Goal: Task Accomplishment & Management: Manage account settings

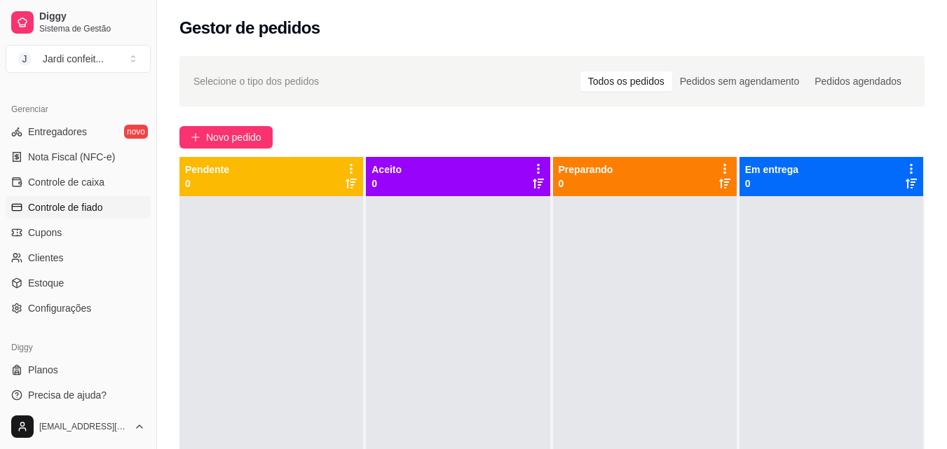
scroll to position [560, 0]
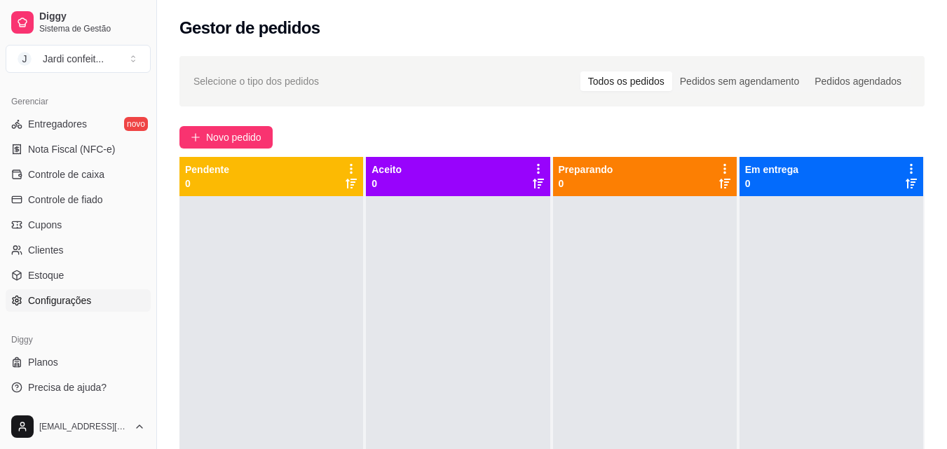
click at [92, 304] on link "Configurações" at bounding box center [78, 301] width 145 height 22
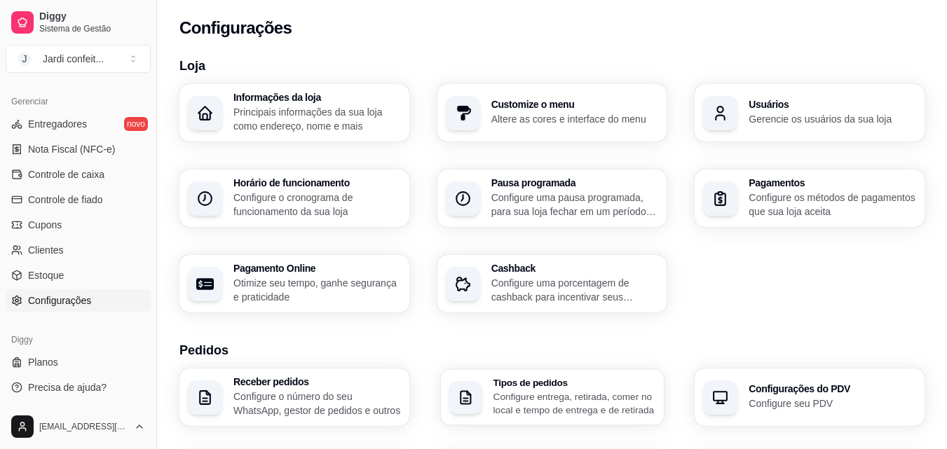
click at [477, 392] on div "button" at bounding box center [466, 398] width 34 height 34
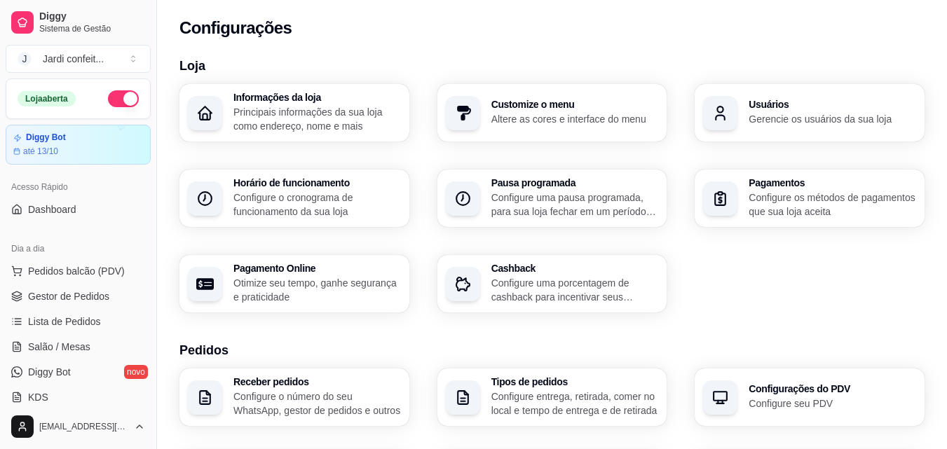
click at [104, 283] on ul "Pedidos balcão (PDV) Gestor de Pedidos Lista de Pedidos Salão / Mesas Diggy Bot…" at bounding box center [78, 334] width 145 height 149
click at [102, 297] on span "Gestor de Pedidos" at bounding box center [68, 297] width 81 height 14
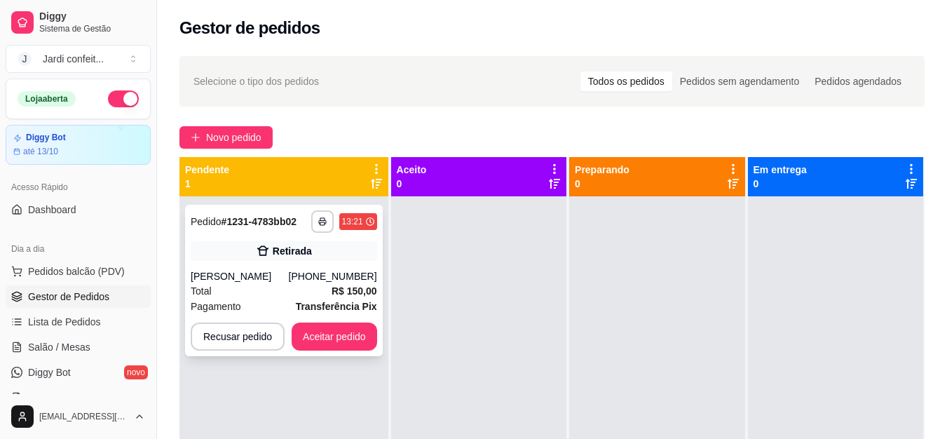
click at [286, 273] on div "[PERSON_NAME]" at bounding box center [240, 276] width 98 height 14
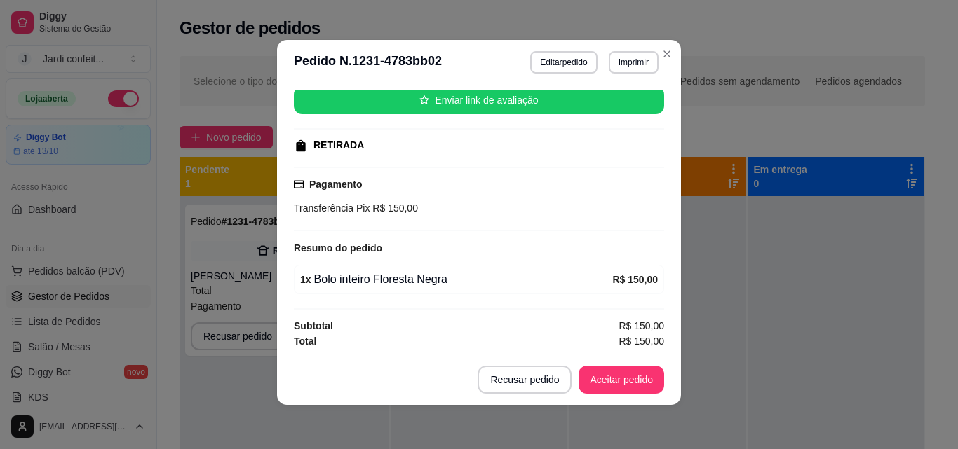
scroll to position [3, 0]
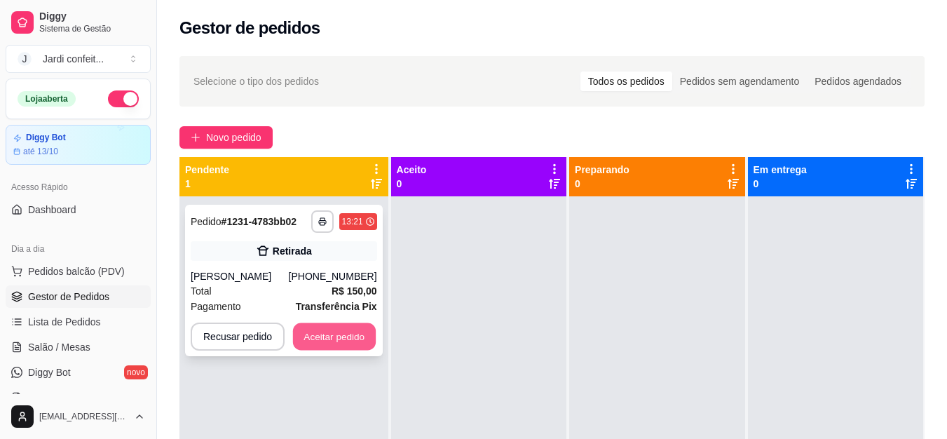
click at [369, 336] on button "Aceitar pedido" at bounding box center [334, 336] width 83 height 27
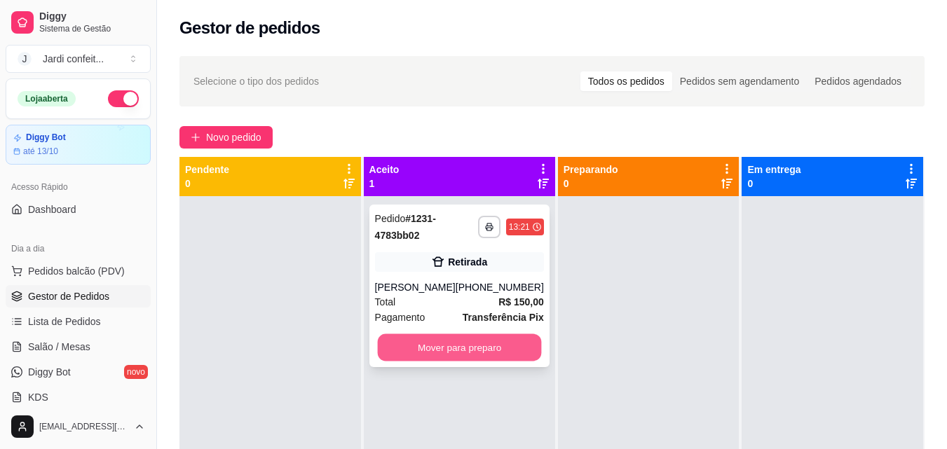
click at [485, 341] on button "Mover para preparo" at bounding box center [459, 347] width 164 height 27
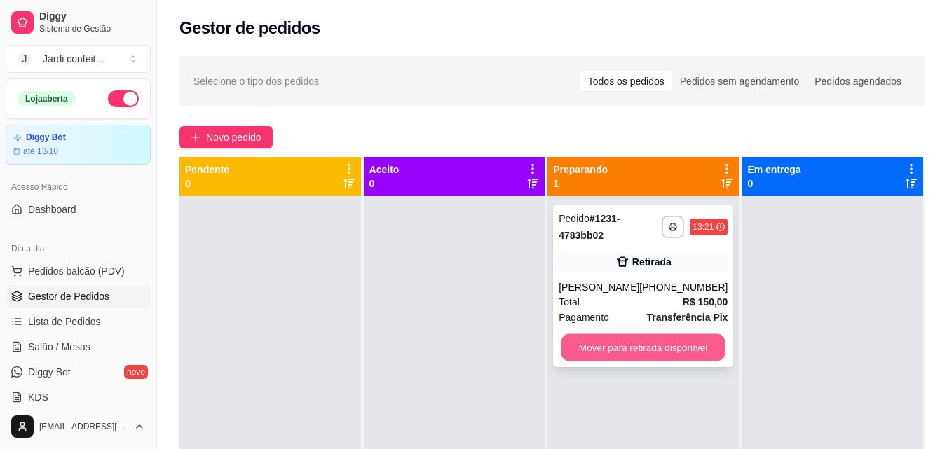
click at [612, 351] on button "Mover para retirada disponível" at bounding box center [644, 347] width 164 height 27
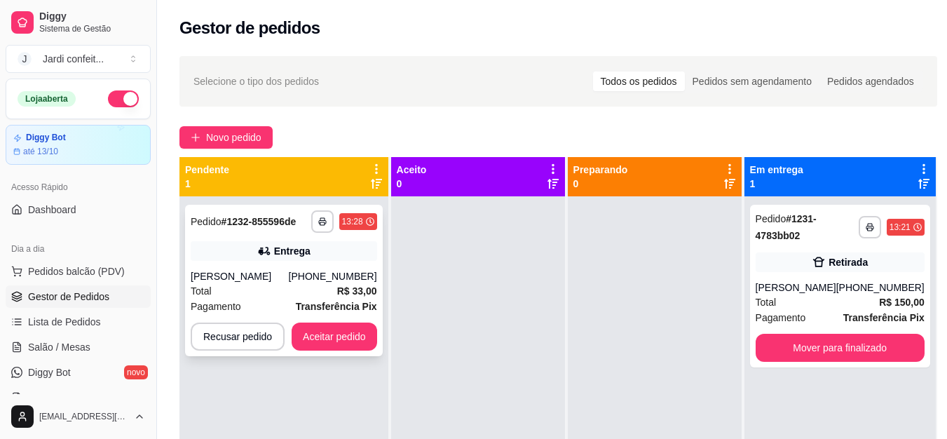
click at [321, 285] on div "Total R$ 33,00" at bounding box center [284, 290] width 187 height 15
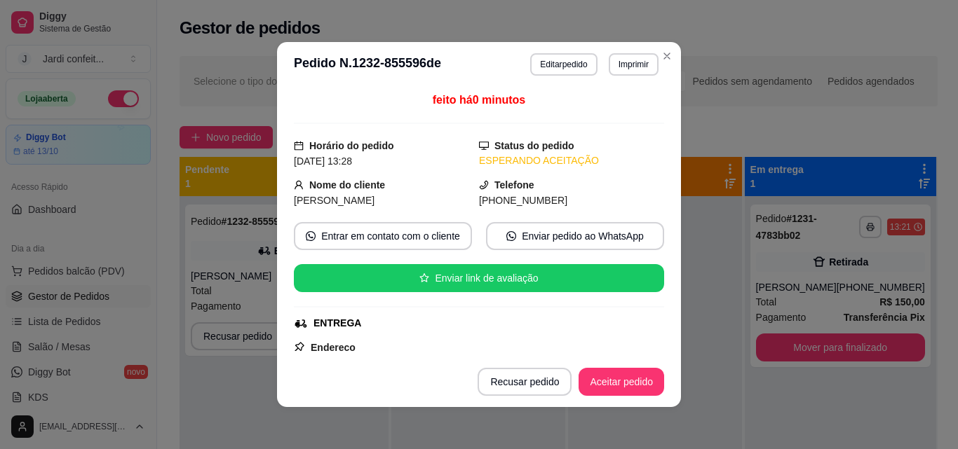
scroll to position [0, 0]
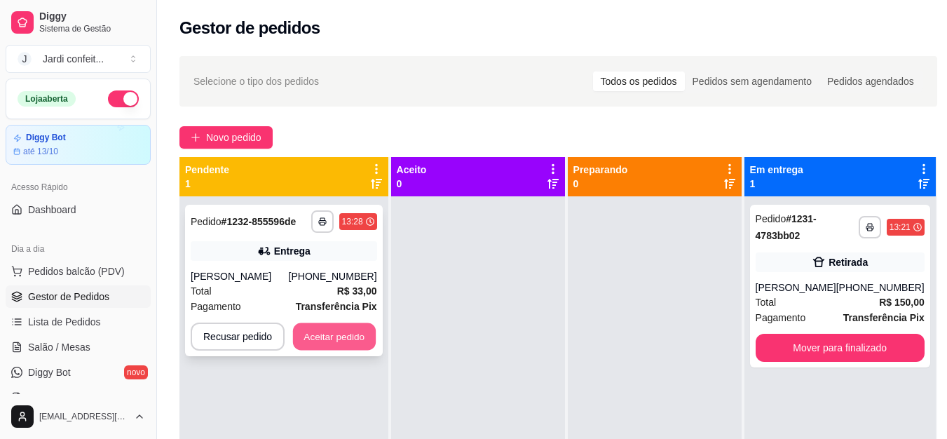
click at [325, 334] on button "Aceitar pedido" at bounding box center [334, 336] width 83 height 27
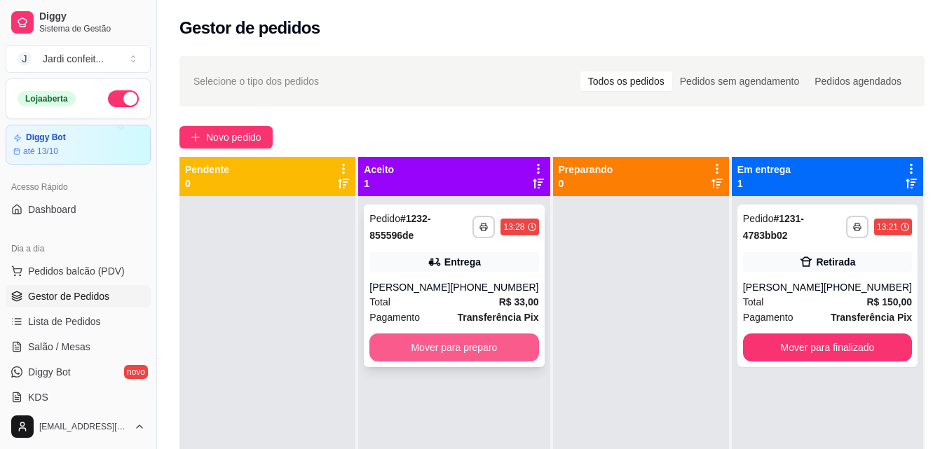
click at [407, 348] on button "Mover para preparo" at bounding box center [453, 348] width 169 height 28
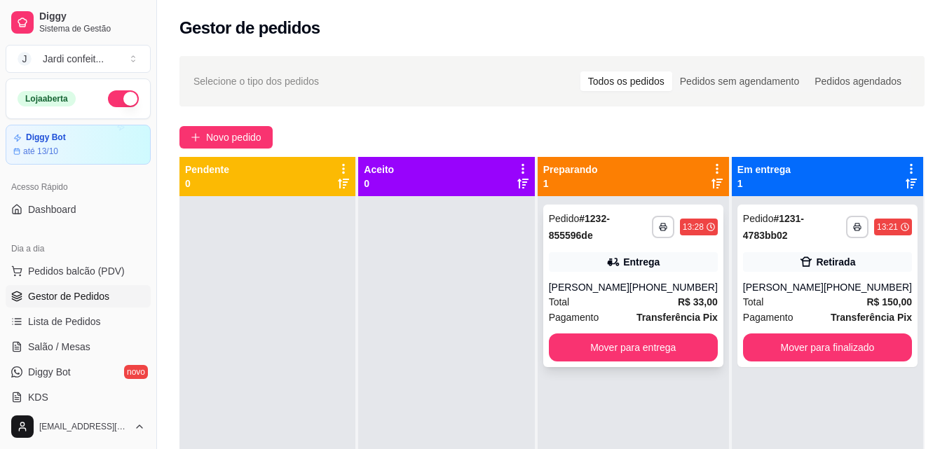
click at [590, 267] on div "Entrega" at bounding box center [633, 262] width 169 height 20
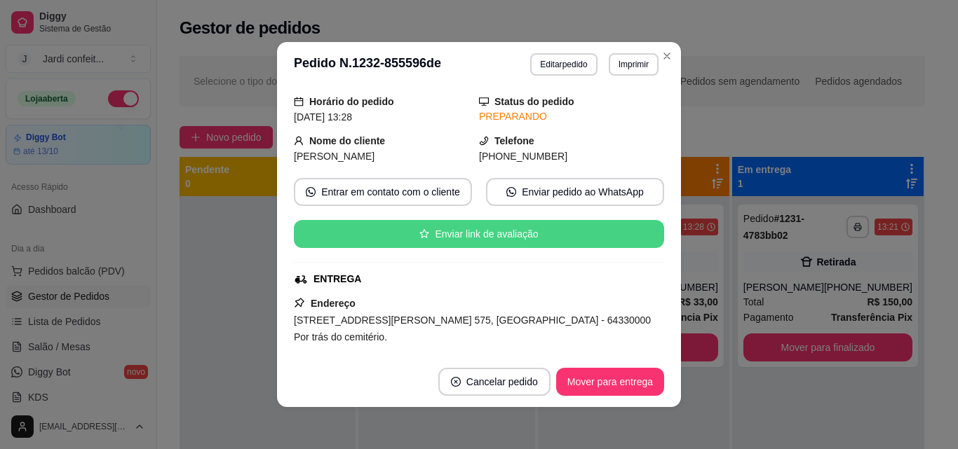
scroll to position [140, 0]
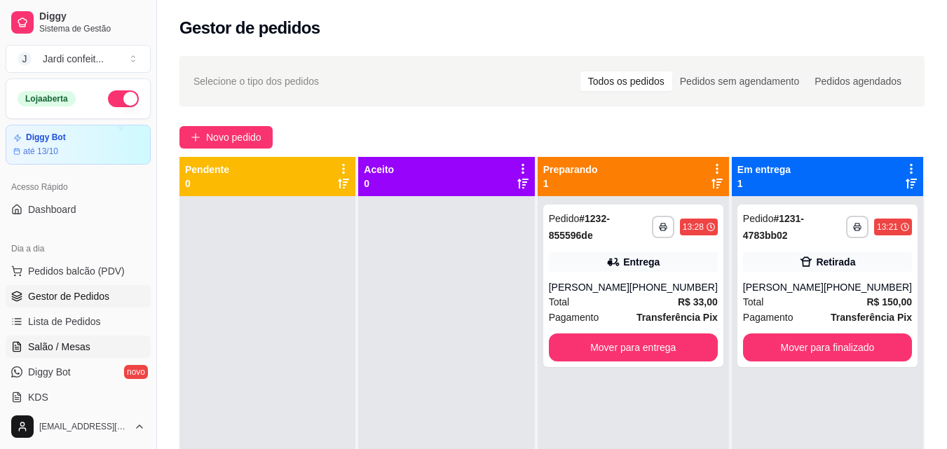
click at [59, 339] on link "Salão / Mesas" at bounding box center [78, 347] width 145 height 22
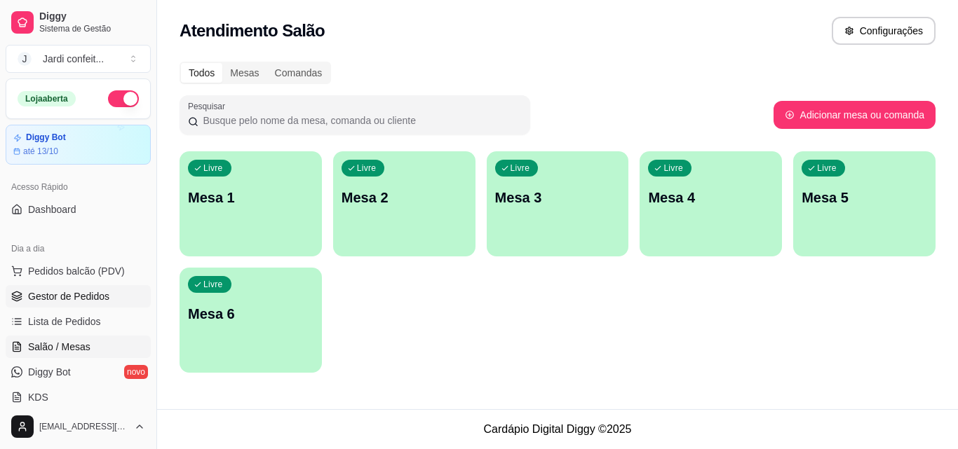
click at [100, 294] on span "Gestor de Pedidos" at bounding box center [68, 297] width 81 height 14
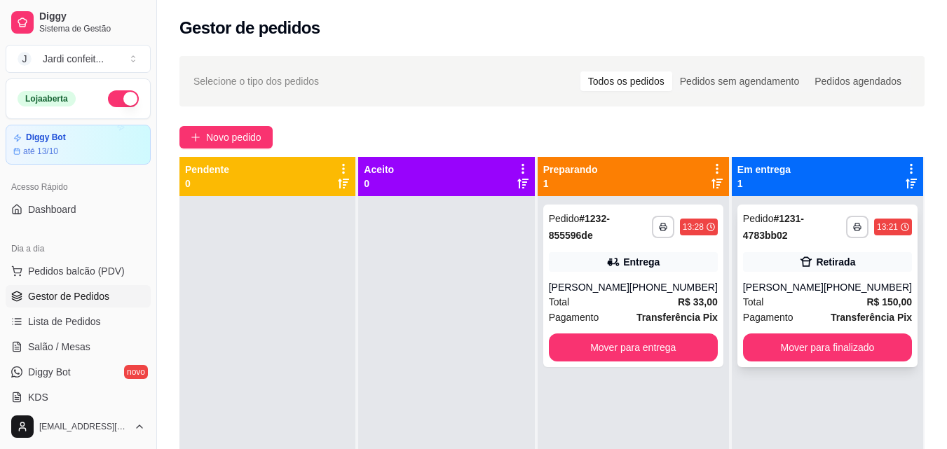
click at [774, 290] on div "[PERSON_NAME]" at bounding box center [783, 287] width 81 height 14
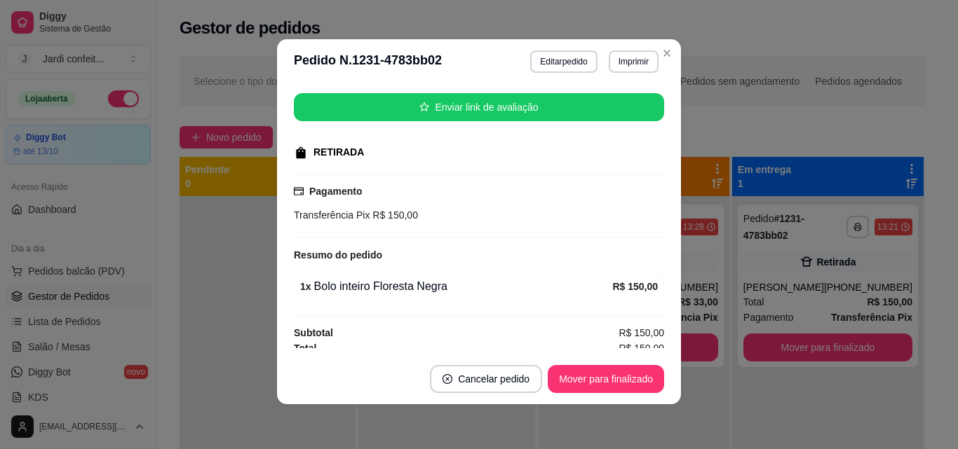
scroll to position [177, 0]
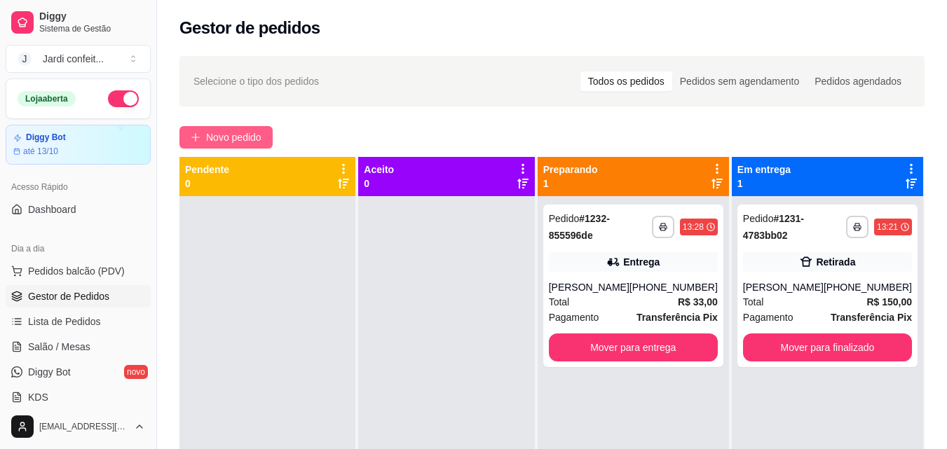
click at [238, 133] on span "Novo pedido" at bounding box center [233, 137] width 55 height 15
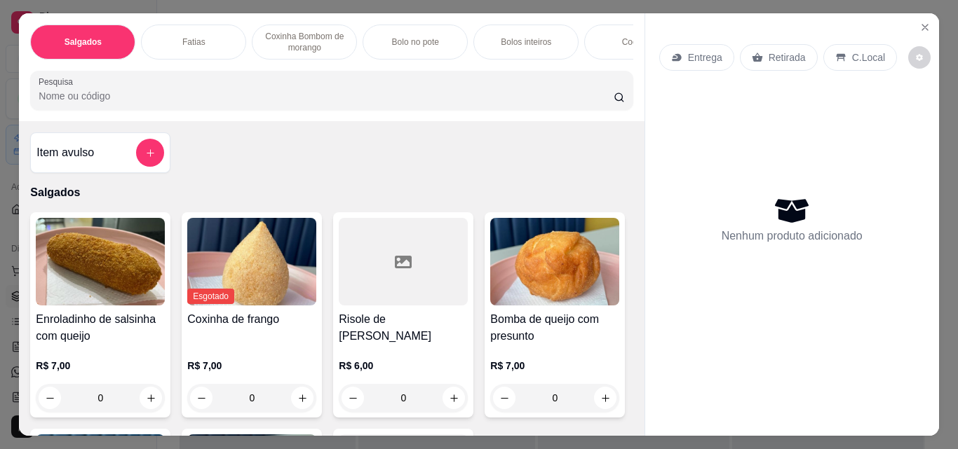
scroll to position [0, 527]
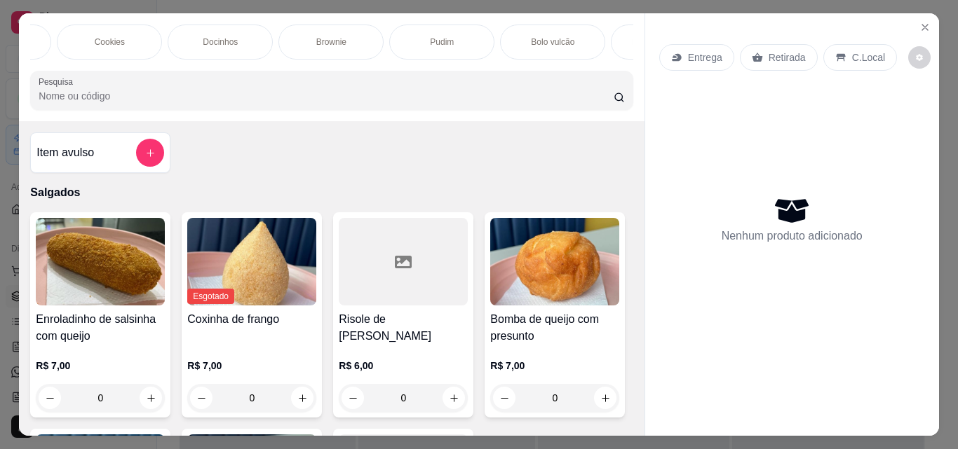
click at [187, 39] on div "Docinhos" at bounding box center [220, 42] width 105 height 35
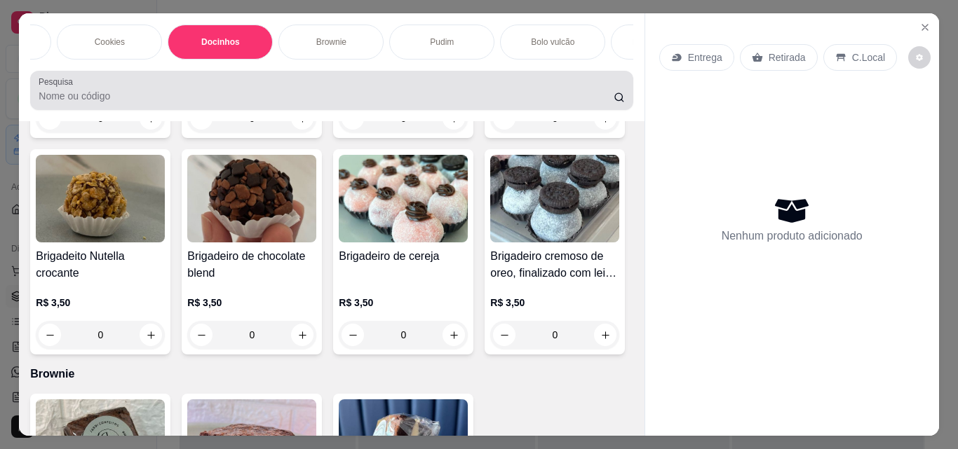
scroll to position [36, 0]
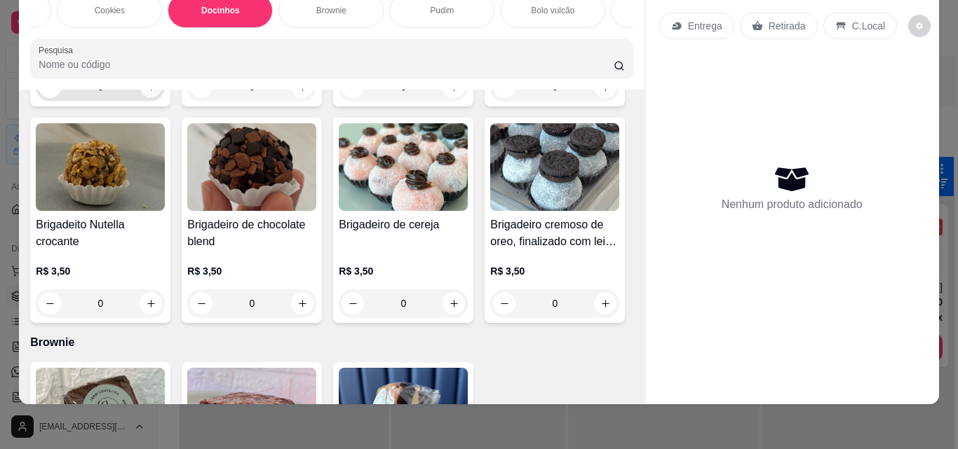
click at [146, 93] on icon "increase-product-quantity" at bounding box center [151, 87] width 11 height 11
type input "1"
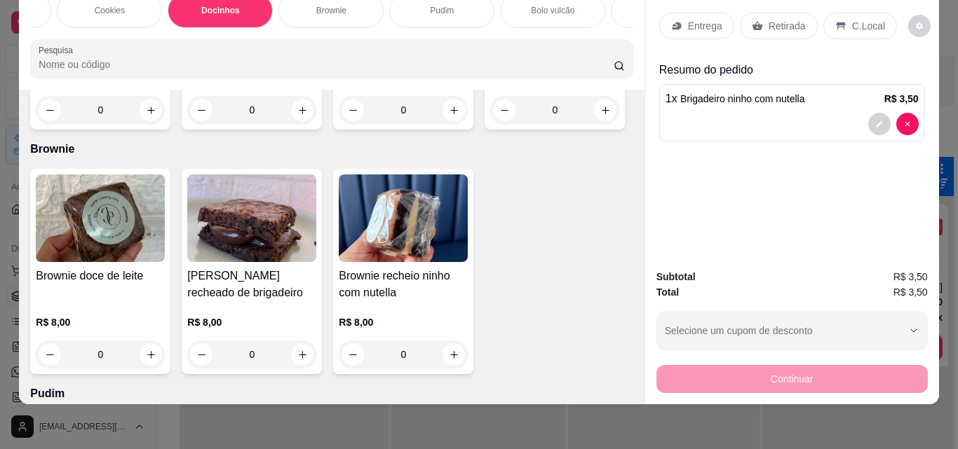
scroll to position [2591, 0]
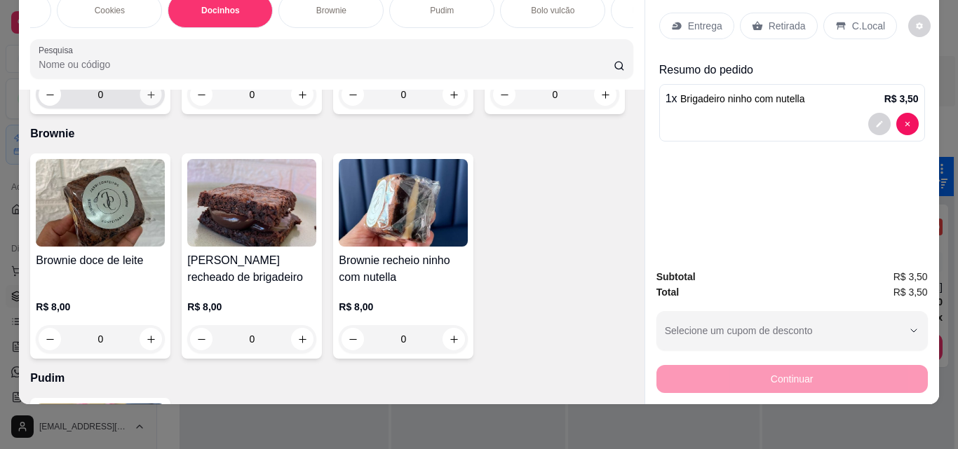
click at [156, 100] on icon "increase-product-quantity" at bounding box center [151, 95] width 11 height 11
type input "1"
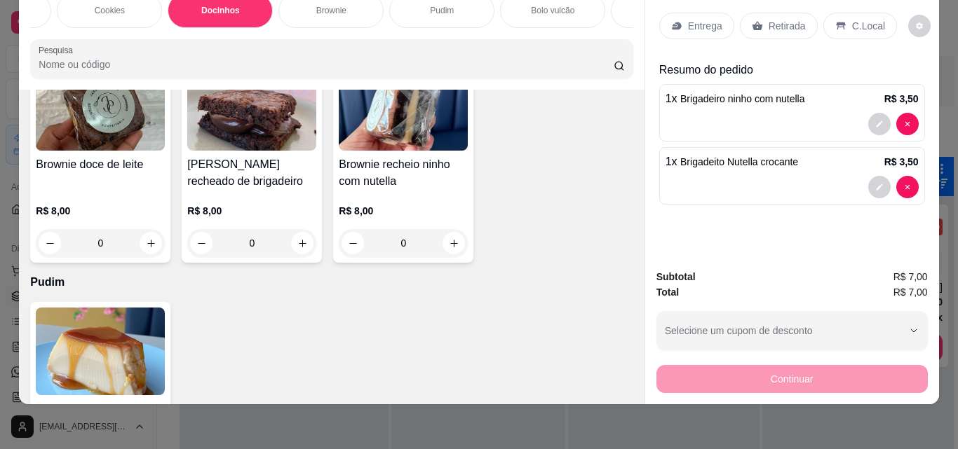
scroll to position [2732, 0]
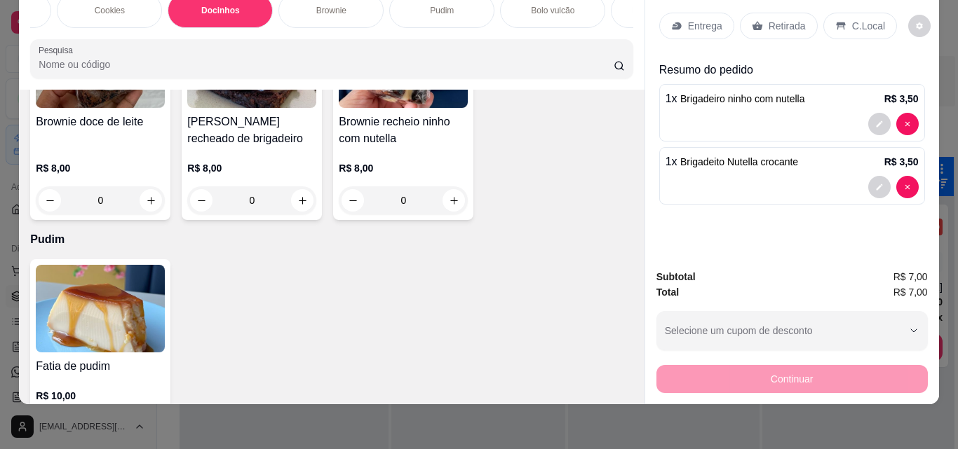
type input "2"
type input "1"
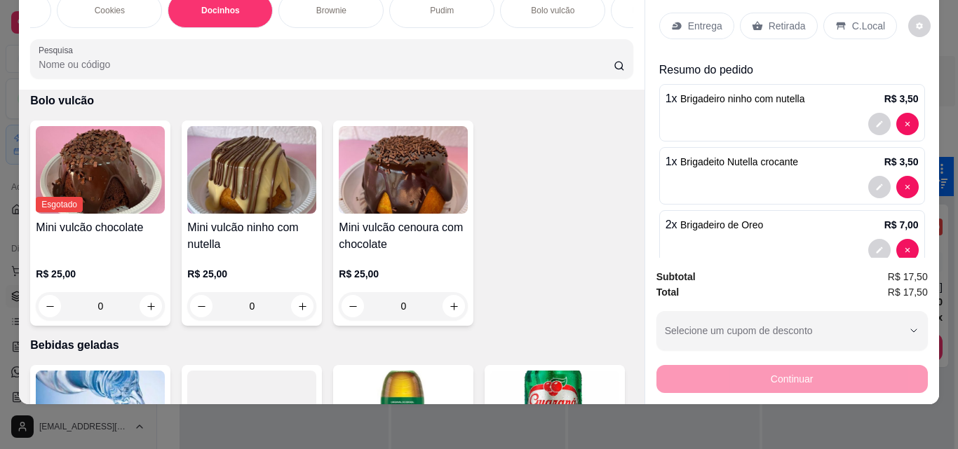
scroll to position [3152, 0]
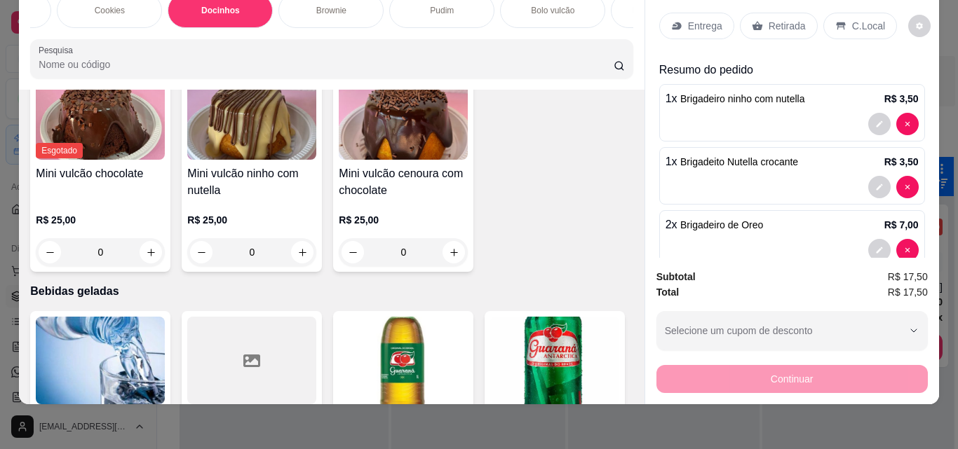
drag, startPoint x: 792, startPoint y: 5, endPoint x: 848, endPoint y: 318, distance: 317.6
click at [792, 13] on div "Retirada" at bounding box center [779, 26] width 78 height 27
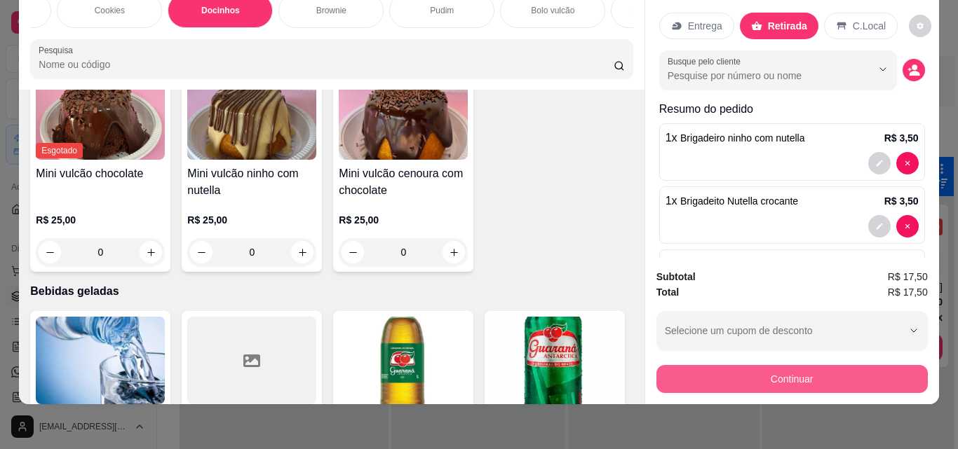
click at [865, 365] on button "Continuar" at bounding box center [791, 379] width 271 height 28
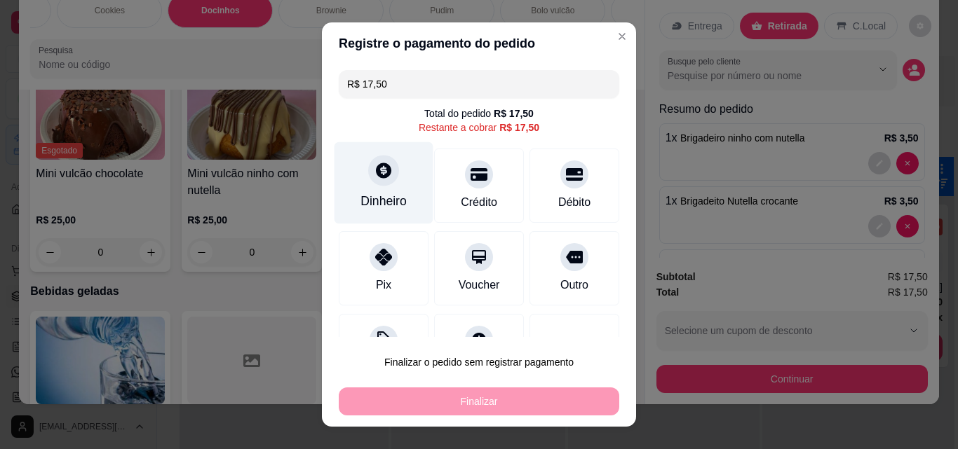
click at [360, 195] on div "Dinheiro" at bounding box center [383, 201] width 46 height 18
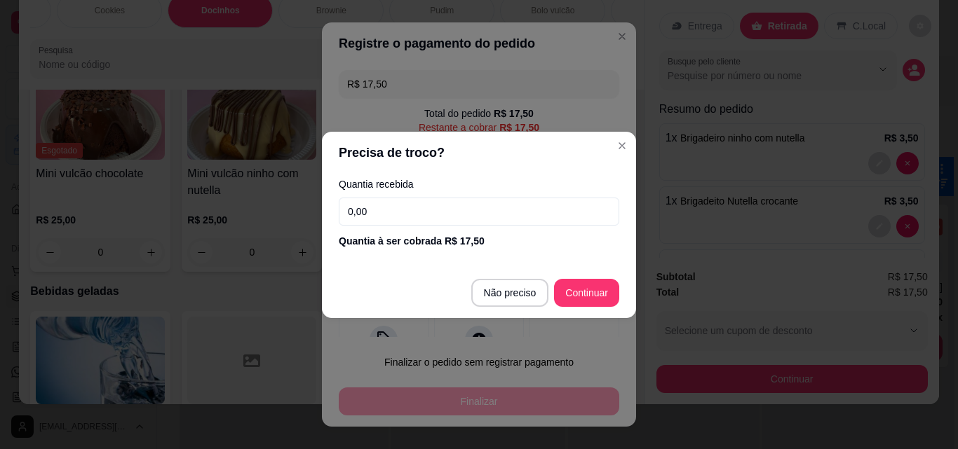
click at [432, 217] on input "0,00" at bounding box center [479, 212] width 280 height 28
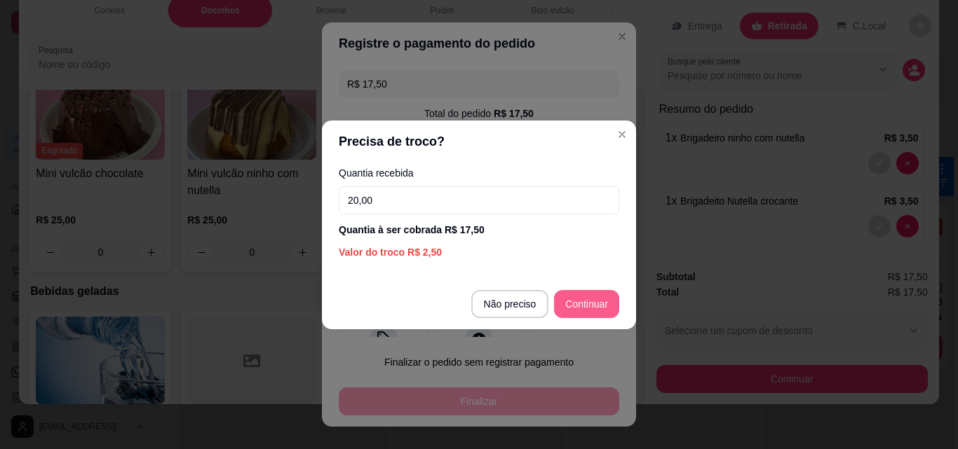
type input "20,00"
type input "R$ 0,00"
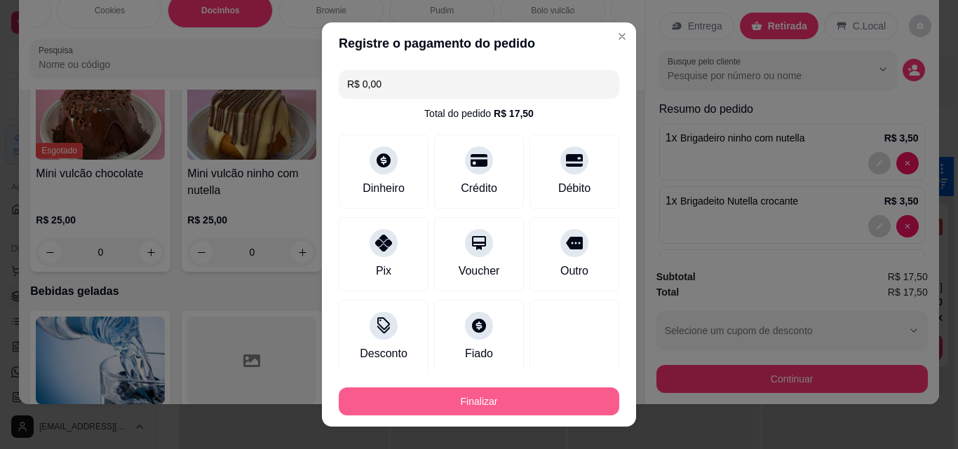
click at [417, 405] on button "Finalizar" at bounding box center [479, 402] width 280 height 28
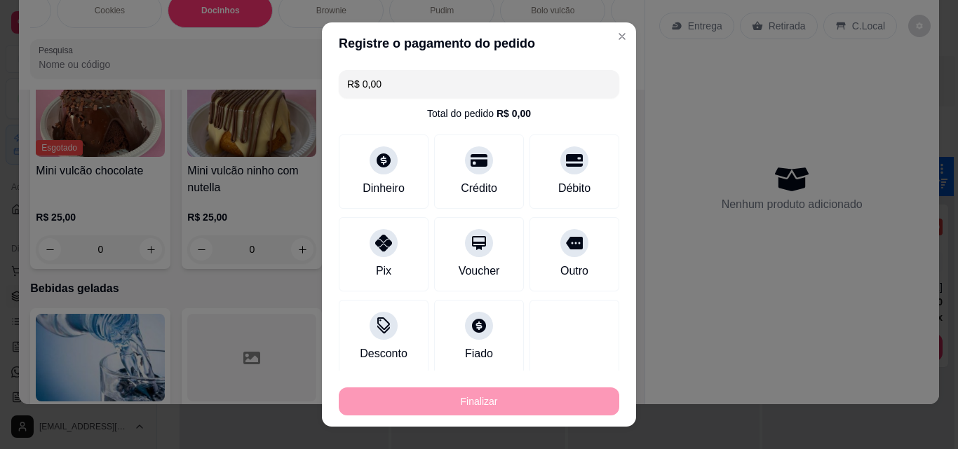
type input "0"
type input "-R$ 17,50"
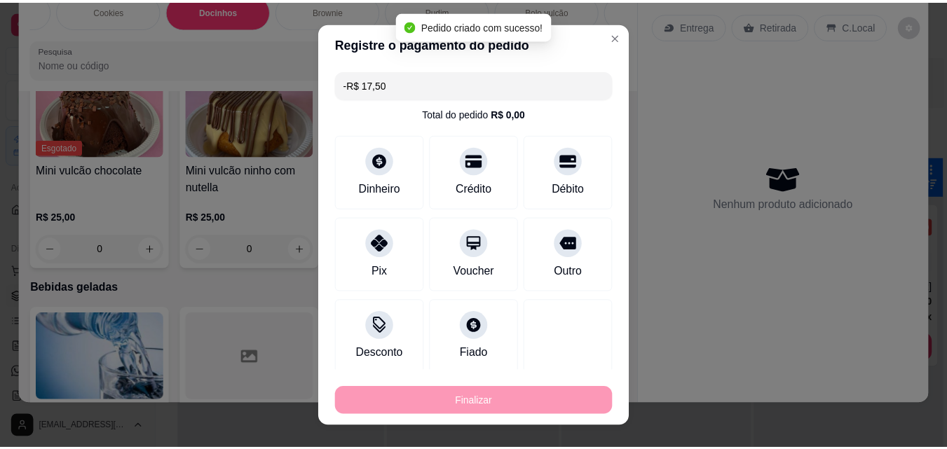
scroll to position [3148, 0]
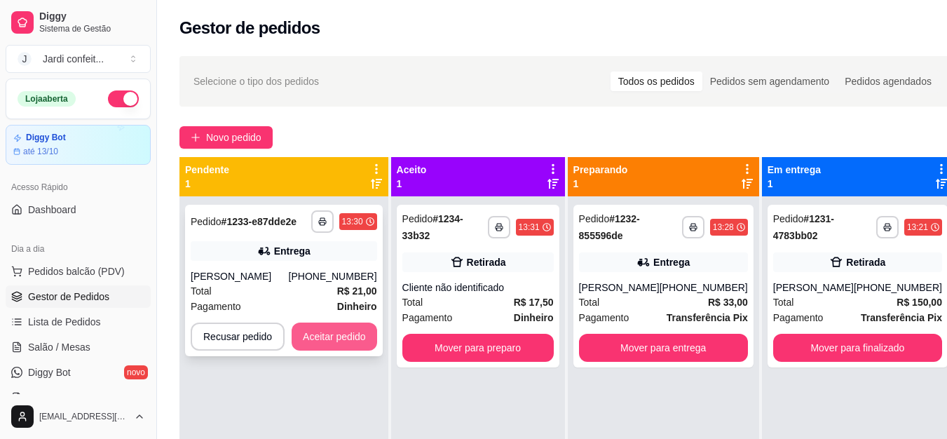
click at [305, 339] on button "Aceitar pedido" at bounding box center [335, 337] width 86 height 28
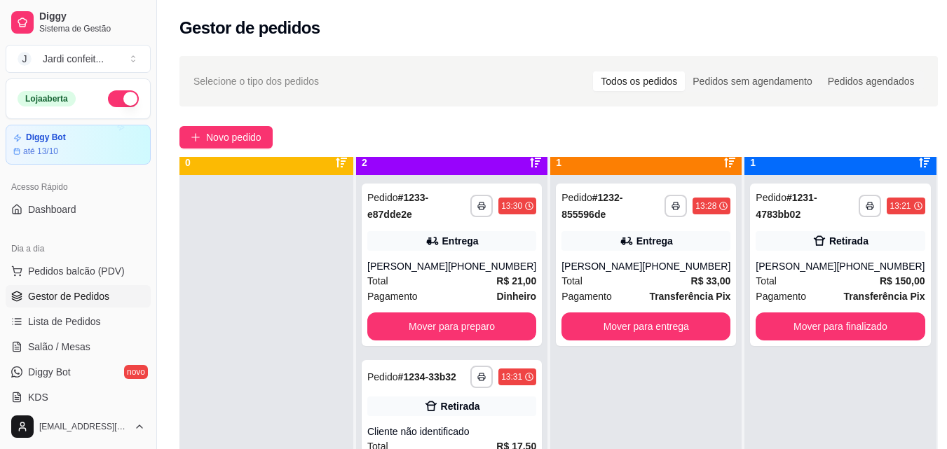
scroll to position [39, 0]
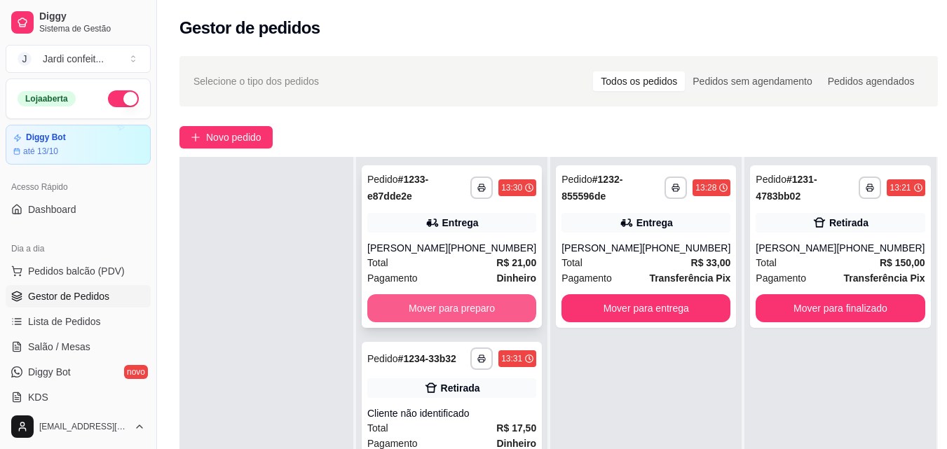
click at [455, 316] on button "Mover para preparo" at bounding box center [451, 308] width 169 height 28
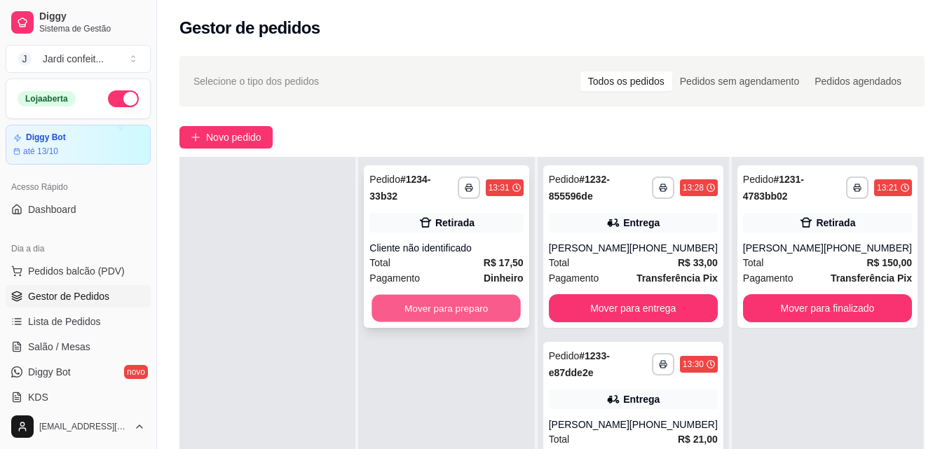
click at [470, 306] on button "Mover para preparo" at bounding box center [446, 308] width 149 height 27
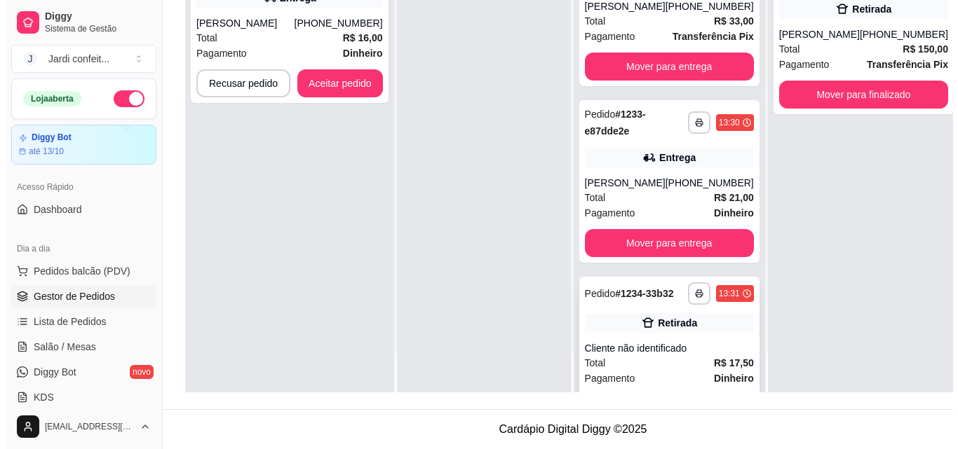
scroll to position [56, 0]
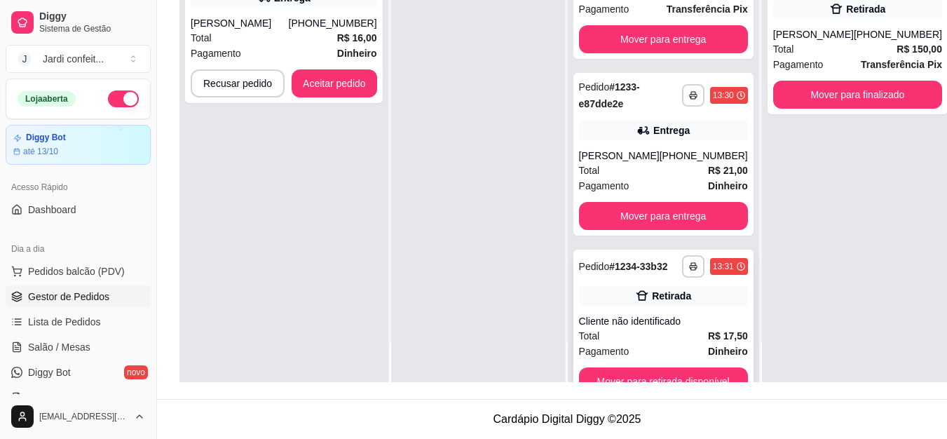
click at [724, 383] on button "Mover para retirada disponível" at bounding box center [663, 381] width 169 height 28
click at [724, 383] on div "Mover para retirada disponível" at bounding box center [663, 381] width 169 height 28
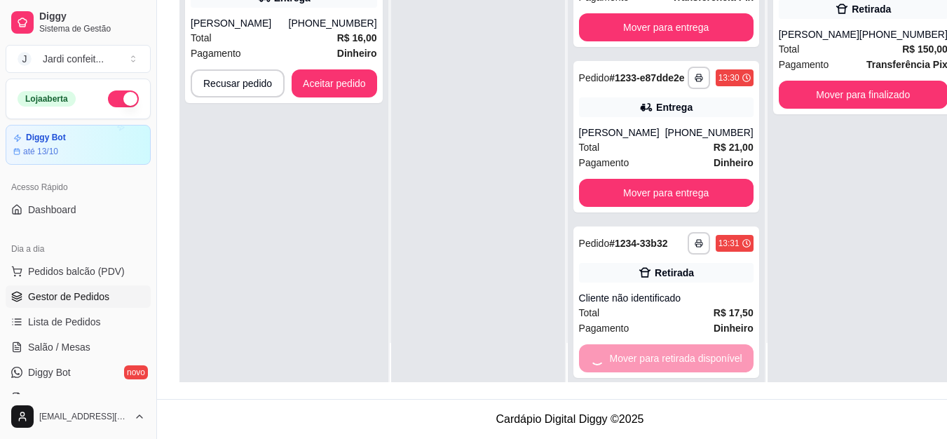
scroll to position [0, 0]
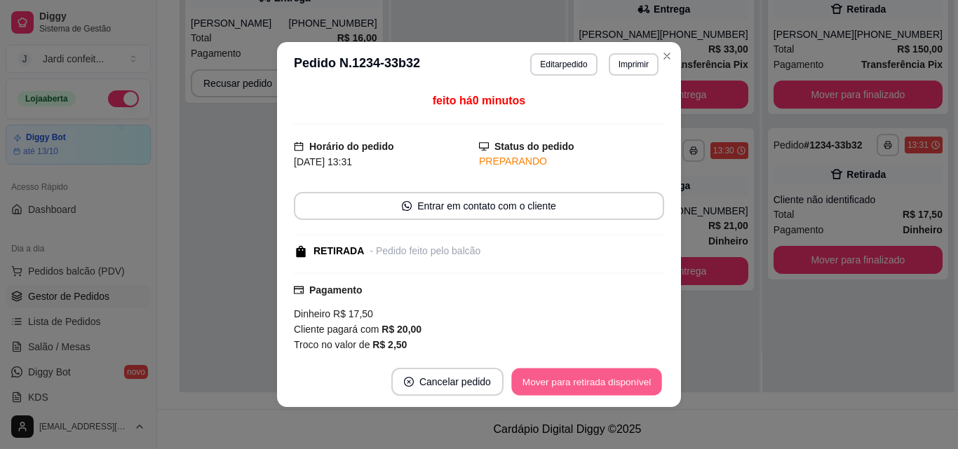
click at [563, 393] on button "Mover para retirada disponível" at bounding box center [586, 382] width 150 height 27
click at [599, 391] on button "Mover para finalizado" at bounding box center [606, 382] width 113 height 27
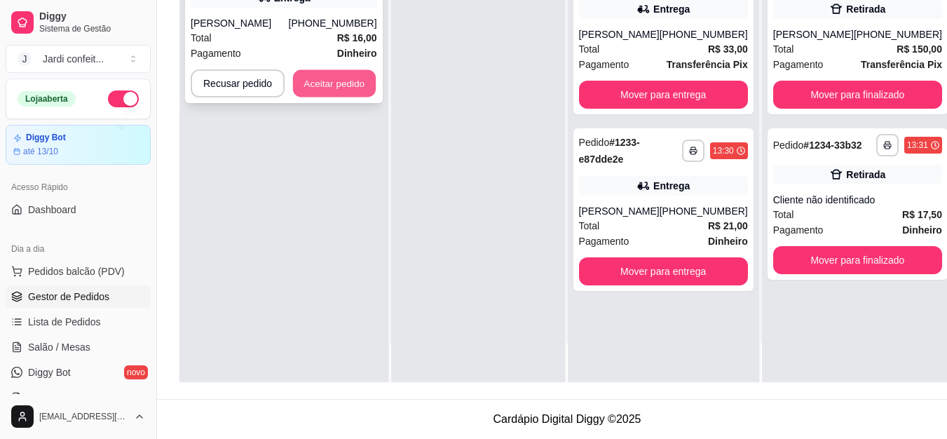
click at [322, 85] on button "Aceitar pedido" at bounding box center [334, 83] width 83 height 27
click at [343, 71] on button "Aceitar pedido" at bounding box center [334, 83] width 83 height 27
click at [338, 72] on button "Aceitar pedido" at bounding box center [335, 83] width 86 height 28
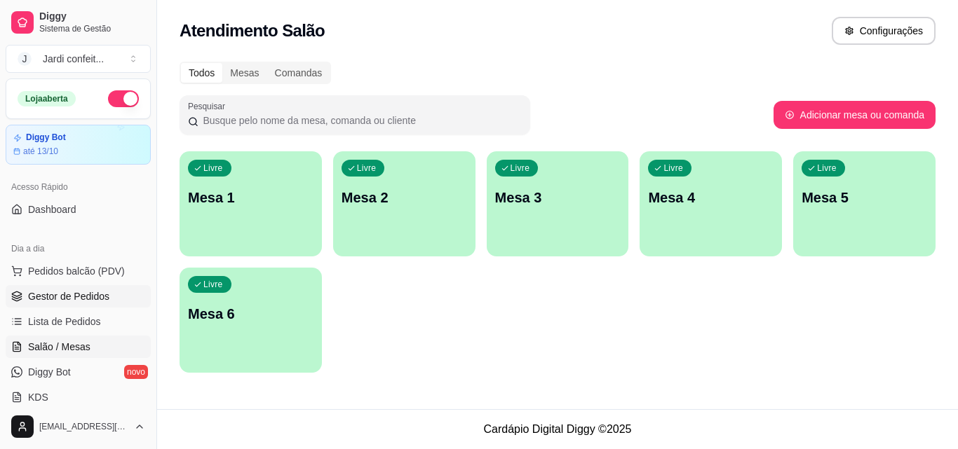
click at [60, 304] on link "Gestor de Pedidos" at bounding box center [78, 296] width 145 height 22
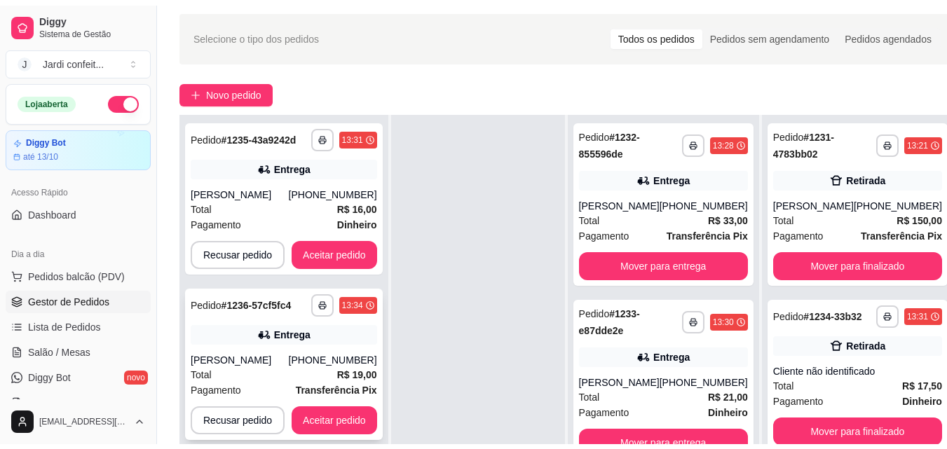
scroll to position [70, 0]
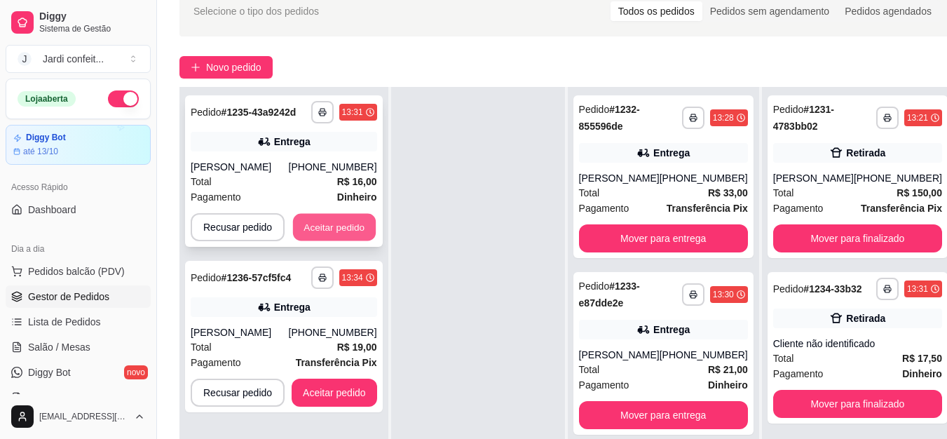
click at [358, 231] on button "Aceitar pedido" at bounding box center [334, 227] width 83 height 27
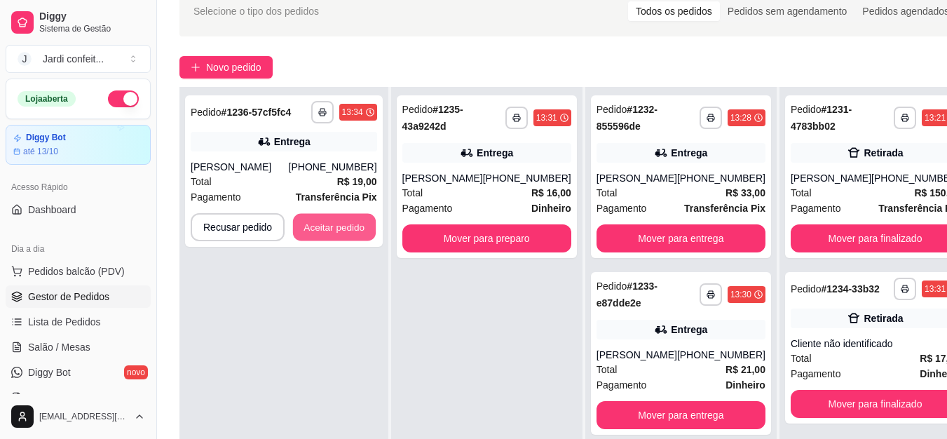
click at [358, 231] on button "Aceitar pedido" at bounding box center [334, 227] width 83 height 27
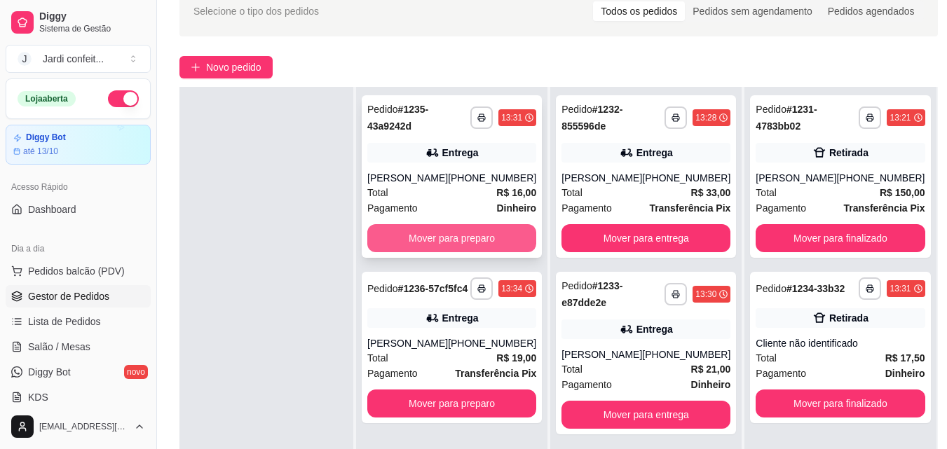
click at [497, 240] on button "Mover para preparo" at bounding box center [451, 238] width 169 height 28
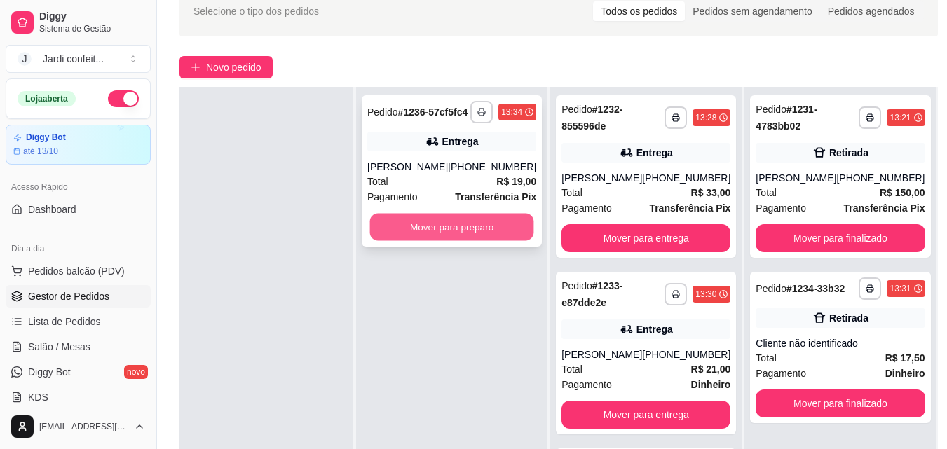
click at [495, 241] on button "Mover para preparo" at bounding box center [452, 227] width 164 height 27
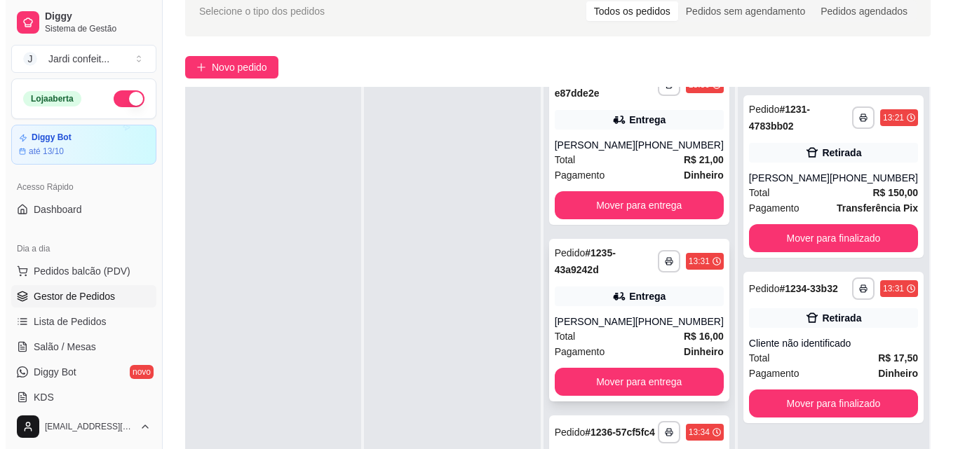
scroll to position [271, 0]
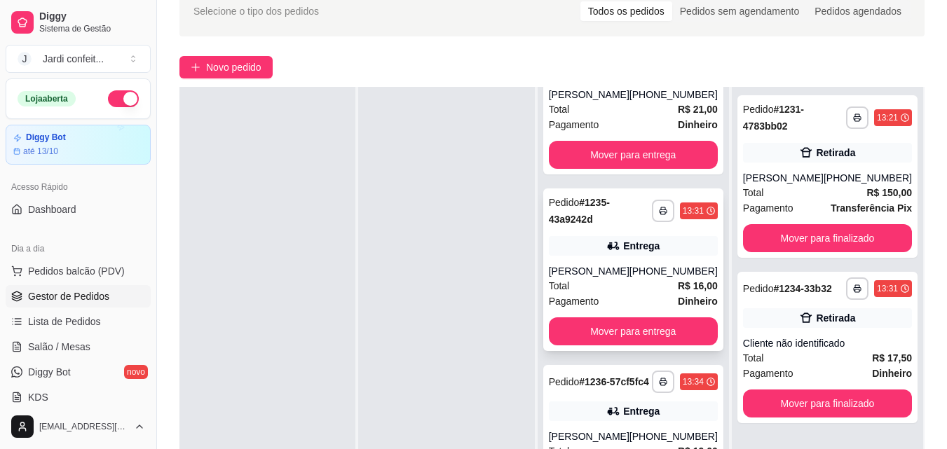
click at [592, 264] on div "[PERSON_NAME]" at bounding box center [589, 271] width 81 height 14
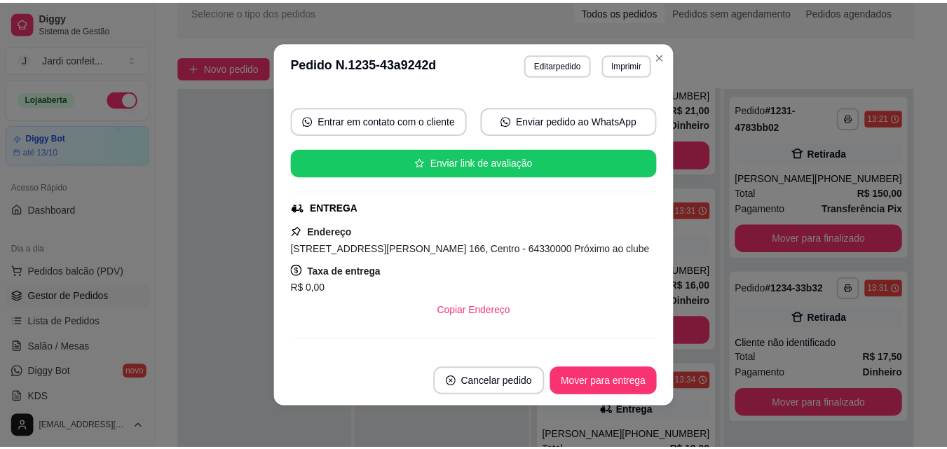
scroll to position [140, 0]
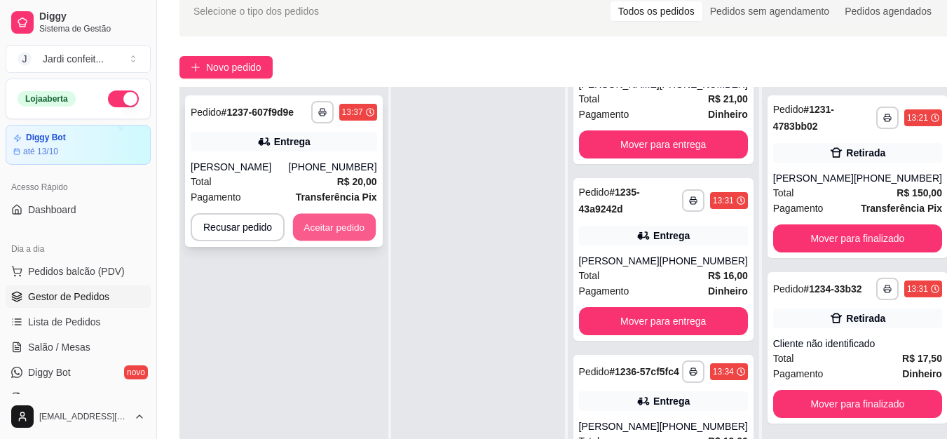
click at [338, 222] on button "Aceitar pedido" at bounding box center [334, 227] width 83 height 27
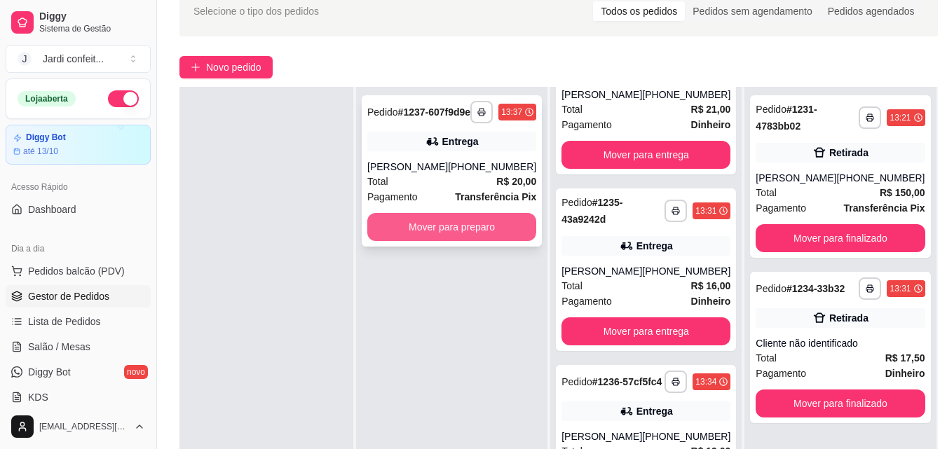
click at [409, 224] on button "Mover para preparo" at bounding box center [451, 227] width 169 height 28
click at [474, 241] on button "Mover para preparo" at bounding box center [452, 227] width 164 height 27
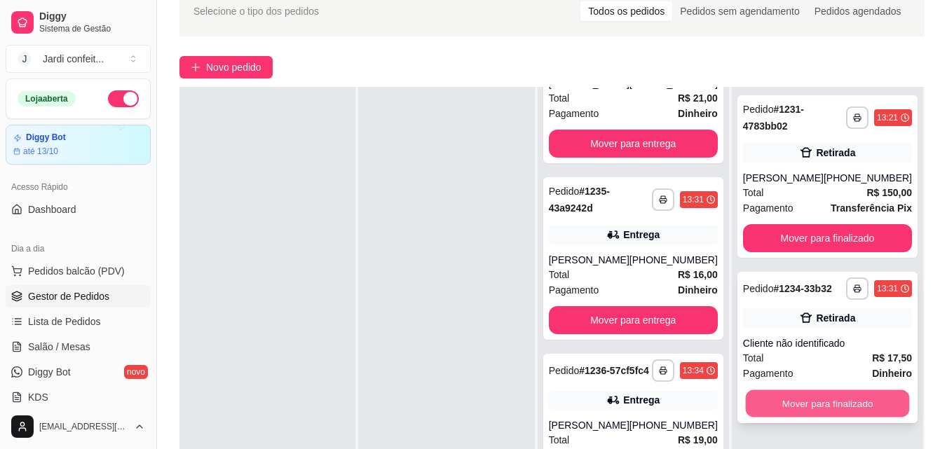
click at [875, 403] on button "Mover para finalizado" at bounding box center [827, 404] width 164 height 27
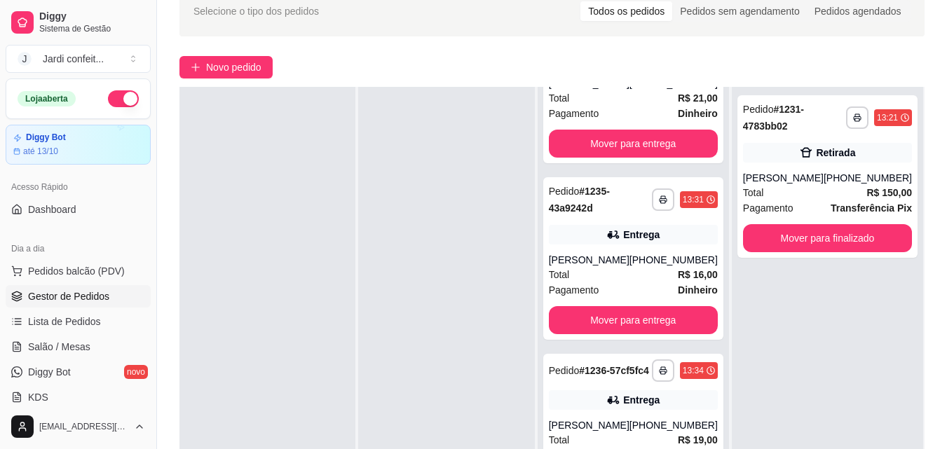
scroll to position [214, 0]
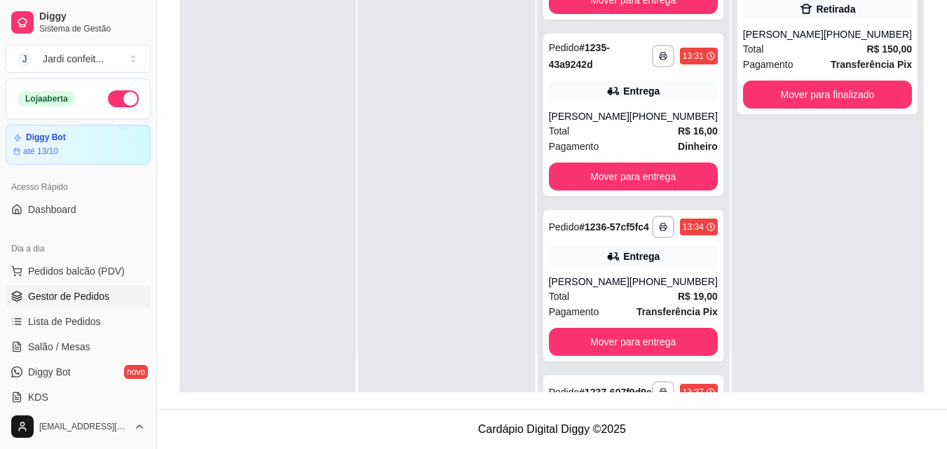
click at [717, 386] on div "**********" at bounding box center [633, 167] width 191 height 449
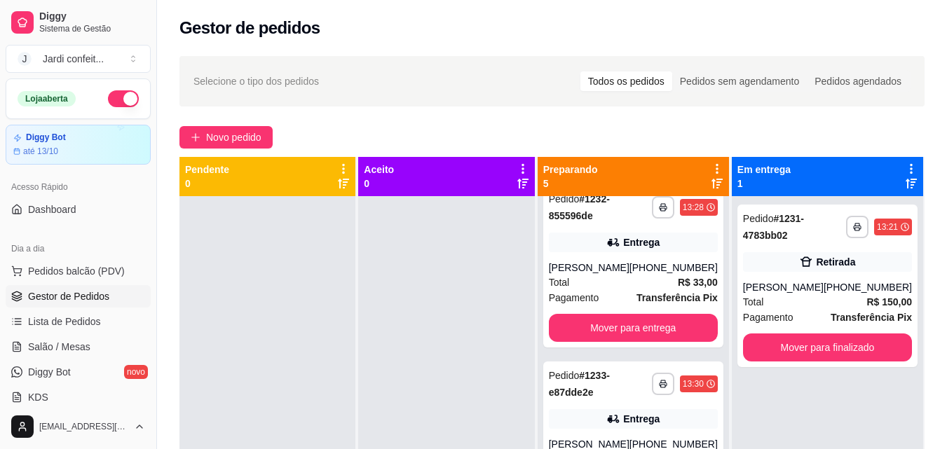
scroll to position [0, 0]
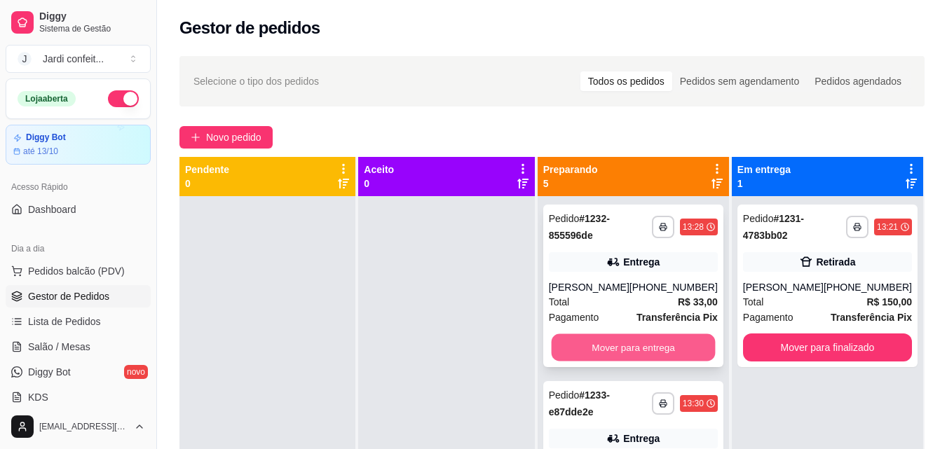
click at [595, 352] on button "Mover para entrega" at bounding box center [633, 347] width 164 height 27
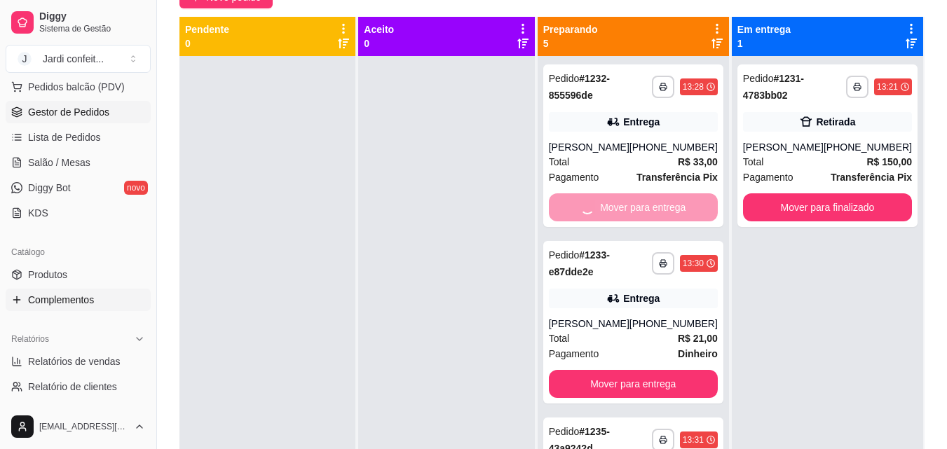
scroll to position [280, 0]
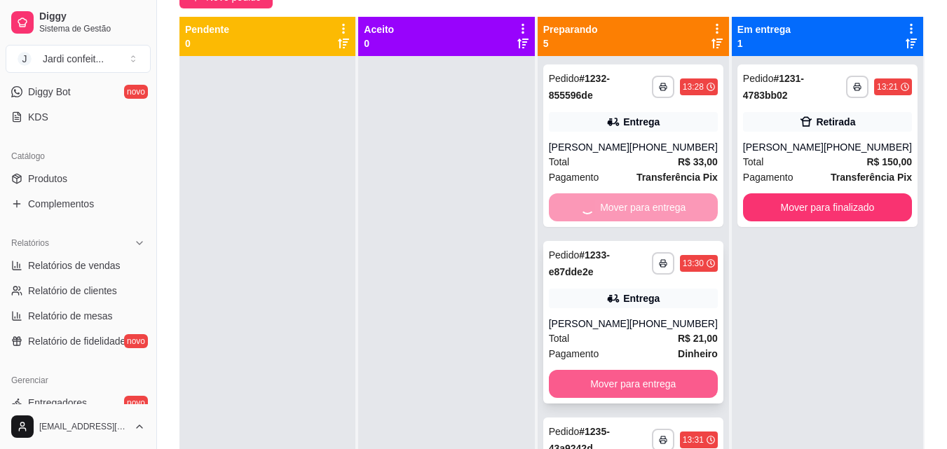
click at [678, 380] on button "Mover para entrega" at bounding box center [633, 384] width 169 height 28
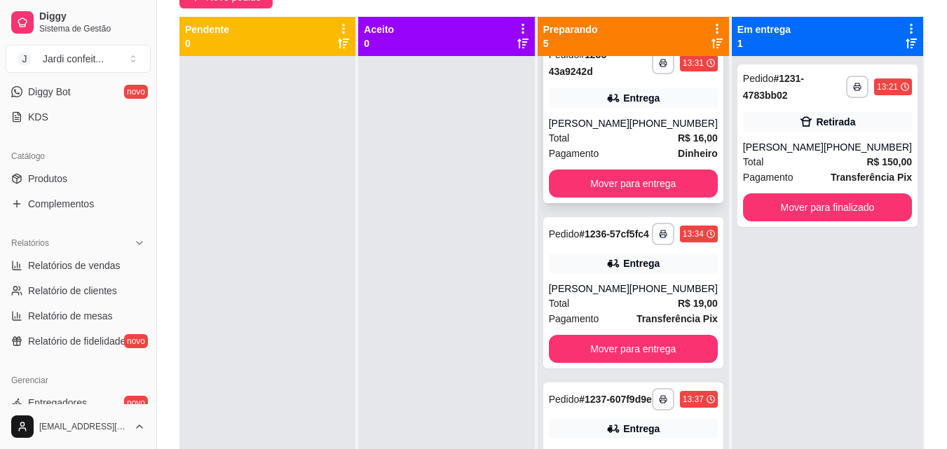
scroll to position [421, 0]
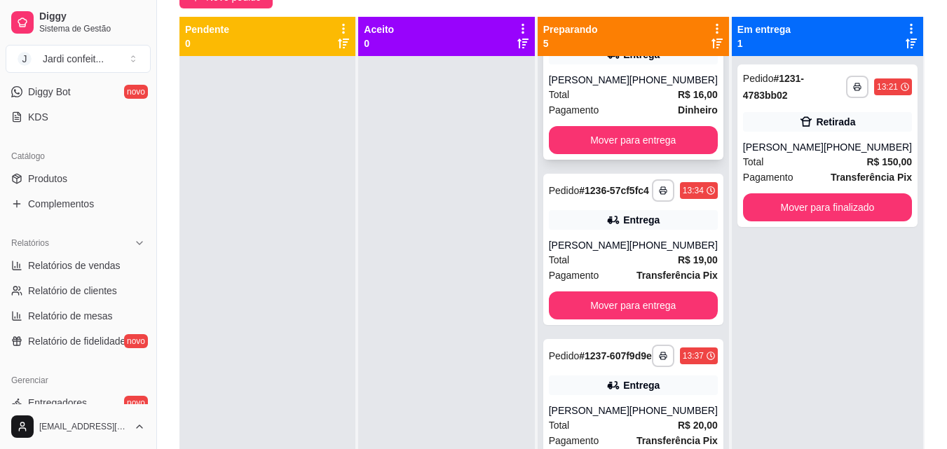
click at [616, 156] on div "**********" at bounding box center [633, 78] width 180 height 163
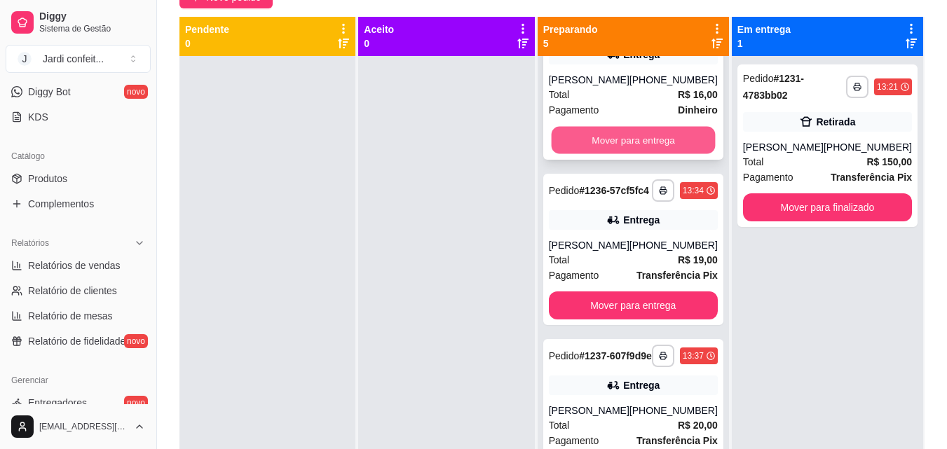
click at [685, 144] on button "Mover para entrega" at bounding box center [633, 140] width 164 height 27
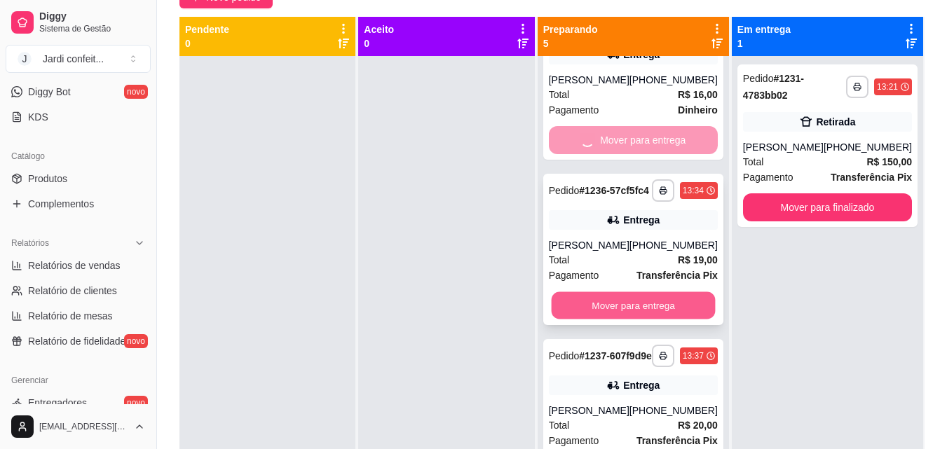
click at [700, 320] on button "Mover para entrega" at bounding box center [633, 305] width 164 height 27
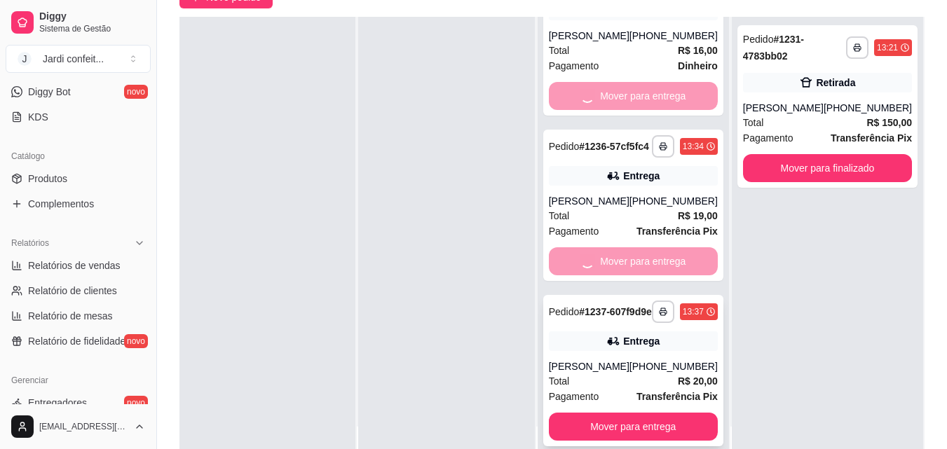
scroll to position [214, 0]
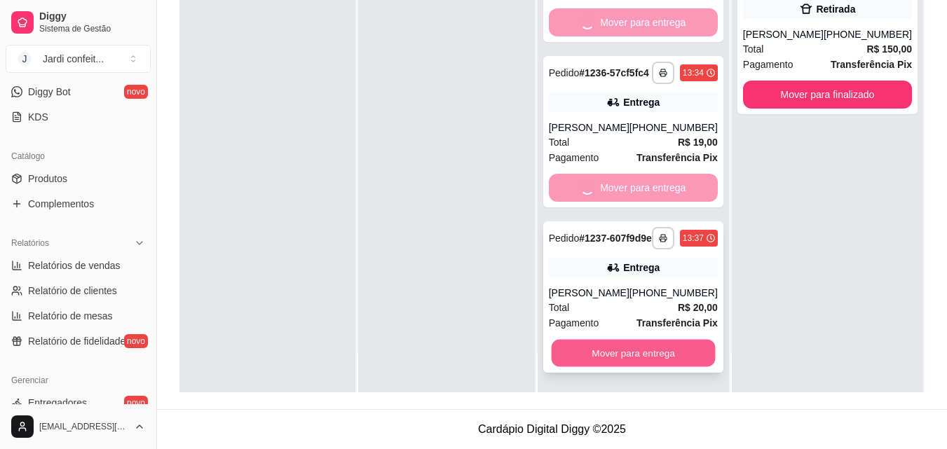
click at [666, 350] on button "Mover para entrega" at bounding box center [633, 353] width 164 height 27
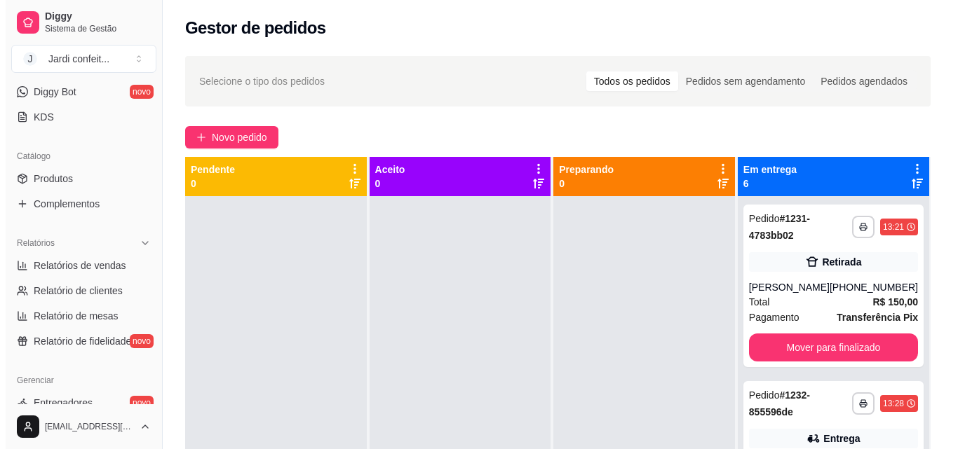
scroll to position [393, 0]
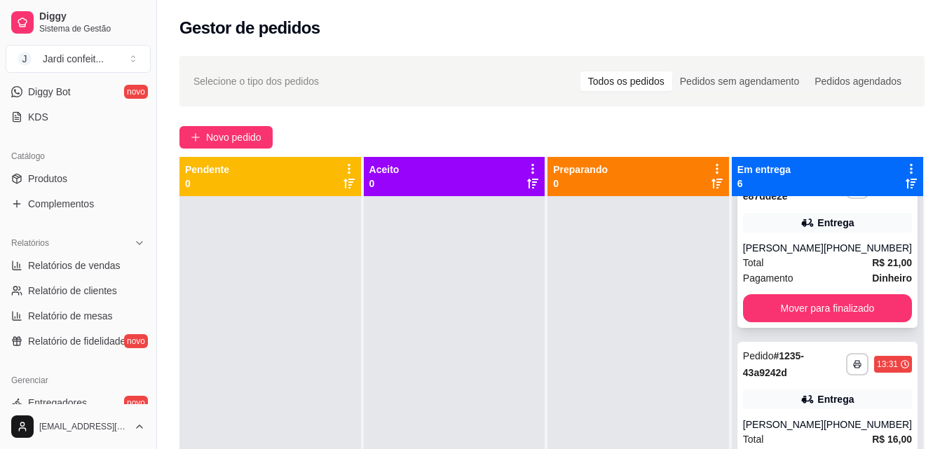
click at [845, 255] on div "(86) 98122-8269" at bounding box center [868, 248] width 88 height 14
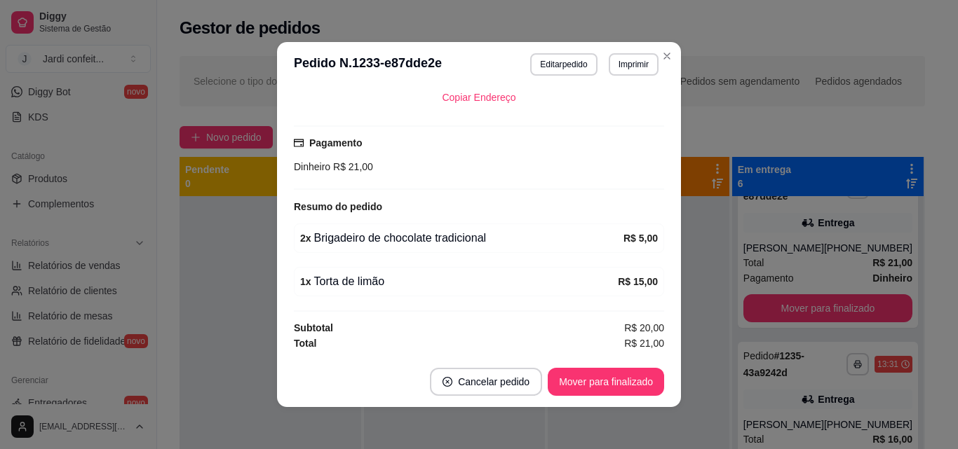
scroll to position [3, 0]
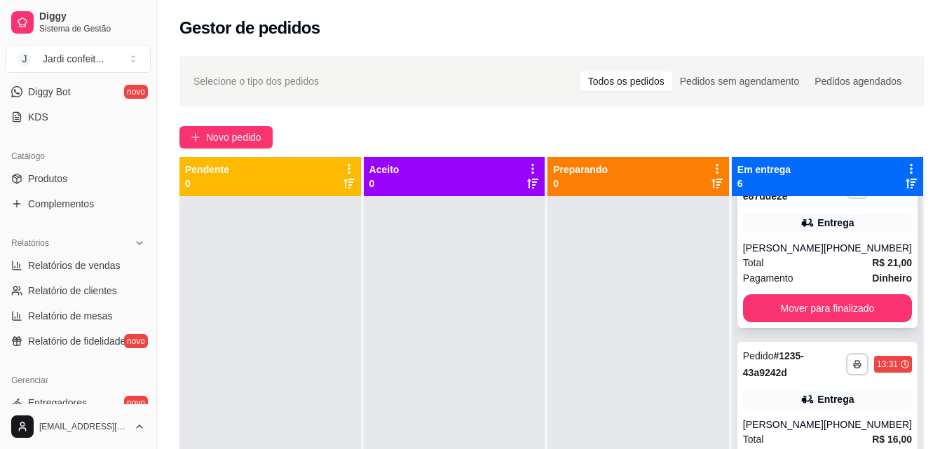
click at [796, 286] on div "Pagamento Dinheiro" at bounding box center [827, 278] width 169 height 15
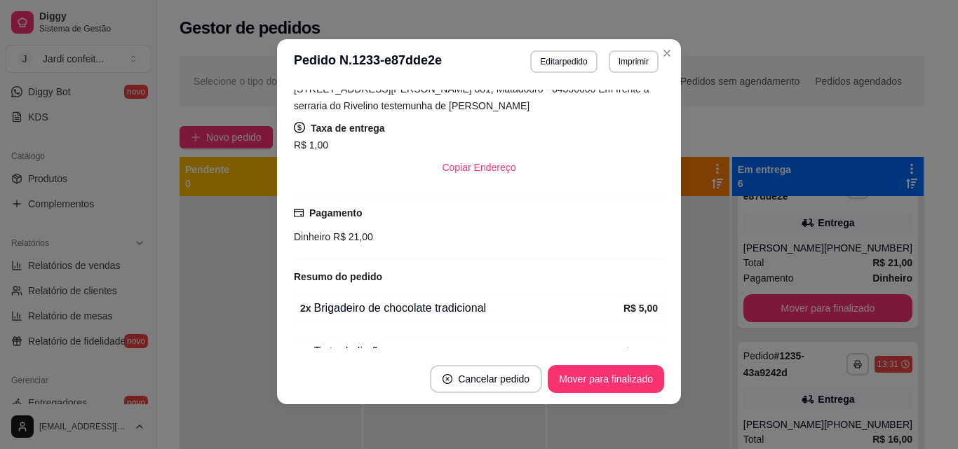
scroll to position [206, 0]
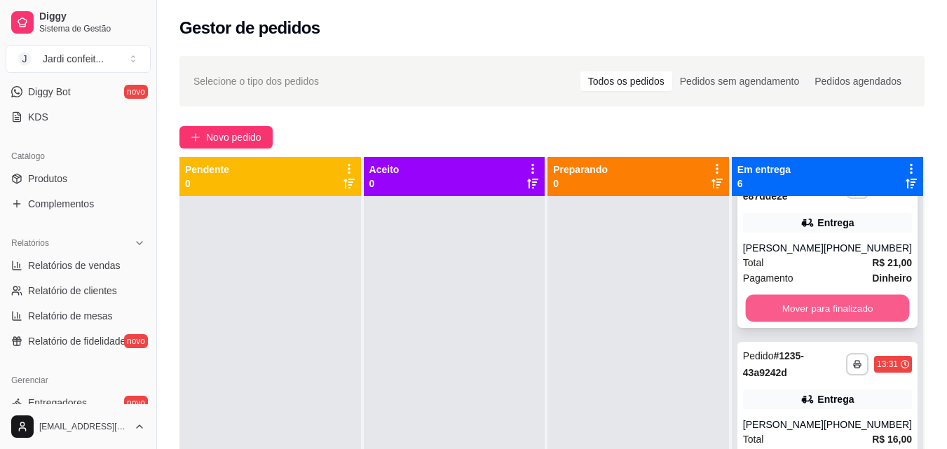
click at [852, 318] on button "Mover para finalizado" at bounding box center [827, 308] width 164 height 27
click at [842, 315] on div "Mover para finalizado" at bounding box center [827, 308] width 169 height 28
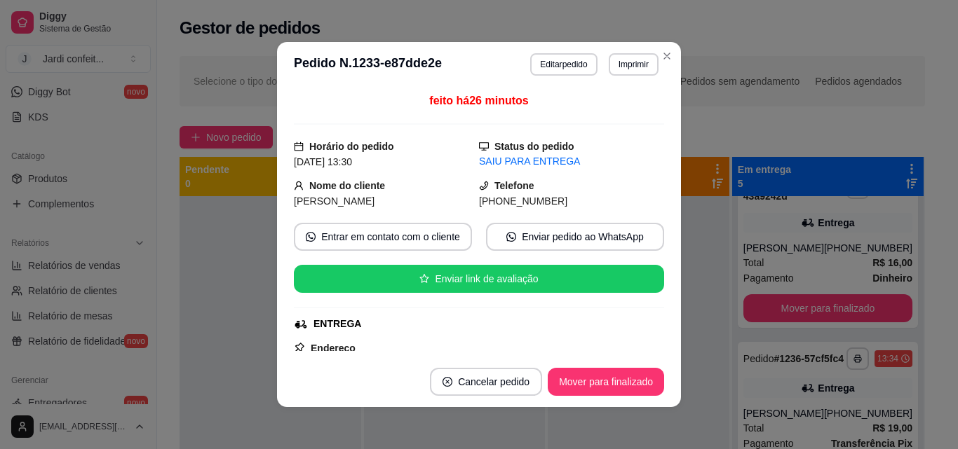
scroll to position [216, 0]
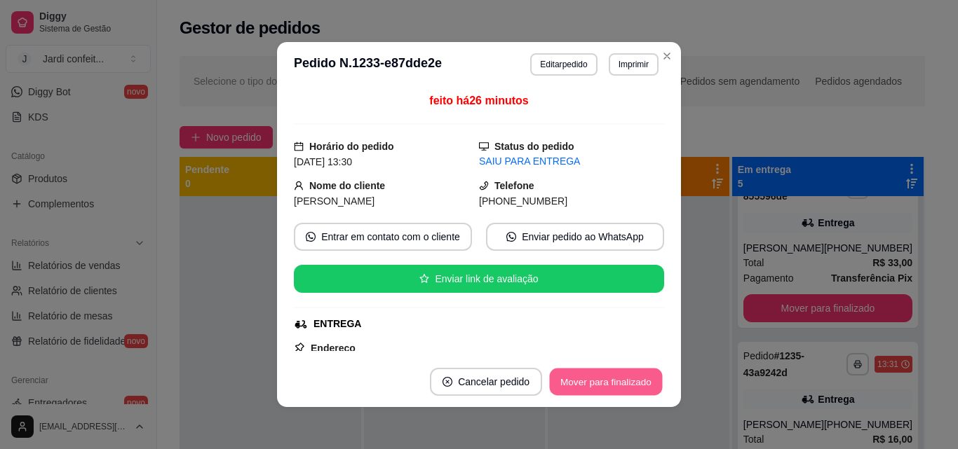
click at [598, 384] on button "Mover para finalizado" at bounding box center [606, 382] width 113 height 27
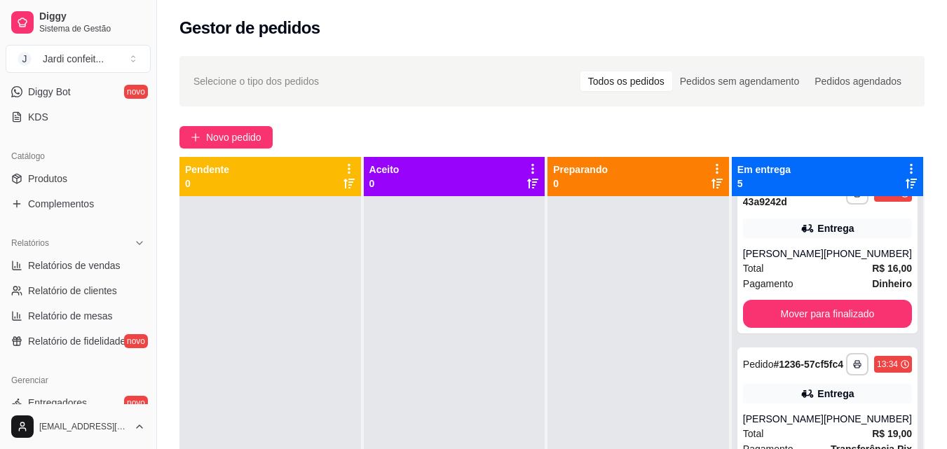
scroll to position [426, 0]
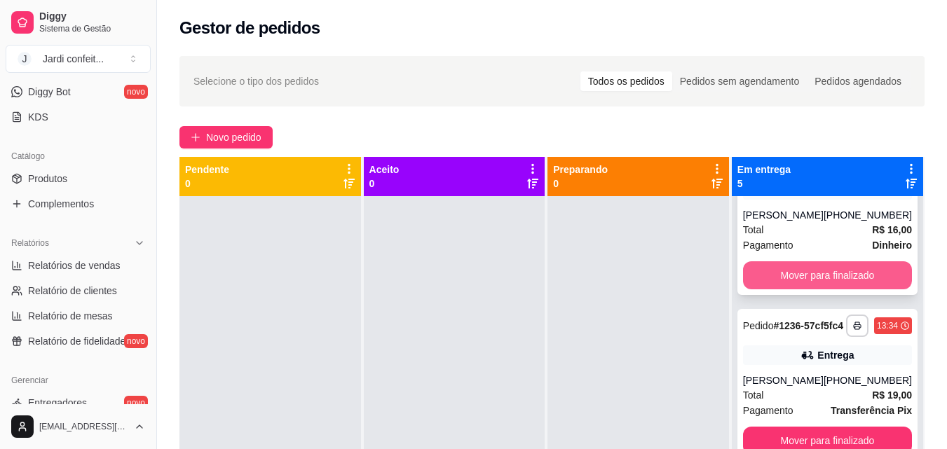
click at [810, 290] on button "Mover para finalizado" at bounding box center [827, 276] width 169 height 28
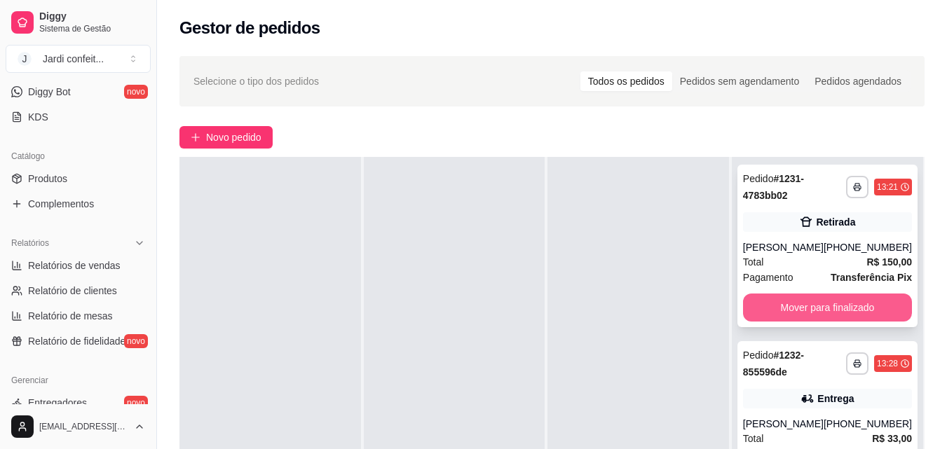
scroll to position [0, 0]
click at [806, 313] on button "Mover para finalizado" at bounding box center [827, 308] width 169 height 28
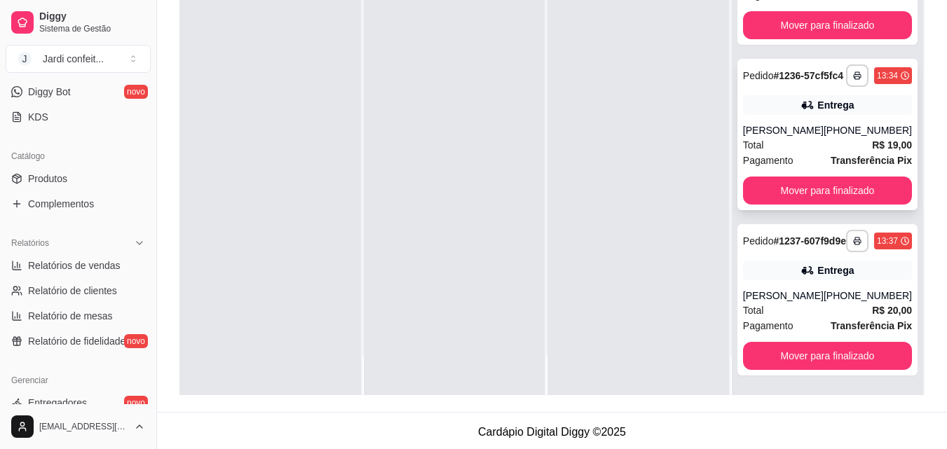
scroll to position [214, 0]
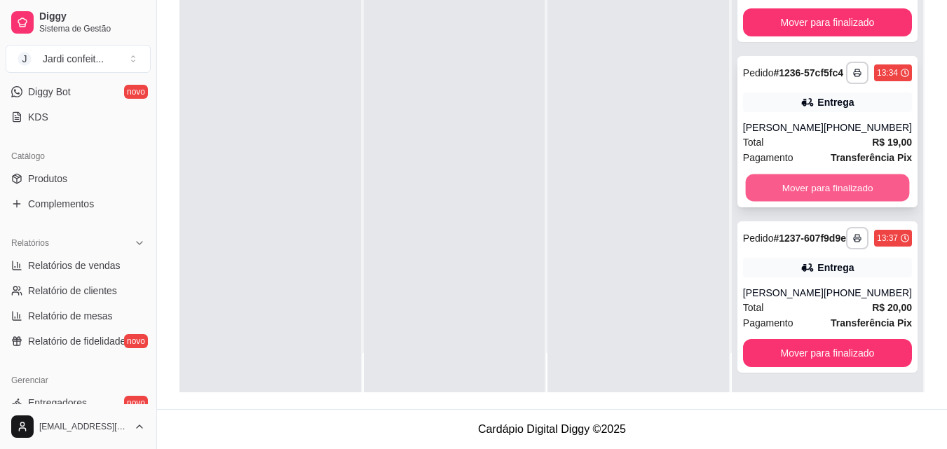
click at [812, 181] on button "Mover para finalizado" at bounding box center [827, 188] width 164 height 27
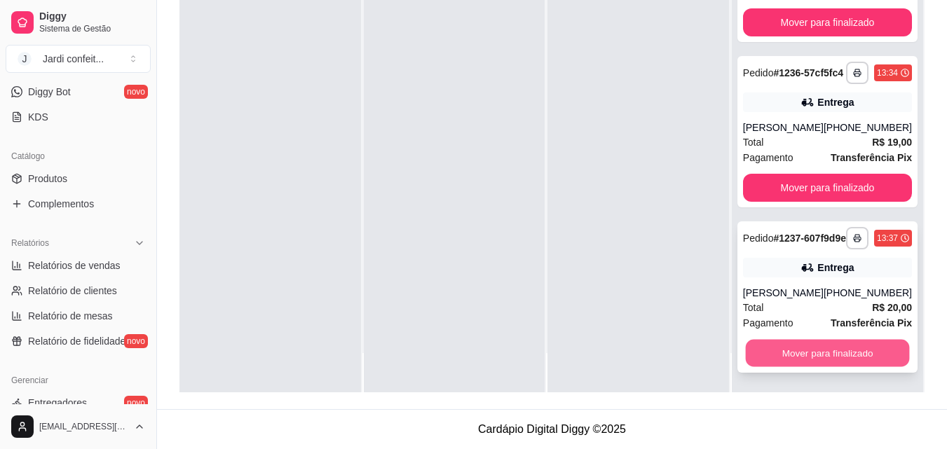
click at [832, 344] on button "Mover para finalizado" at bounding box center [827, 353] width 164 height 27
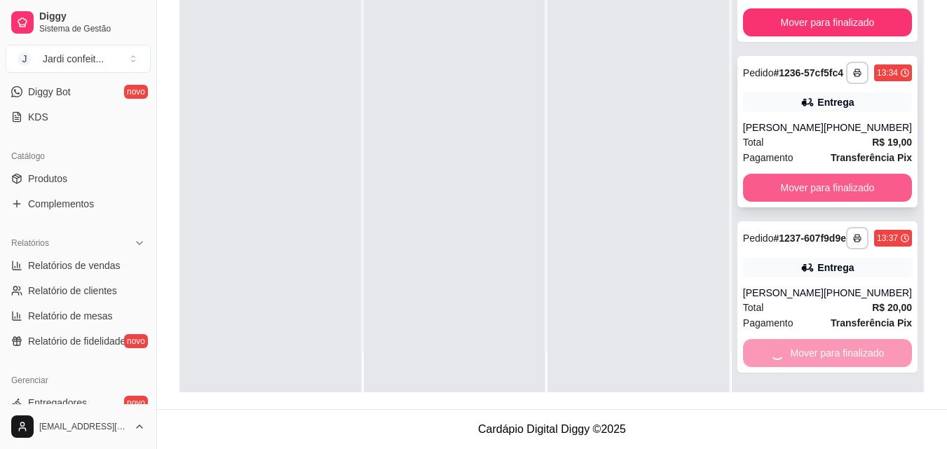
click at [865, 180] on button "Mover para finalizado" at bounding box center [827, 188] width 169 height 28
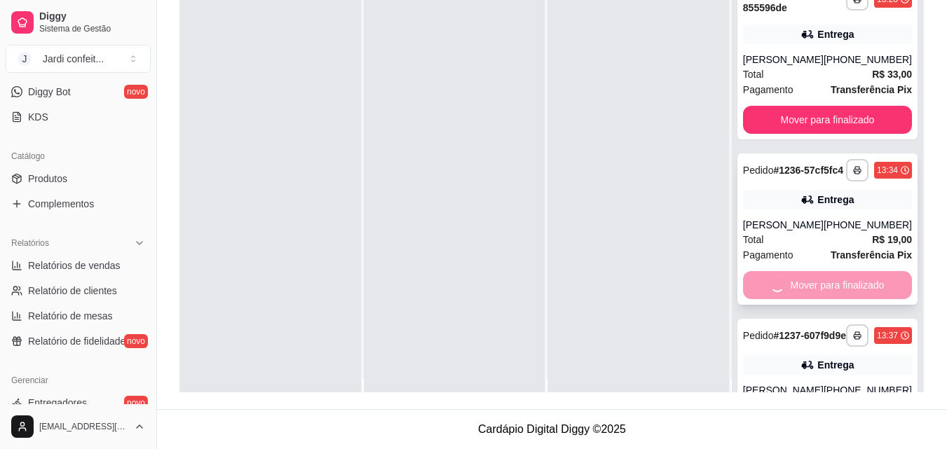
scroll to position [0, 0]
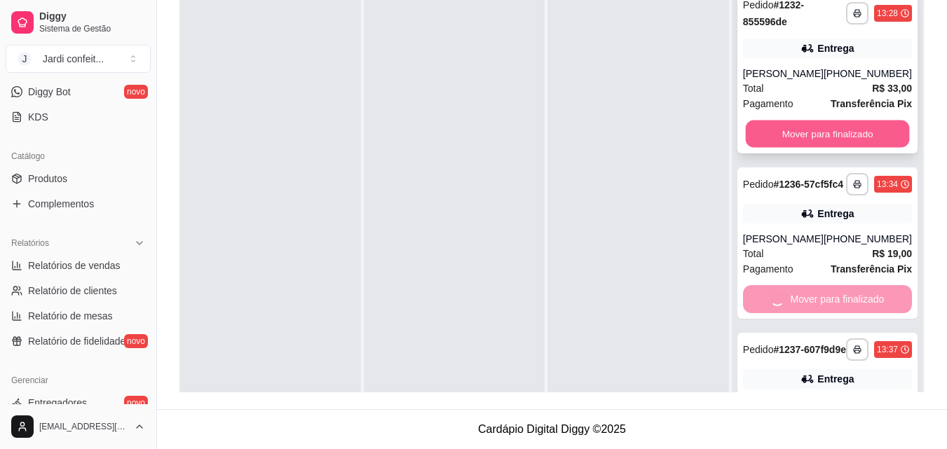
click at [808, 126] on button "Mover para finalizado" at bounding box center [827, 134] width 164 height 27
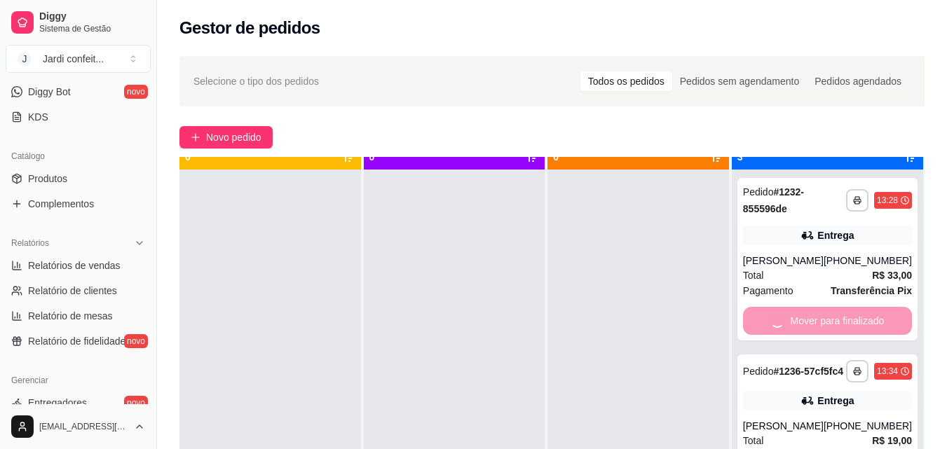
scroll to position [39, 0]
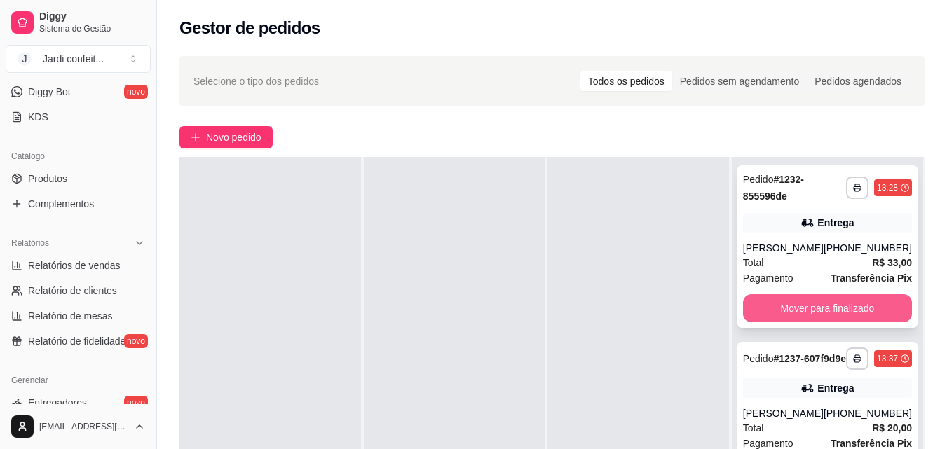
click at [851, 312] on button "Mover para finalizado" at bounding box center [827, 308] width 169 height 28
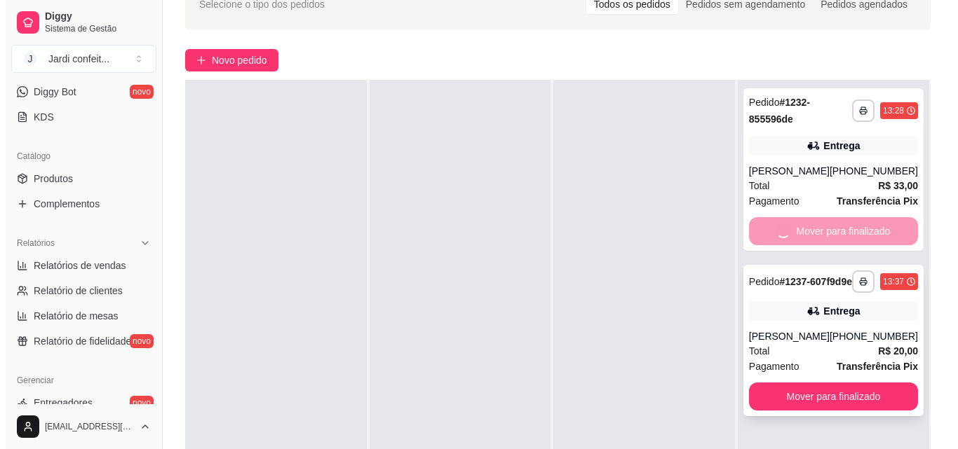
scroll to position [140, 0]
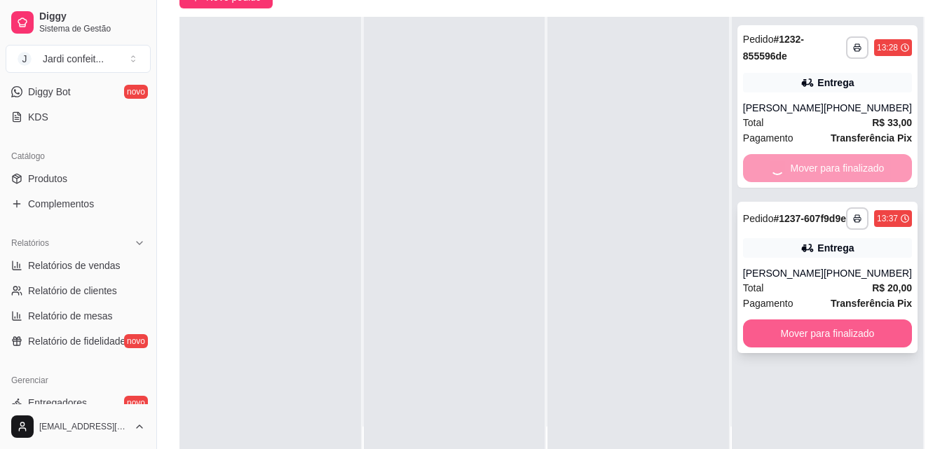
click at [806, 340] on button "Mover para finalizado" at bounding box center [827, 334] width 169 height 28
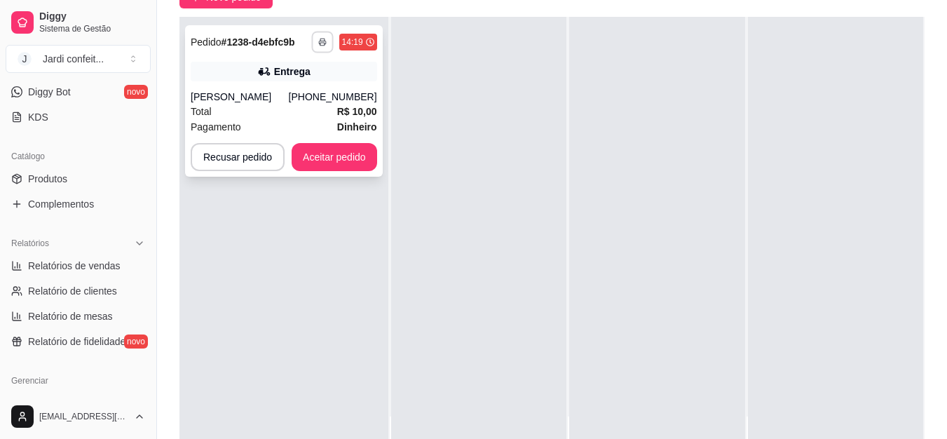
click at [313, 42] on button "button" at bounding box center [322, 42] width 22 height 22
click at [314, 83] on button "Impressora" at bounding box center [284, 91] width 102 height 22
click at [357, 145] on button "Aceitar pedido" at bounding box center [334, 157] width 83 height 27
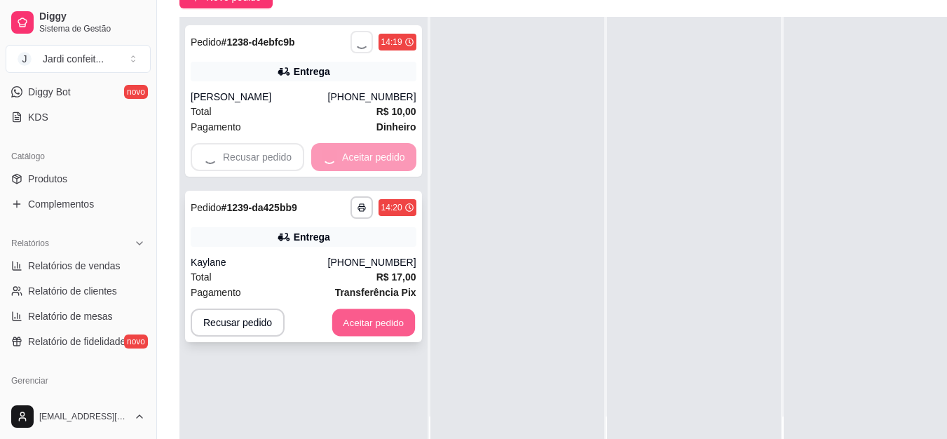
click at [382, 320] on button "Aceitar pedido" at bounding box center [373, 322] width 83 height 27
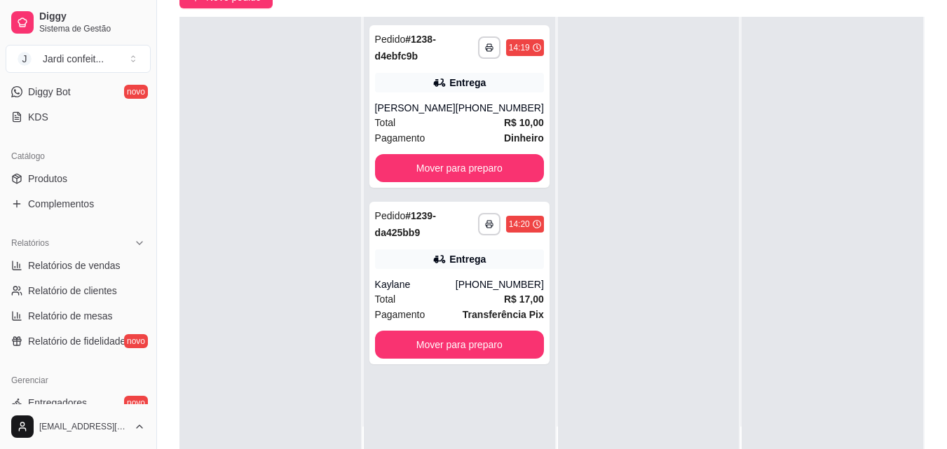
click at [597, 136] on div at bounding box center [649, 241] width 182 height 449
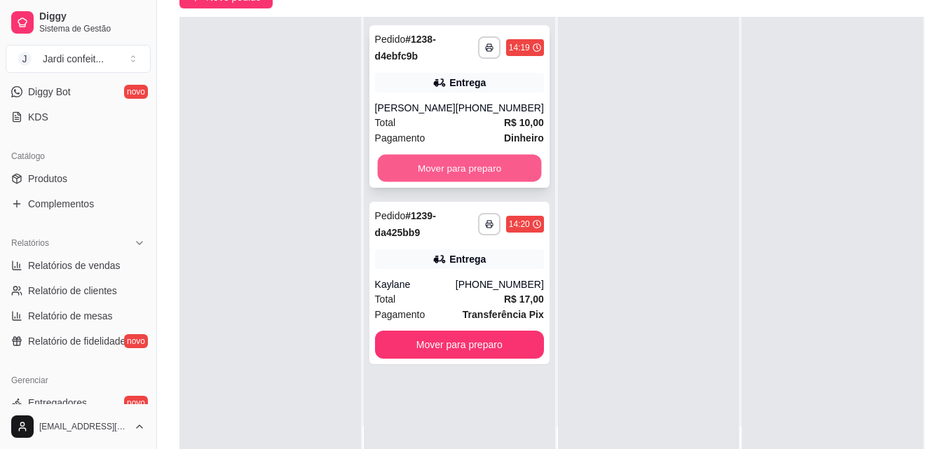
click at [471, 168] on button "Mover para preparo" at bounding box center [459, 168] width 164 height 27
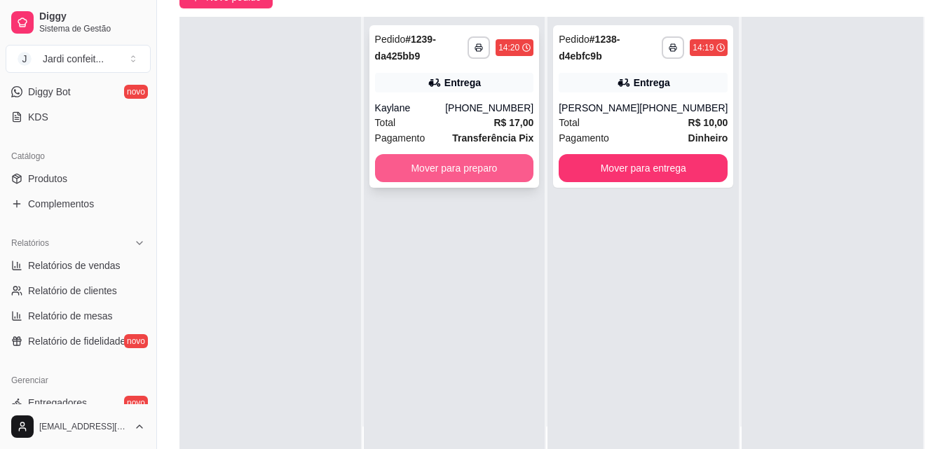
click at [456, 179] on button "Mover para preparo" at bounding box center [454, 168] width 159 height 28
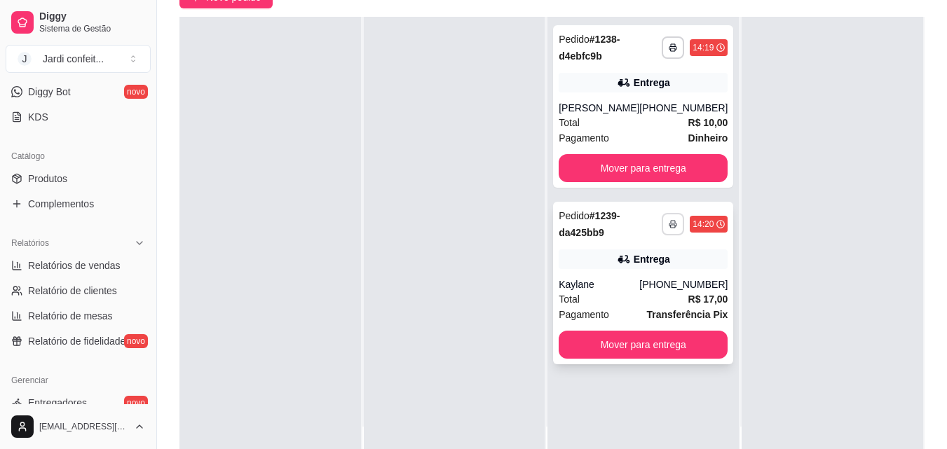
click at [662, 221] on button "button" at bounding box center [673, 224] width 22 height 22
click at [655, 267] on button "Impressora" at bounding box center [626, 273] width 102 height 22
click at [669, 56] on button "button" at bounding box center [673, 47] width 22 height 22
click at [640, 101] on button "Impressora" at bounding box center [625, 97] width 98 height 22
click at [585, 121] on div "Total R$ 10,00" at bounding box center [643, 122] width 169 height 15
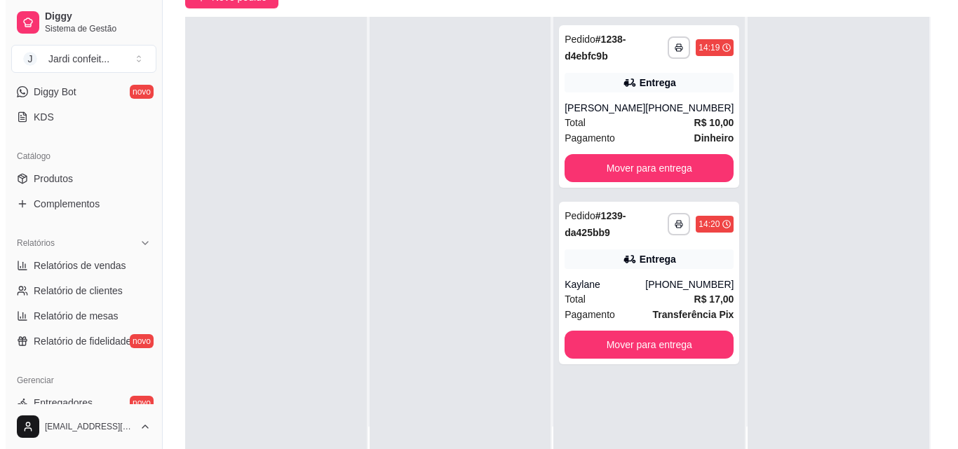
scroll to position [0, 0]
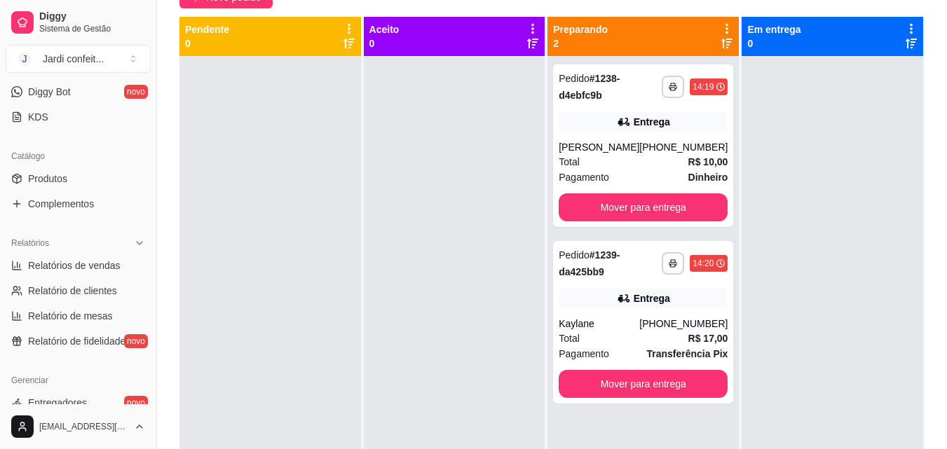
click at [651, 46] on div "Preparando 2" at bounding box center [643, 36] width 180 height 28
click at [659, 348] on strong "Transferência Pix" at bounding box center [686, 353] width 81 height 11
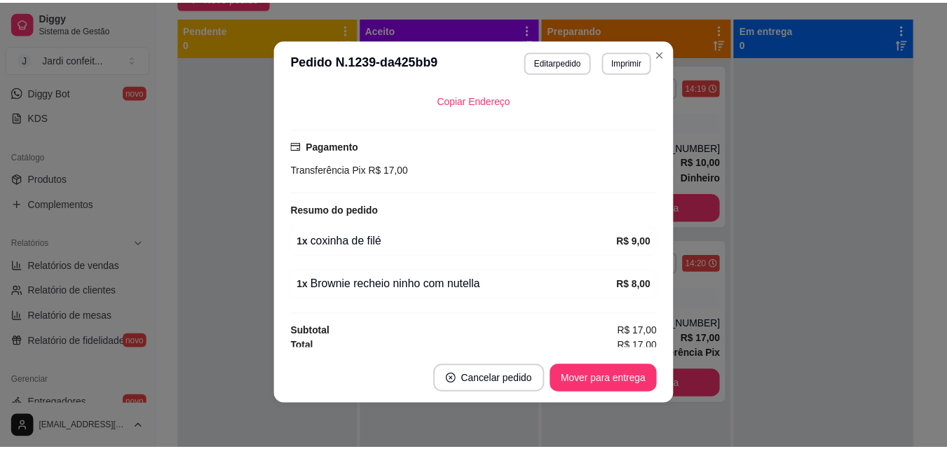
scroll to position [330, 0]
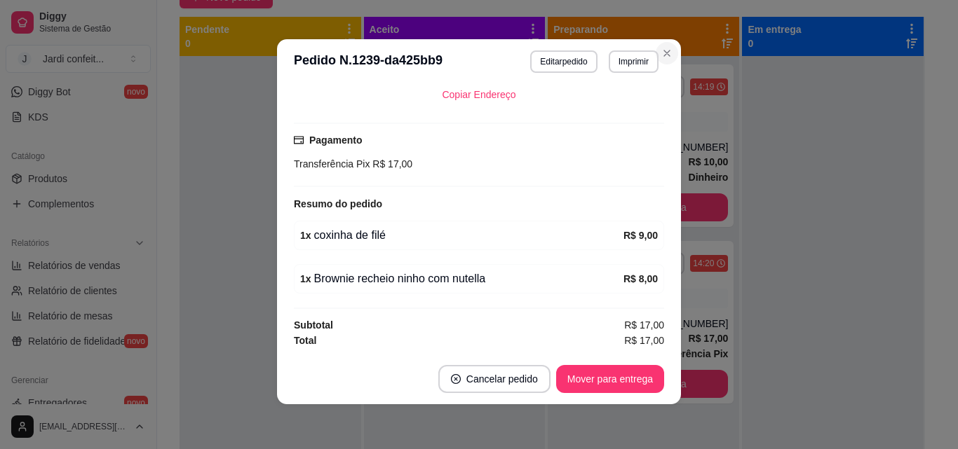
click at [653, 66] on section "**********" at bounding box center [479, 221] width 404 height 365
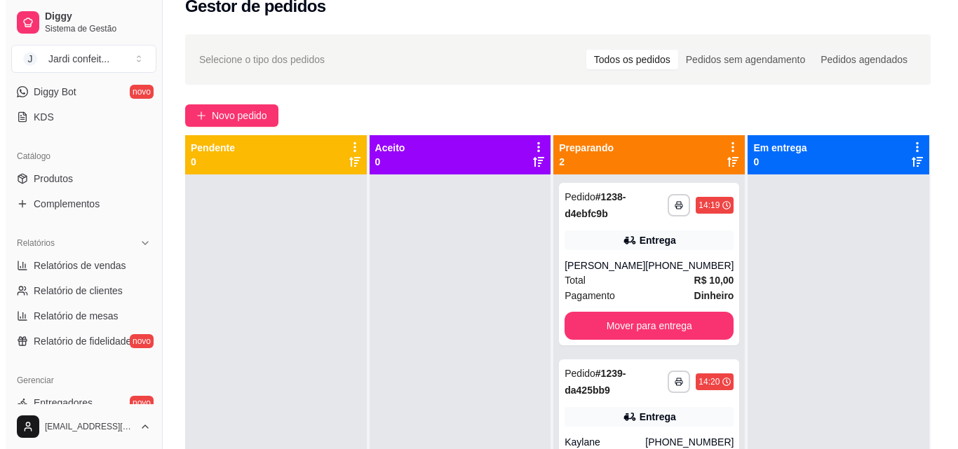
scroll to position [0, 0]
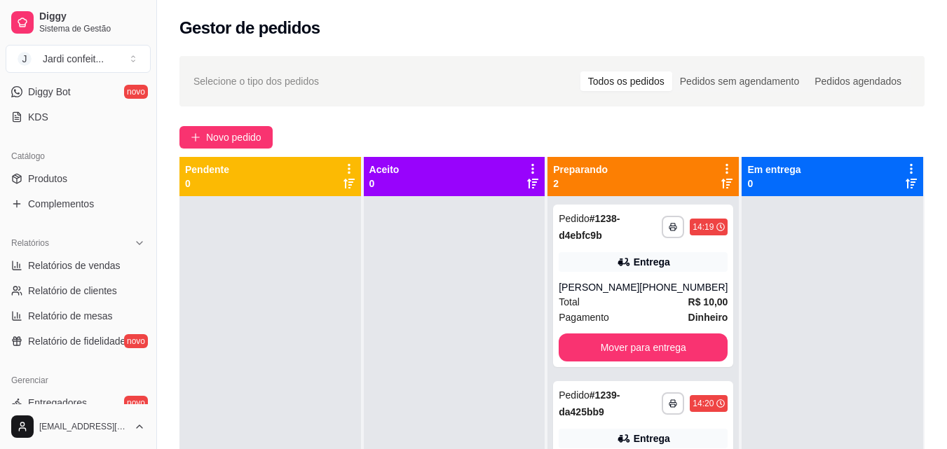
drag, startPoint x: 258, startPoint y: 477, endPoint x: 583, endPoint y: 90, distance: 505.1
click at [583, 90] on div "Selecione o tipo dos pedidos Todos os pedidos Pedidos sem agendamento Pedidos a…" at bounding box center [551, 81] width 745 height 50
click at [176, 259] on div "**********" at bounding box center [552, 336] width 790 height 576
click at [653, 339] on button "Mover para entrega" at bounding box center [644, 347] width 164 height 27
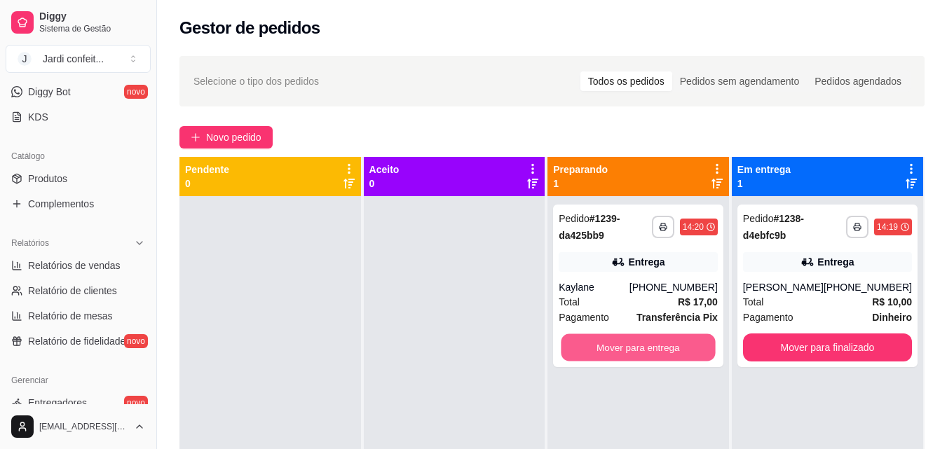
click at [653, 339] on button "Mover para entrega" at bounding box center [639, 347] width 154 height 27
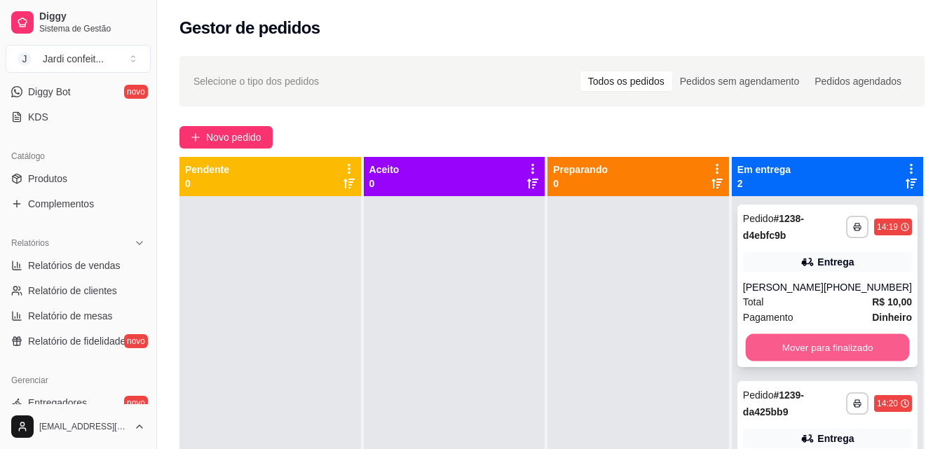
click at [891, 346] on button "Mover para finalizado" at bounding box center [827, 347] width 164 height 27
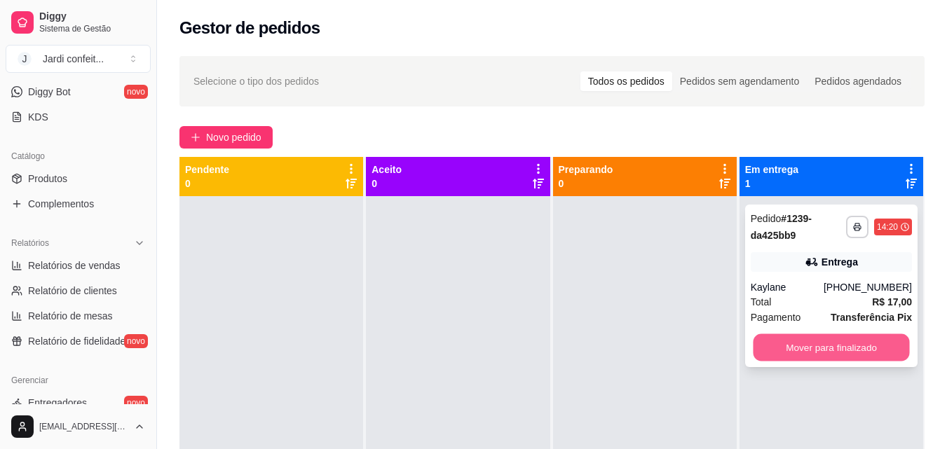
click at [857, 346] on button "Mover para finalizado" at bounding box center [831, 347] width 156 height 27
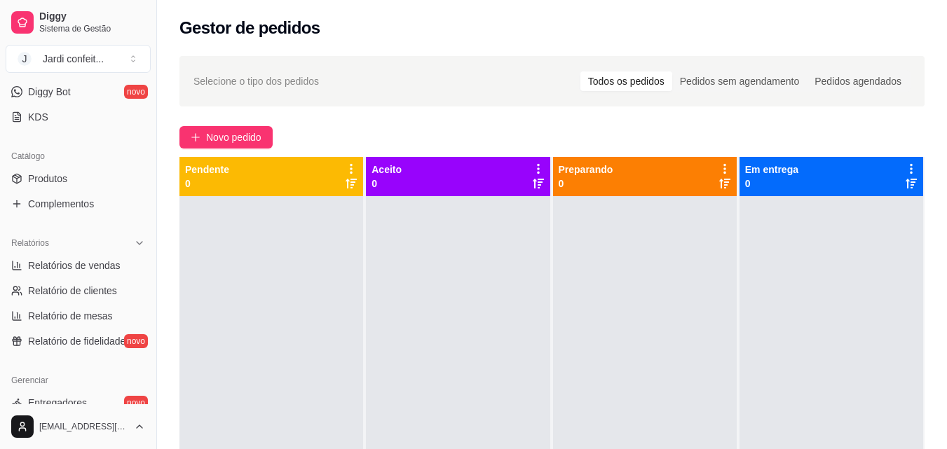
click at [789, 330] on div at bounding box center [832, 420] width 184 height 449
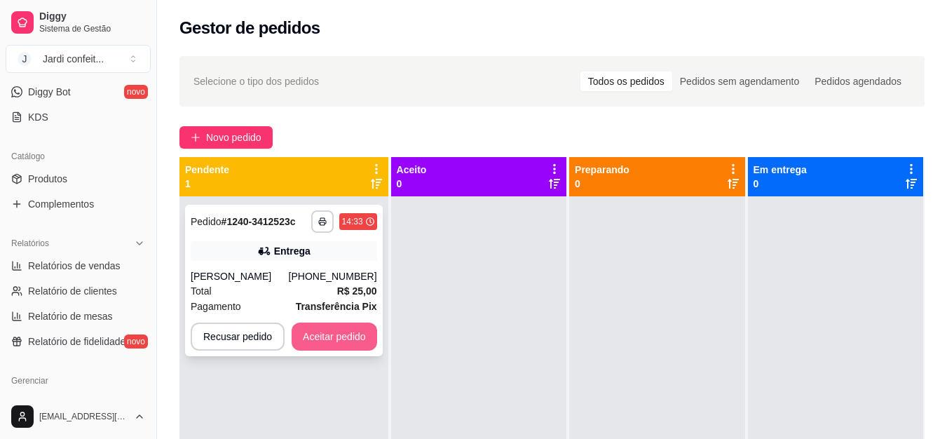
click at [358, 334] on button "Aceitar pedido" at bounding box center [335, 337] width 86 height 28
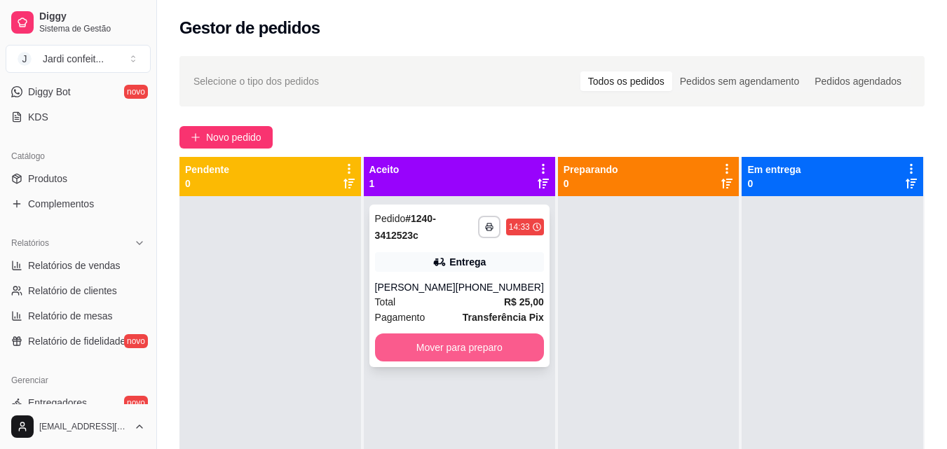
click at [417, 344] on button "Mover para preparo" at bounding box center [459, 348] width 169 height 28
click at [522, 346] on button "Mover para preparo" at bounding box center [459, 347] width 164 height 27
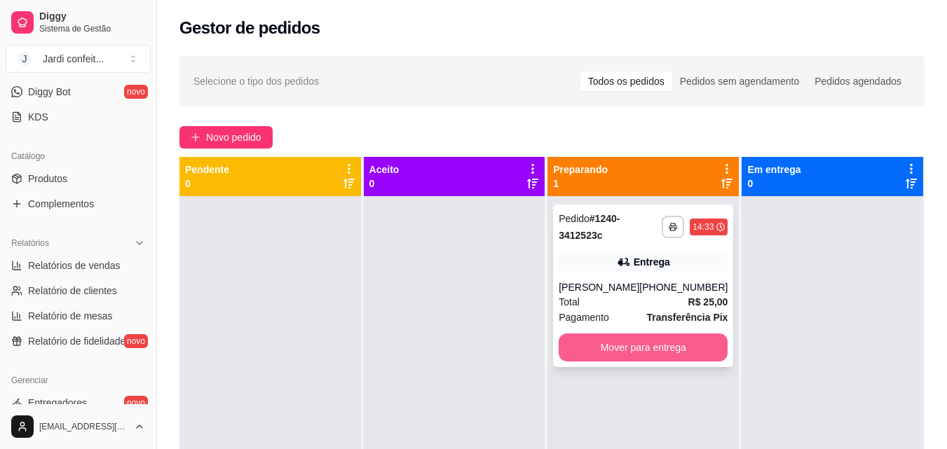
click at [672, 353] on button "Mover para entrega" at bounding box center [643, 348] width 169 height 28
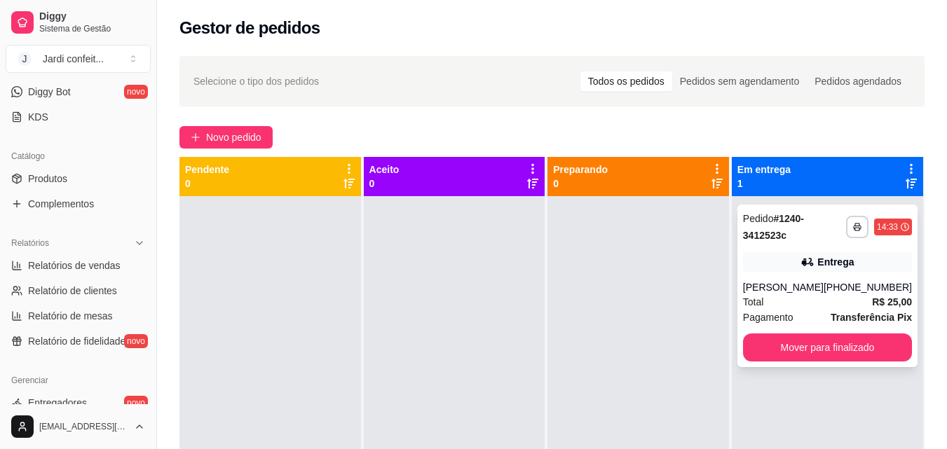
click at [795, 230] on div "Pedido # 1240-3412523c" at bounding box center [794, 227] width 103 height 34
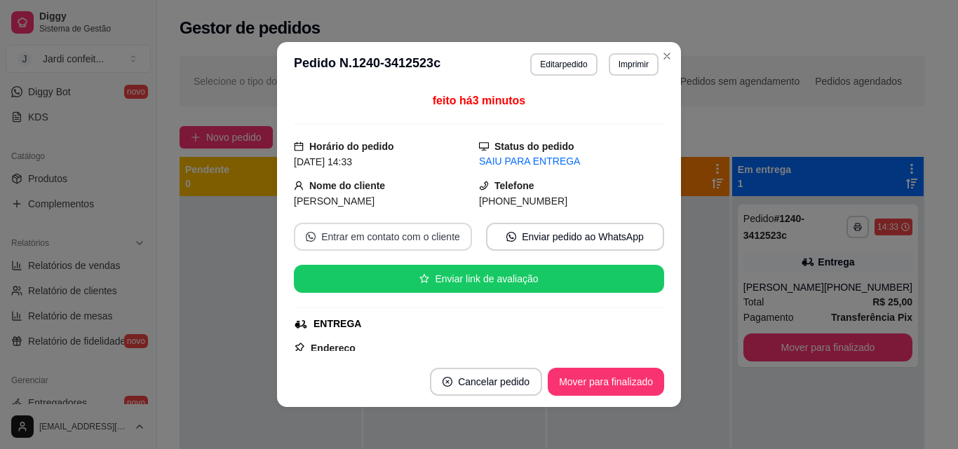
scroll to position [140, 0]
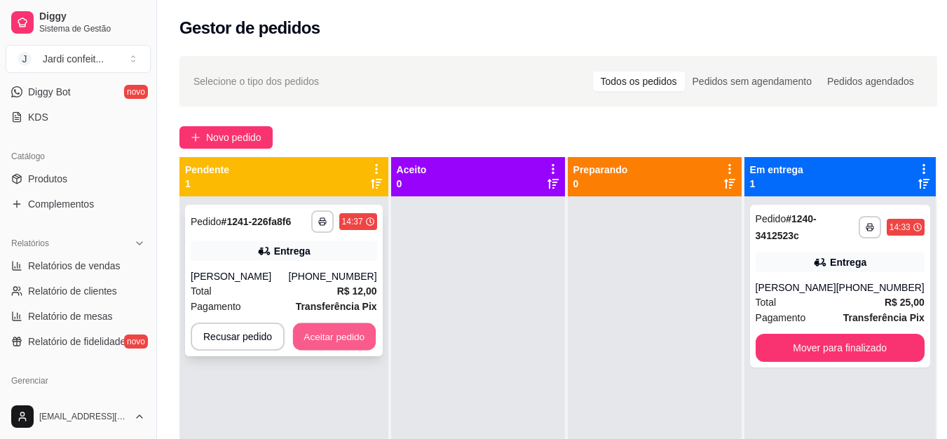
click at [323, 338] on button "Aceitar pedido" at bounding box center [334, 336] width 83 height 27
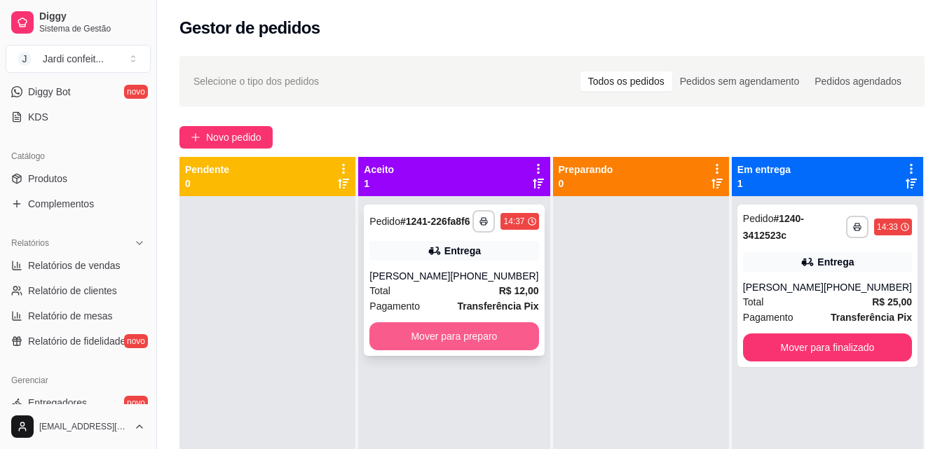
click at [443, 351] on button "Mover para preparo" at bounding box center [453, 337] width 169 height 28
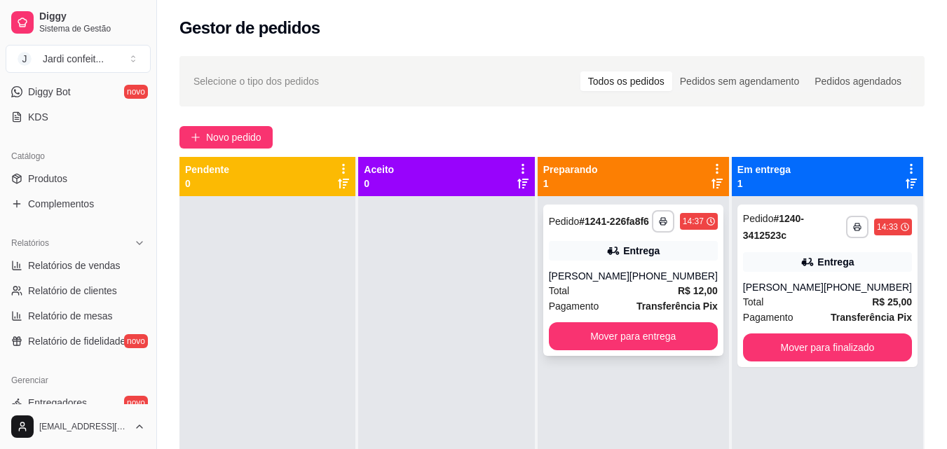
click at [628, 283] on div "[PERSON_NAME]" at bounding box center [589, 276] width 81 height 14
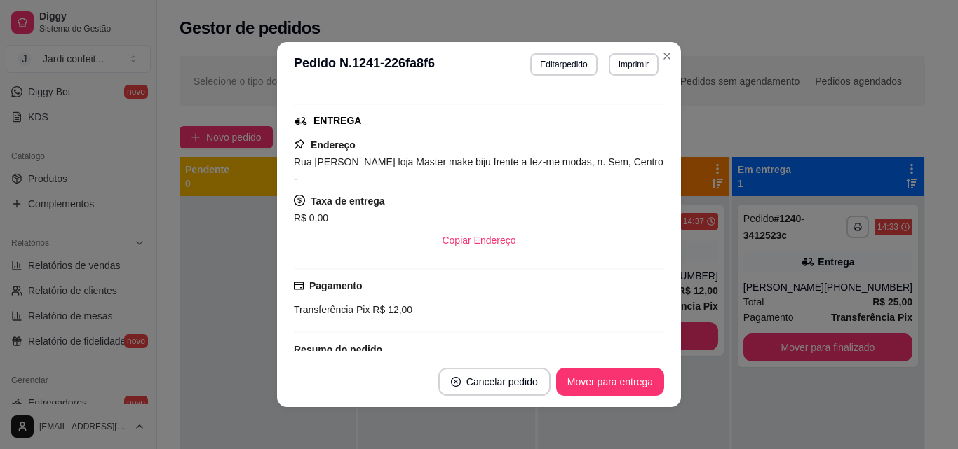
scroll to position [280, 0]
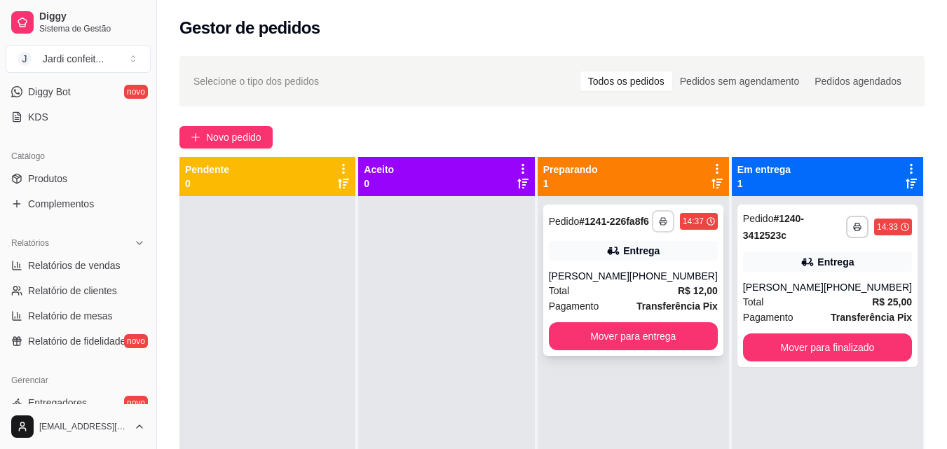
click at [655, 233] on button "button" at bounding box center [663, 221] width 22 height 22
click at [648, 280] on button "Impressora" at bounding box center [625, 276] width 98 height 22
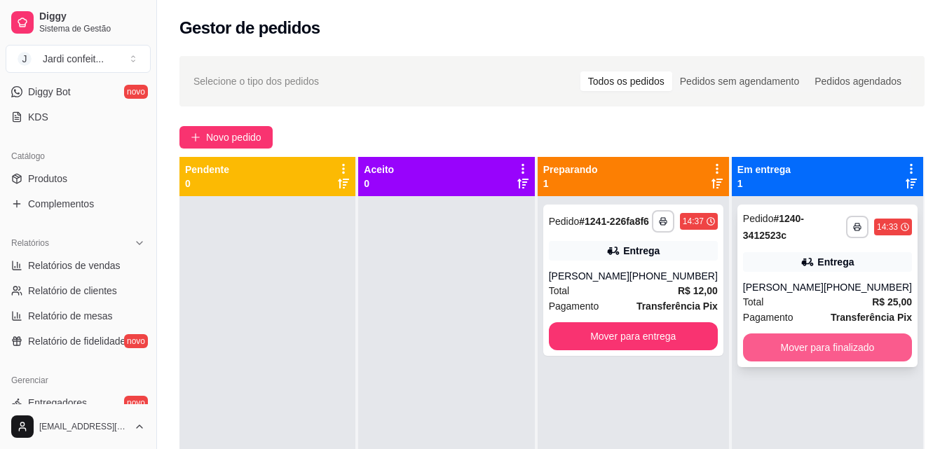
click at [835, 337] on button "Mover para finalizado" at bounding box center [827, 348] width 169 height 28
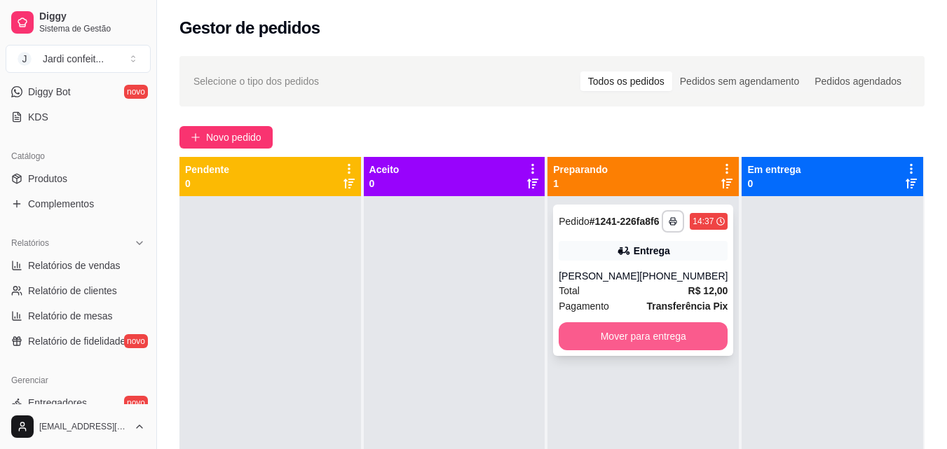
click at [643, 351] on button "Mover para entrega" at bounding box center [643, 337] width 169 height 28
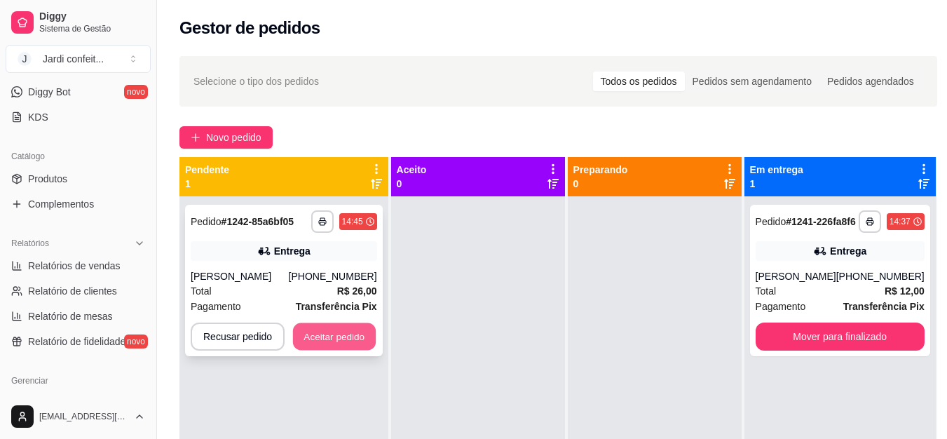
click at [351, 351] on button "Aceitar pedido" at bounding box center [334, 336] width 83 height 27
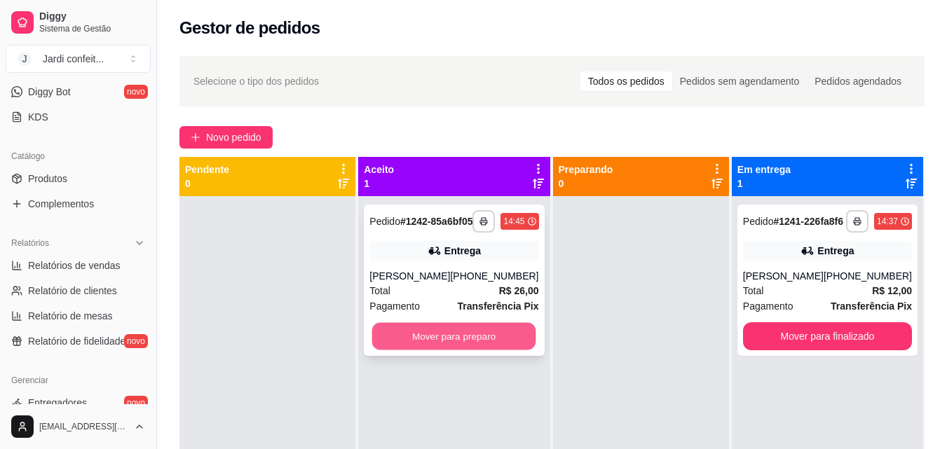
click at [471, 351] on button "Mover para preparo" at bounding box center [454, 336] width 164 height 27
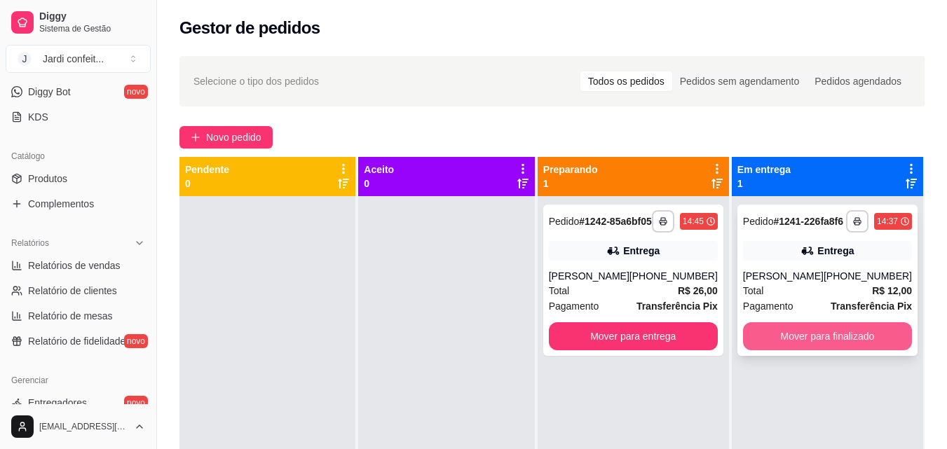
click at [795, 344] on button "Mover para finalizado" at bounding box center [827, 337] width 169 height 28
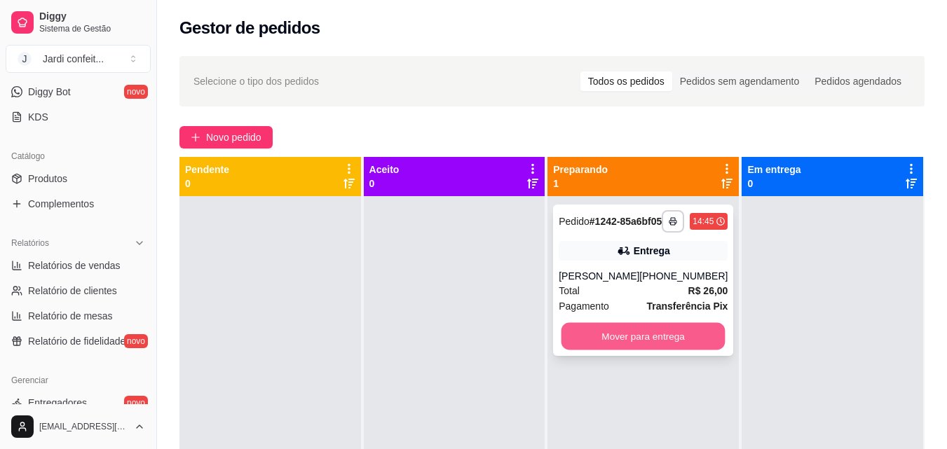
click at [574, 351] on button "Mover para entrega" at bounding box center [644, 336] width 164 height 27
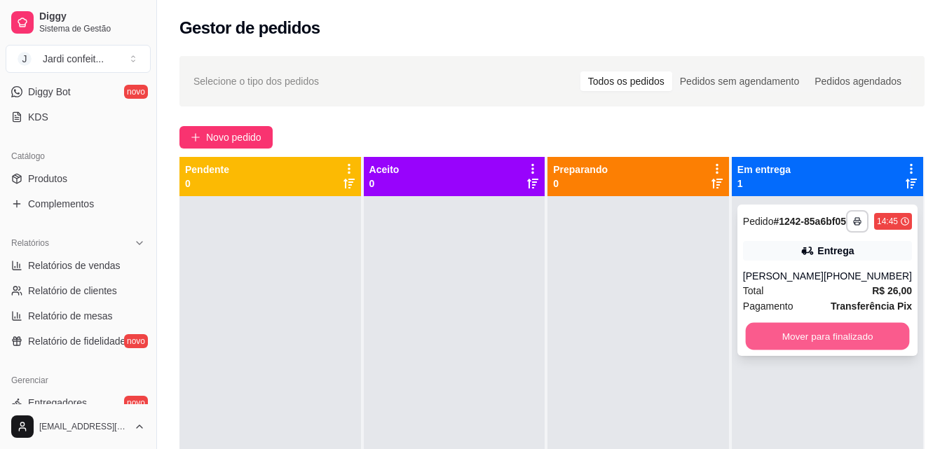
click at [834, 351] on button "Mover para finalizado" at bounding box center [827, 336] width 164 height 27
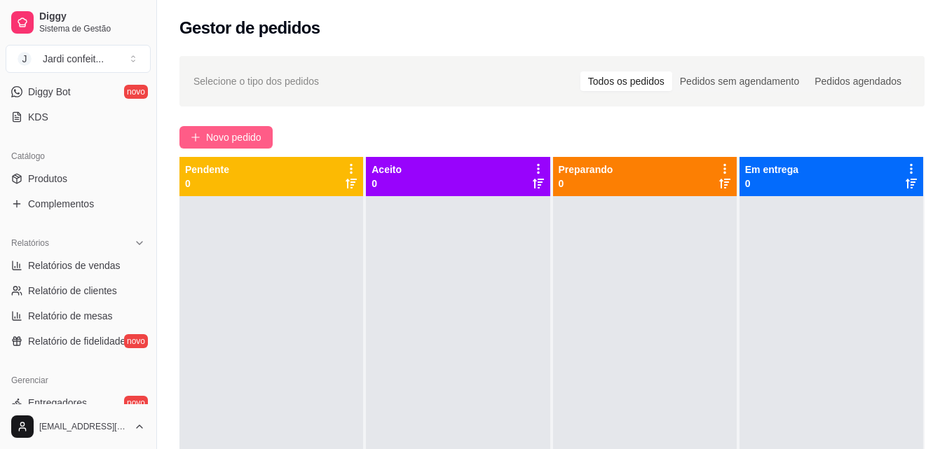
click at [201, 144] on button "Novo pedido" at bounding box center [225, 137] width 93 height 22
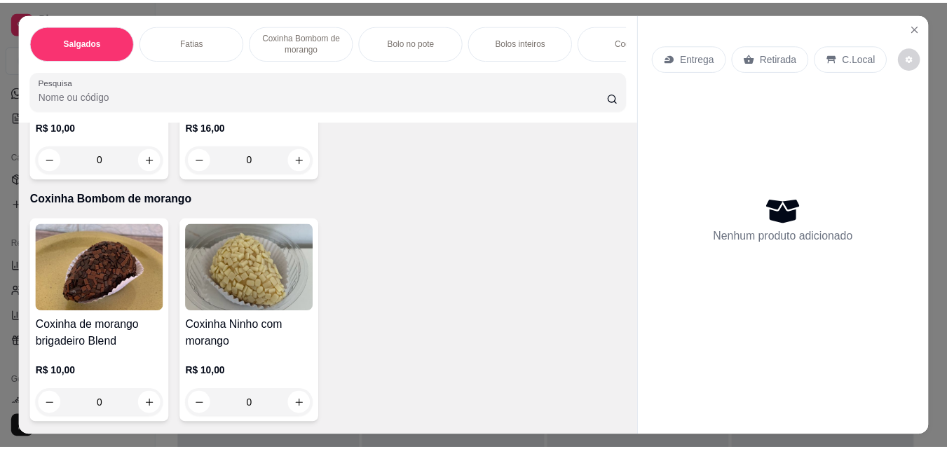
scroll to position [911, 0]
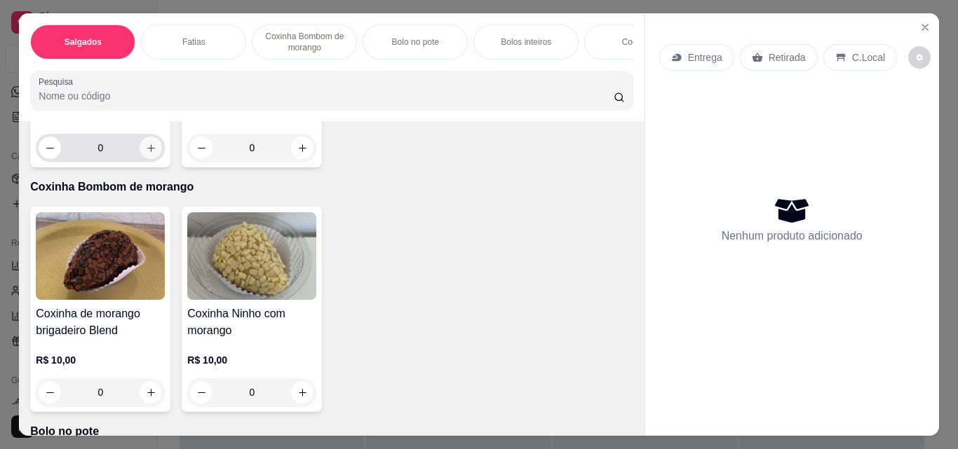
click at [155, 152] on icon "increase-product-quantity" at bounding box center [151, 148] width 8 height 8
type input "1"
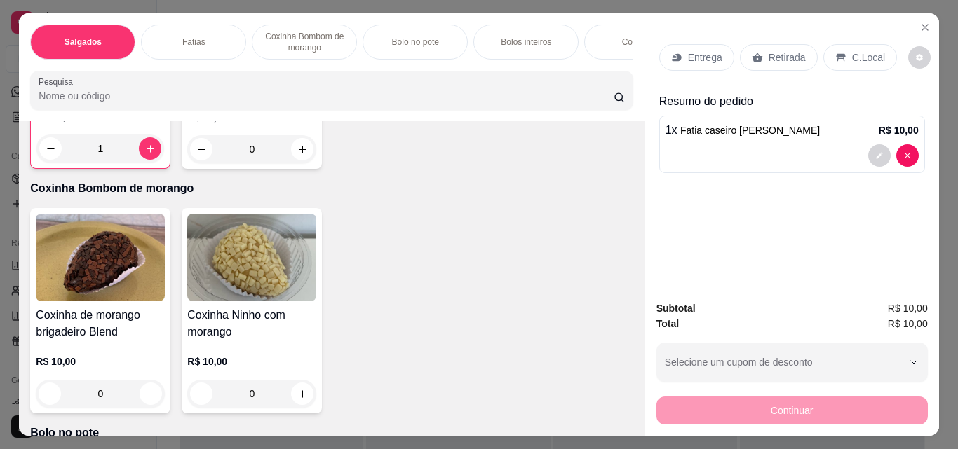
click at [780, 44] on div "Retirada" at bounding box center [779, 57] width 78 height 27
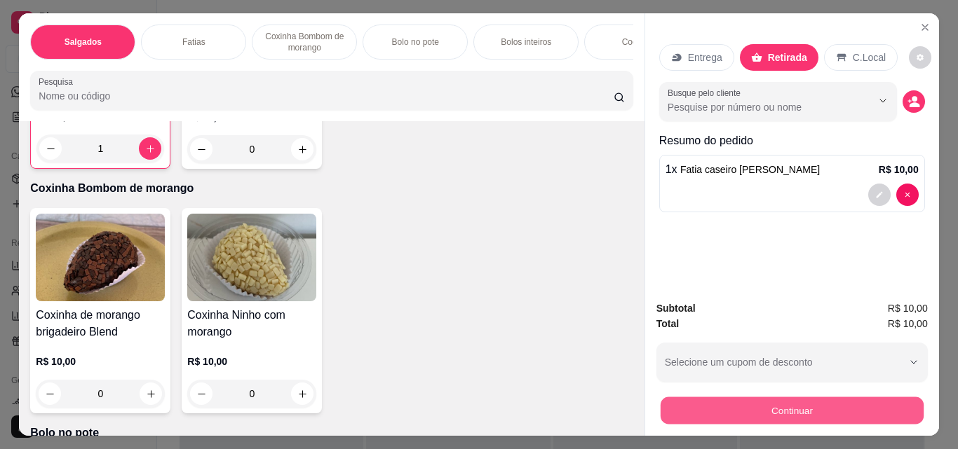
click at [714, 402] on button "Continuar" at bounding box center [791, 410] width 263 height 27
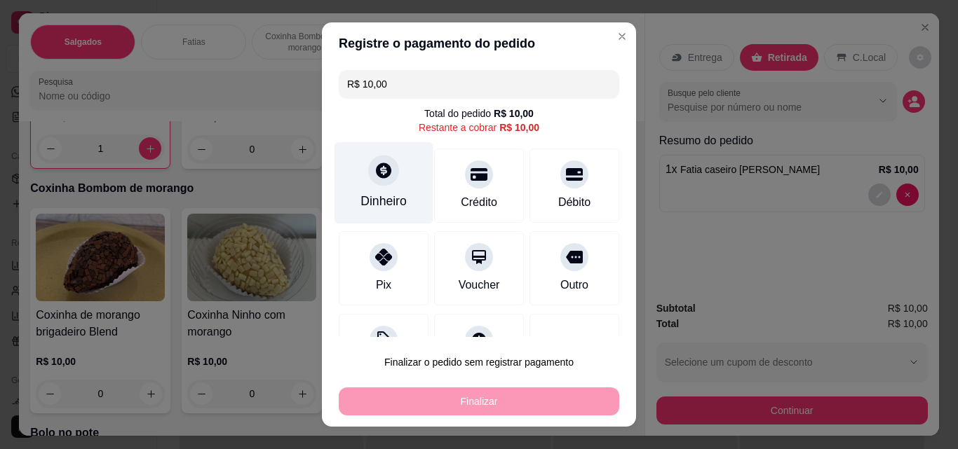
click at [377, 179] on icon at bounding box center [383, 170] width 18 height 18
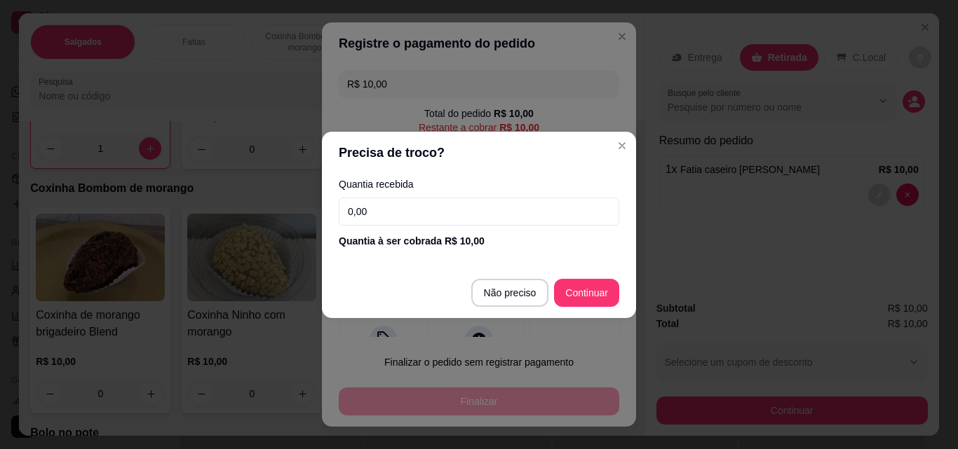
click at [416, 203] on input "0,00" at bounding box center [479, 212] width 280 height 28
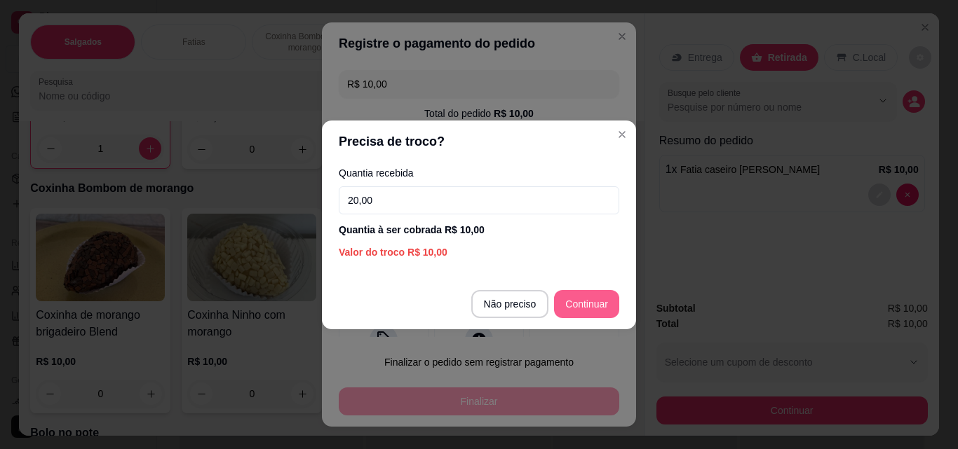
type input "20,00"
type input "R$ 0,00"
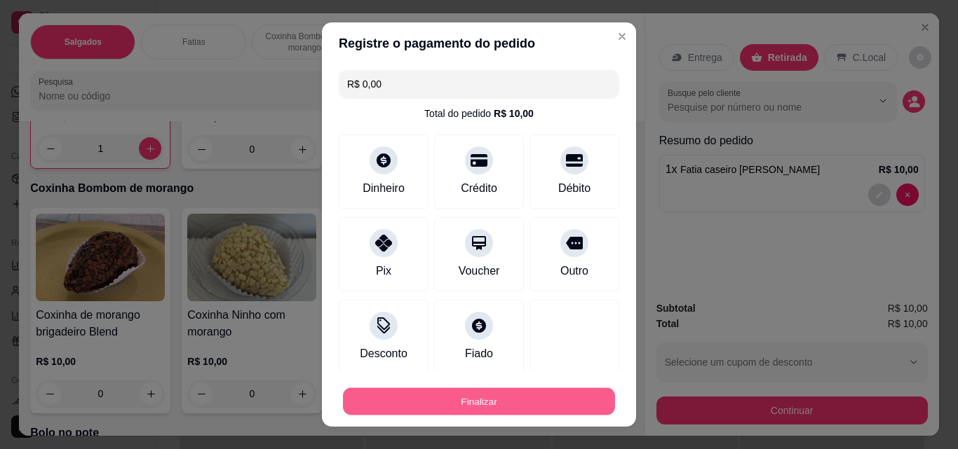
click at [550, 407] on button "Finalizar" at bounding box center [479, 401] width 272 height 27
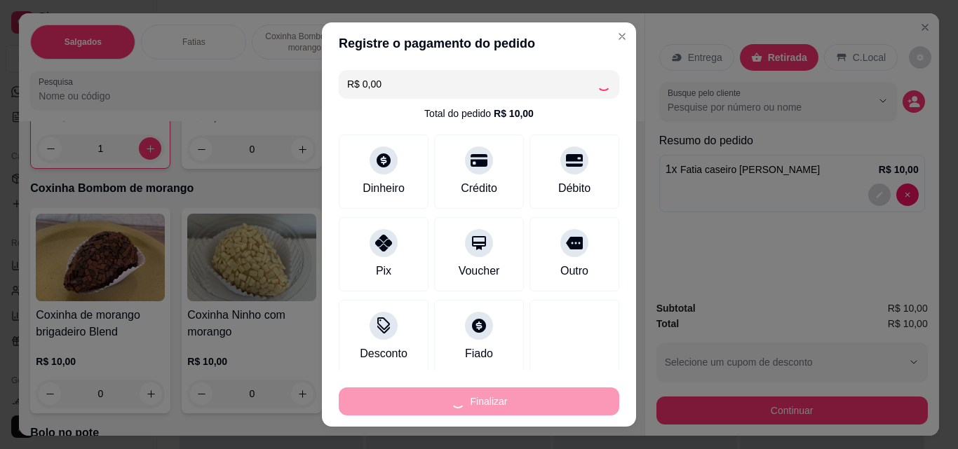
type input "0"
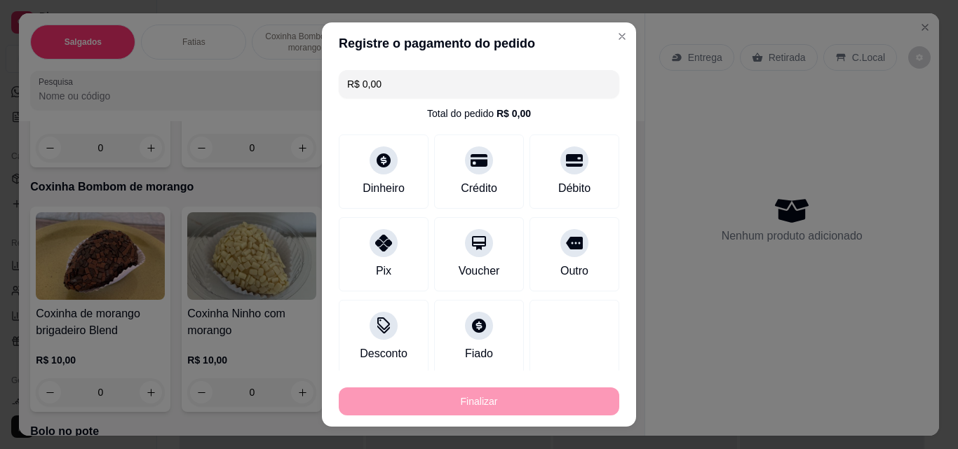
type input "-R$ 10,00"
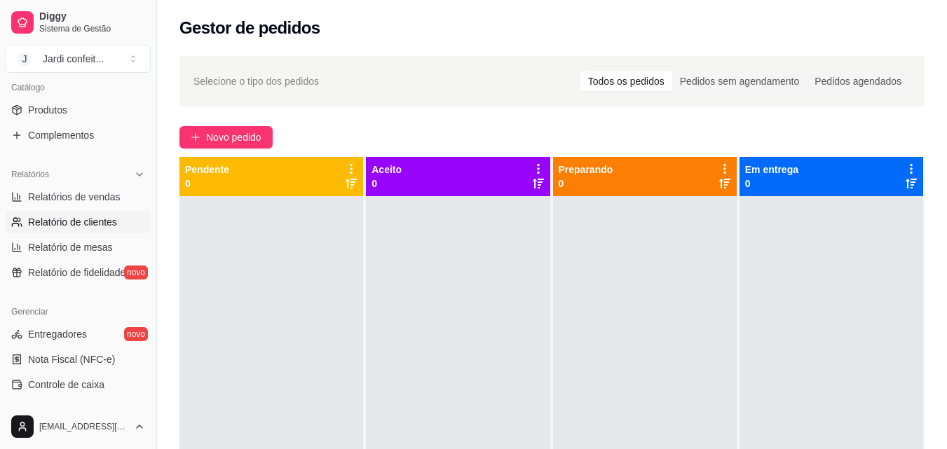
scroll to position [209, 0]
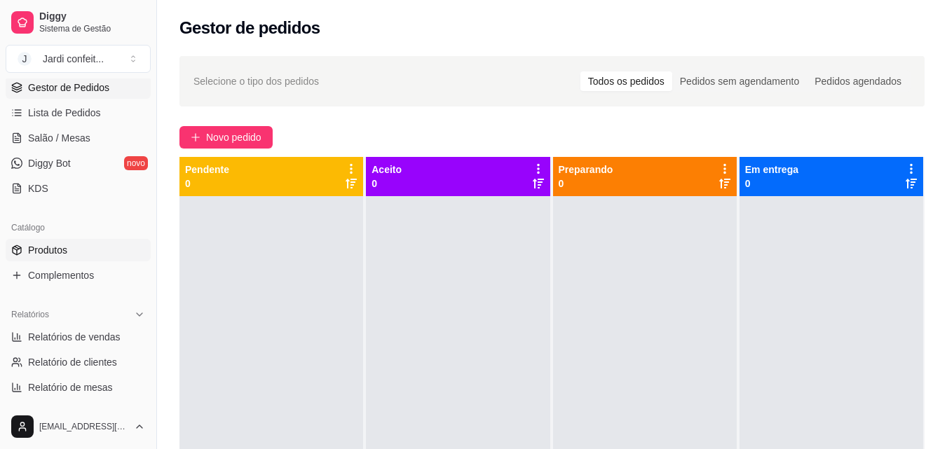
click at [65, 248] on span "Produtos" at bounding box center [47, 250] width 39 height 14
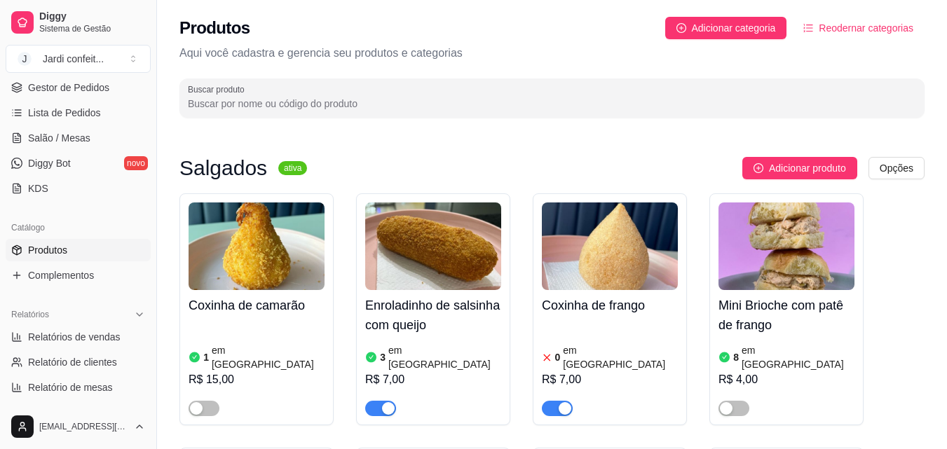
scroll to position [280, 0]
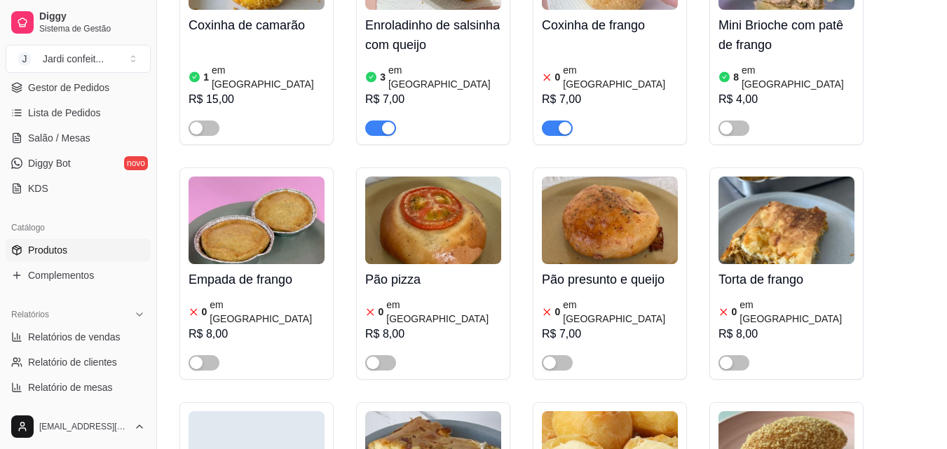
click at [564, 122] on div "button" at bounding box center [565, 128] width 13 height 13
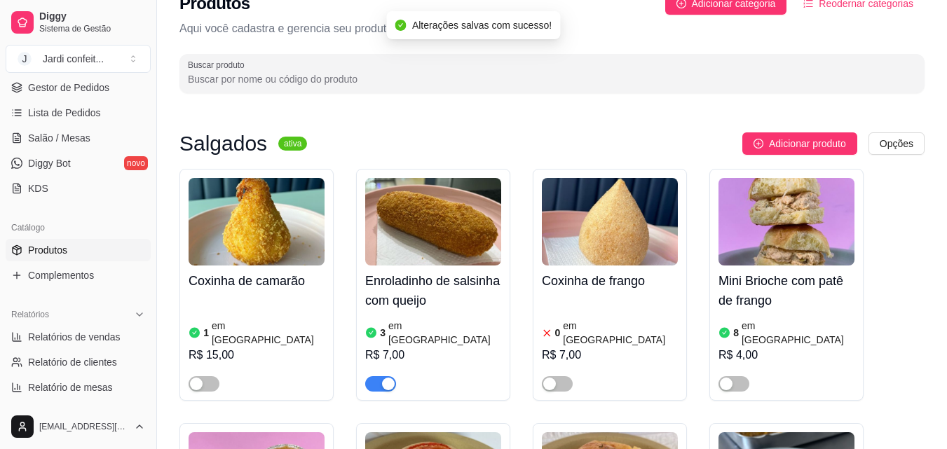
scroll to position [0, 0]
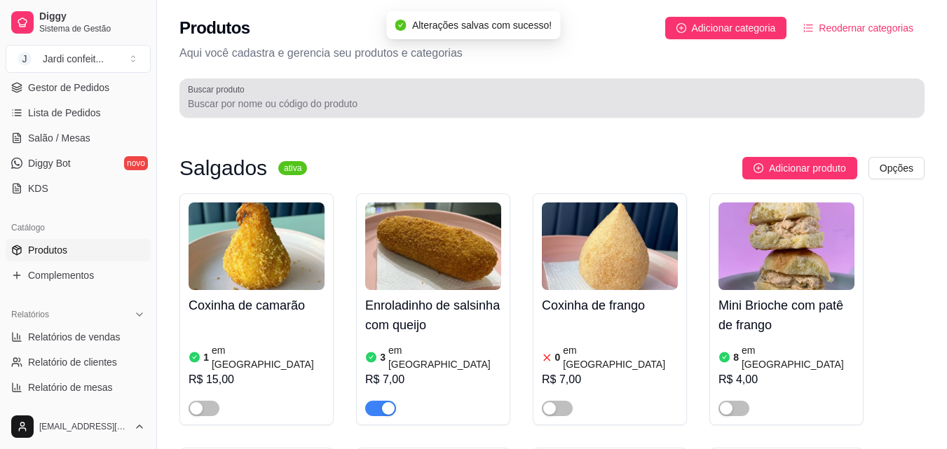
click at [430, 95] on div at bounding box center [552, 98] width 728 height 28
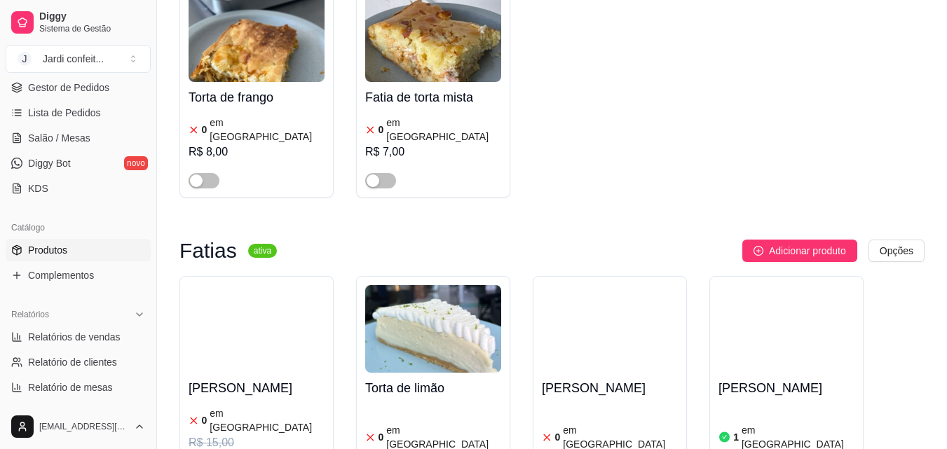
scroll to position [280, 0]
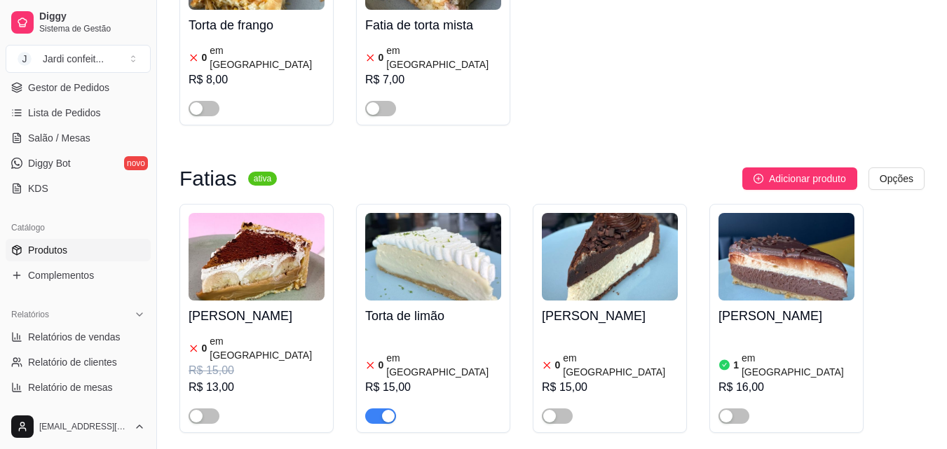
click at [388, 410] on div "button" at bounding box center [388, 416] width 13 height 13
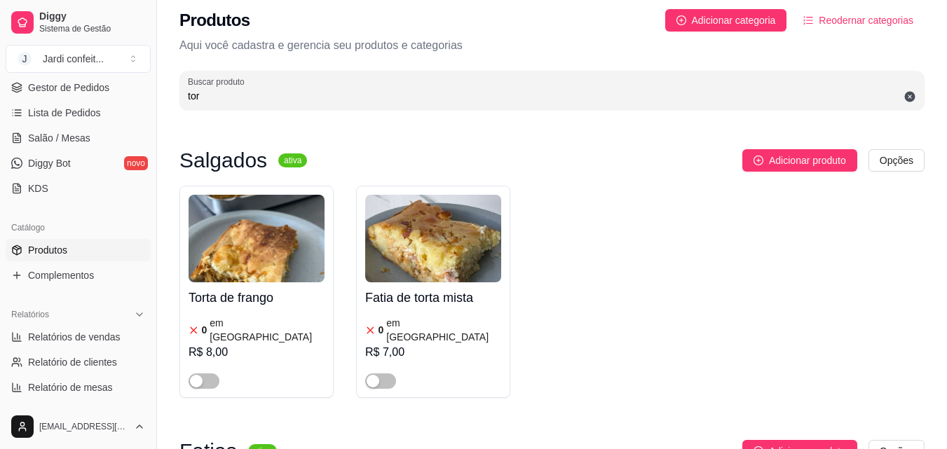
scroll to position [0, 0]
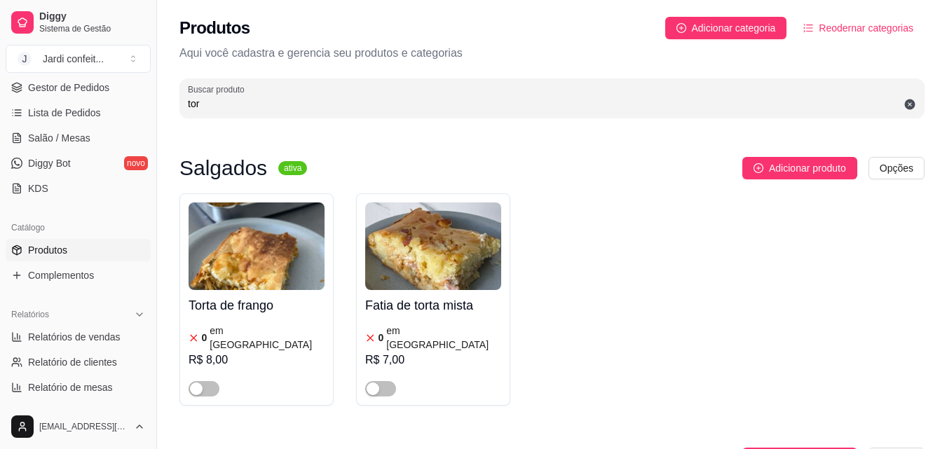
click at [426, 105] on input "tor" at bounding box center [552, 104] width 728 height 14
type input "t"
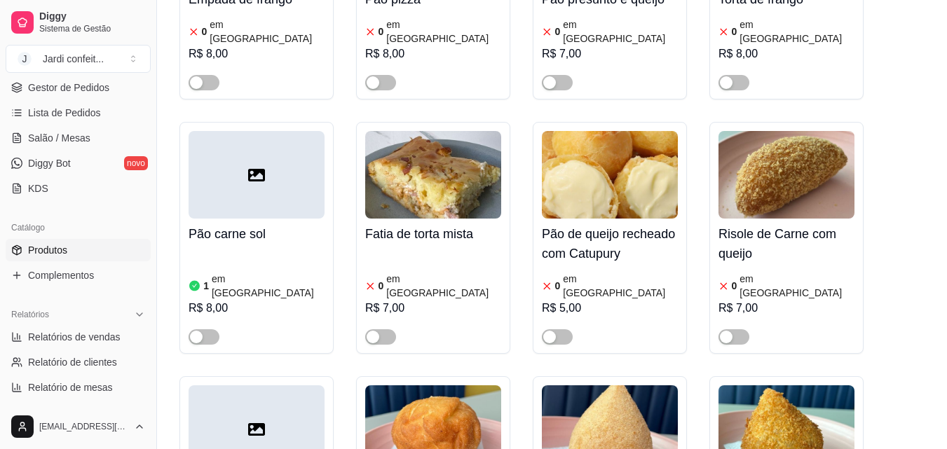
scroll to position [771, 0]
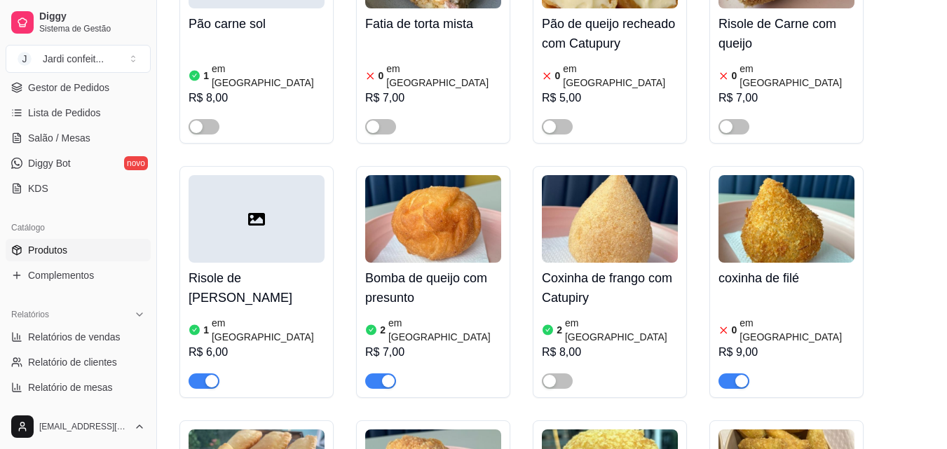
click at [735, 374] on span "button" at bounding box center [734, 381] width 31 height 15
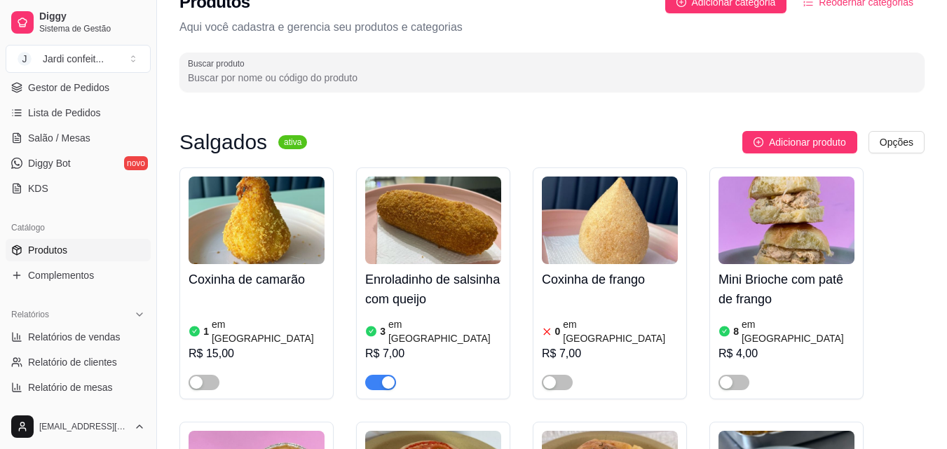
scroll to position [0, 0]
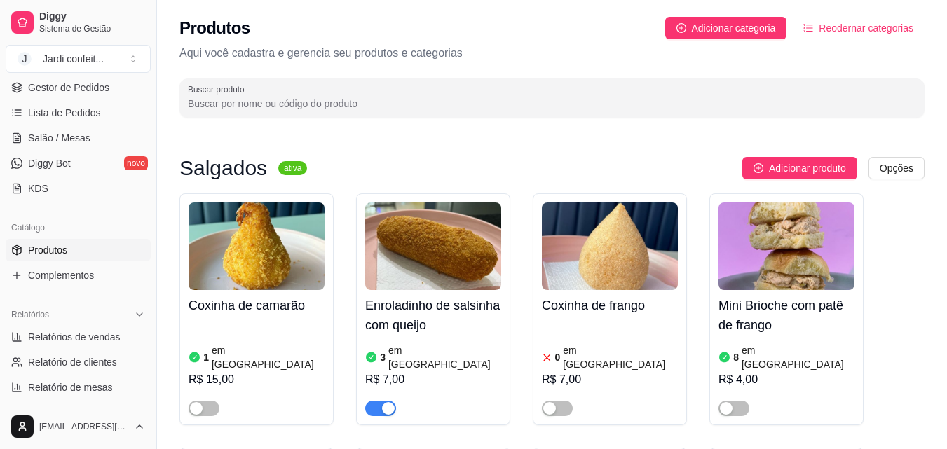
click at [335, 105] on input "Buscar produto" at bounding box center [552, 104] width 728 height 14
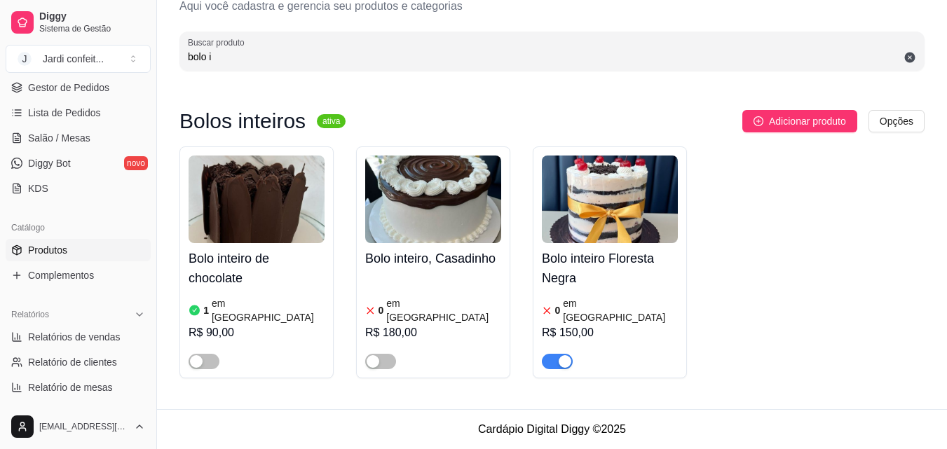
scroll to position [34, 0]
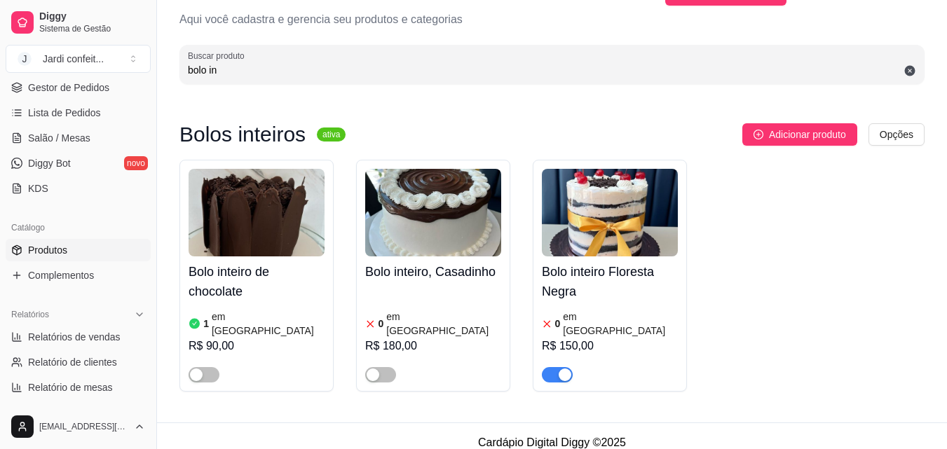
click at [566, 369] on div "button" at bounding box center [565, 375] width 13 height 13
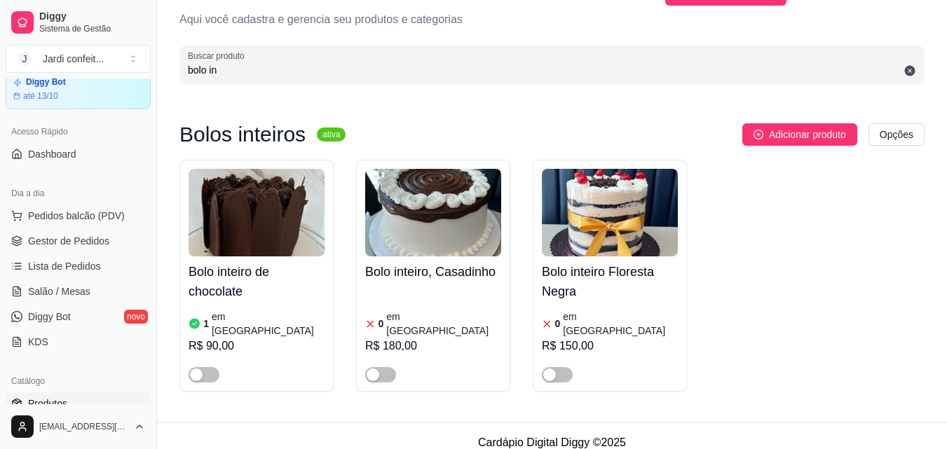
scroll to position [0, 0]
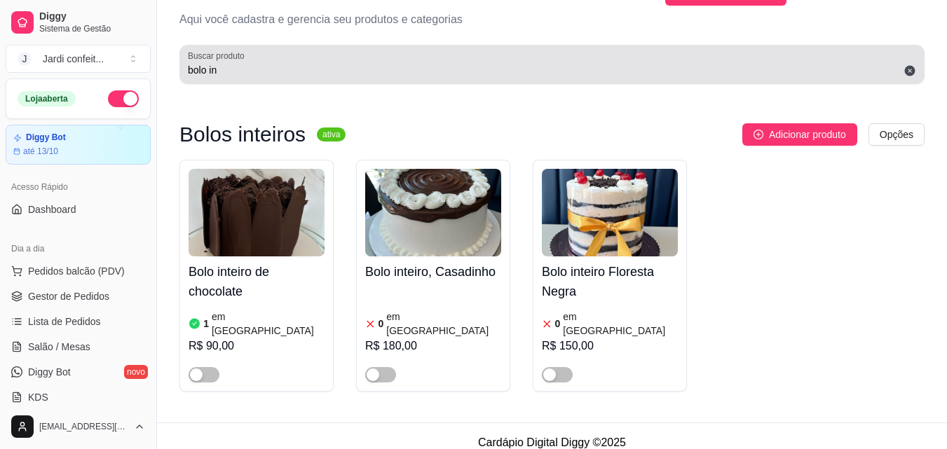
click at [365, 66] on input "bolo in" at bounding box center [552, 70] width 728 height 14
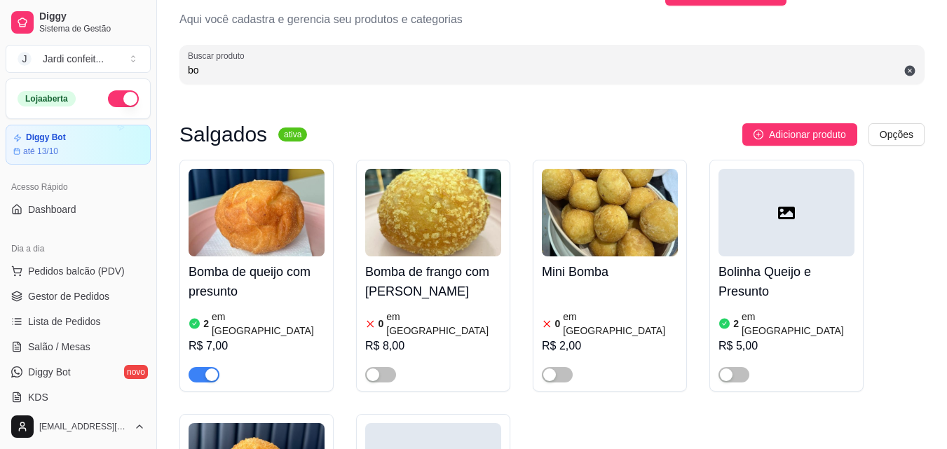
type input "b"
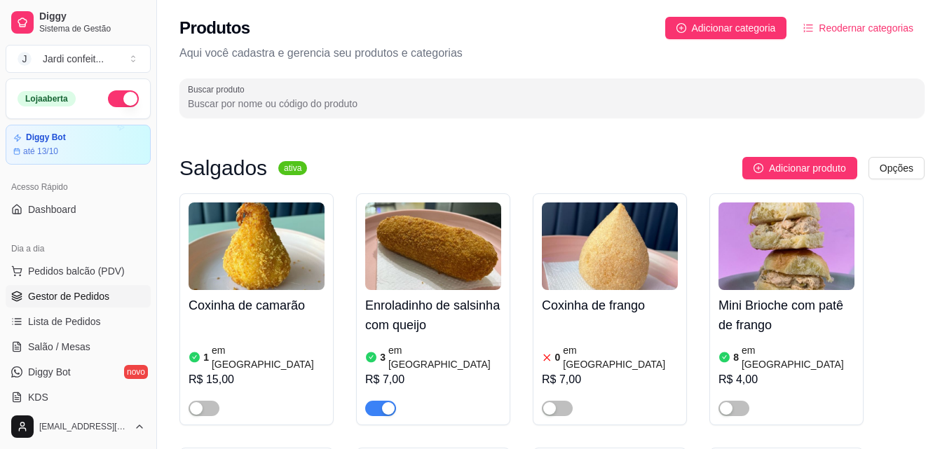
click at [100, 298] on span "Gestor de Pedidos" at bounding box center [68, 297] width 81 height 14
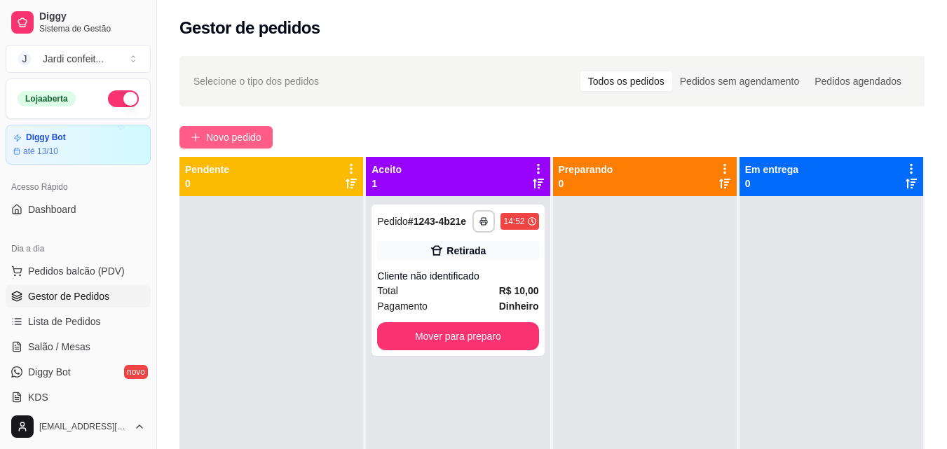
click at [232, 139] on span "Novo pedido" at bounding box center [233, 137] width 55 height 15
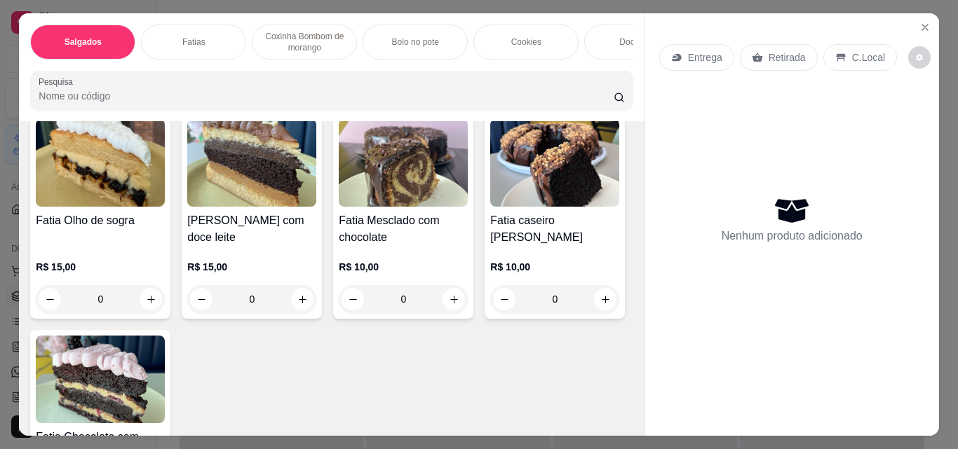
scroll to position [561, 0]
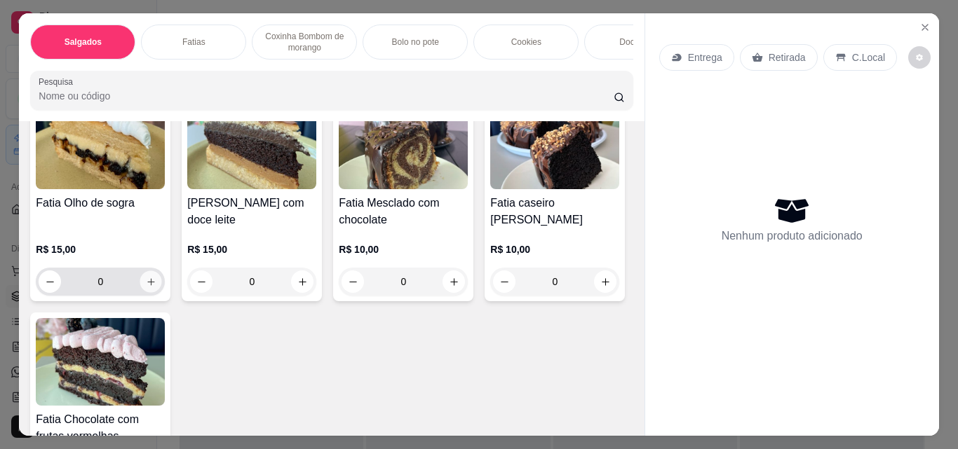
click at [146, 284] on icon "increase-product-quantity" at bounding box center [151, 282] width 11 height 11
type input "1"
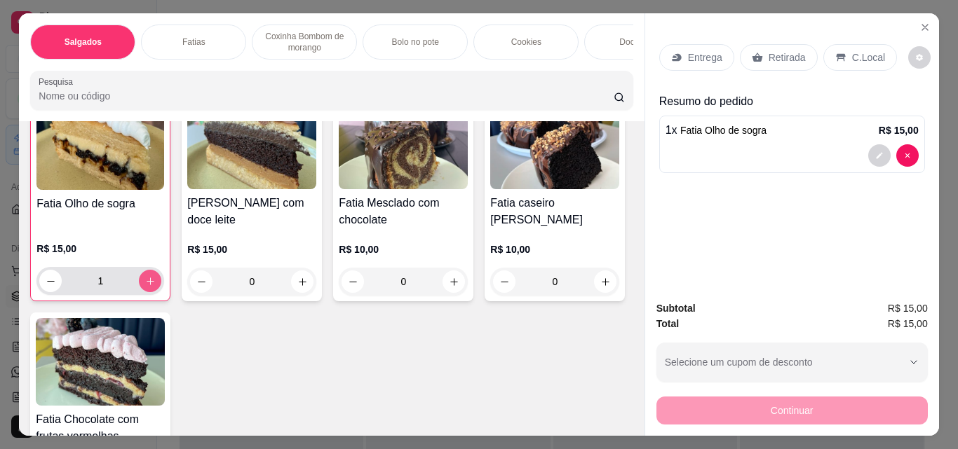
scroll to position [562, 0]
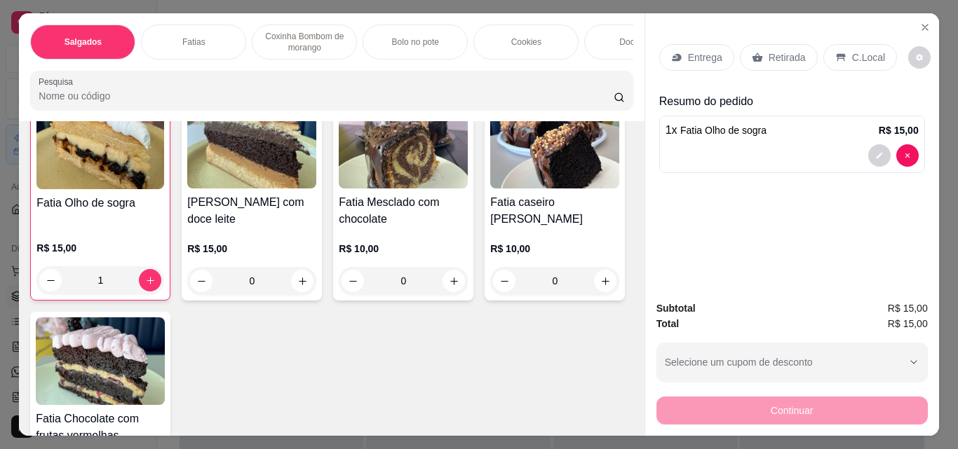
click at [800, 56] on div "Retirada" at bounding box center [779, 57] width 78 height 27
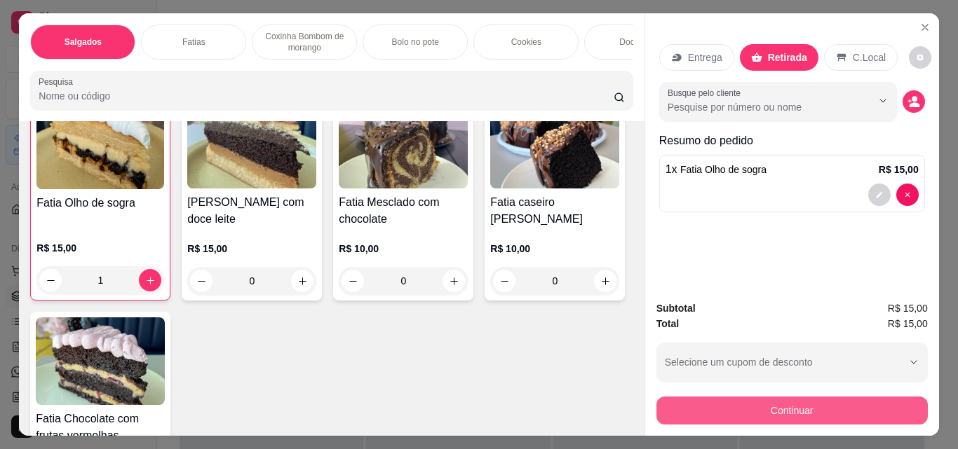
click at [758, 405] on button "Continuar" at bounding box center [791, 411] width 271 height 28
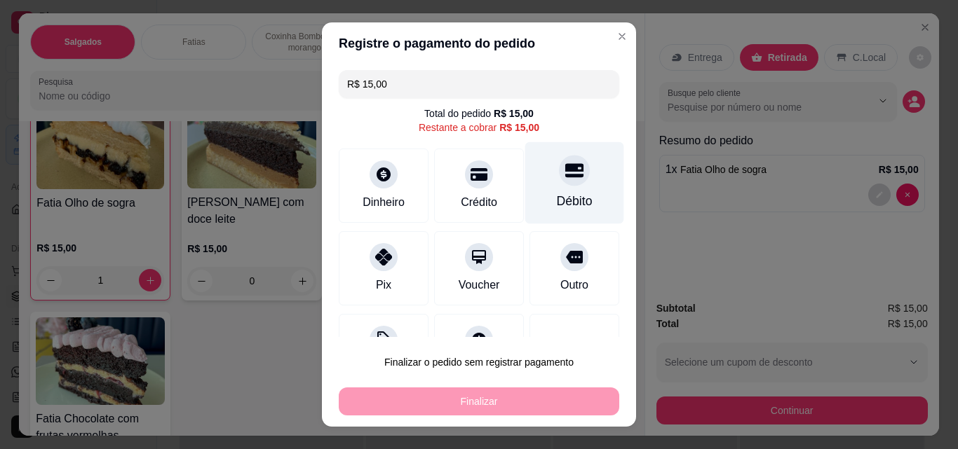
click at [576, 190] on div "Débito" at bounding box center [574, 183] width 99 height 82
type input "R$ 0,00"
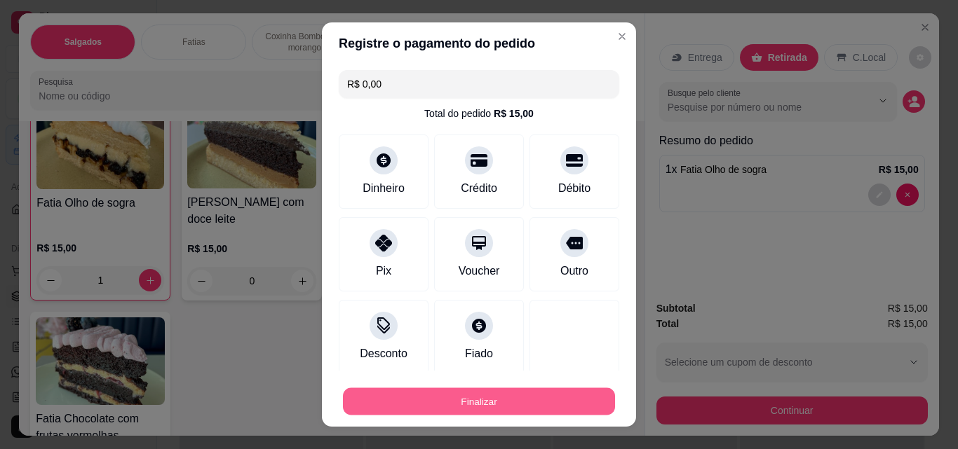
click at [511, 396] on button "Finalizar" at bounding box center [479, 401] width 272 height 27
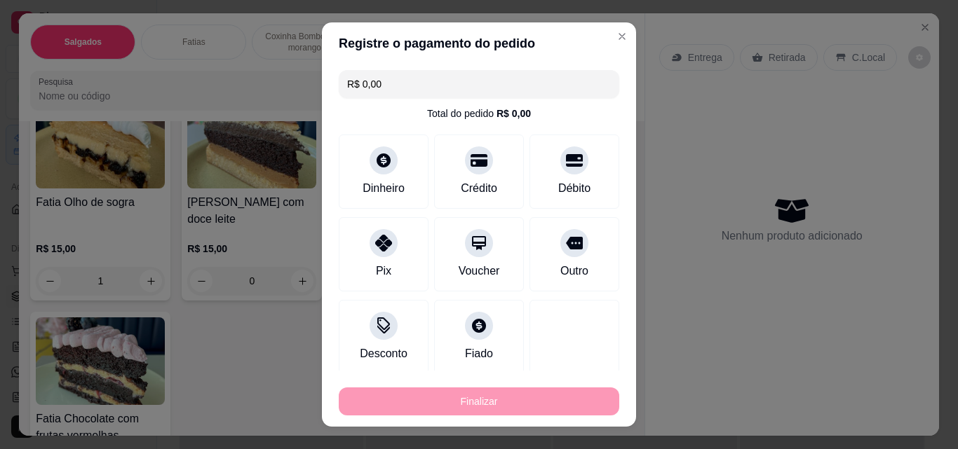
type input "0"
type input "-R$ 15,00"
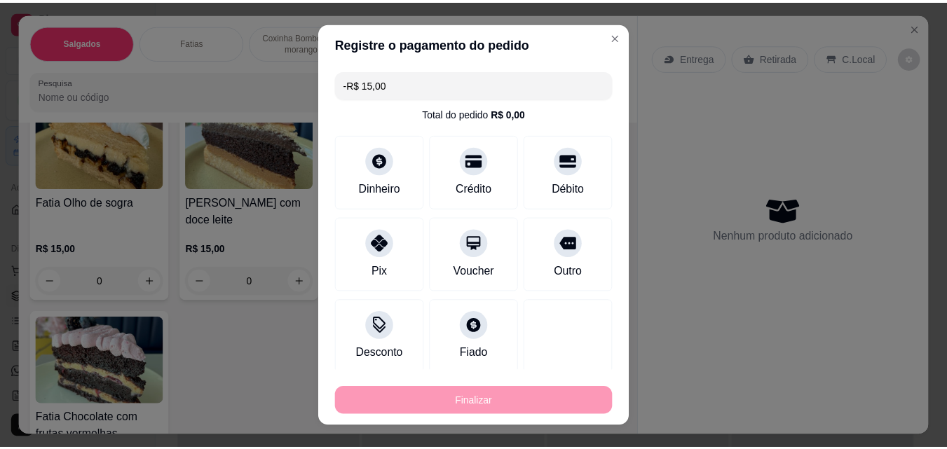
scroll to position [561, 0]
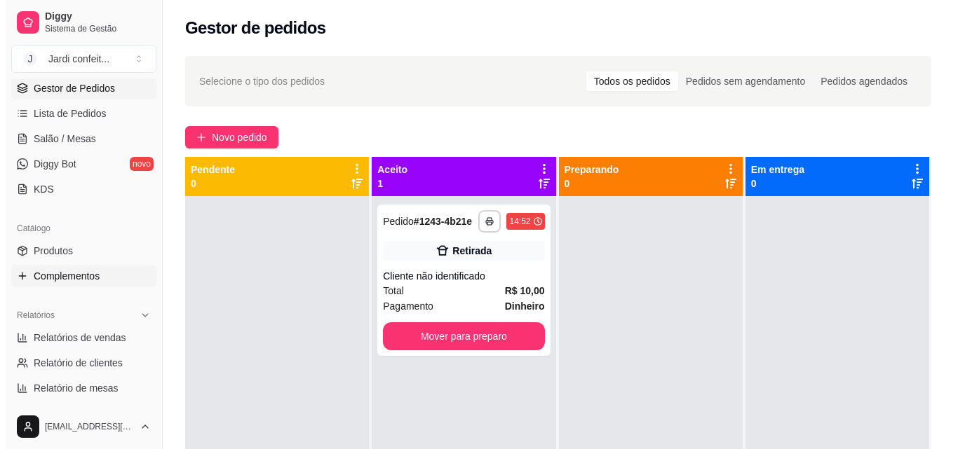
scroll to position [210, 0]
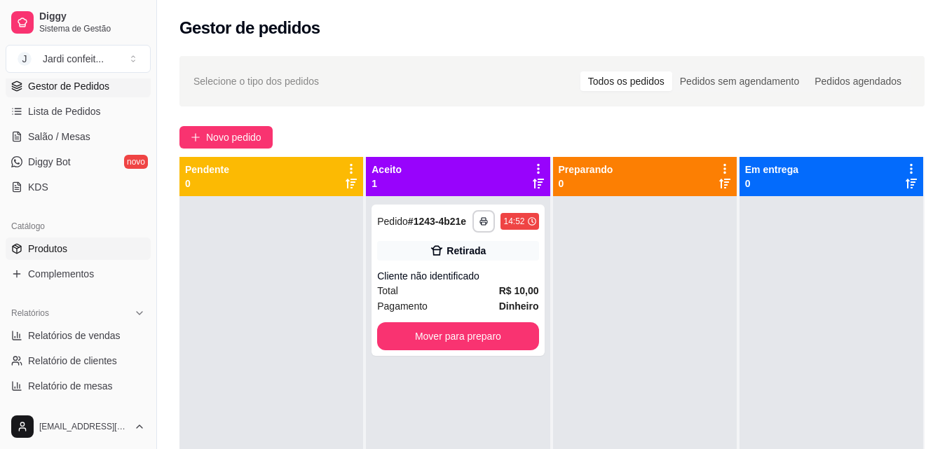
click at [114, 257] on link "Produtos" at bounding box center [78, 249] width 145 height 22
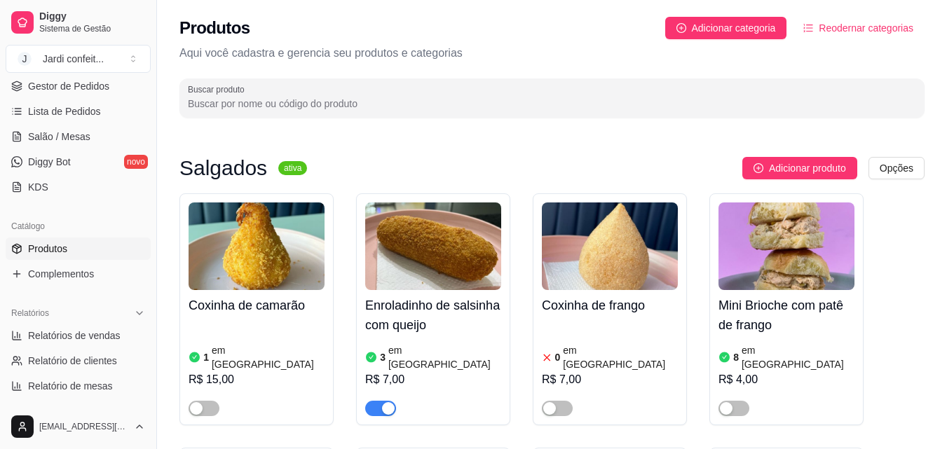
click at [547, 110] on input "Buscar produto" at bounding box center [552, 104] width 728 height 14
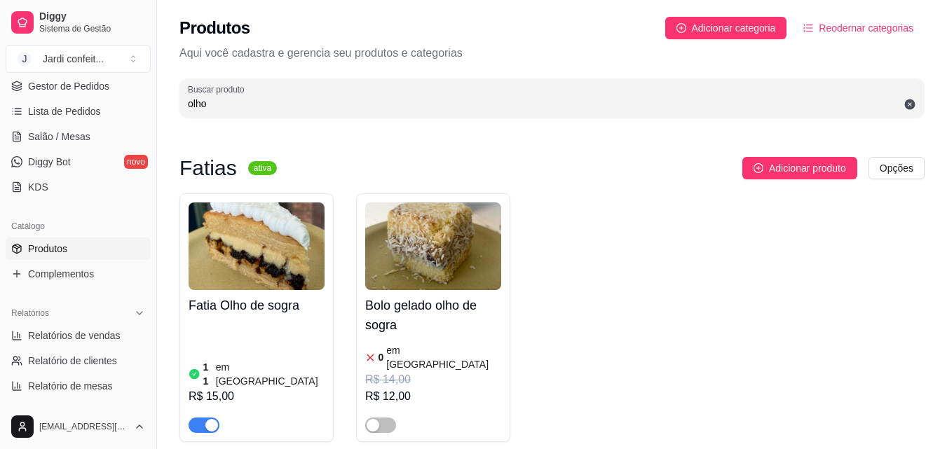
type input "olho"
click at [268, 252] on img at bounding box center [257, 247] width 136 height 88
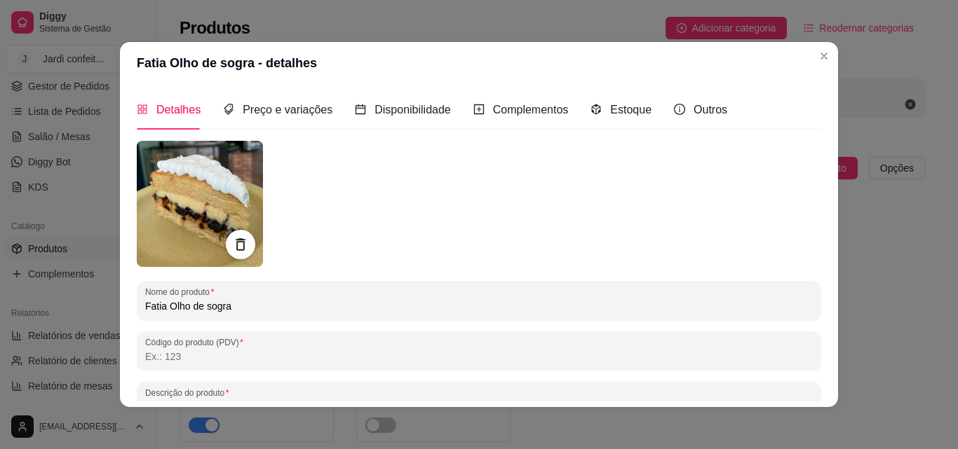
click at [240, 233] on div at bounding box center [240, 244] width 29 height 29
click at [242, 246] on icon at bounding box center [240, 245] width 16 height 16
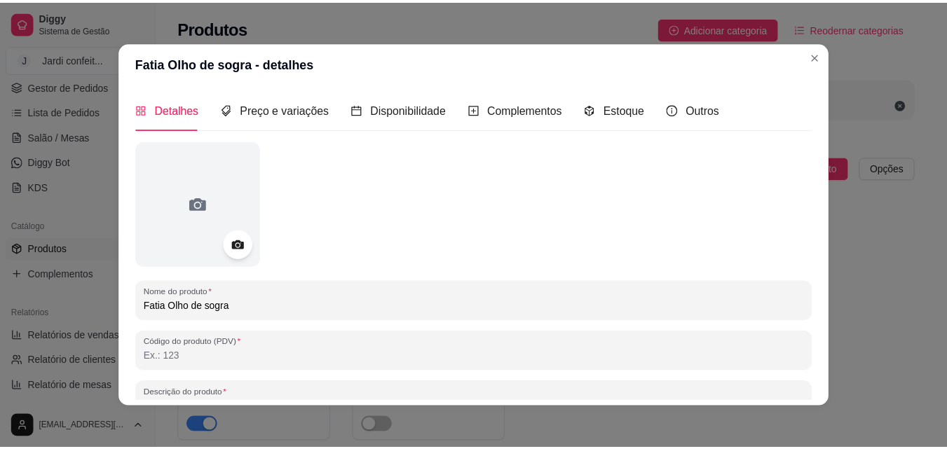
scroll to position [200, 0]
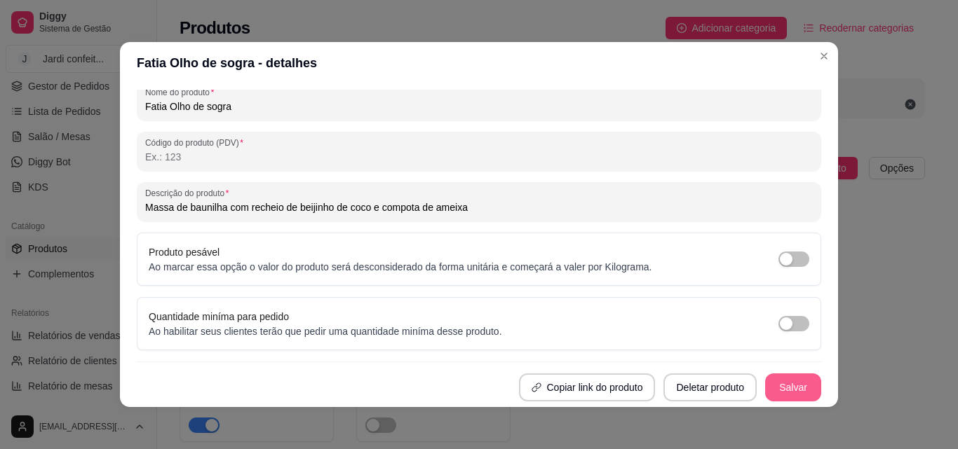
click at [766, 392] on button "Salvar" at bounding box center [793, 388] width 56 height 28
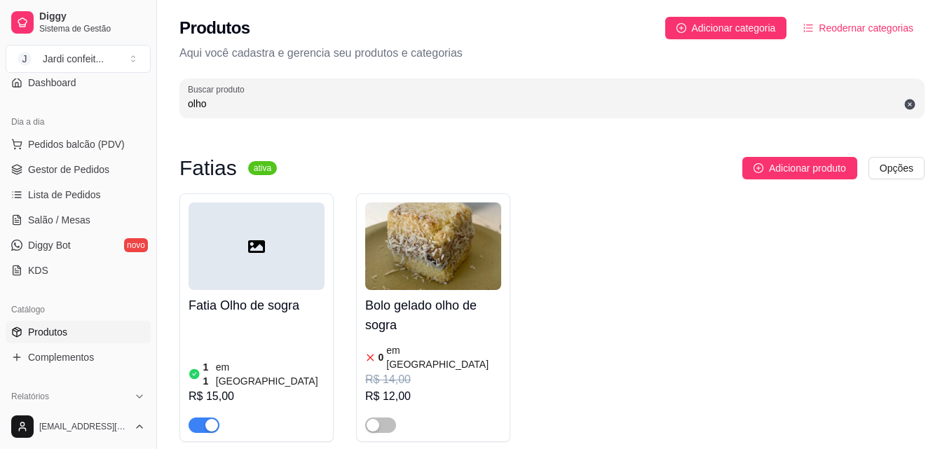
scroll to position [0, 0]
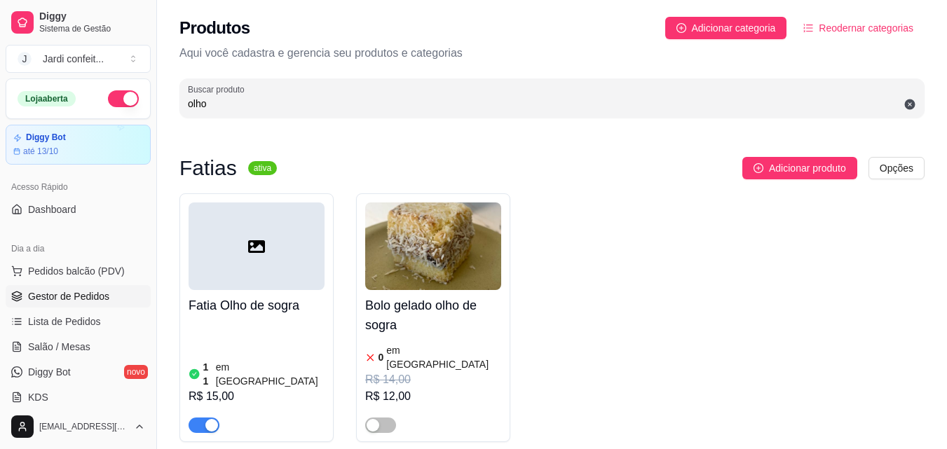
click at [81, 300] on span "Gestor de Pedidos" at bounding box center [68, 297] width 81 height 14
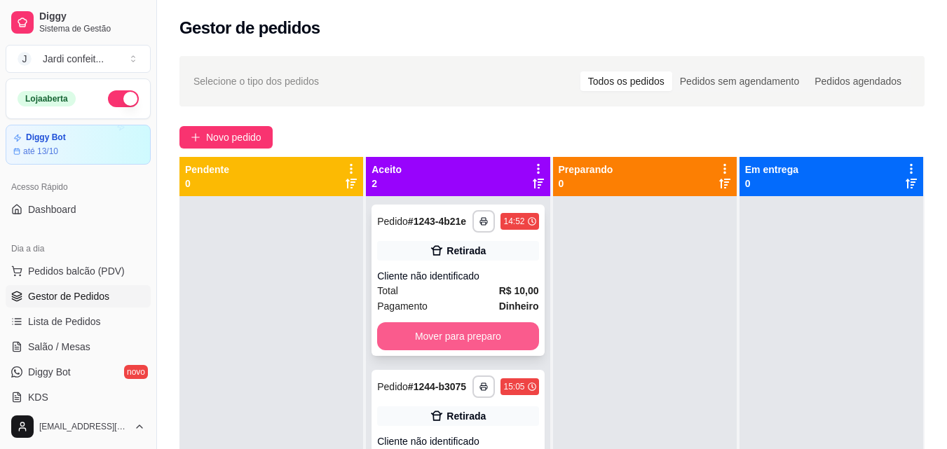
click at [408, 332] on button "Mover para preparo" at bounding box center [457, 337] width 161 height 28
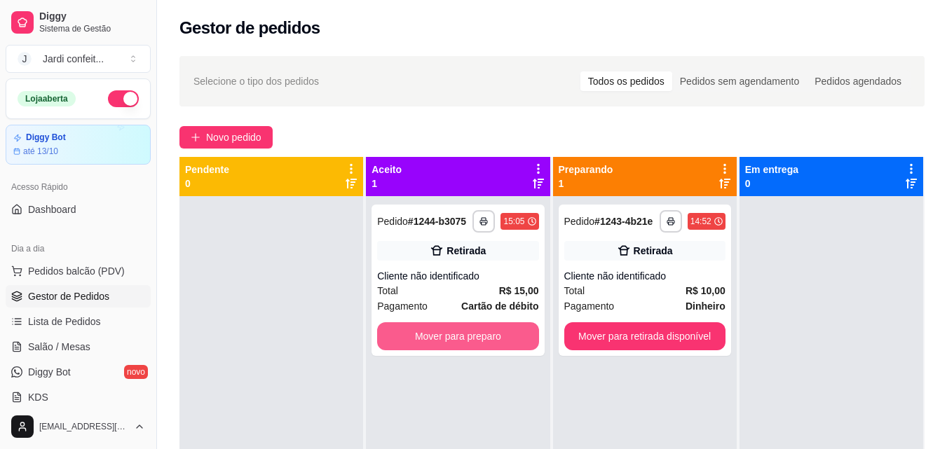
click at [408, 332] on button "Mover para preparo" at bounding box center [457, 337] width 161 height 28
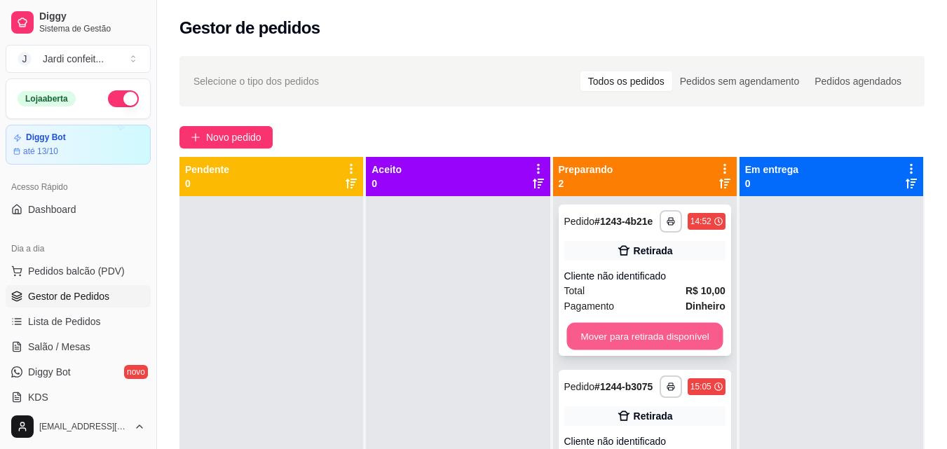
click at [636, 340] on button "Mover para retirada disponível" at bounding box center [645, 336] width 156 height 27
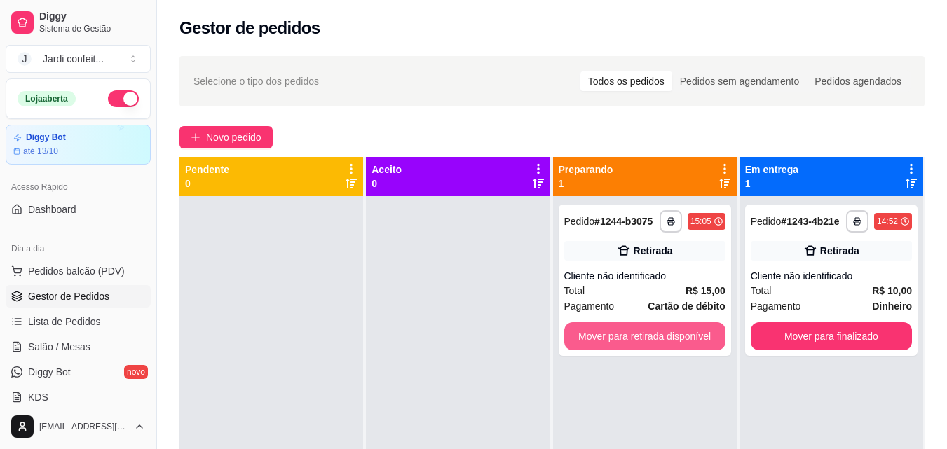
click at [636, 340] on button "Mover para retirada disponível" at bounding box center [644, 337] width 161 height 28
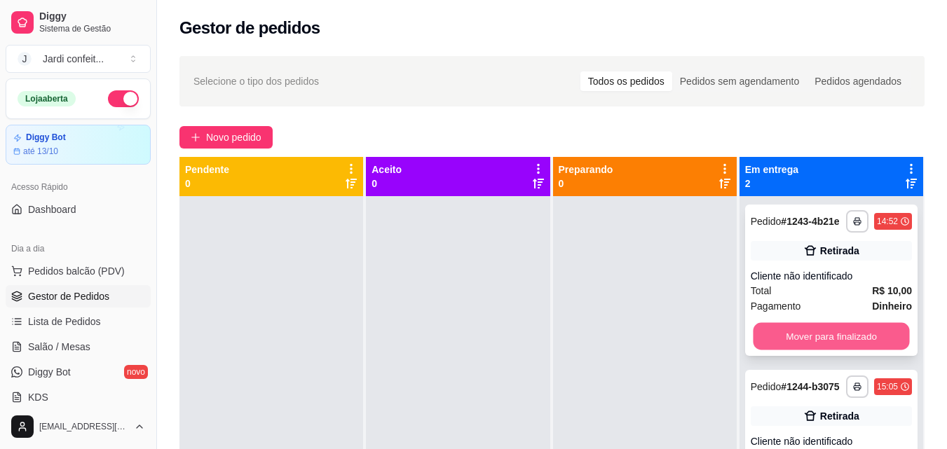
click at [760, 337] on button "Mover para finalizado" at bounding box center [831, 336] width 156 height 27
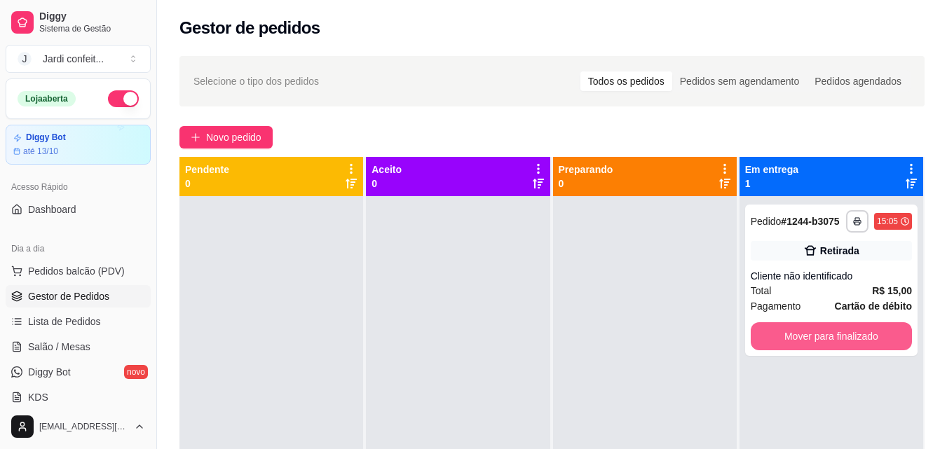
click at [761, 337] on button "Mover para finalizado" at bounding box center [831, 337] width 161 height 28
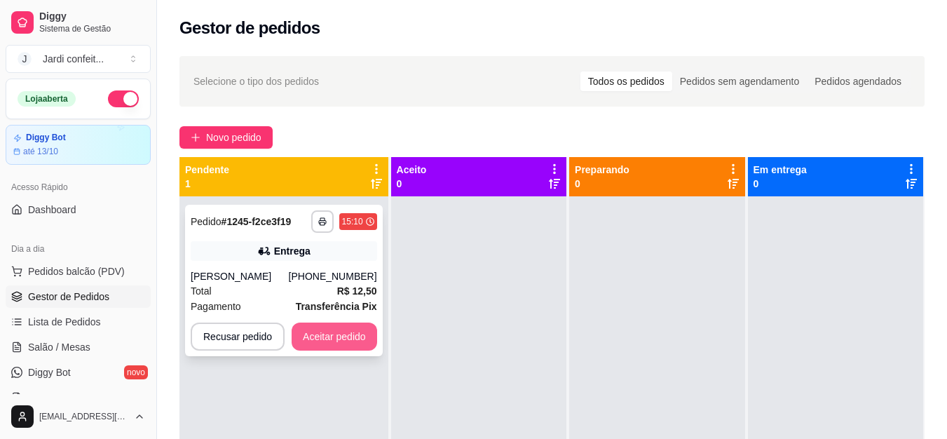
click at [363, 338] on button "Aceitar pedido" at bounding box center [335, 337] width 86 height 28
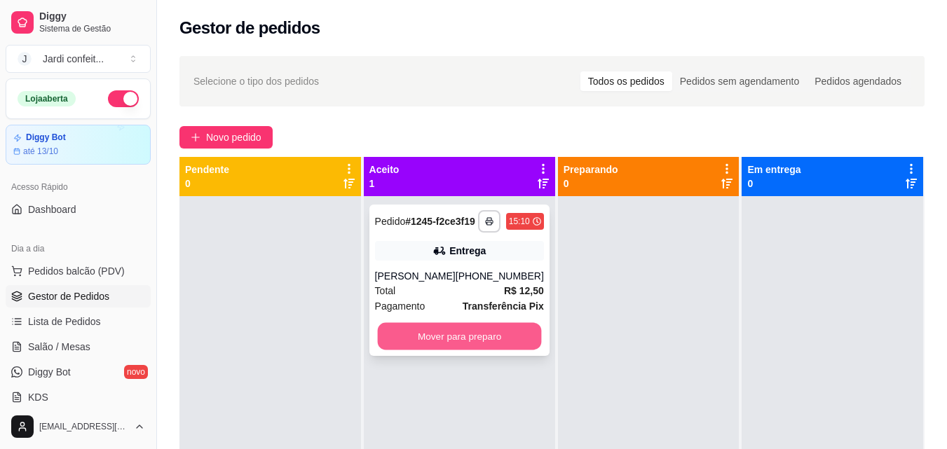
click at [417, 341] on button "Mover para preparo" at bounding box center [459, 336] width 164 height 27
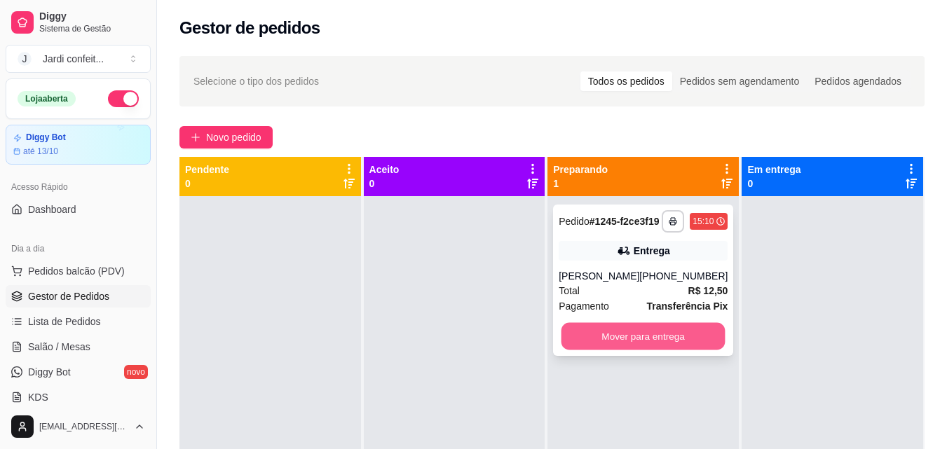
click at [649, 348] on button "Mover para entrega" at bounding box center [644, 336] width 164 height 27
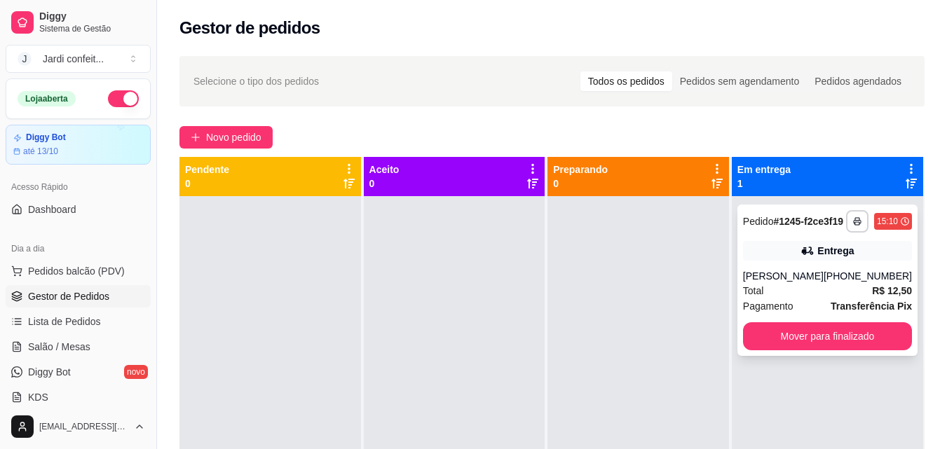
click at [780, 261] on div "Entrega" at bounding box center [827, 251] width 169 height 20
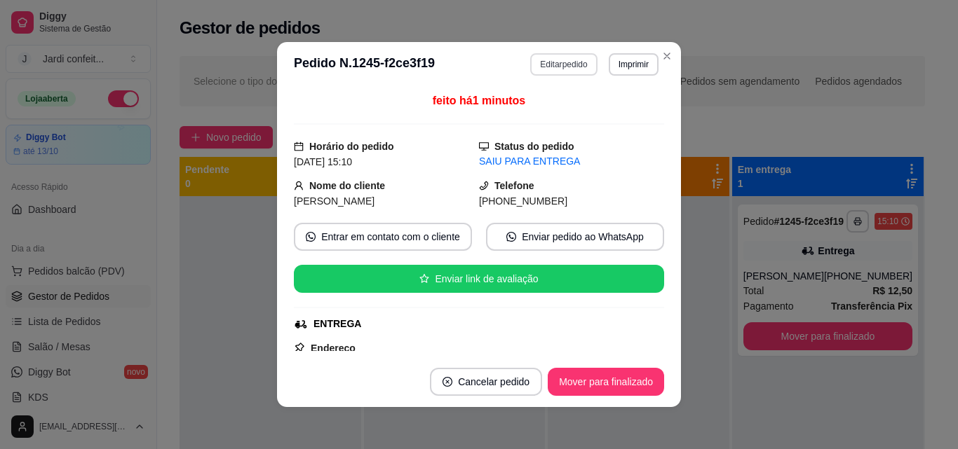
click at [548, 56] on button "Editar pedido" at bounding box center [563, 64] width 67 height 22
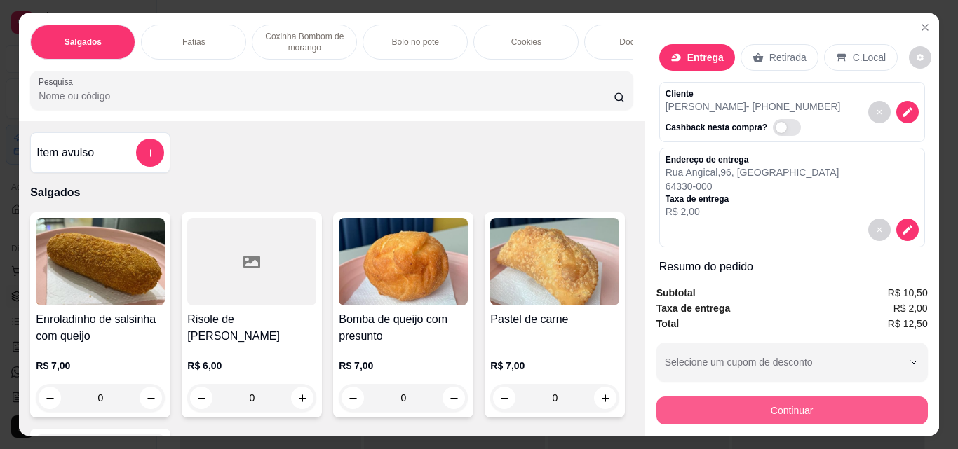
click at [768, 405] on button "Continuar" at bounding box center [791, 411] width 271 height 28
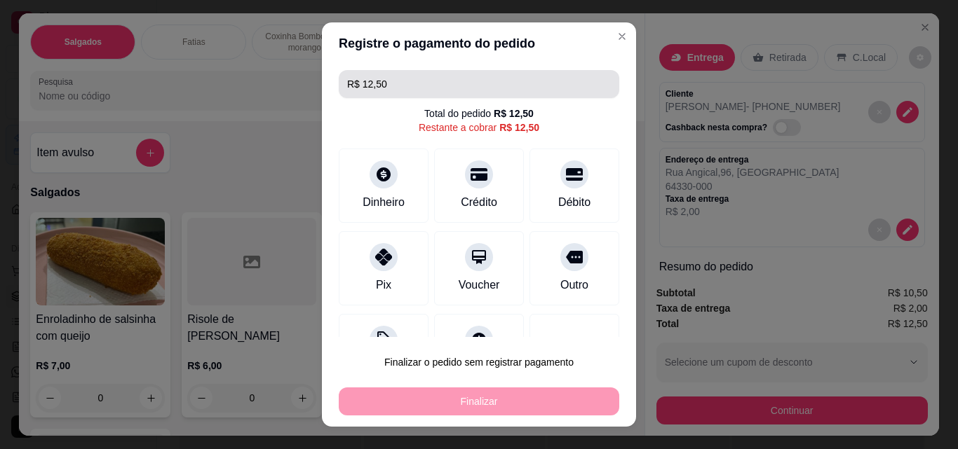
click at [435, 86] on input "R$ 12,50" at bounding box center [479, 84] width 264 height 28
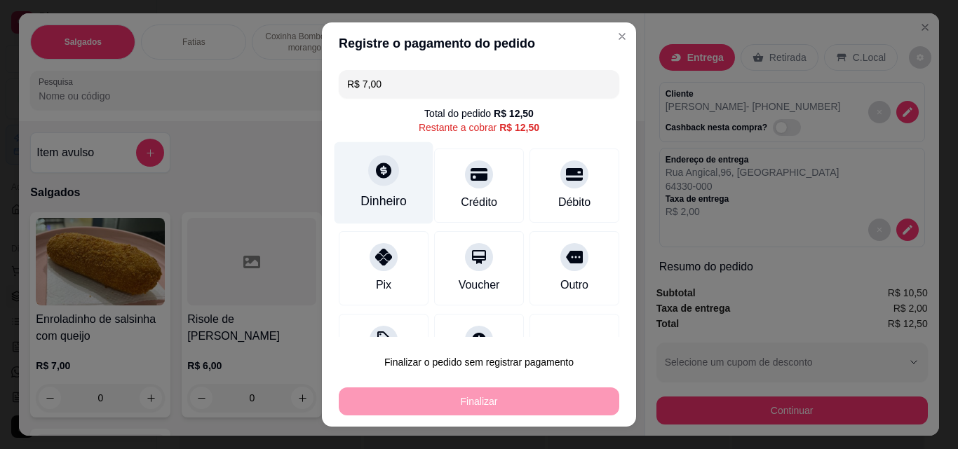
type input "R$ 7,00"
click at [360, 177] on div "Dinheiro" at bounding box center [383, 183] width 99 height 82
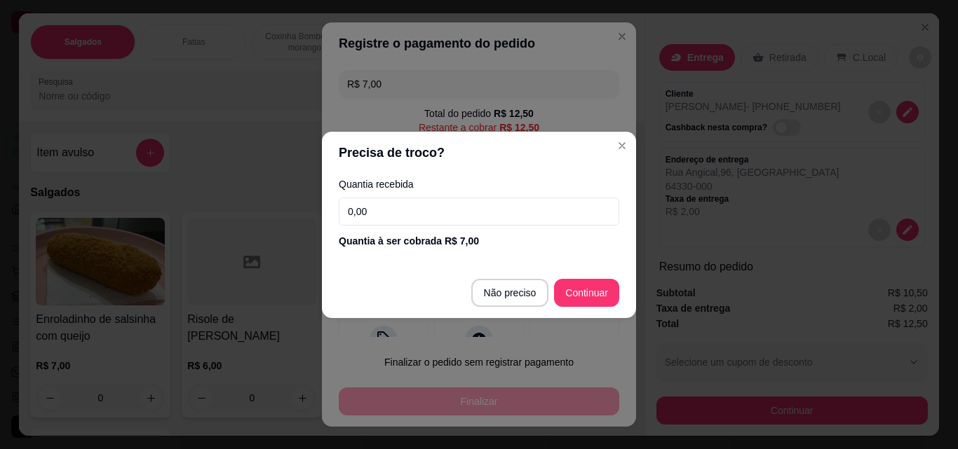
click at [402, 216] on input "0,00" at bounding box center [479, 212] width 280 height 28
type input "7,00"
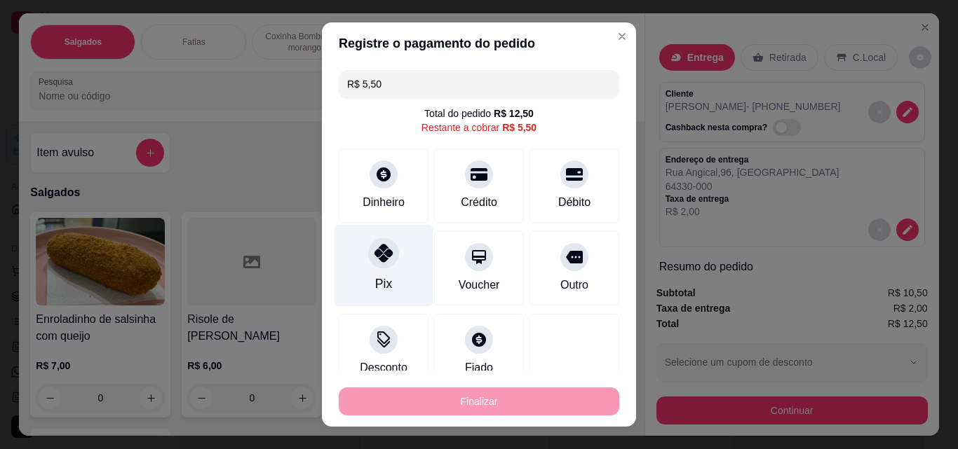
click at [384, 261] on icon at bounding box center [383, 253] width 18 height 18
type input "R$ 0,00"
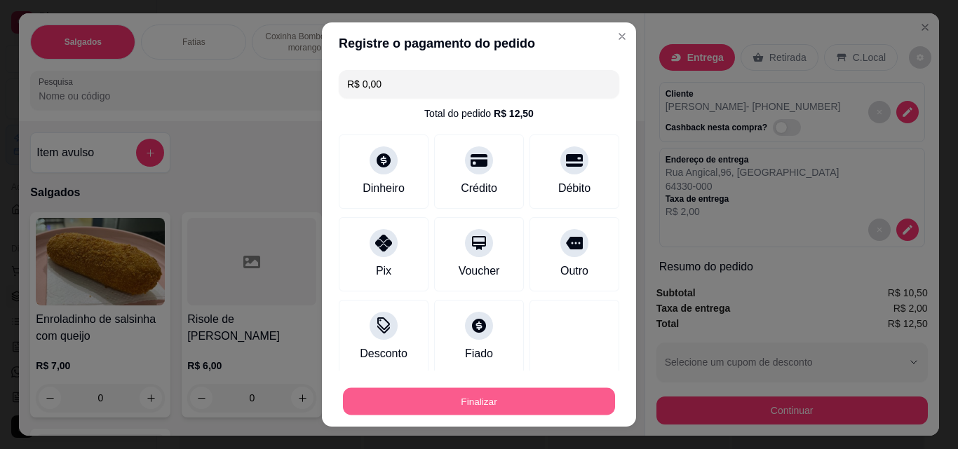
click at [496, 406] on button "Finalizar" at bounding box center [479, 401] width 272 height 27
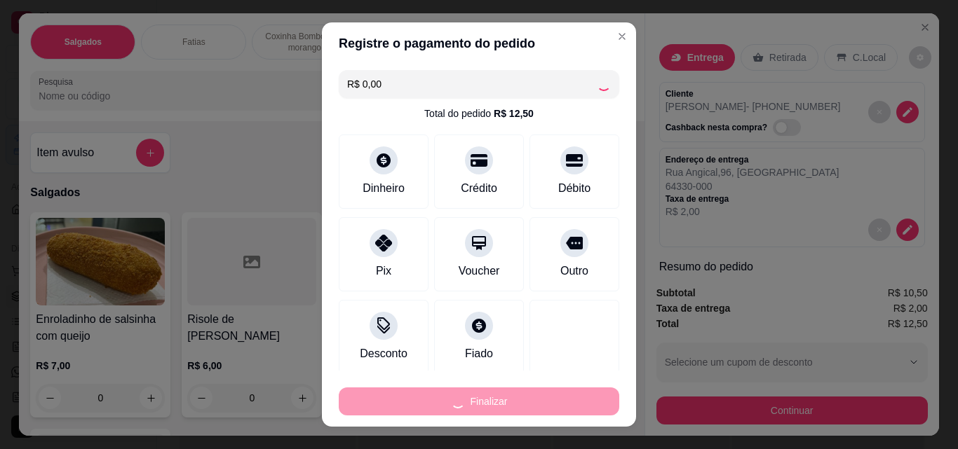
type input "0"
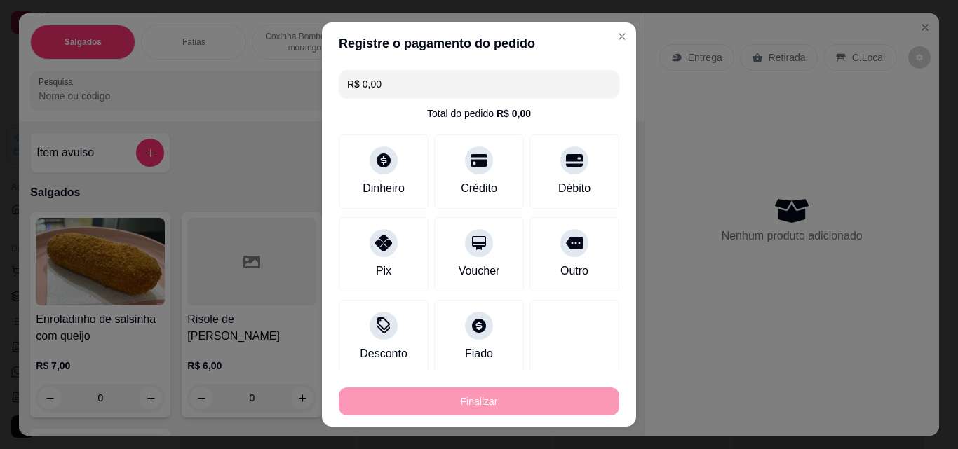
type input "-R$ 12,50"
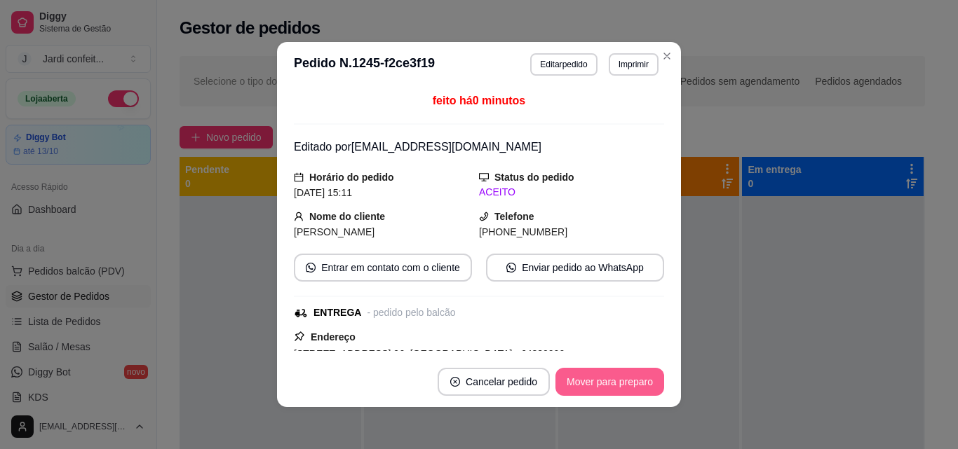
click at [588, 374] on button "Mover para preparo" at bounding box center [609, 382] width 109 height 28
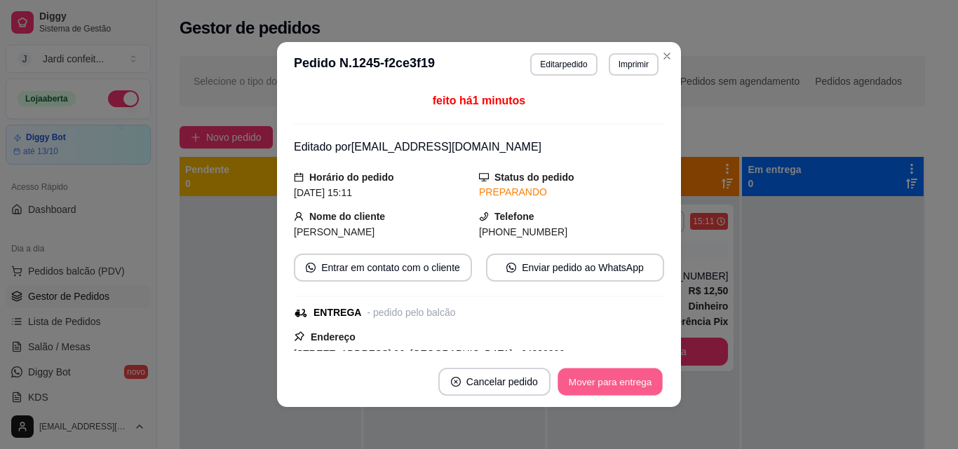
click at [592, 390] on button "Mover para entrega" at bounding box center [609, 382] width 105 height 27
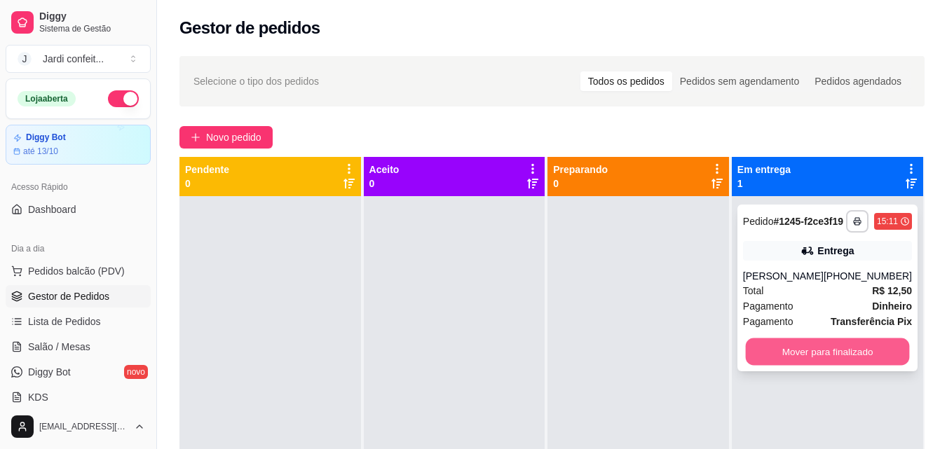
click at [850, 358] on button "Mover para finalizado" at bounding box center [827, 352] width 164 height 27
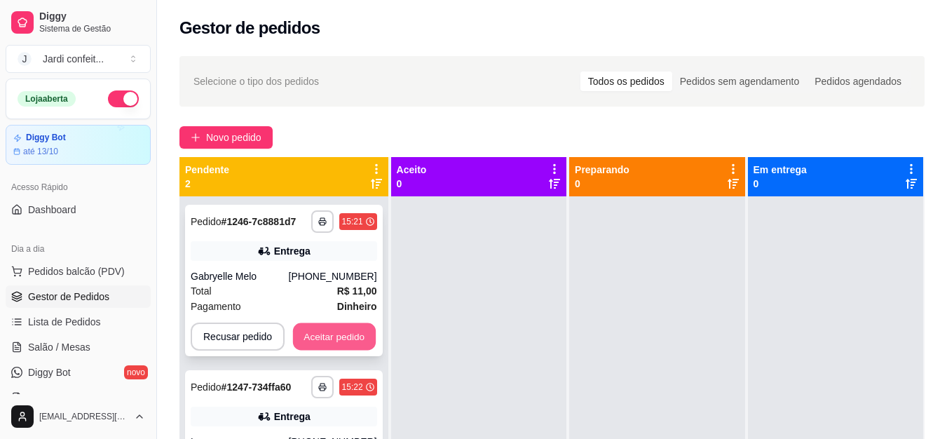
click at [358, 337] on button "Aceitar pedido" at bounding box center [334, 336] width 83 height 27
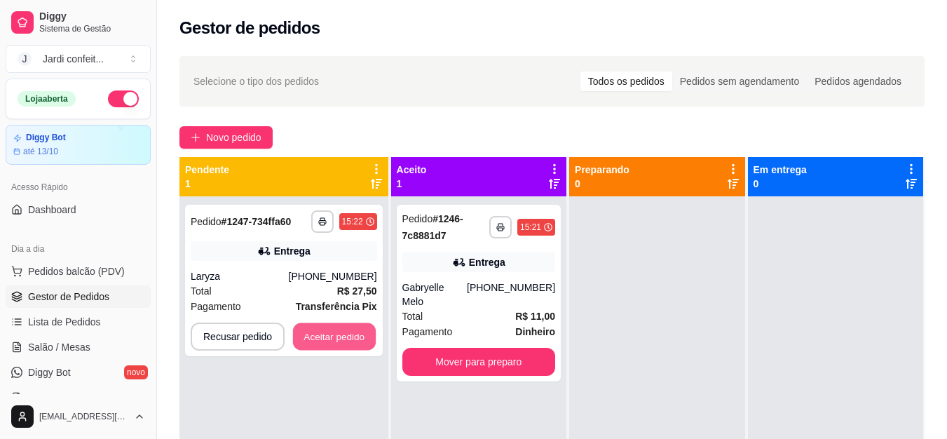
click at [356, 338] on button "Aceitar pedido" at bounding box center [334, 336] width 83 height 27
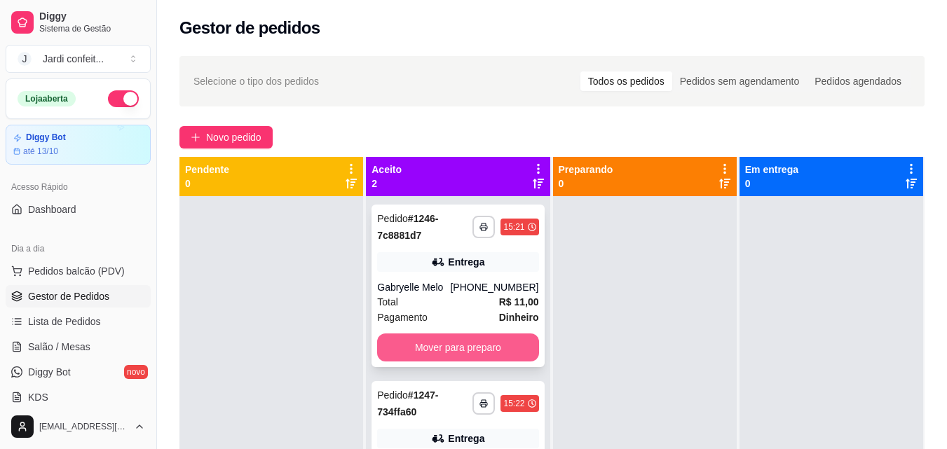
click at [470, 351] on button "Mover para preparo" at bounding box center [457, 348] width 161 height 28
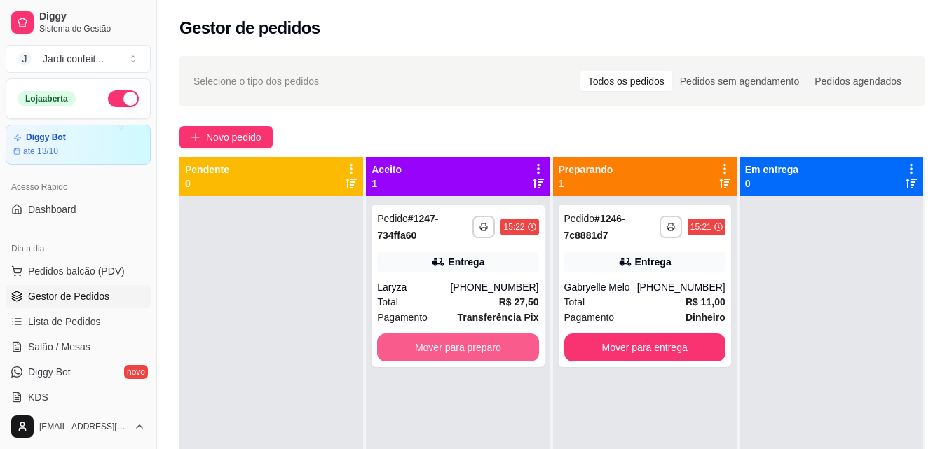
click at [470, 351] on button "Mover para preparo" at bounding box center [457, 348] width 161 height 28
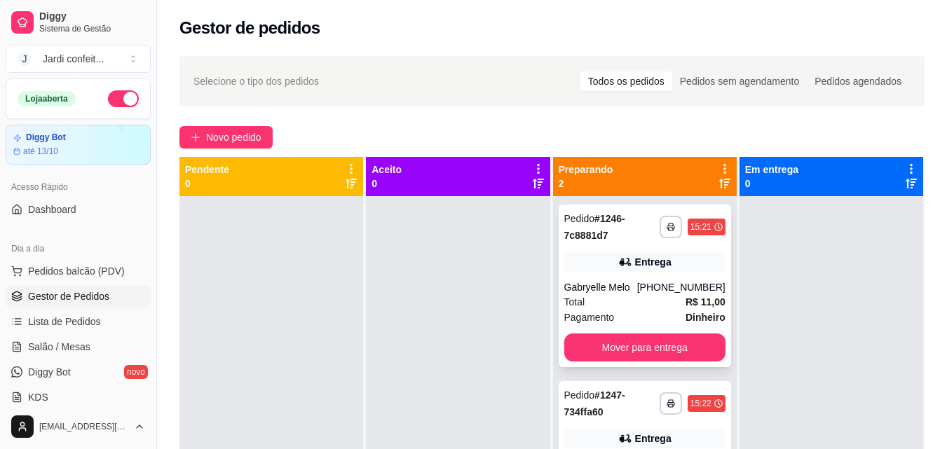
click at [653, 316] on div "Pagamento Dinheiro" at bounding box center [644, 317] width 161 height 15
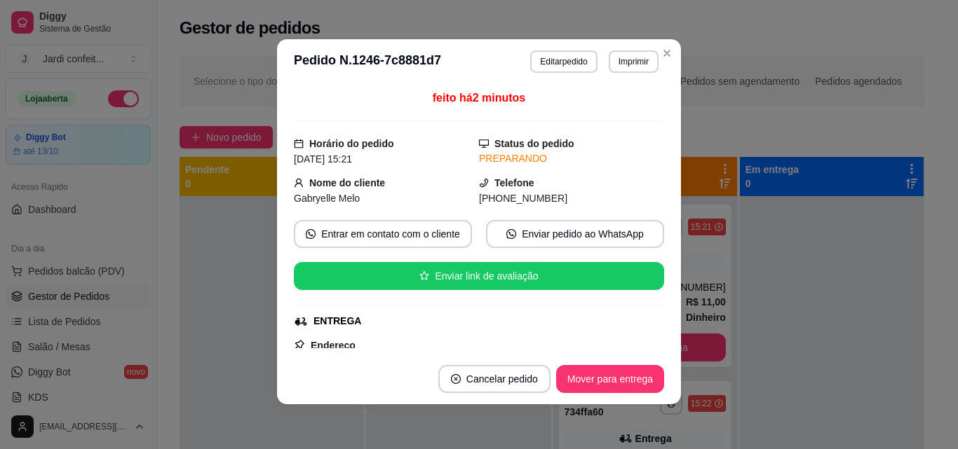
scroll to position [280, 0]
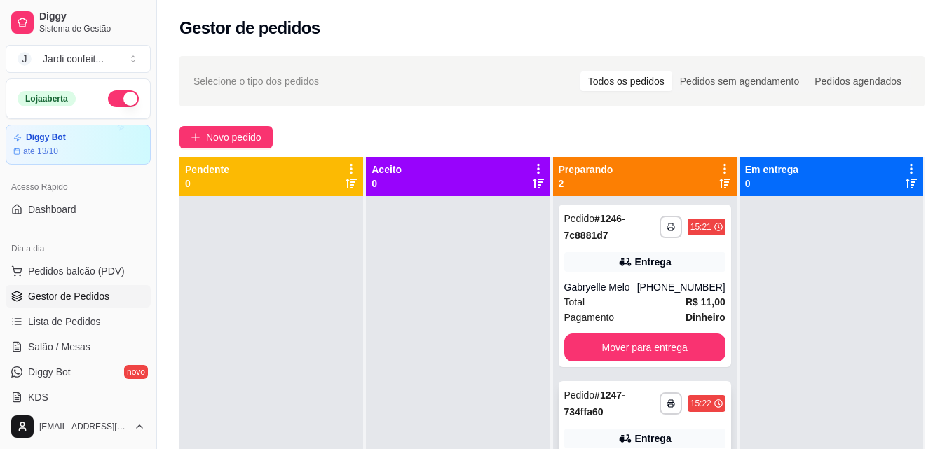
click at [588, 405] on div "Pedido # 1247-734ffa60" at bounding box center [611, 404] width 95 height 34
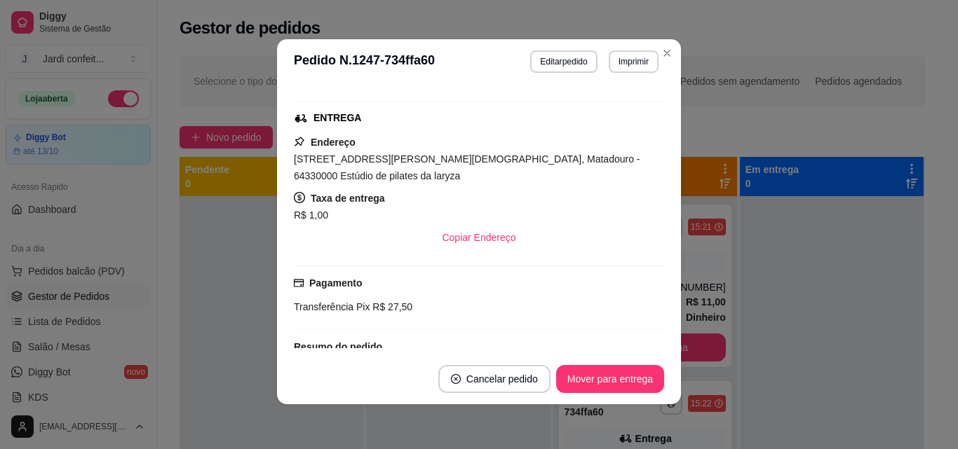
scroll to position [163, 0]
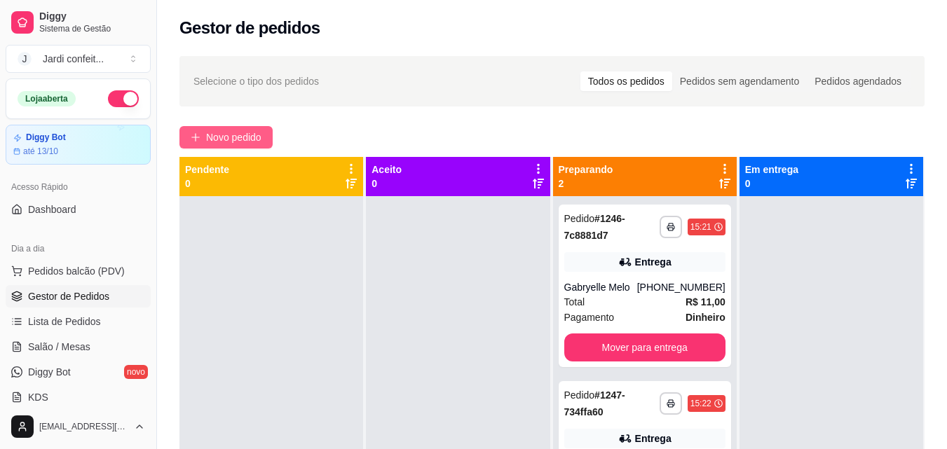
click at [223, 135] on span "Novo pedido" at bounding box center [233, 137] width 55 height 15
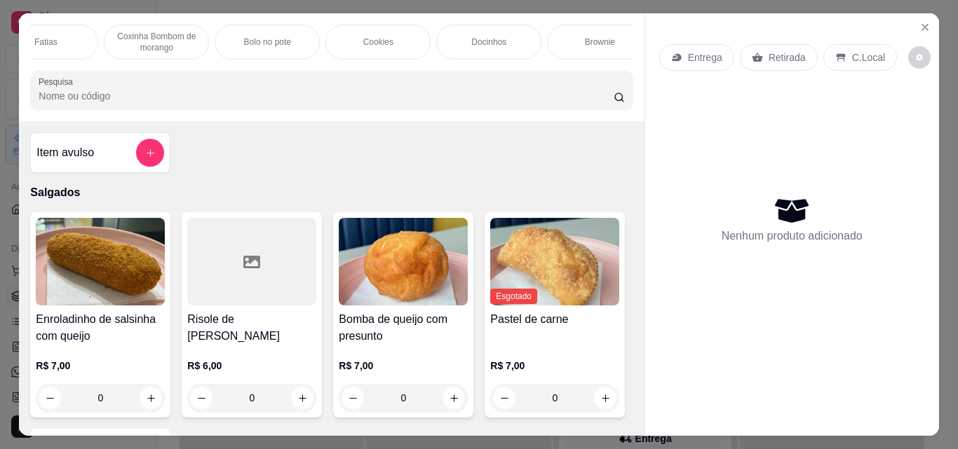
scroll to position [0, 238]
click at [484, 38] on div "Brownie" at bounding box center [508, 42] width 105 height 35
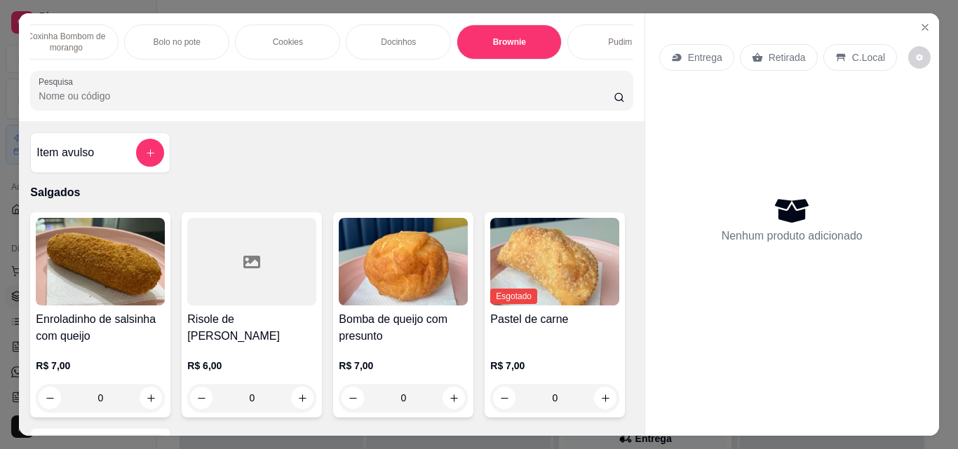
scroll to position [36, 0]
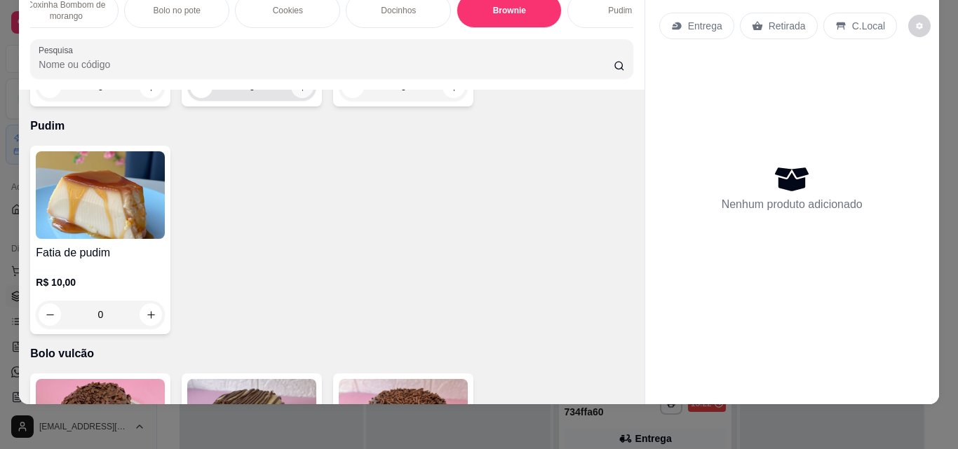
click at [297, 93] on icon "increase-product-quantity" at bounding box center [302, 87] width 11 height 11
type input "1"
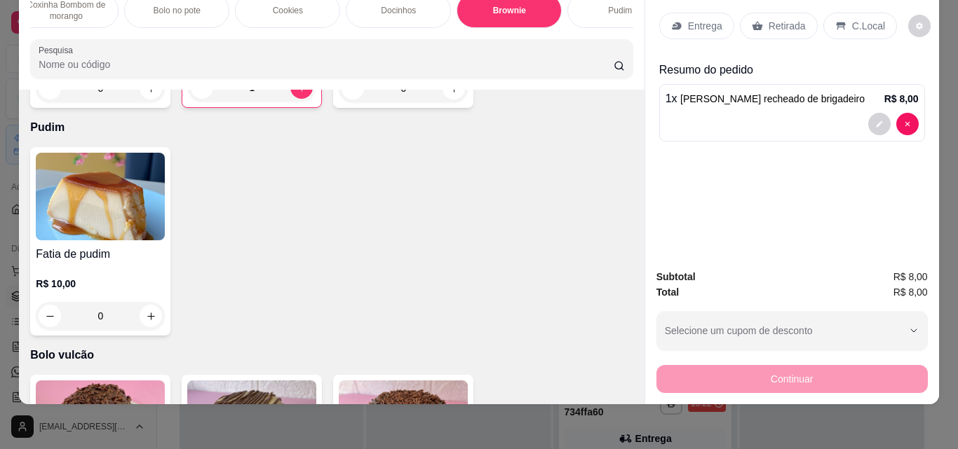
click at [758, 13] on div "Retirada" at bounding box center [779, 26] width 78 height 27
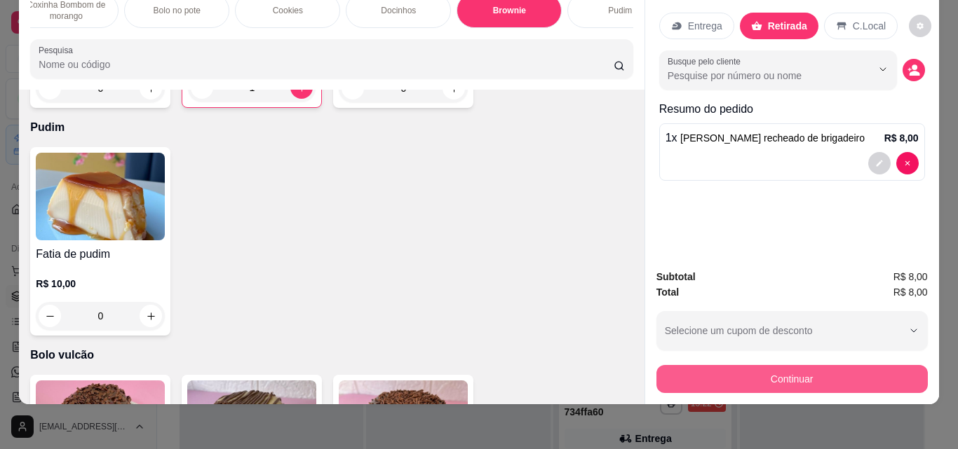
click at [787, 379] on button "Continuar" at bounding box center [791, 379] width 271 height 28
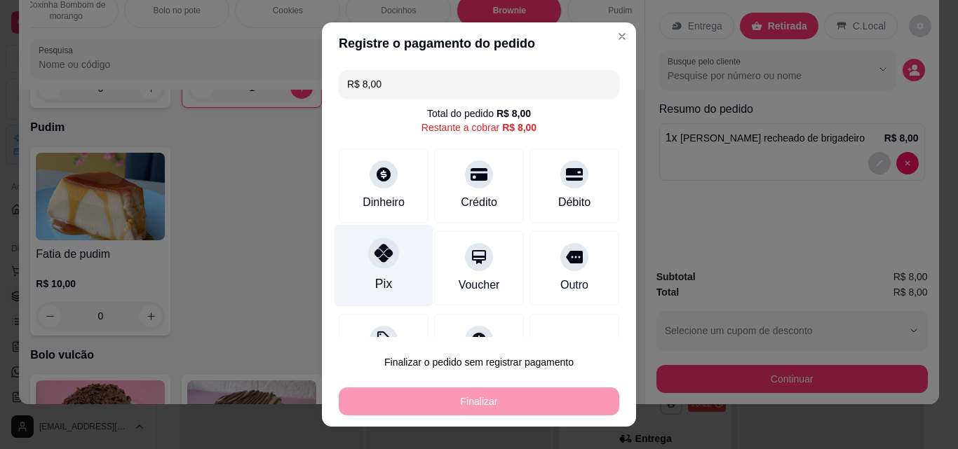
click at [384, 287] on div "Pix" at bounding box center [383, 266] width 99 height 82
type input "R$ 0,00"
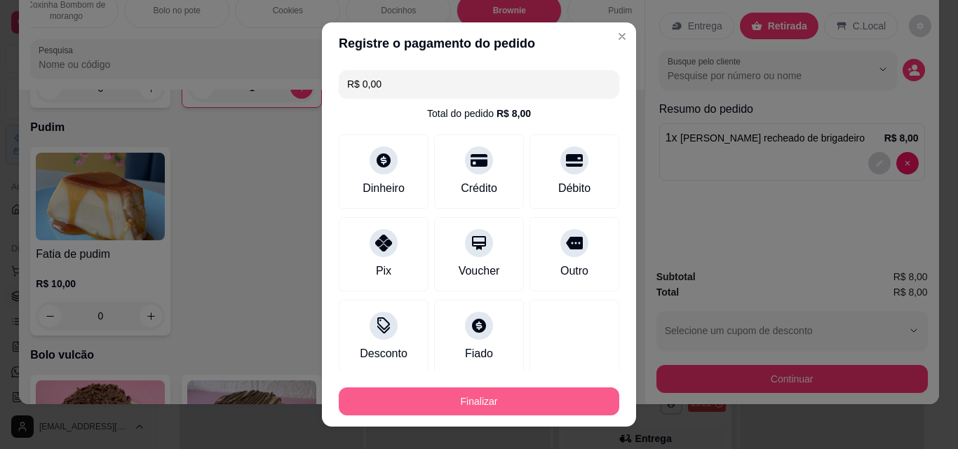
click at [475, 398] on button "Finalizar" at bounding box center [479, 402] width 280 height 28
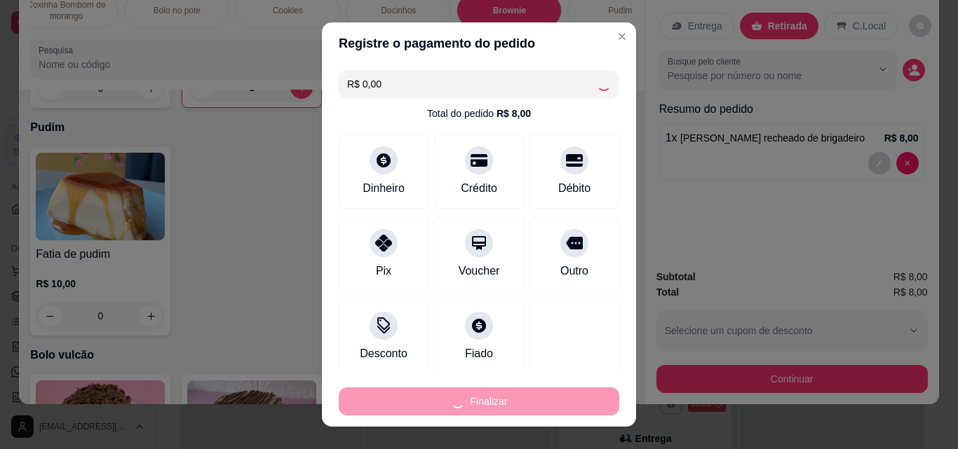
type input "0"
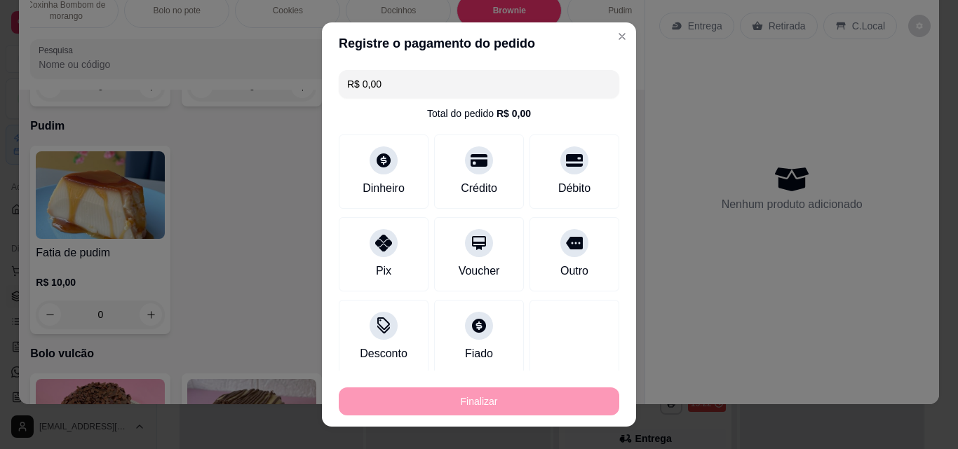
type input "-R$ 8,00"
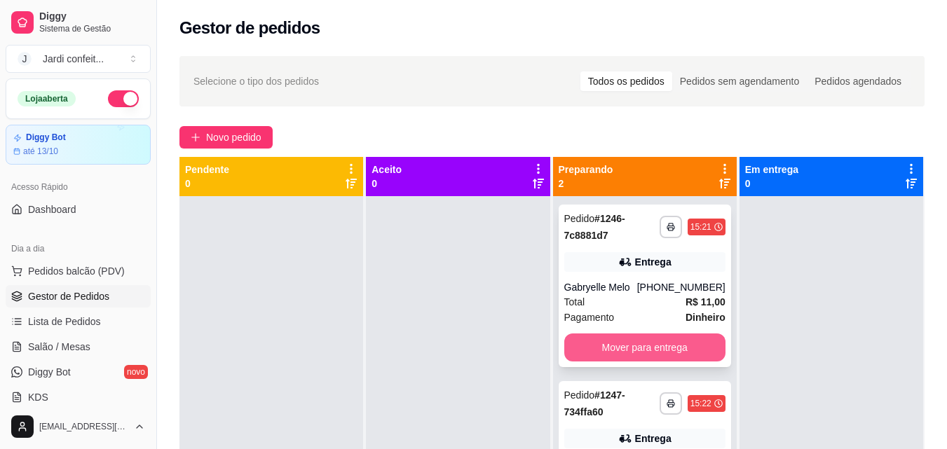
click at [591, 353] on button "Mover para entrega" at bounding box center [644, 348] width 161 height 28
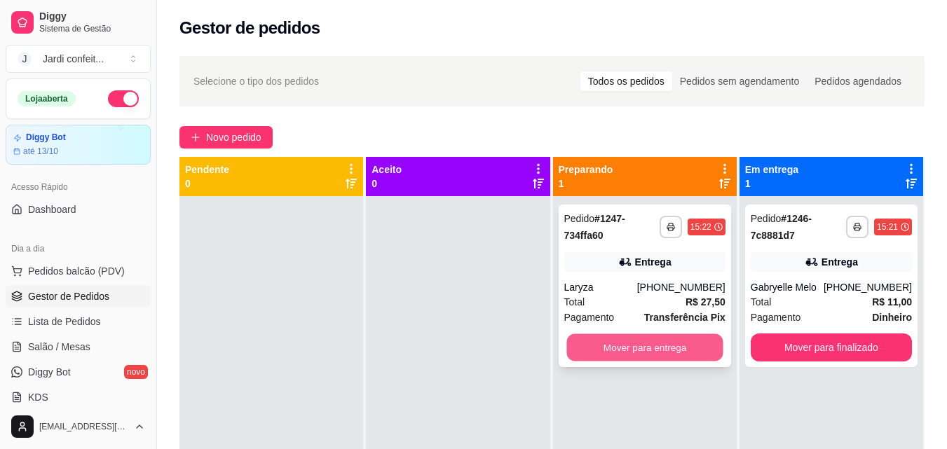
click at [592, 351] on button "Mover para entrega" at bounding box center [645, 347] width 156 height 27
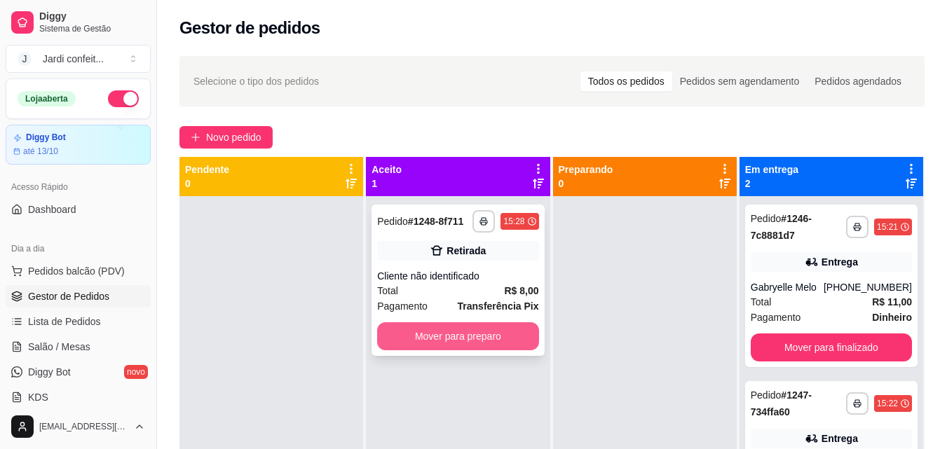
click at [414, 333] on button "Mover para preparo" at bounding box center [457, 337] width 161 height 28
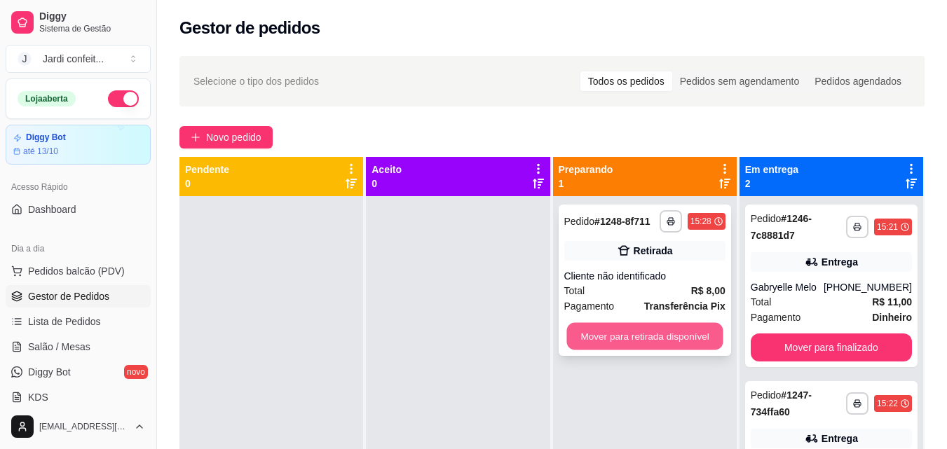
click at [674, 336] on button "Mover para retirada disponível" at bounding box center [645, 336] width 156 height 27
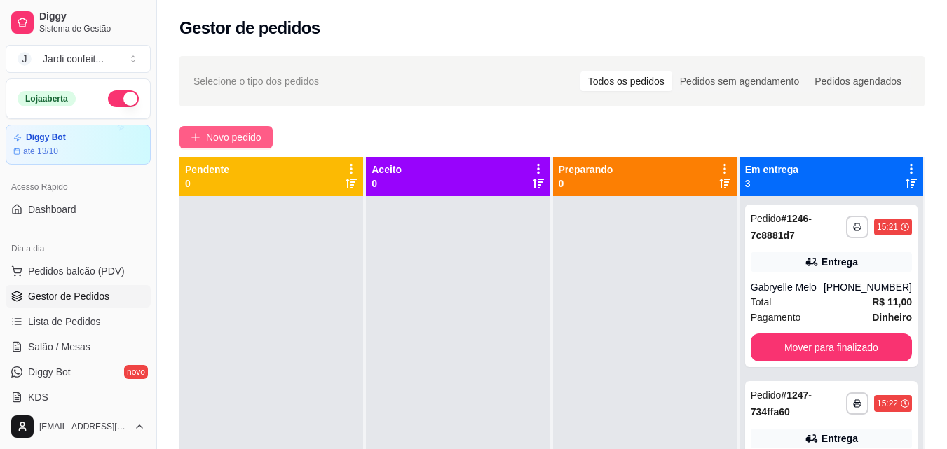
click at [263, 129] on button "Novo pedido" at bounding box center [225, 137] width 93 height 22
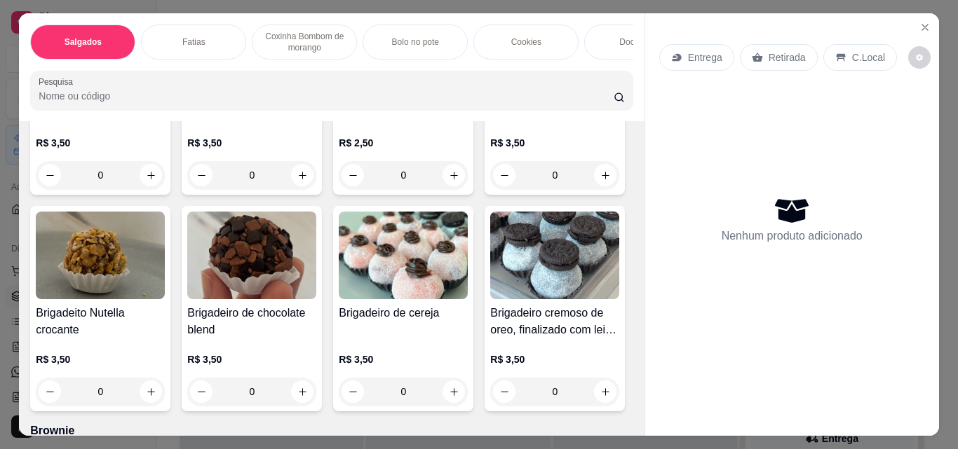
scroll to position [2103, 0]
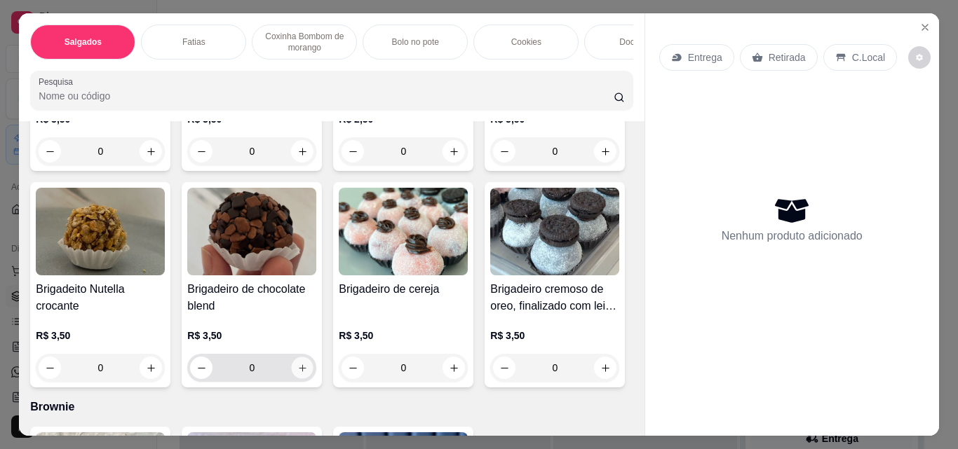
click at [313, 379] on button "increase-product-quantity" at bounding box center [303, 369] width 22 height 22
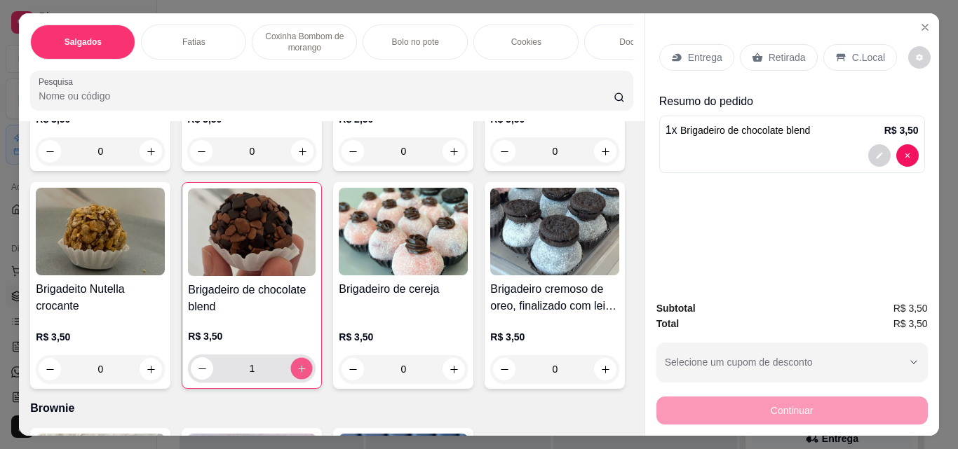
click at [307, 374] on icon "increase-product-quantity" at bounding box center [302, 369] width 11 height 11
type input "2"
click at [752, 52] on icon at bounding box center [757, 57] width 11 height 11
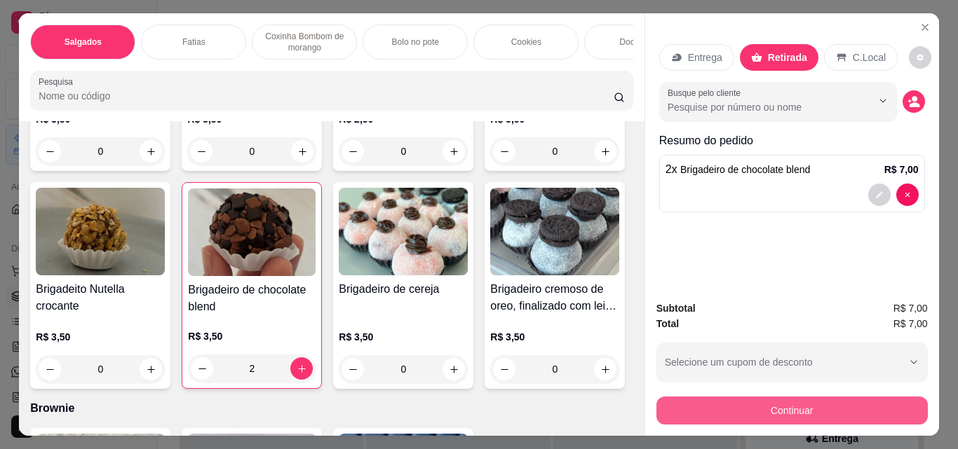
click at [794, 399] on button "Continuar" at bounding box center [791, 411] width 271 height 28
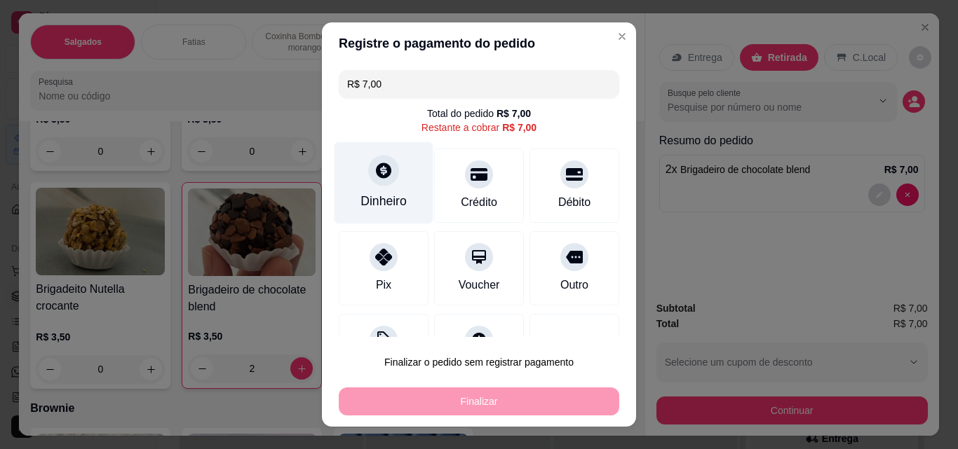
click at [372, 205] on div "Dinheiro" at bounding box center [383, 201] width 46 height 18
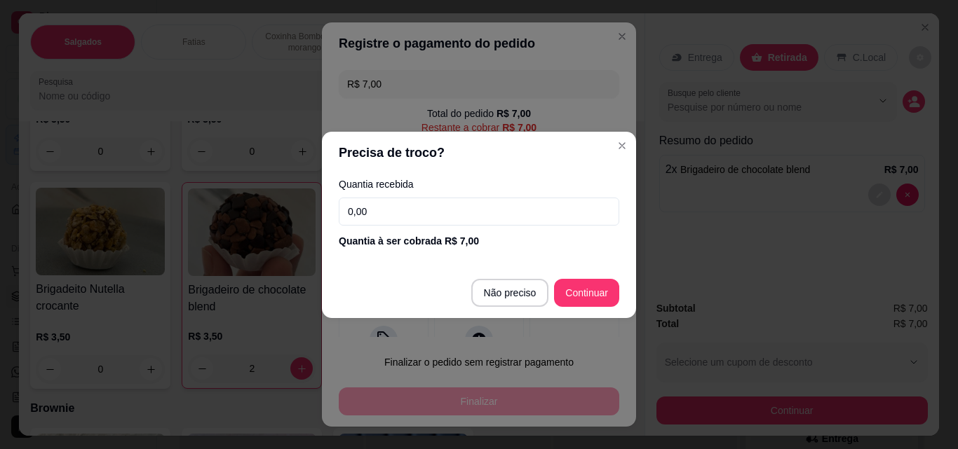
click at [402, 213] on input "0,00" at bounding box center [479, 212] width 280 height 28
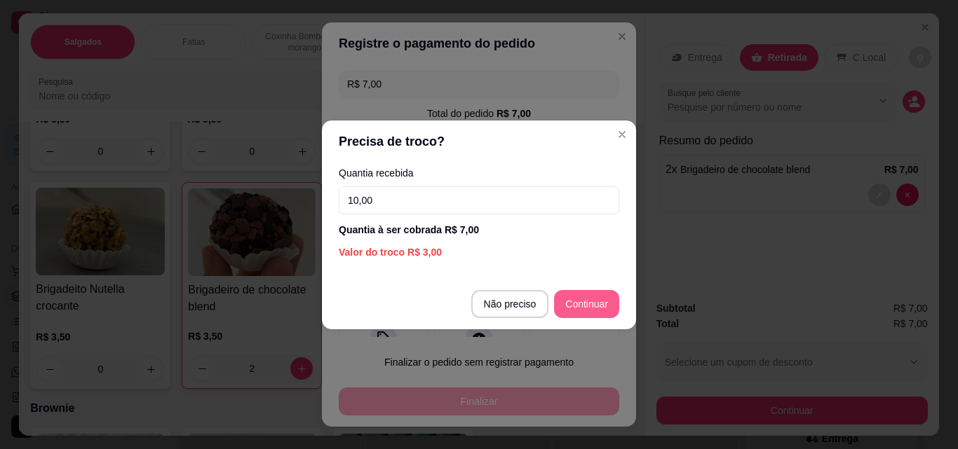
type input "10,00"
type input "R$ 0,00"
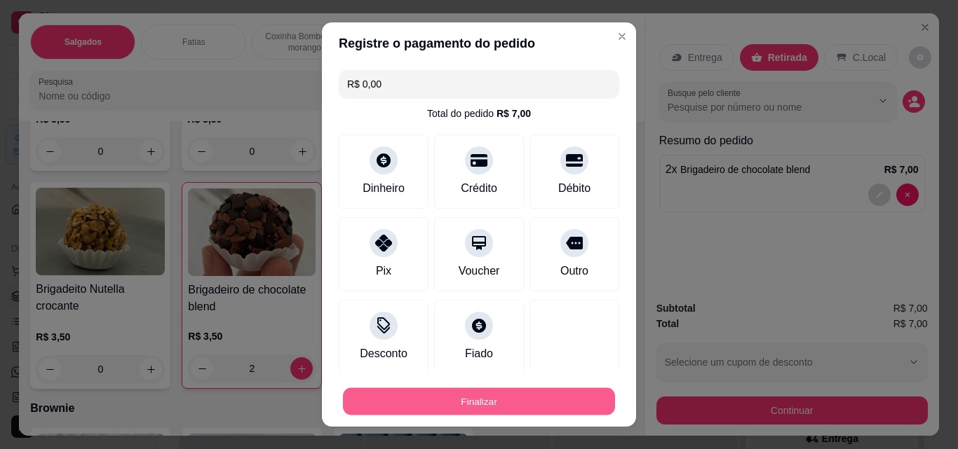
click at [550, 405] on button "Finalizar" at bounding box center [479, 401] width 272 height 27
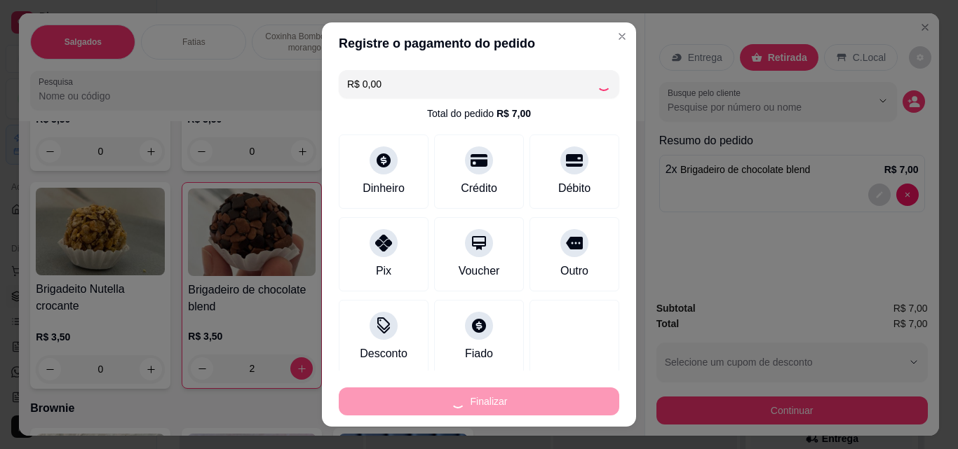
type input "0"
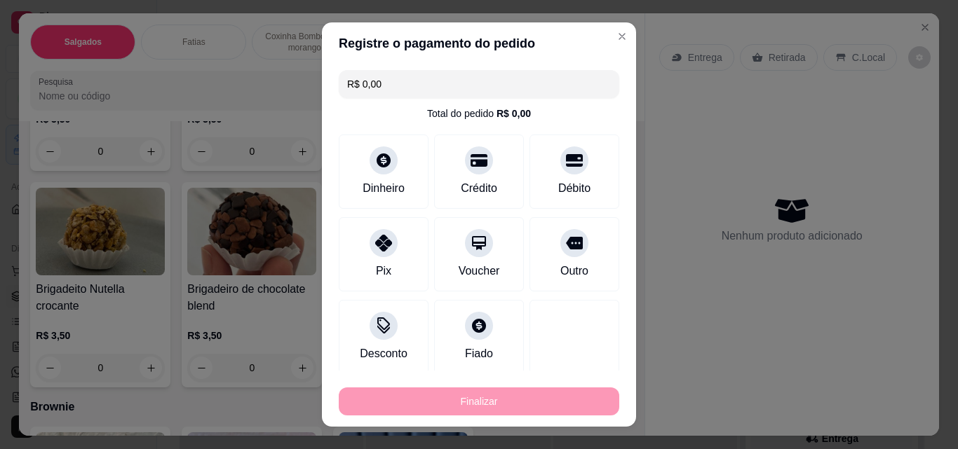
type input "-R$ 7,00"
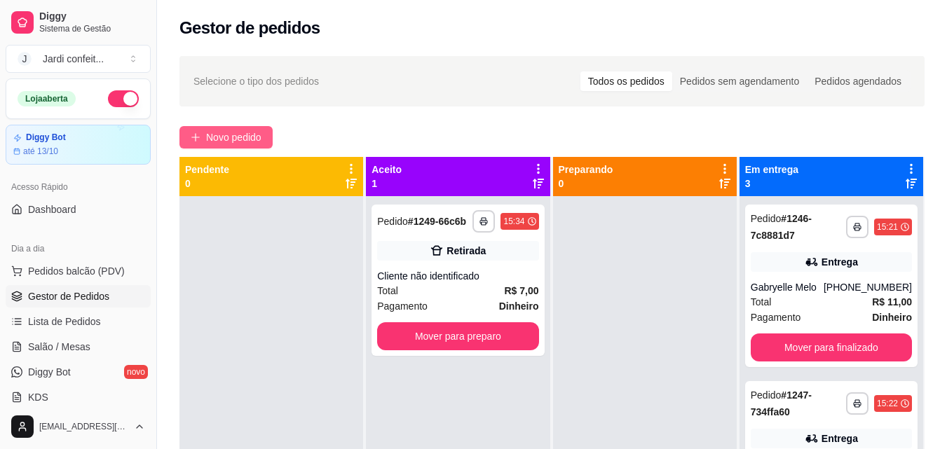
click at [222, 143] on span "Novo pedido" at bounding box center [233, 137] width 55 height 15
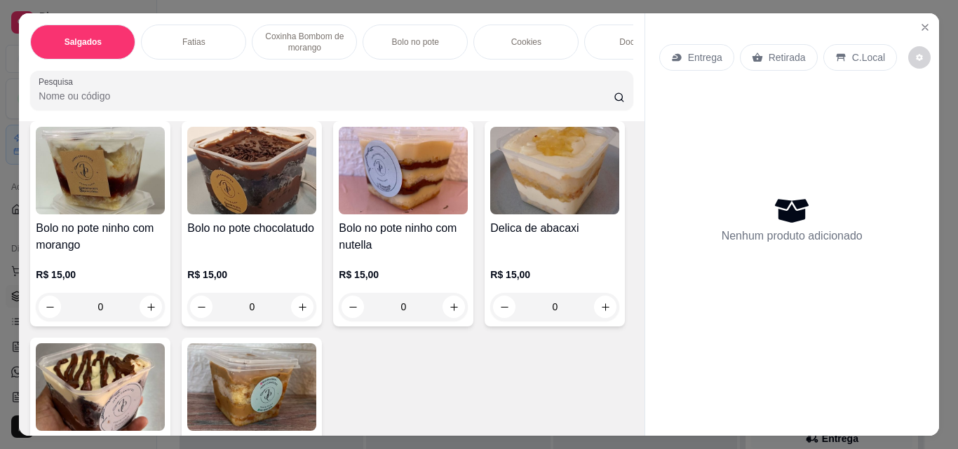
scroll to position [1332, 0]
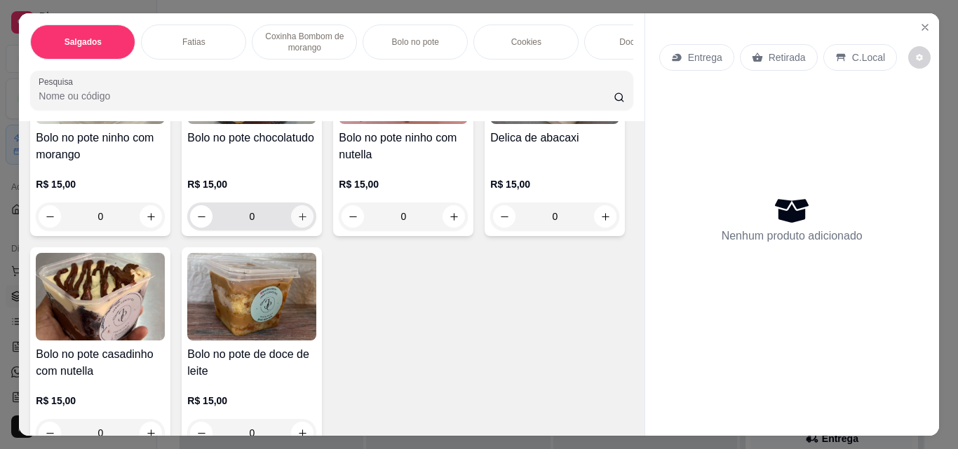
click at [292, 227] on button "increase-product-quantity" at bounding box center [302, 216] width 22 height 22
type input "1"
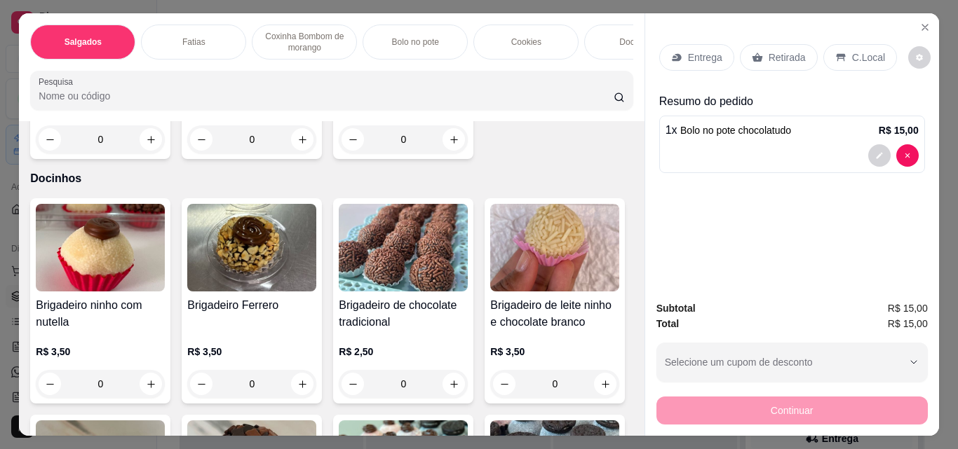
scroll to position [1893, 0]
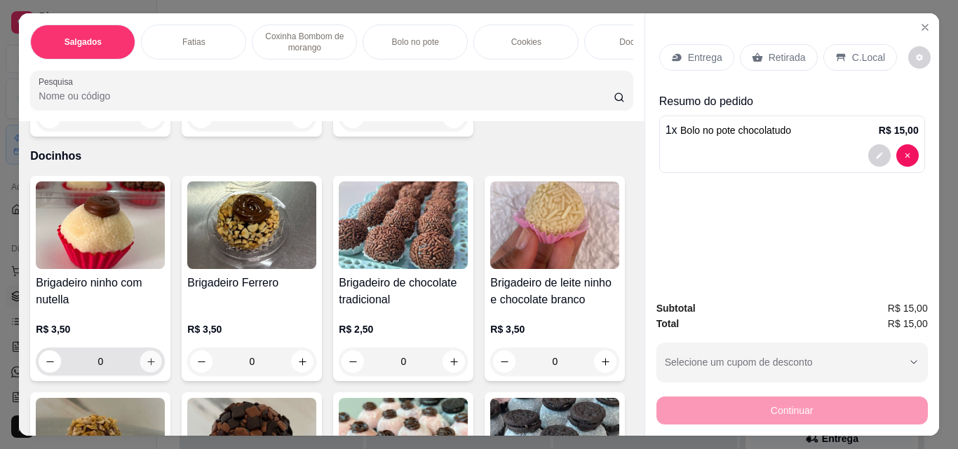
click at [156, 367] on button "increase-product-quantity" at bounding box center [151, 362] width 22 height 22
type input "1"
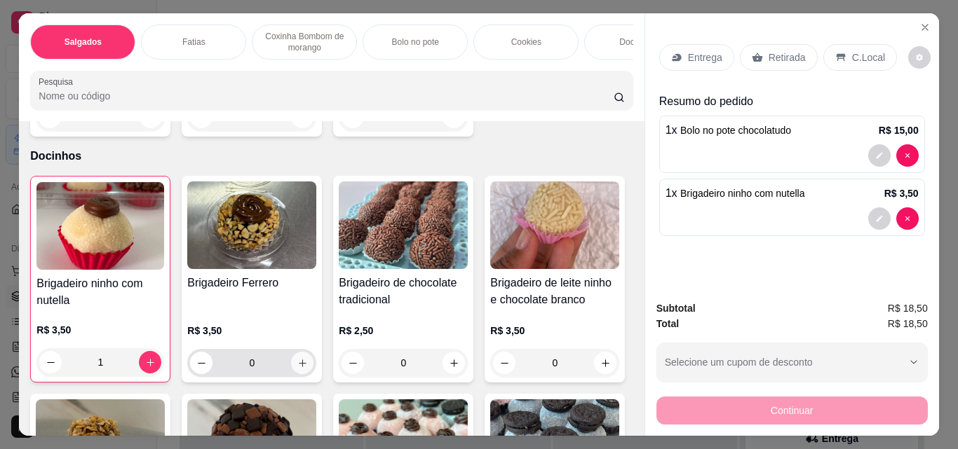
click at [300, 369] on icon "increase-product-quantity" at bounding box center [302, 363] width 11 height 11
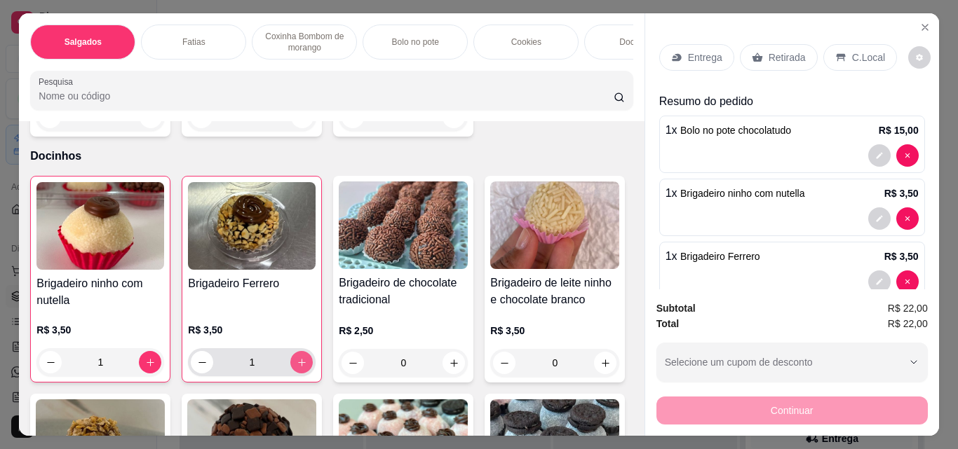
type input "1"
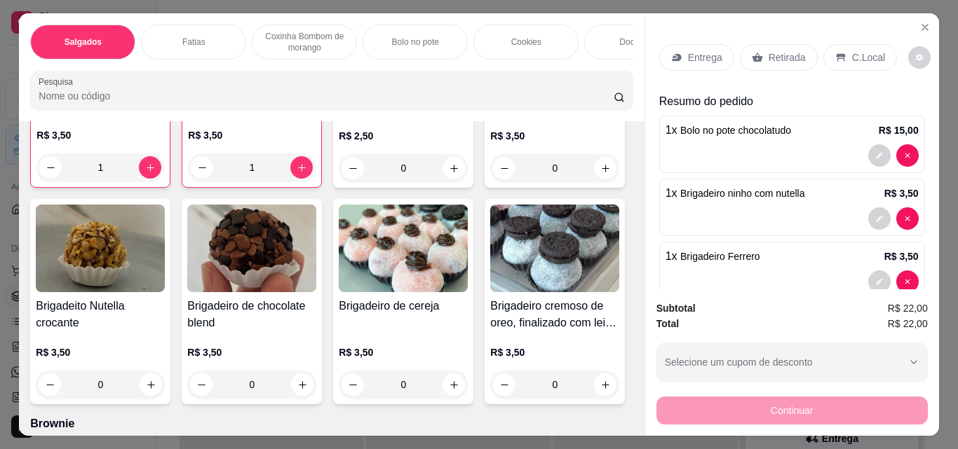
scroll to position [2103, 0]
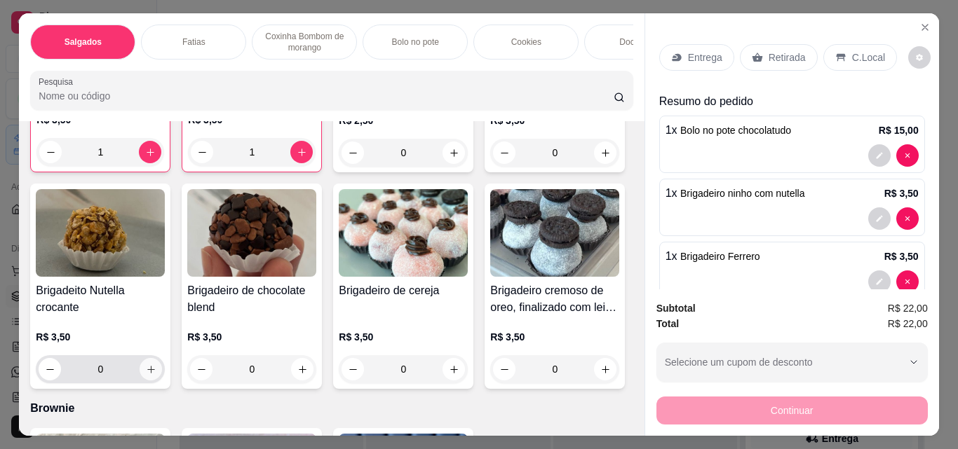
click at [156, 374] on icon "increase-product-quantity" at bounding box center [151, 370] width 11 height 11
type input "1"
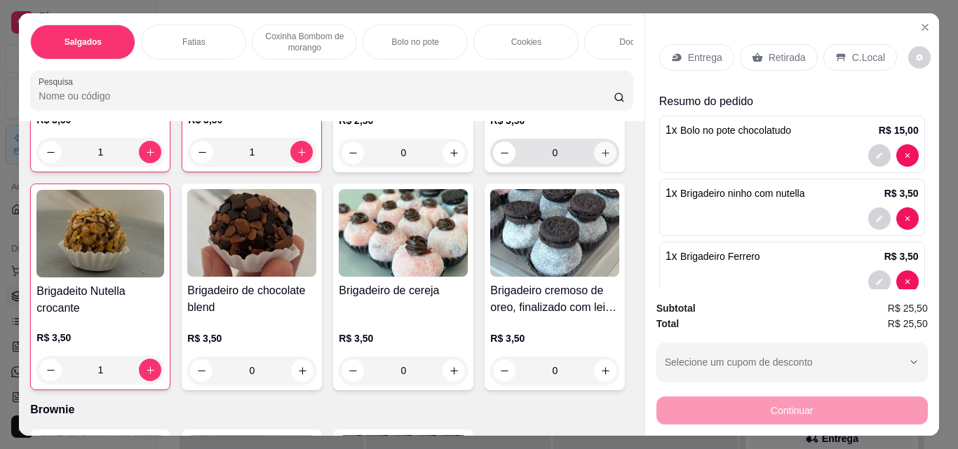
click at [600, 158] on icon "increase-product-quantity" at bounding box center [605, 153] width 11 height 11
type input "1"
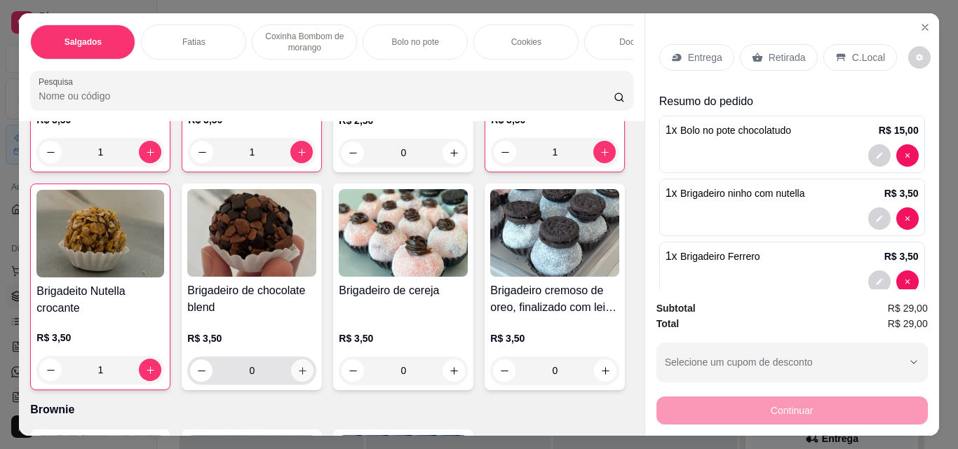
click at [308, 372] on icon "increase-product-quantity" at bounding box center [302, 371] width 11 height 11
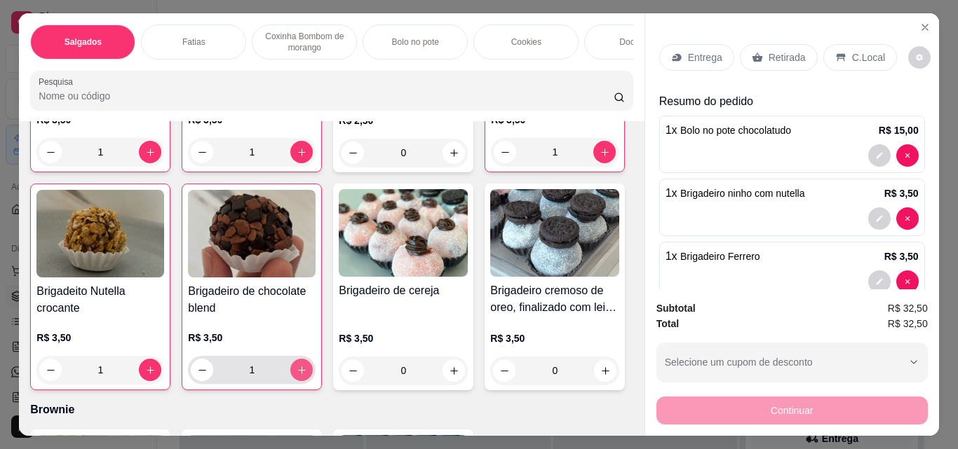
type input "1"
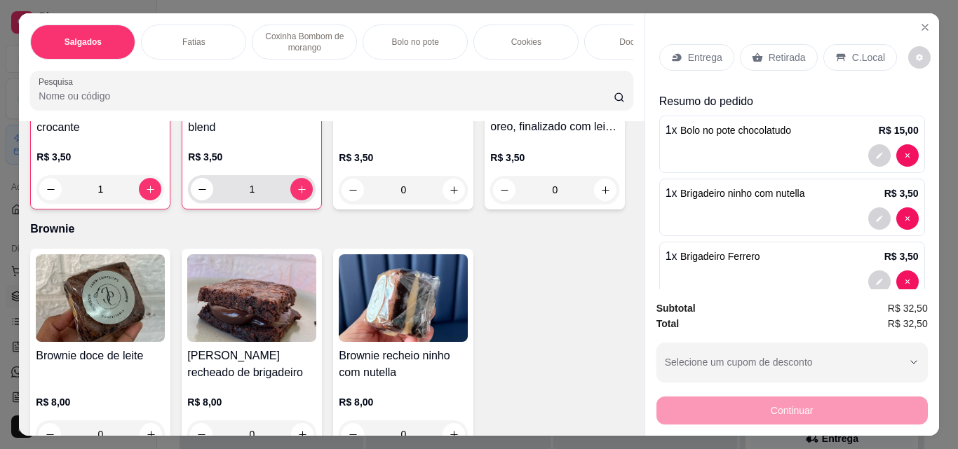
scroll to position [2314, 0]
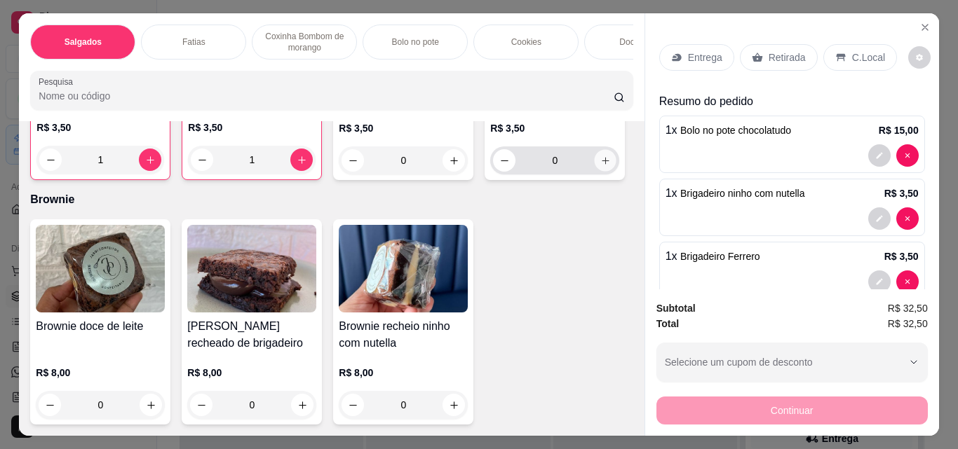
click at [600, 166] on icon "increase-product-quantity" at bounding box center [605, 161] width 11 height 11
type input "1"
click at [449, 166] on icon "increase-product-quantity" at bounding box center [454, 161] width 11 height 11
type input "1"
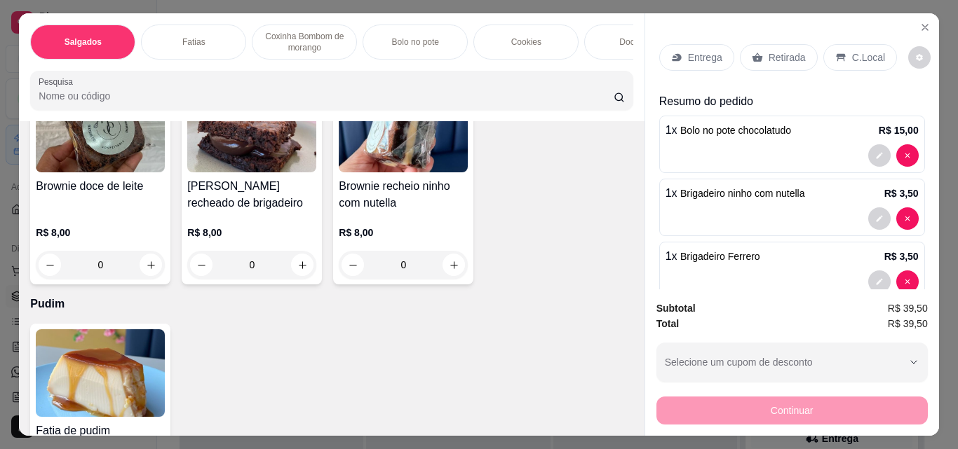
scroll to position [2524, 0]
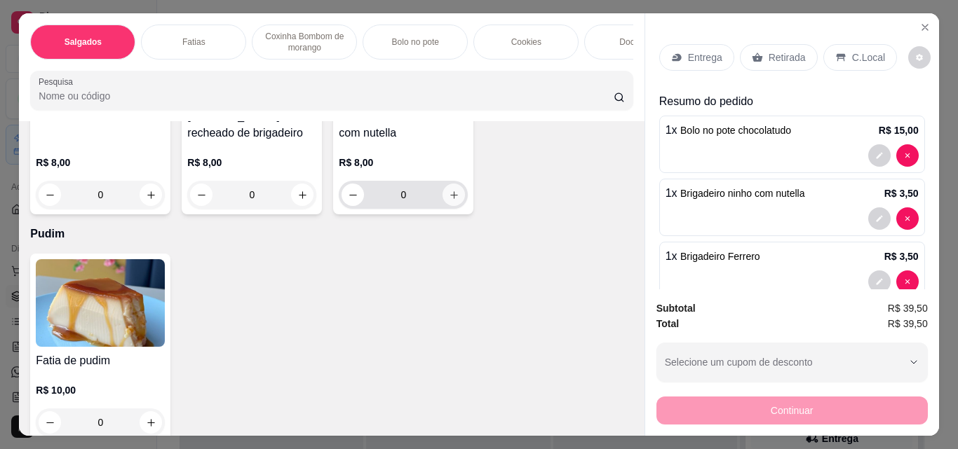
click at [445, 206] on button "increase-product-quantity" at bounding box center [453, 195] width 22 height 22
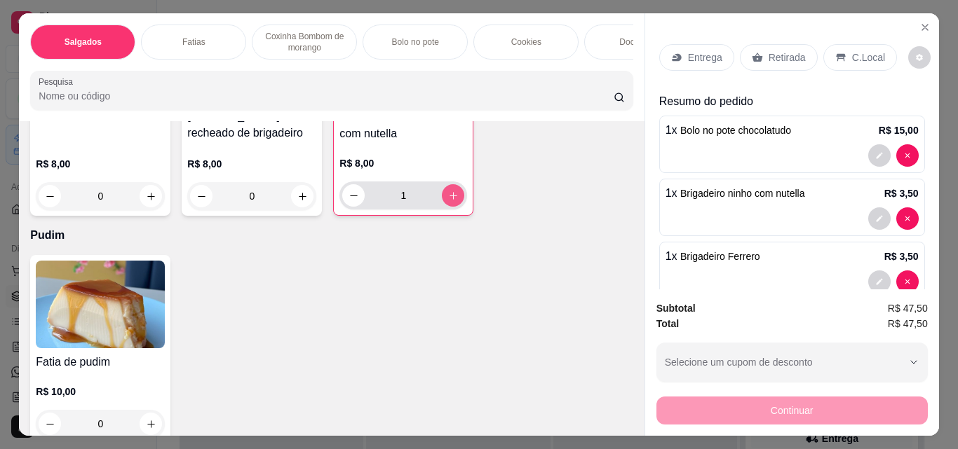
type input "1"
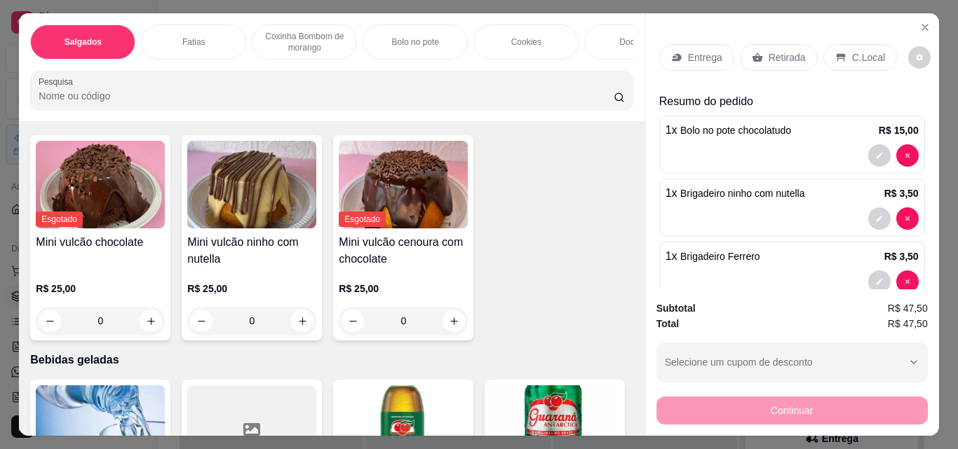
scroll to position [3015, 0]
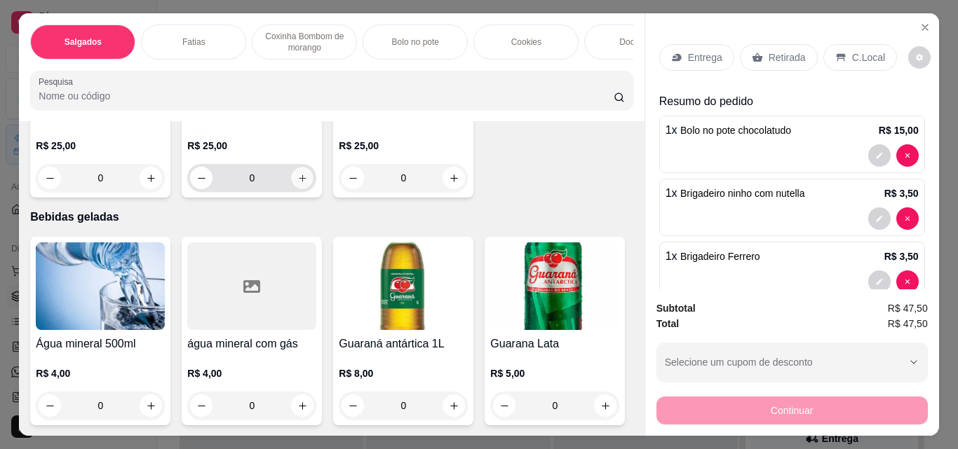
click at [292, 189] on button "increase-product-quantity" at bounding box center [303, 179] width 22 height 22
type input "1"
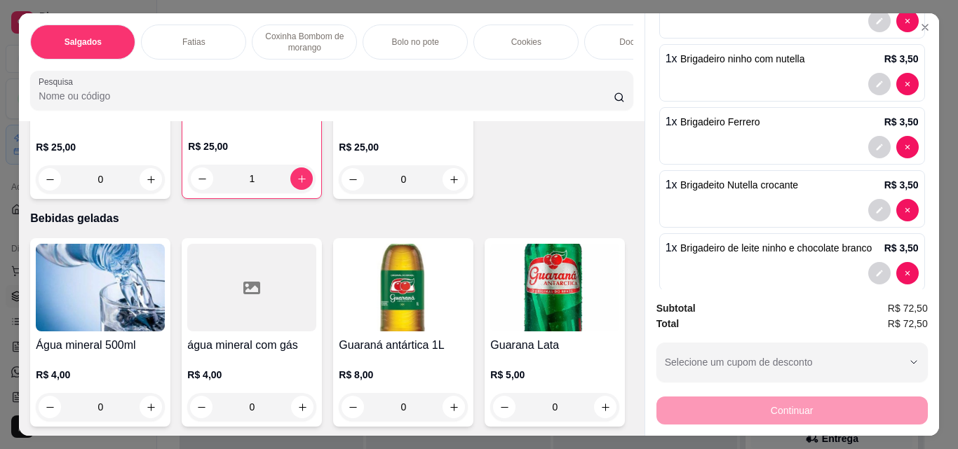
scroll to position [210, 0]
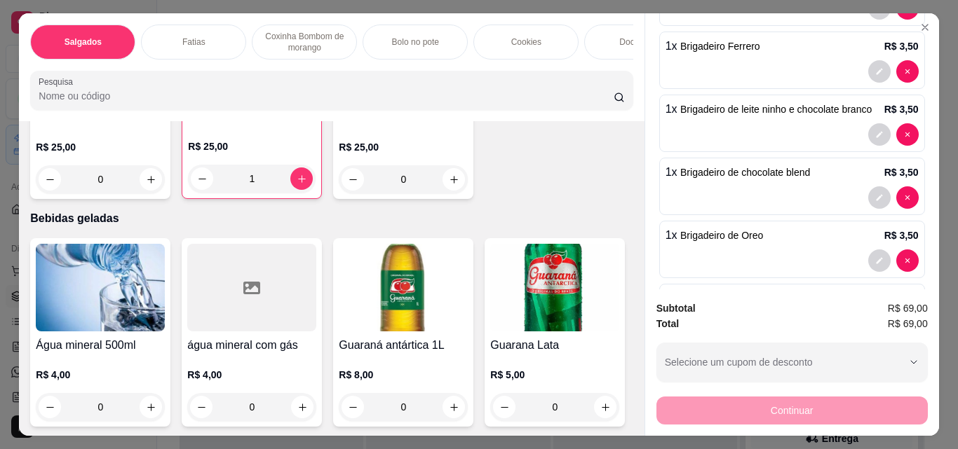
type input "0"
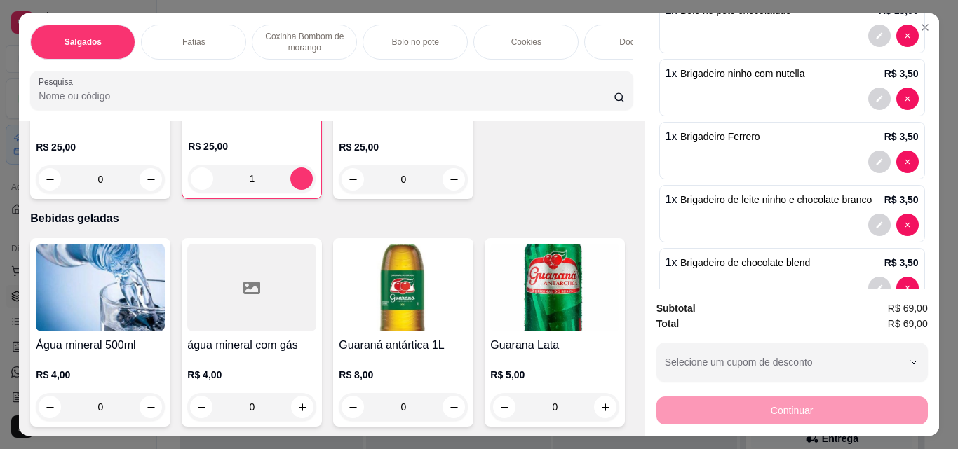
scroll to position [0, 0]
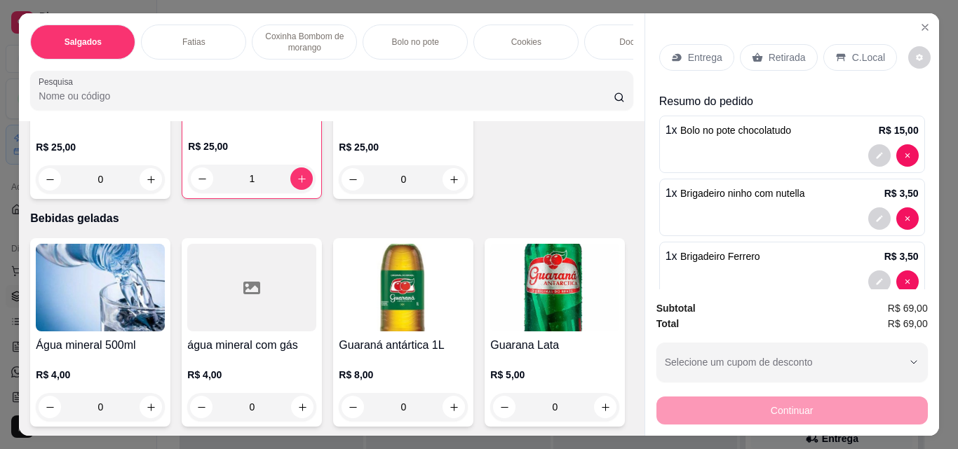
click at [779, 50] on p "Retirada" at bounding box center [786, 57] width 37 height 14
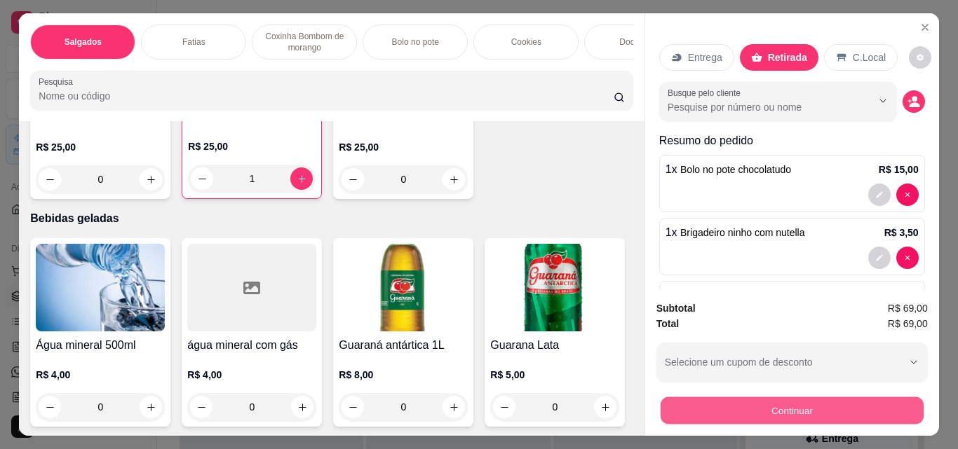
click at [754, 402] on button "Continuar" at bounding box center [791, 410] width 263 height 27
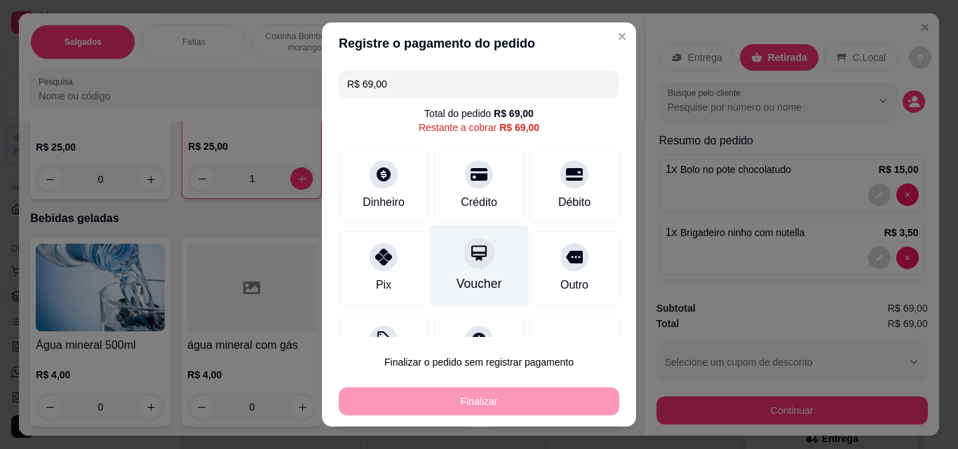
scroll to position [57, 0]
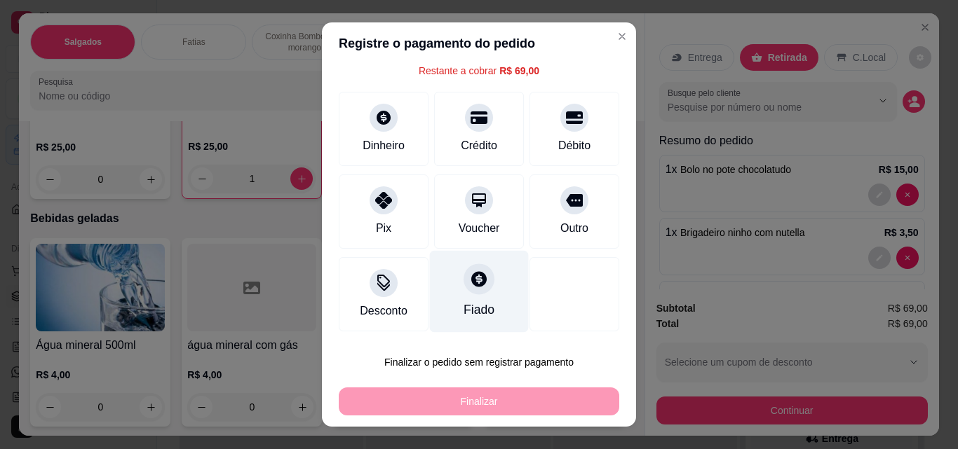
click at [473, 280] on icon at bounding box center [479, 279] width 18 height 18
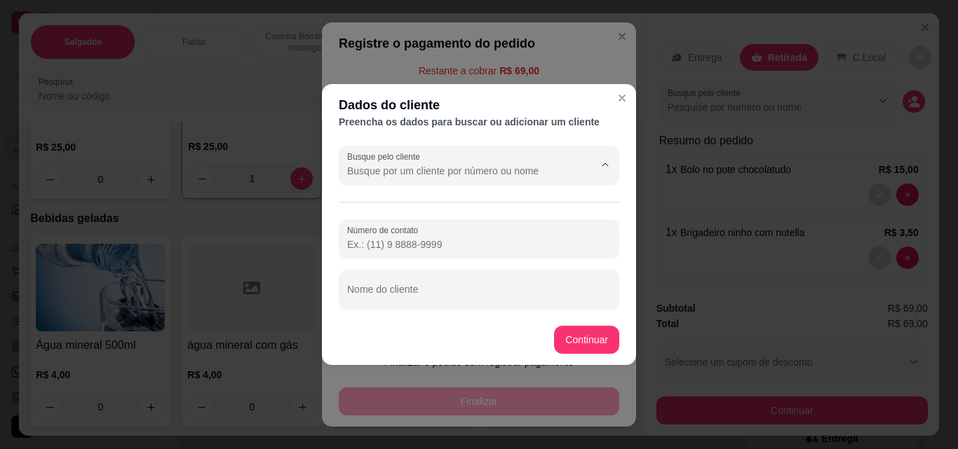
click at [461, 173] on input "Busque pelo cliente" at bounding box center [459, 171] width 224 height 14
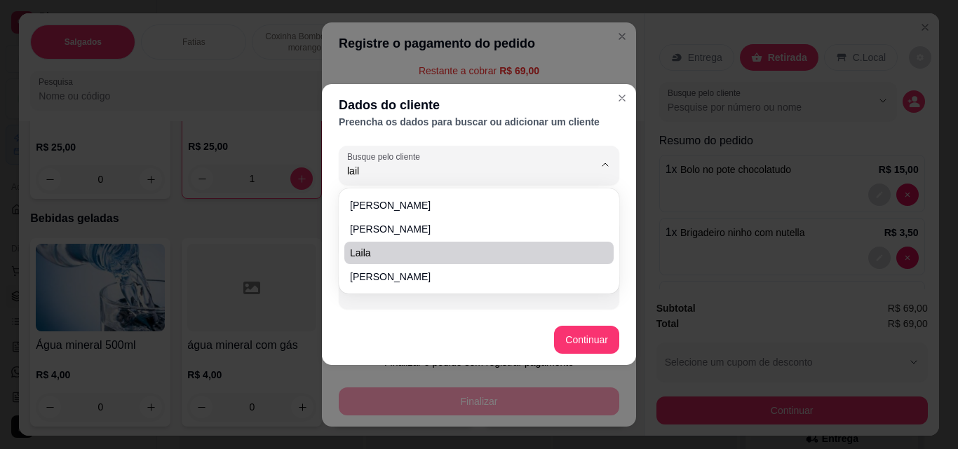
click at [454, 257] on span "Laila" at bounding box center [472, 253] width 244 height 14
type input "Laila"
type input "(86) 9 8150-5634"
type input "Laila"
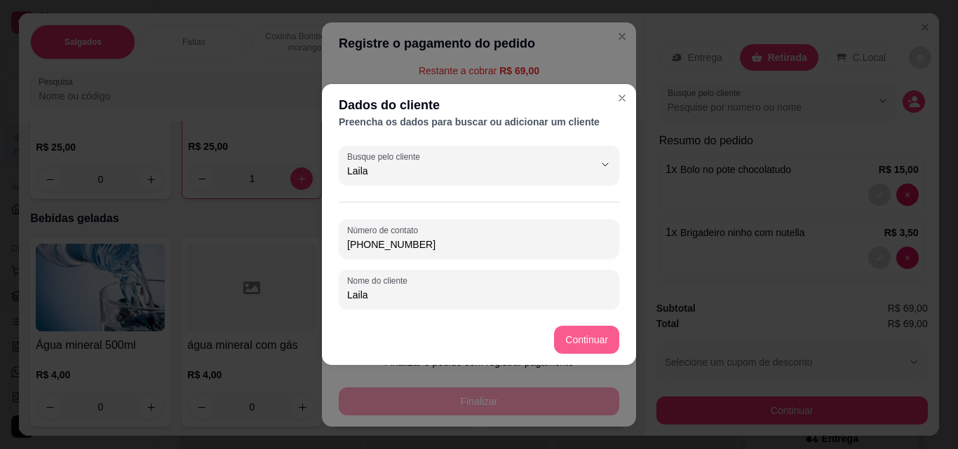
type input "Laila"
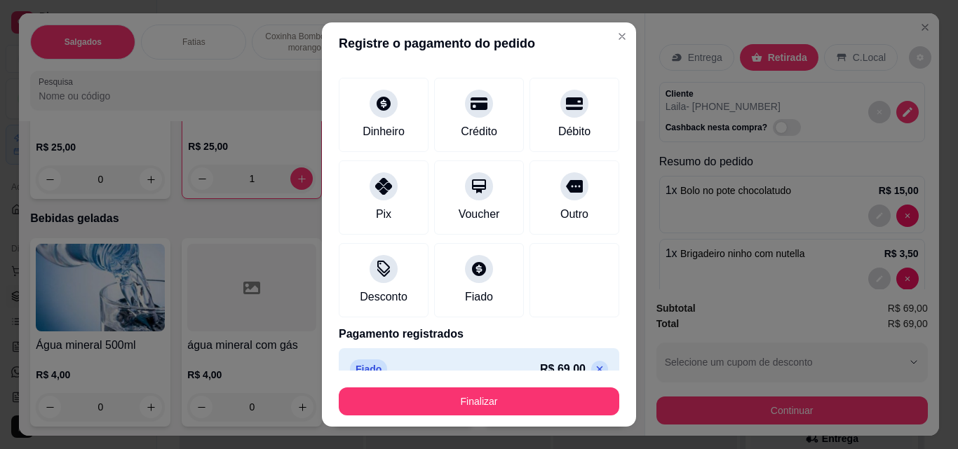
type input "R$ 0,00"
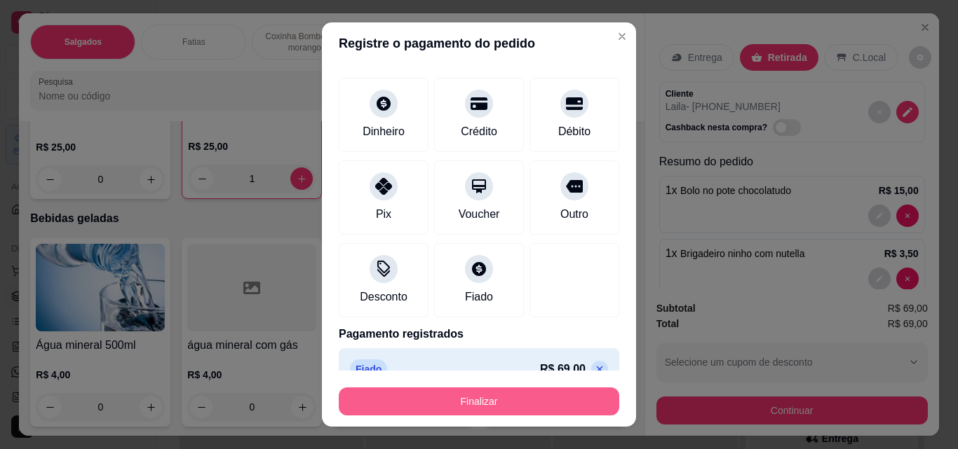
click at [590, 405] on button "Finalizar" at bounding box center [479, 402] width 280 height 28
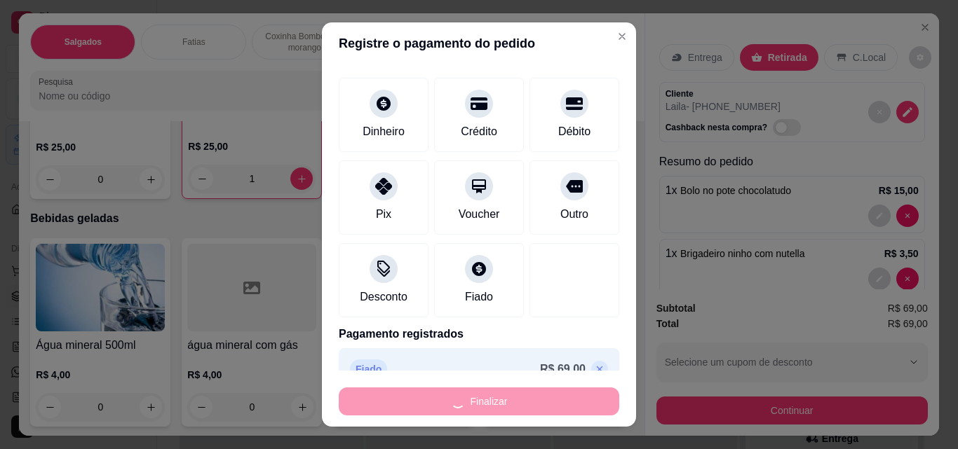
type input "0"
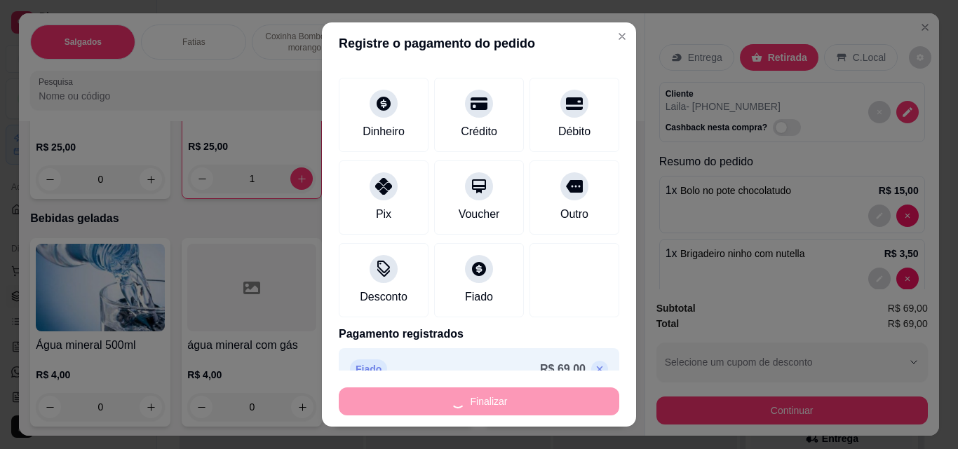
type input "0"
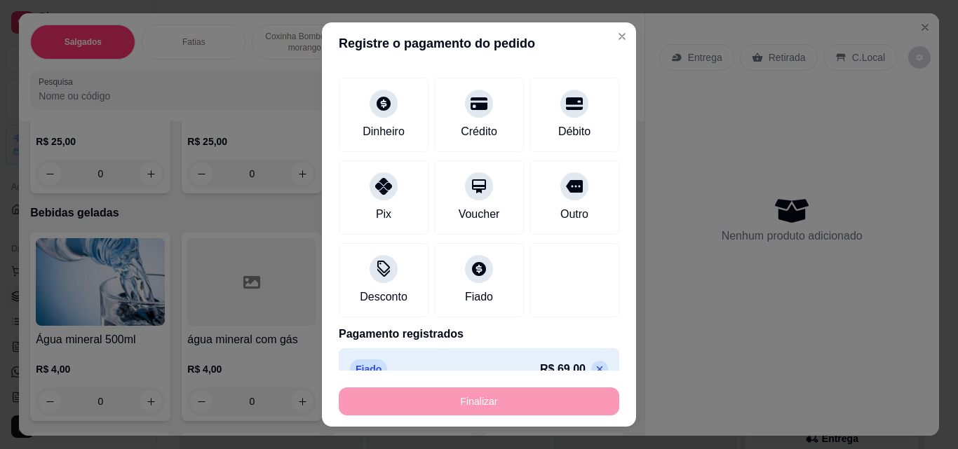
type input "-R$ 69,00"
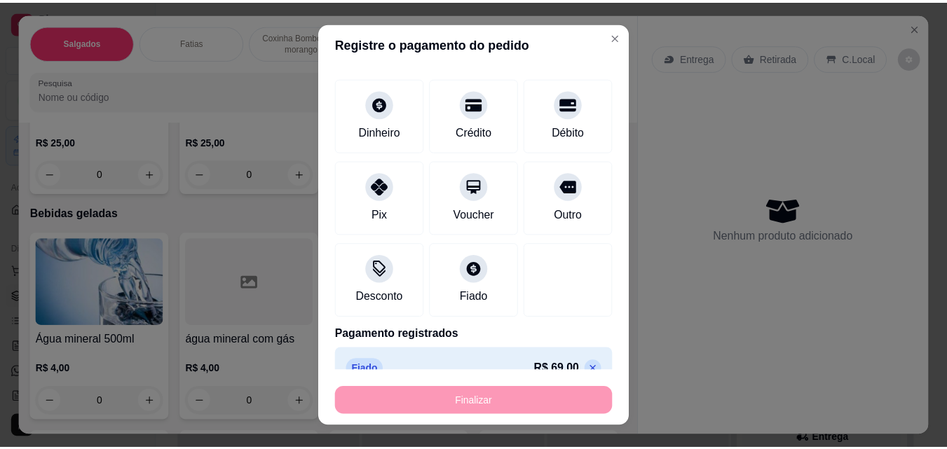
scroll to position [3008, 0]
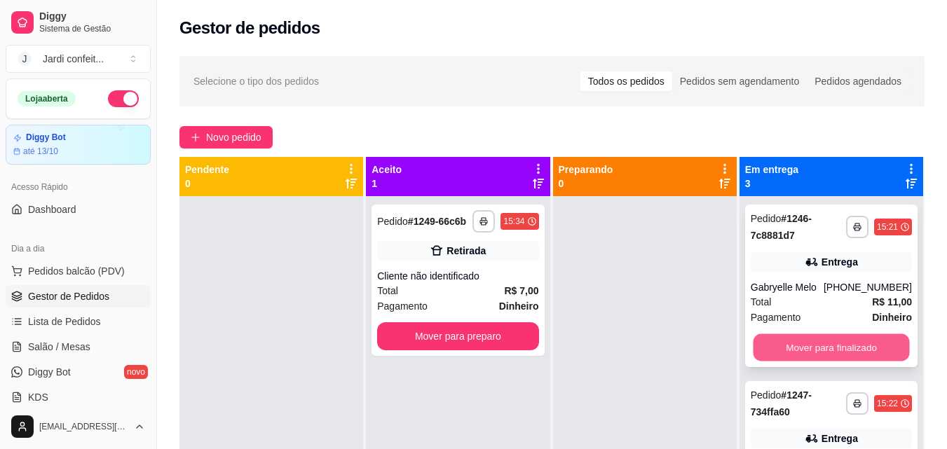
click at [859, 340] on button "Mover para finalizado" at bounding box center [831, 347] width 156 height 27
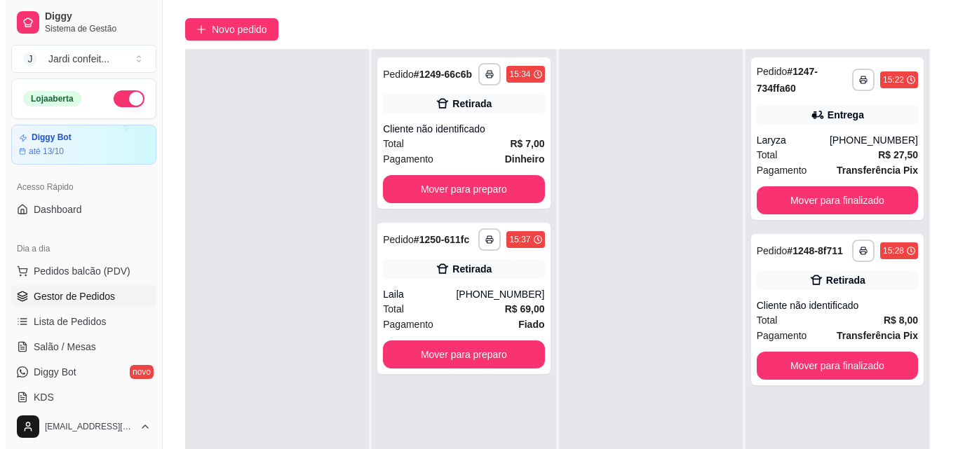
scroll to position [210, 0]
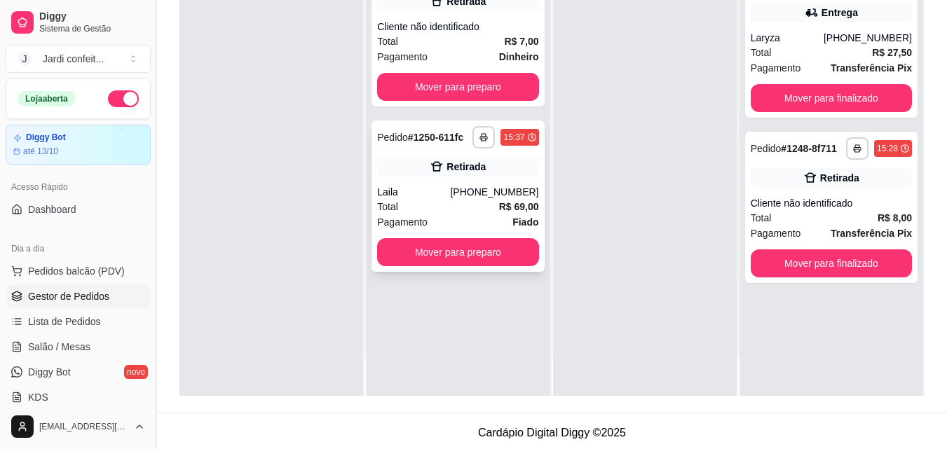
click at [442, 179] on div "**********" at bounding box center [458, 196] width 172 height 151
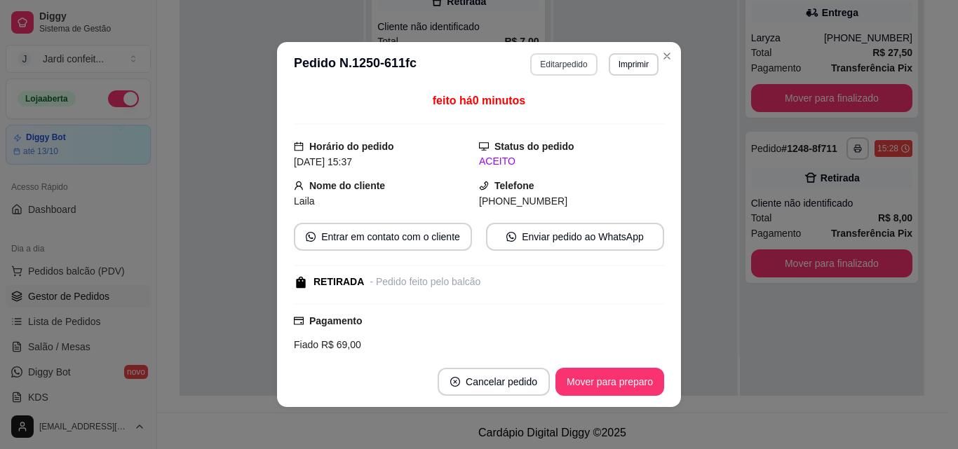
click at [574, 71] on button "Editar pedido" at bounding box center [563, 64] width 67 height 22
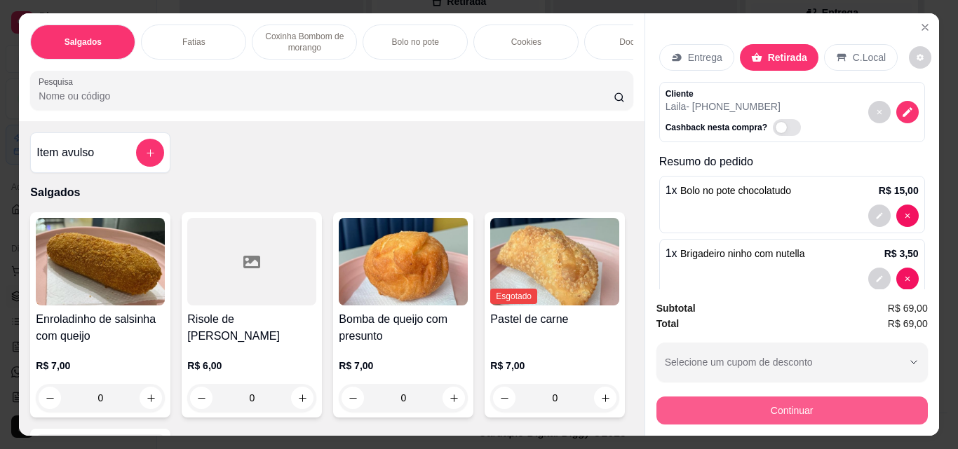
click at [752, 400] on button "Continuar" at bounding box center [791, 411] width 271 height 28
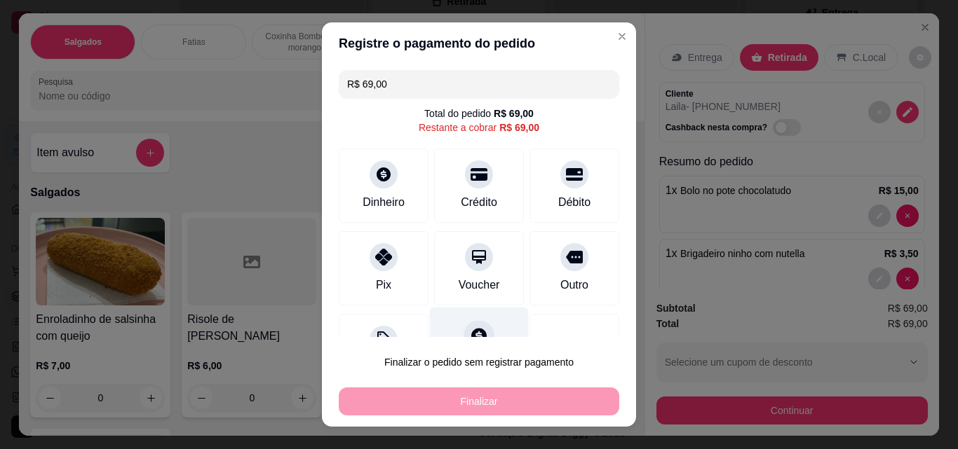
scroll to position [57, 0]
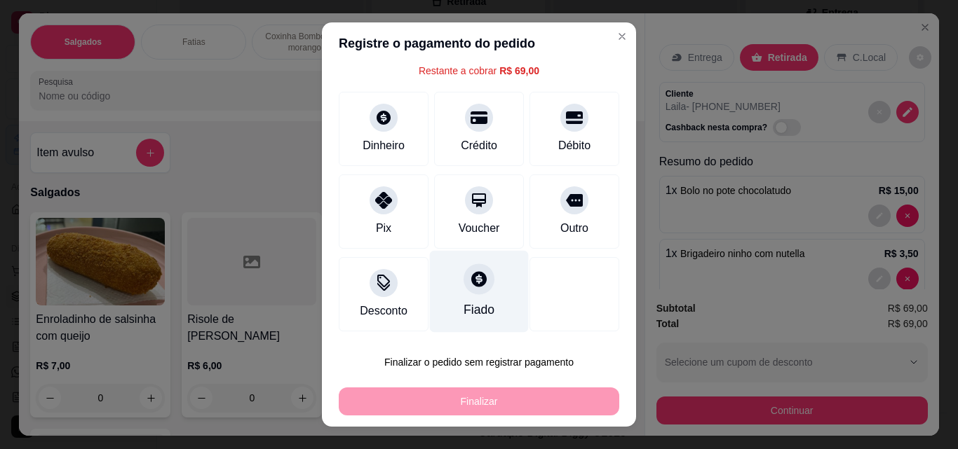
click at [464, 292] on div at bounding box center [478, 279] width 31 height 31
type input "R$ 0,00"
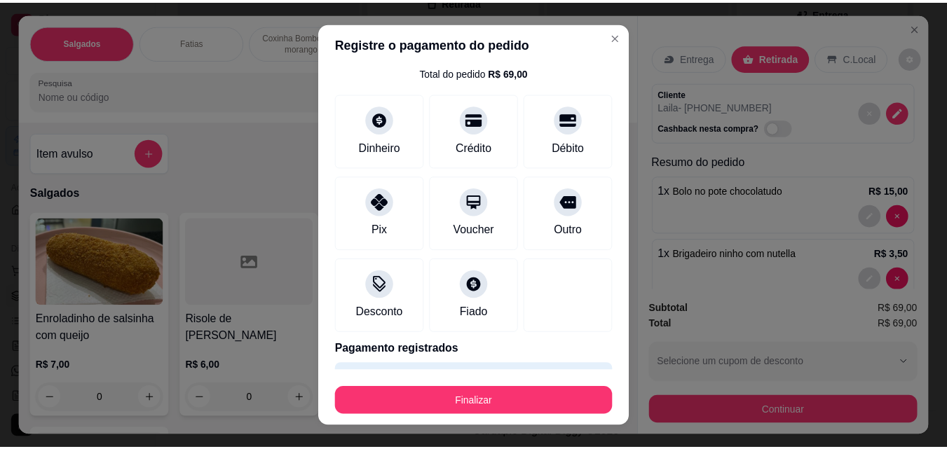
scroll to position [82, 0]
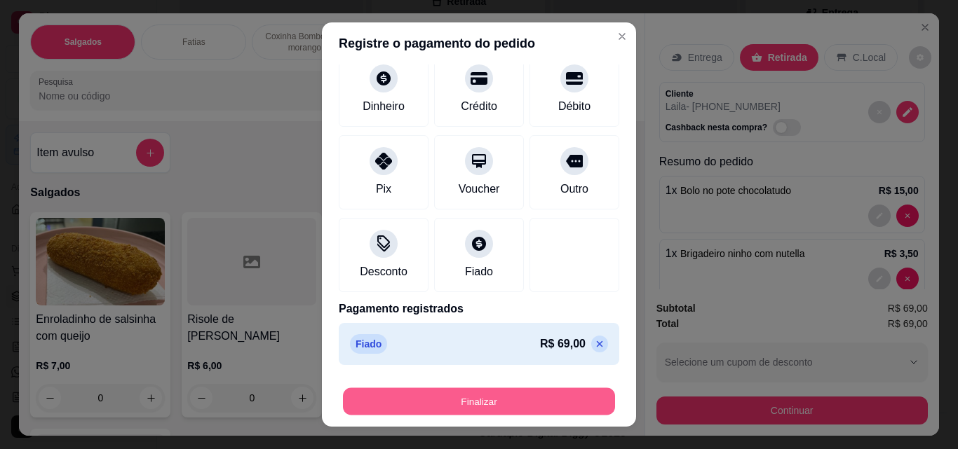
click at [494, 398] on button "Finalizar" at bounding box center [479, 401] width 272 height 27
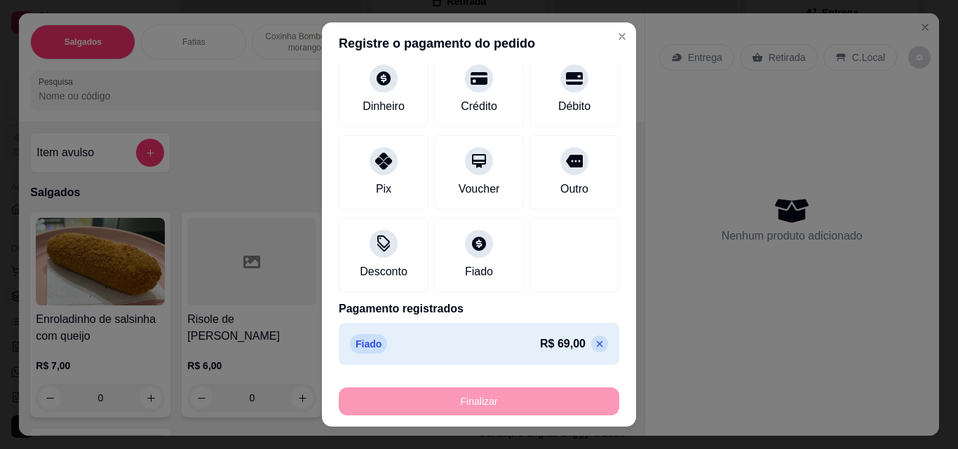
type input "0"
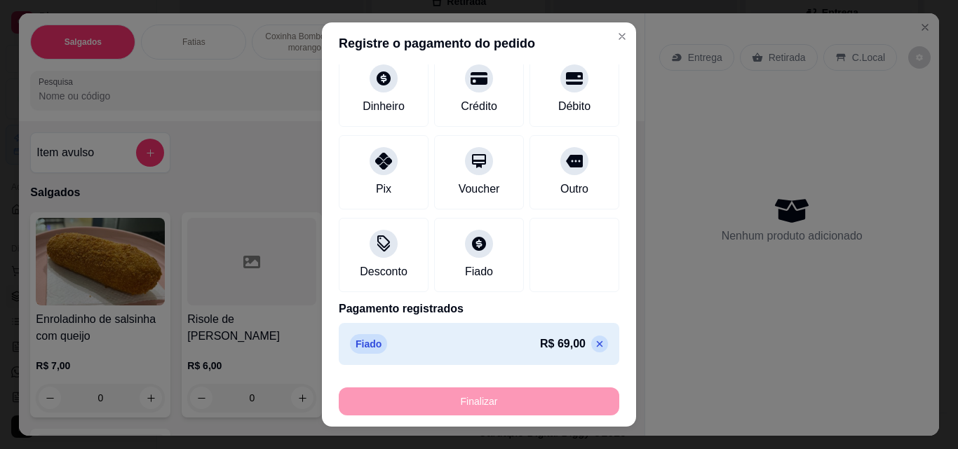
type input "0"
type input "-R$ 69,00"
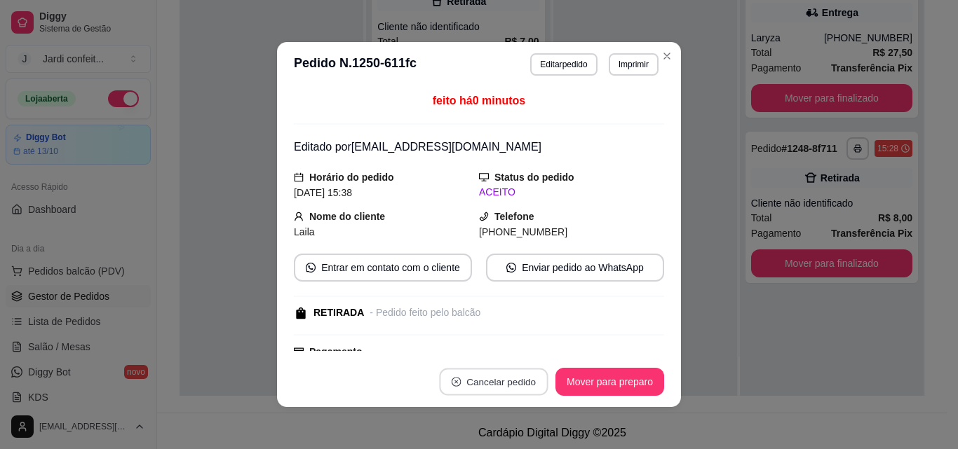
click at [511, 377] on button "Cancelar pedido" at bounding box center [493, 382] width 109 height 27
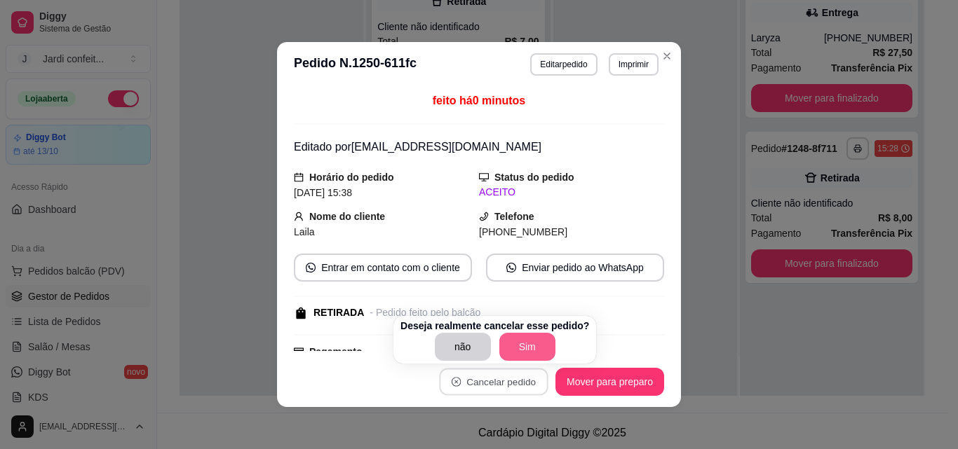
click at [515, 351] on button "Sim" at bounding box center [527, 347] width 56 height 28
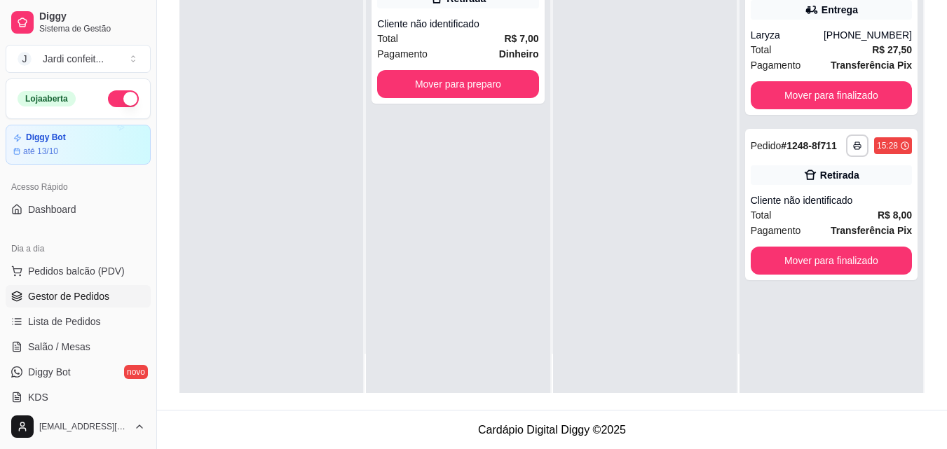
scroll to position [214, 0]
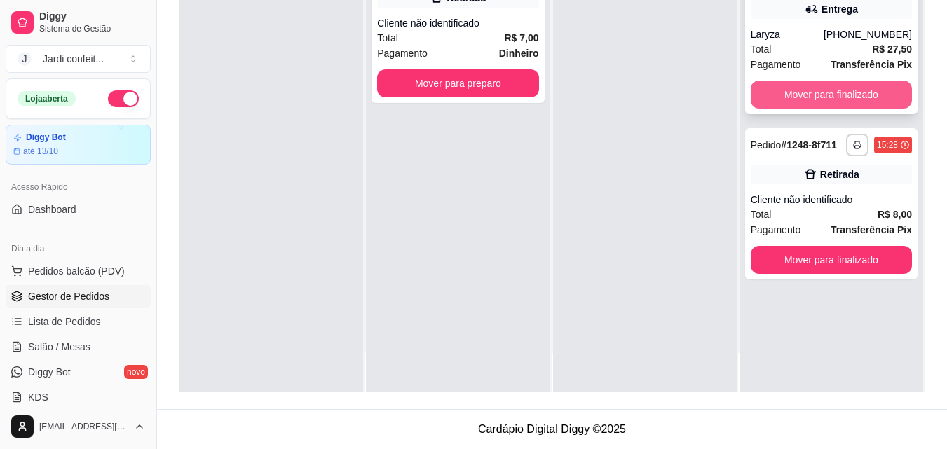
click at [835, 99] on button "Mover para finalizado" at bounding box center [831, 95] width 161 height 28
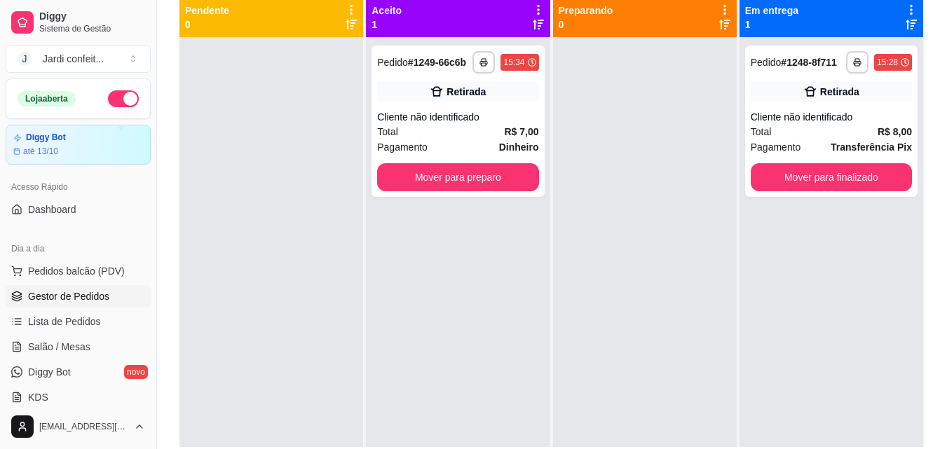
scroll to position [144, 0]
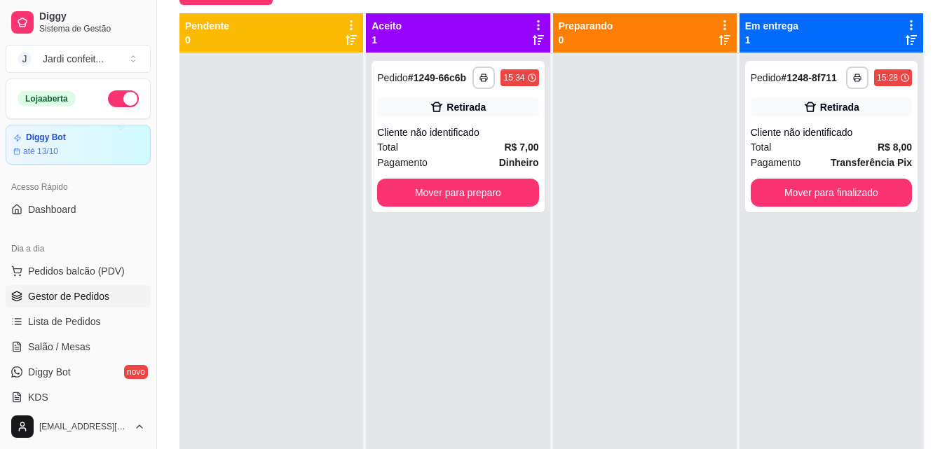
click at [250, 5] on div "**********" at bounding box center [552, 192] width 790 height 576
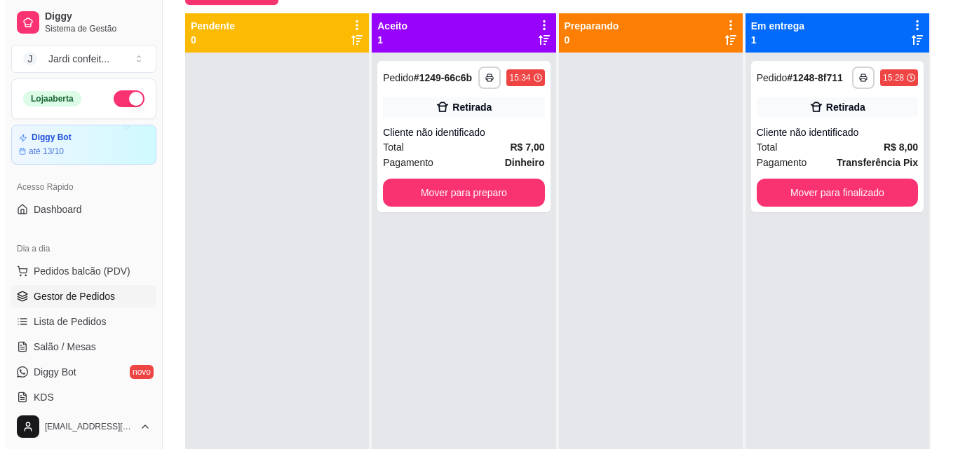
scroll to position [74, 0]
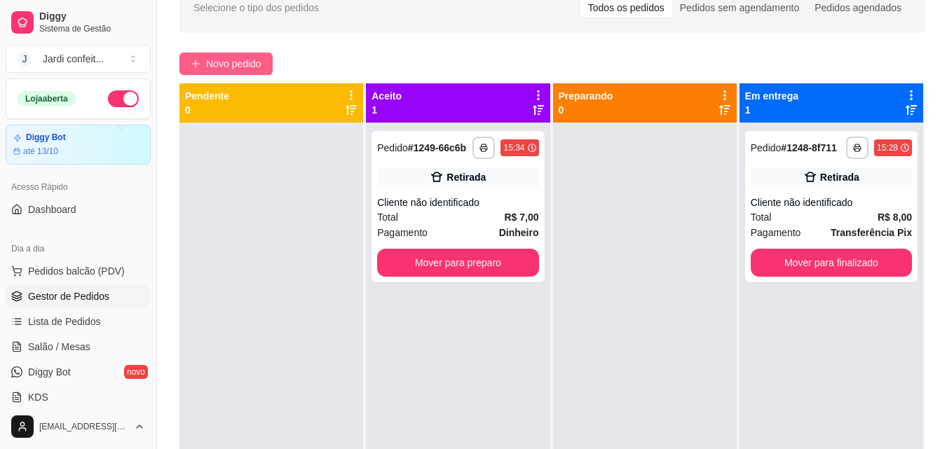
click at [189, 67] on button "Novo pedido" at bounding box center [225, 64] width 93 height 22
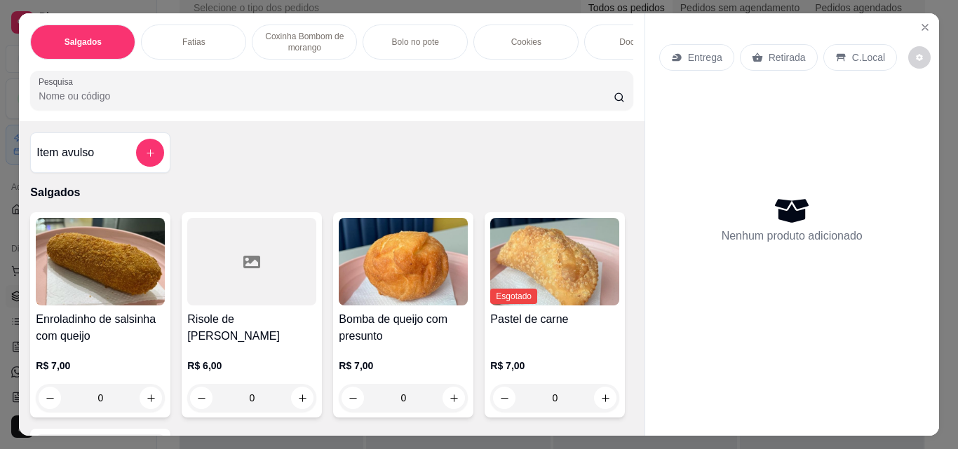
click at [617, 27] on div "Docinhos" at bounding box center [636, 42] width 105 height 35
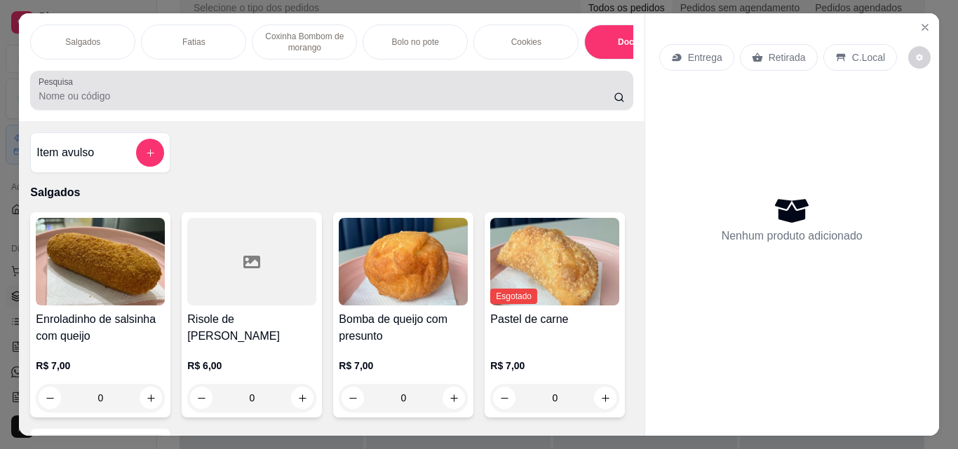
scroll to position [36, 0]
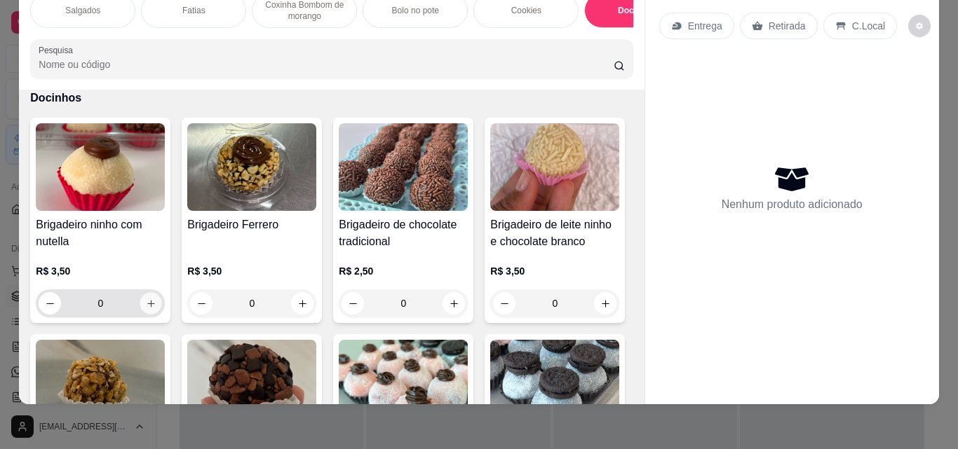
click at [140, 305] on button "increase-product-quantity" at bounding box center [151, 304] width 22 height 22
type input "1"
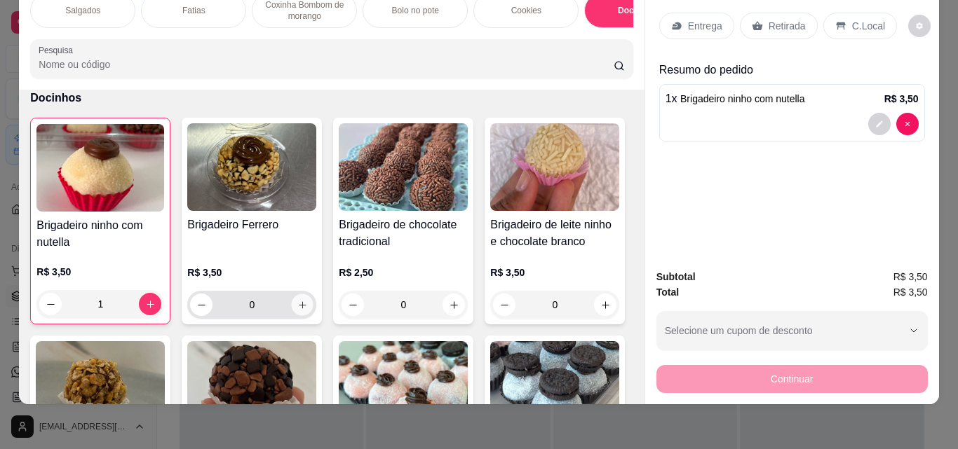
click at [297, 306] on icon "increase-product-quantity" at bounding box center [302, 305] width 11 height 11
type input "1"
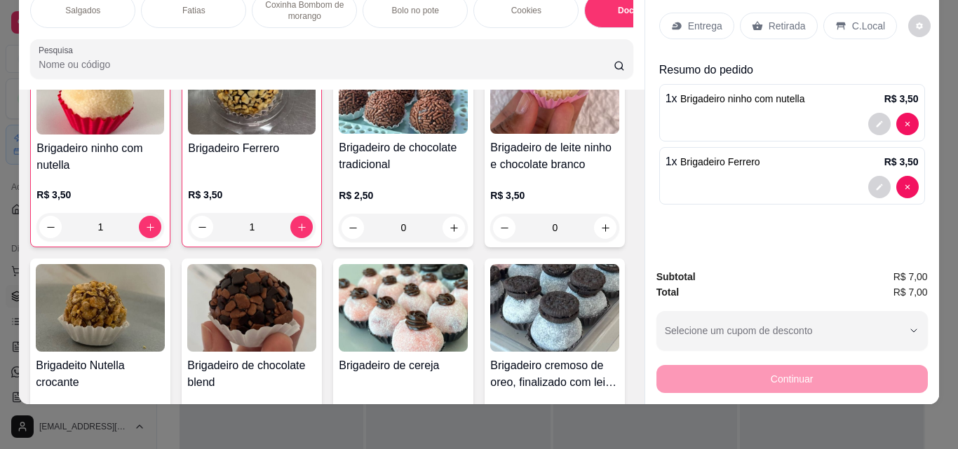
scroll to position [2130, 0]
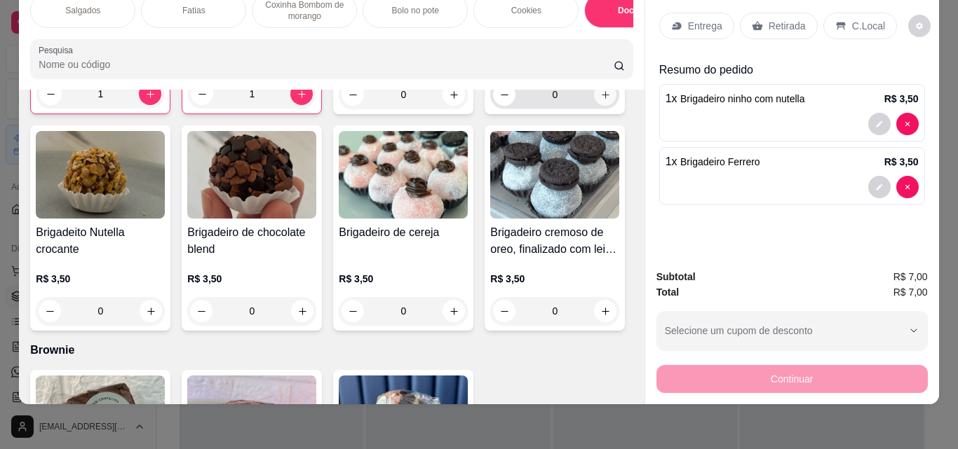
click at [600, 100] on icon "increase-product-quantity" at bounding box center [605, 95] width 11 height 11
type input "1"
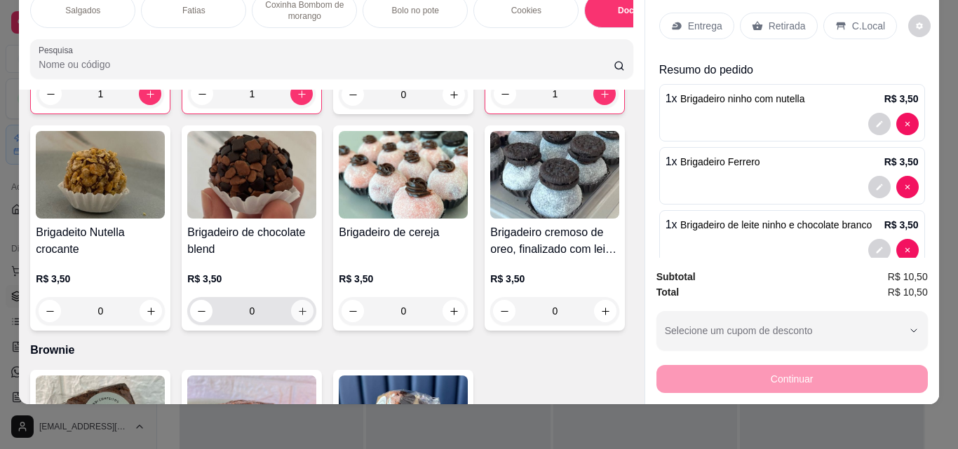
click at [313, 318] on button "increase-product-quantity" at bounding box center [302, 311] width 22 height 22
type input "1"
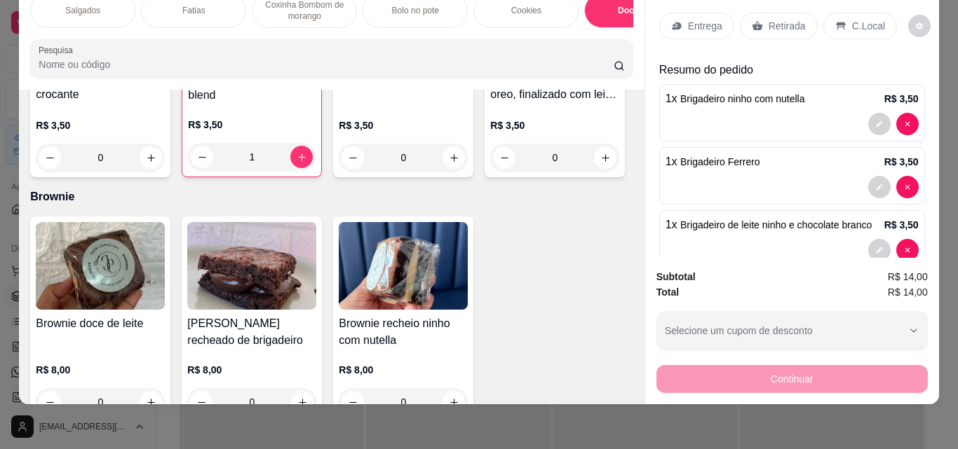
scroll to position [2340, 0]
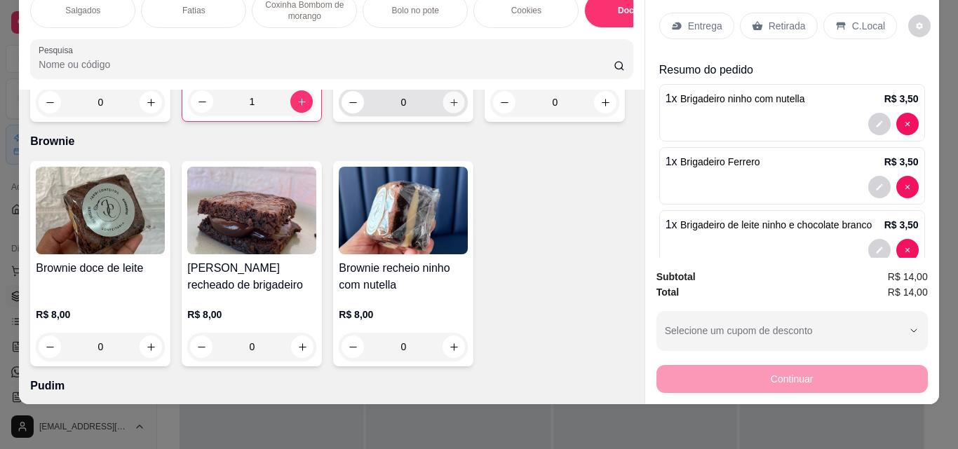
click at [449, 108] on icon "increase-product-quantity" at bounding box center [454, 102] width 11 height 11
type input "1"
click at [600, 108] on icon "increase-product-quantity" at bounding box center [605, 102] width 11 height 11
type input "1"
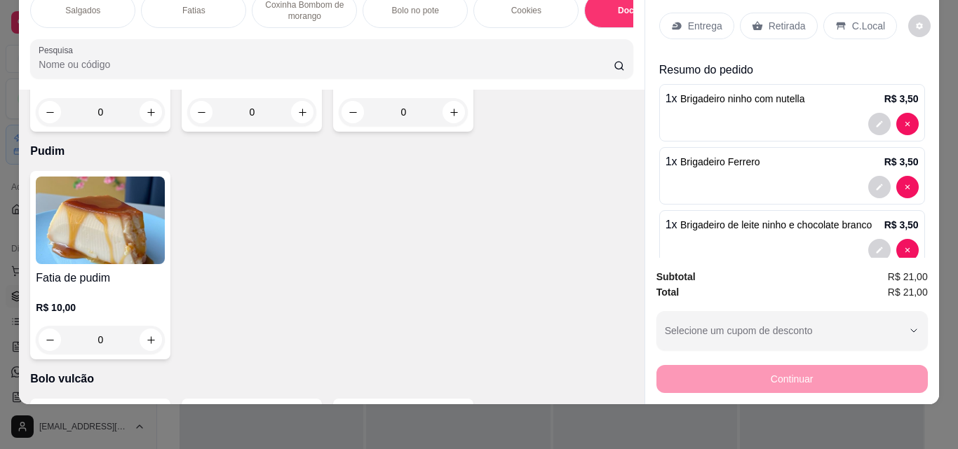
scroll to position [2621, 0]
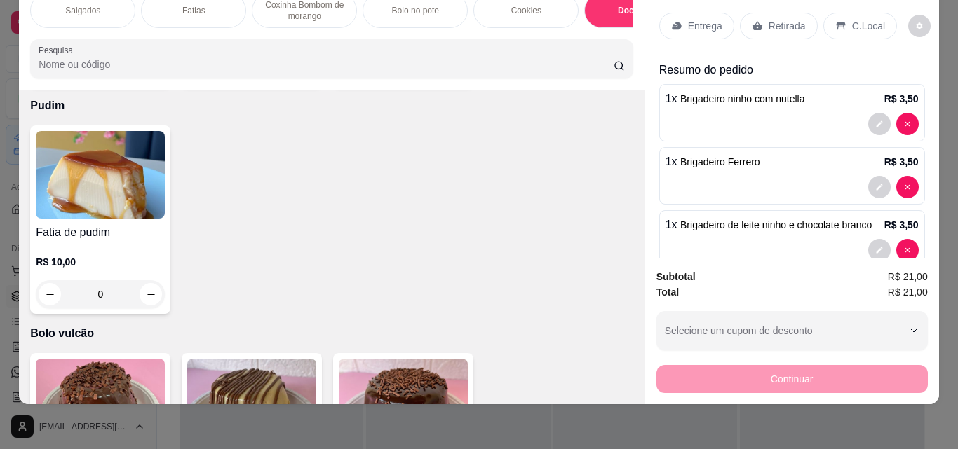
click at [452, 72] on icon "increase-product-quantity" at bounding box center [454, 67] width 11 height 11
type input "1"
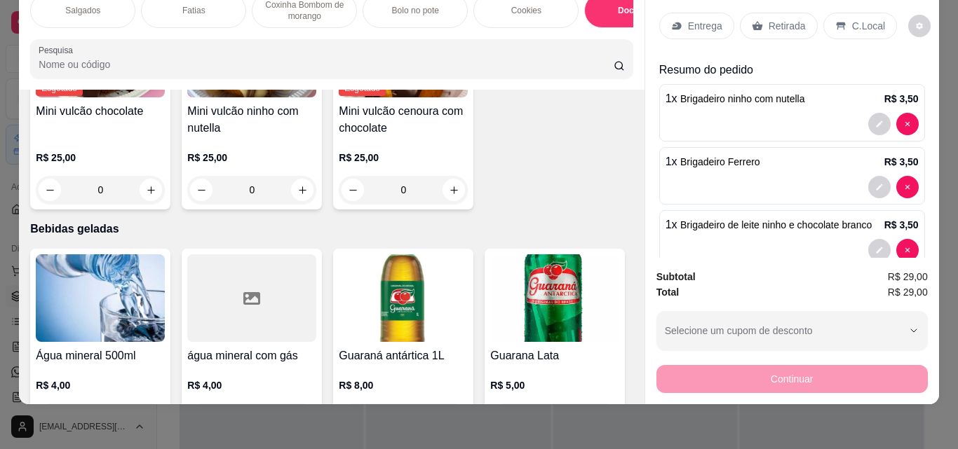
scroll to position [3112, 0]
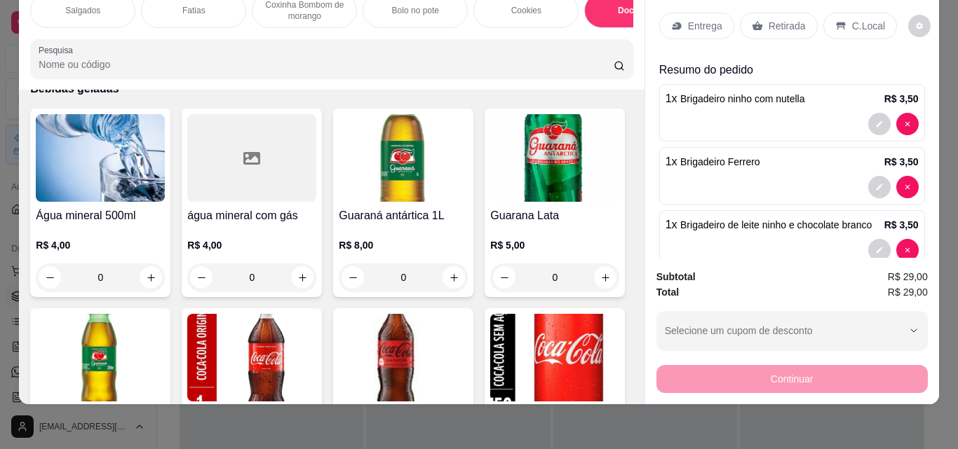
click at [292, 61] on button "increase-product-quantity" at bounding box center [303, 50] width 22 height 22
type input "1"
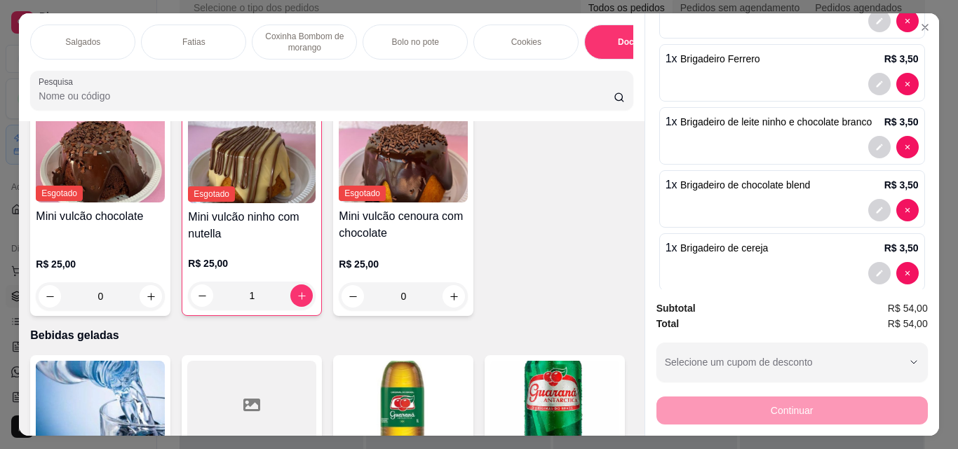
scroll to position [2901, 0]
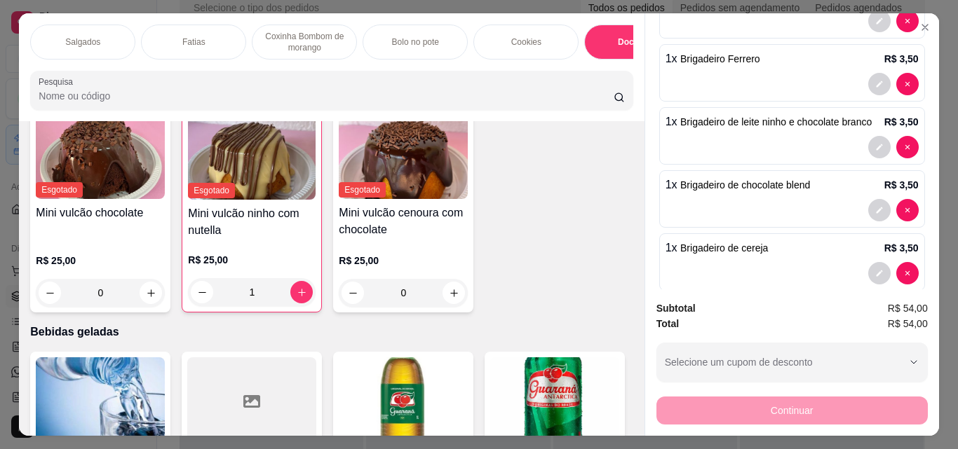
click at [406, 36] on p "Bolo no pote" at bounding box center [415, 41] width 47 height 11
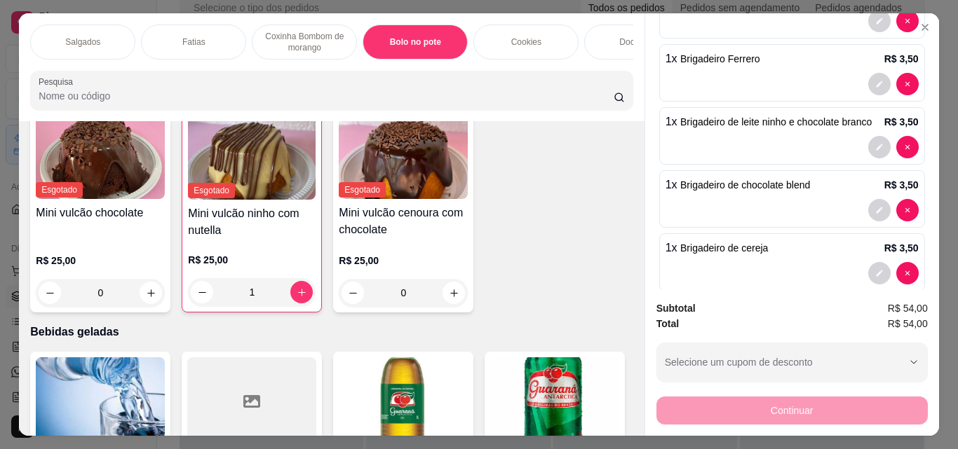
scroll to position [36, 0]
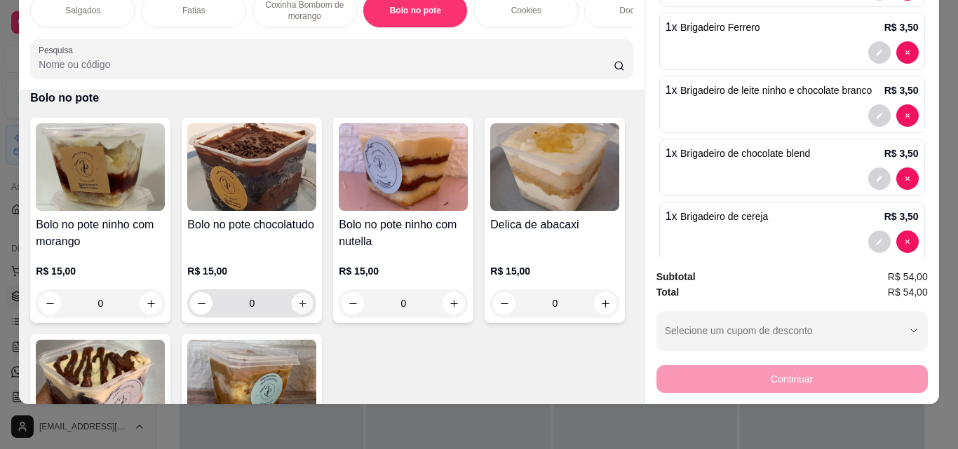
click at [301, 307] on icon "increase-product-quantity" at bounding box center [302, 304] width 11 height 11
type input "1"
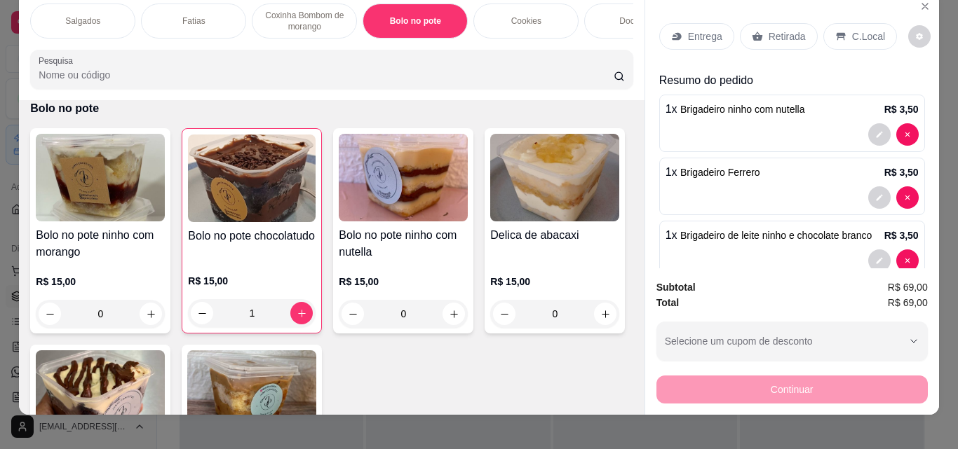
scroll to position [0, 0]
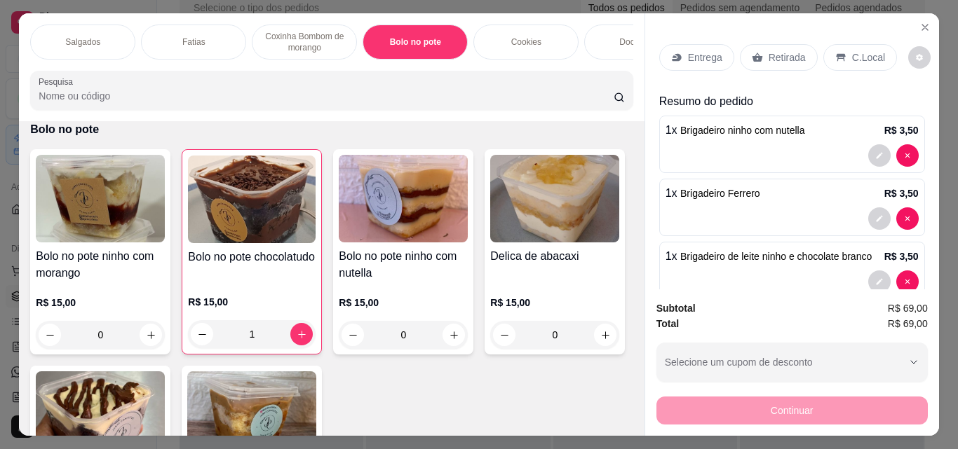
click at [781, 53] on p "Retirada" at bounding box center [786, 57] width 37 height 14
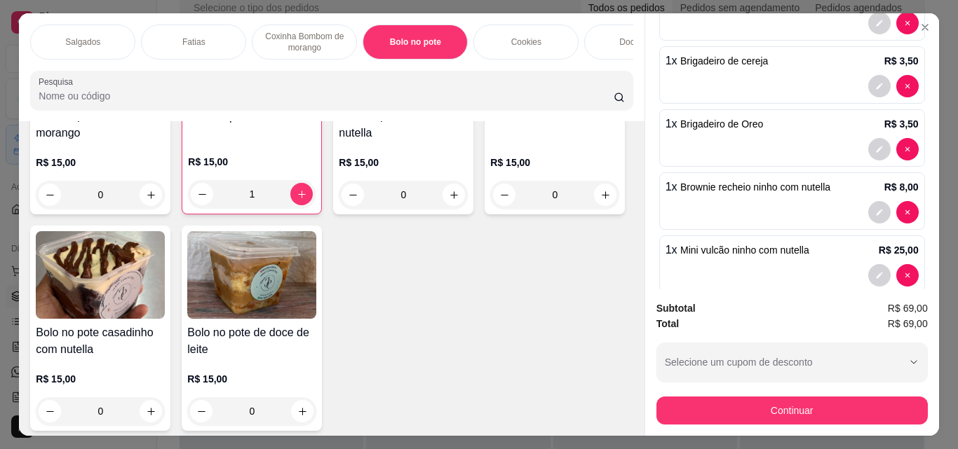
scroll to position [447, 0]
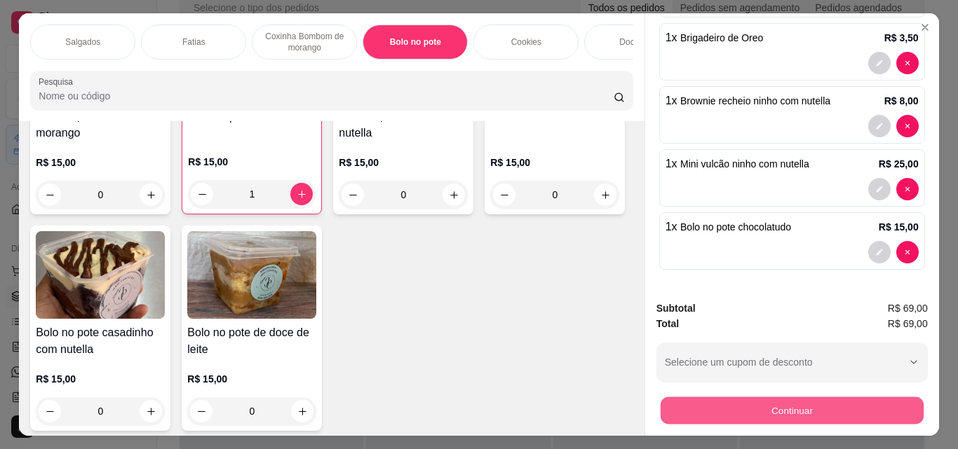
click at [689, 412] on button "Continuar" at bounding box center [791, 410] width 263 height 27
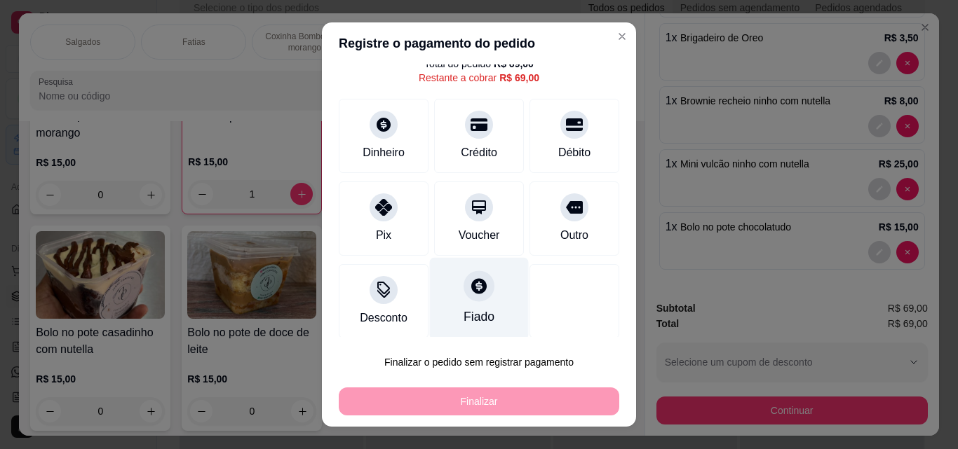
scroll to position [57, 0]
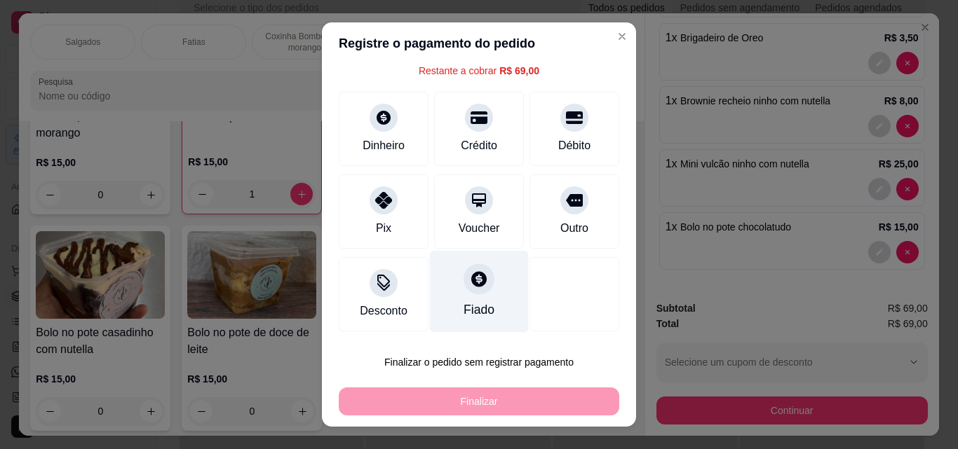
click at [452, 297] on div "Fiado" at bounding box center [479, 292] width 99 height 82
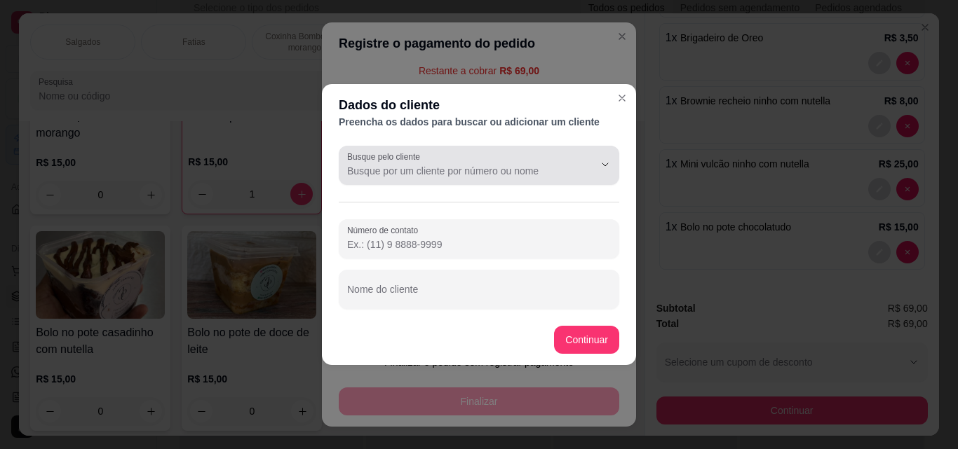
click at [419, 171] on input "Busque pelo cliente" at bounding box center [459, 171] width 224 height 14
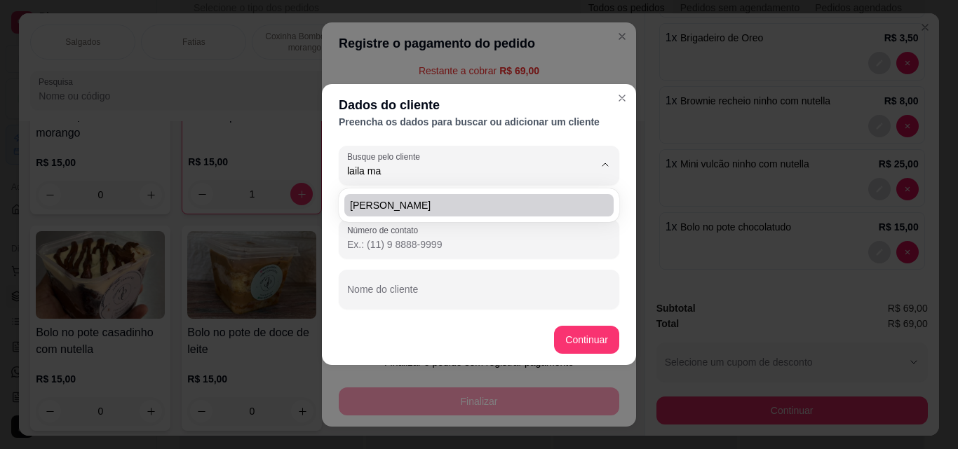
click at [419, 194] on li "[PERSON_NAME]" at bounding box center [478, 205] width 269 height 22
type input "[PERSON_NAME]"
type input "(86) 9 8171-2930"
type input "[PERSON_NAME]"
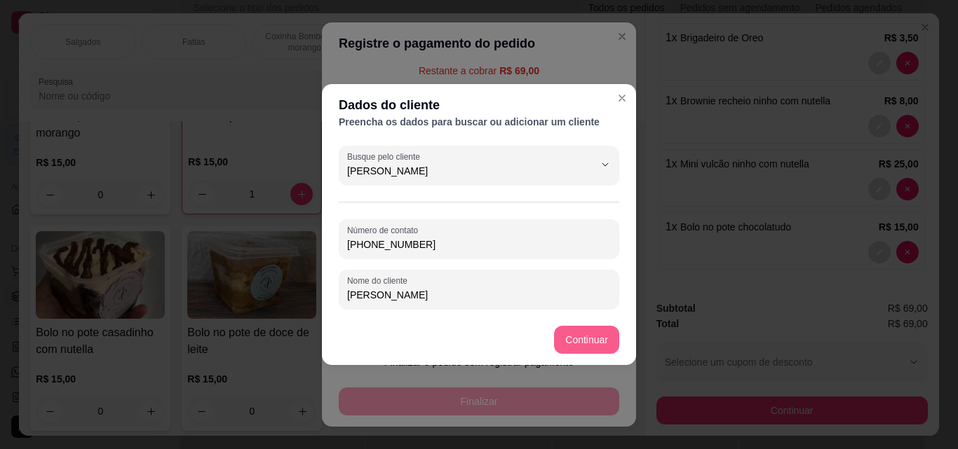
type input "[PERSON_NAME]"
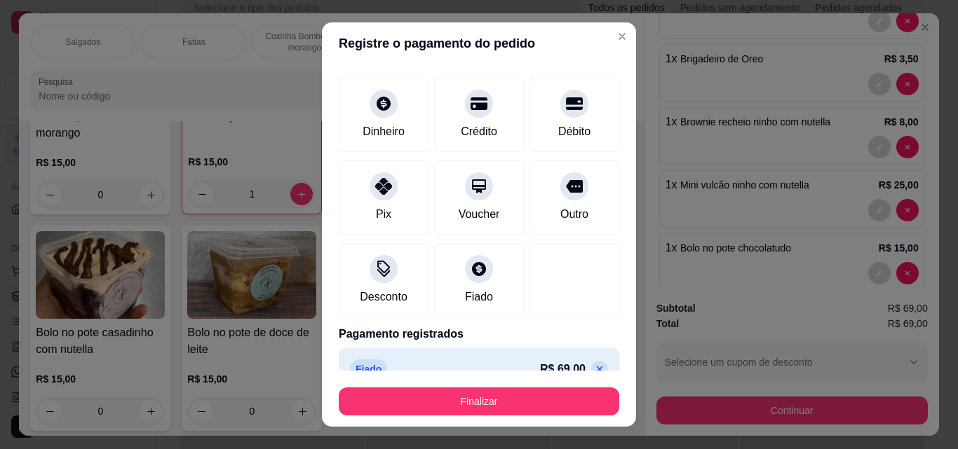
type input "R$ 0,00"
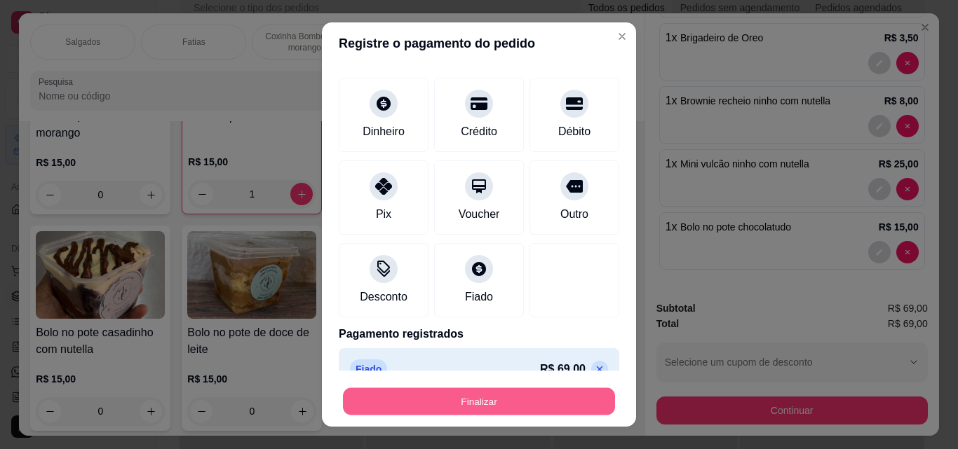
click at [518, 395] on button "Finalizar" at bounding box center [479, 401] width 272 height 27
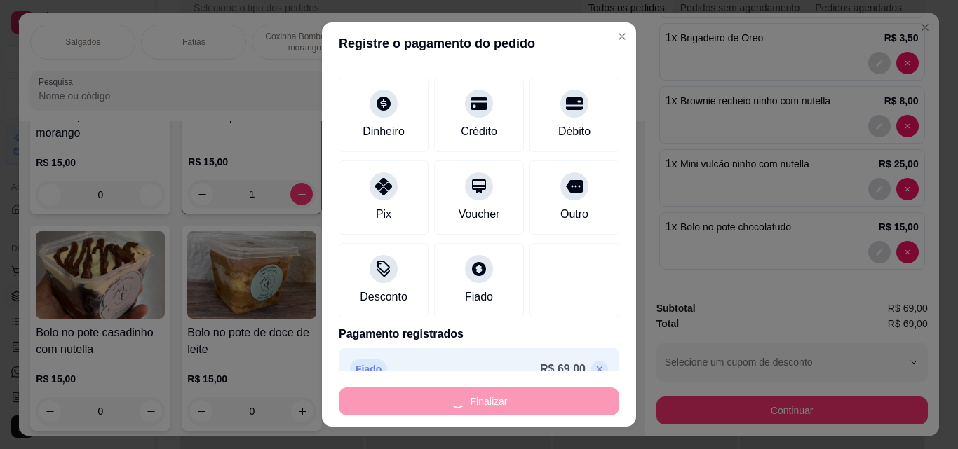
type input "0"
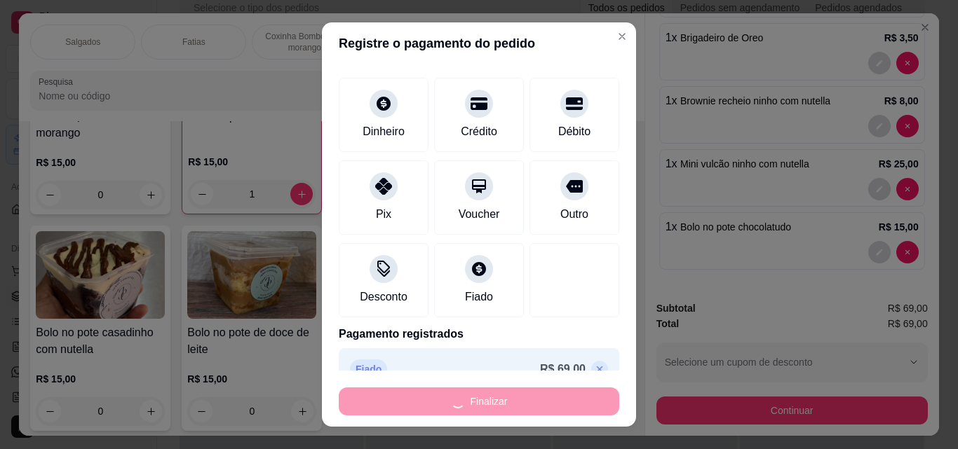
type input "0"
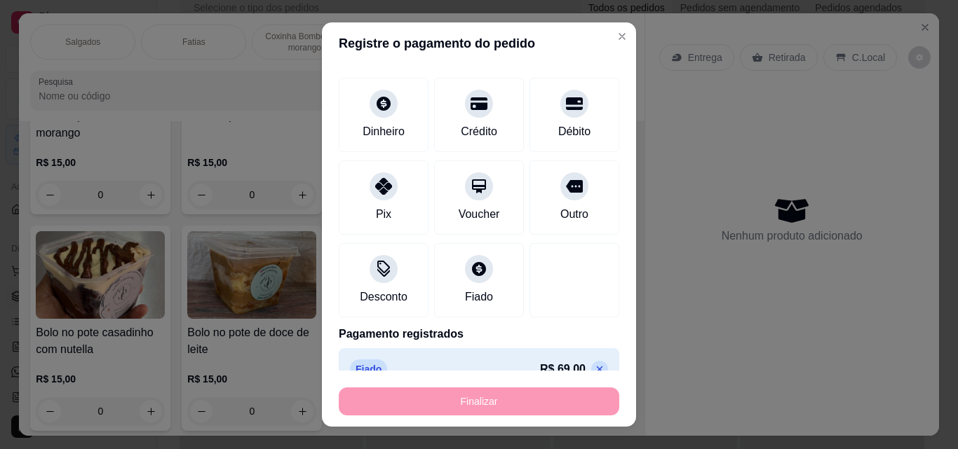
type input "-R$ 69,00"
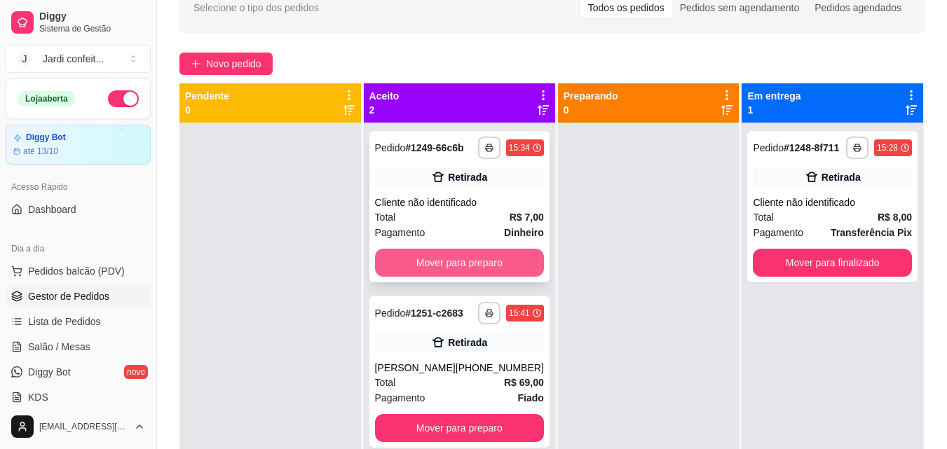
click at [500, 268] on button "Mover para preparo" at bounding box center [459, 263] width 169 height 28
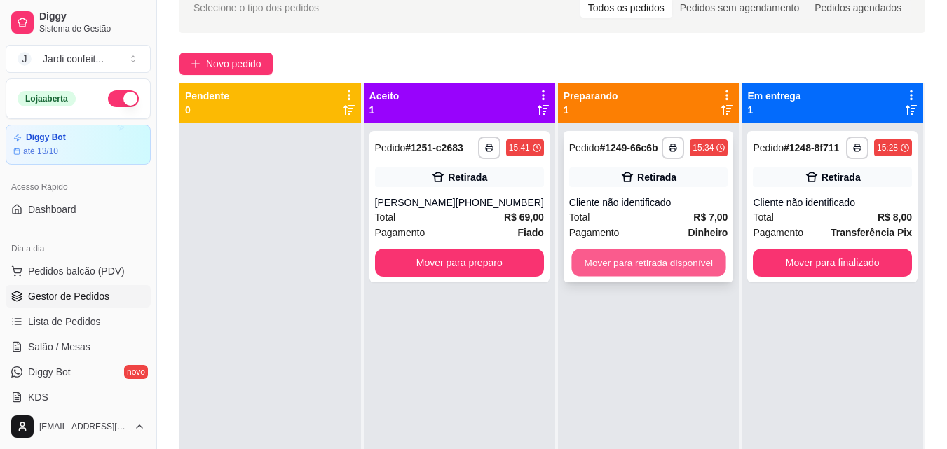
click at [674, 266] on button "Mover para retirada disponível" at bounding box center [648, 263] width 154 height 27
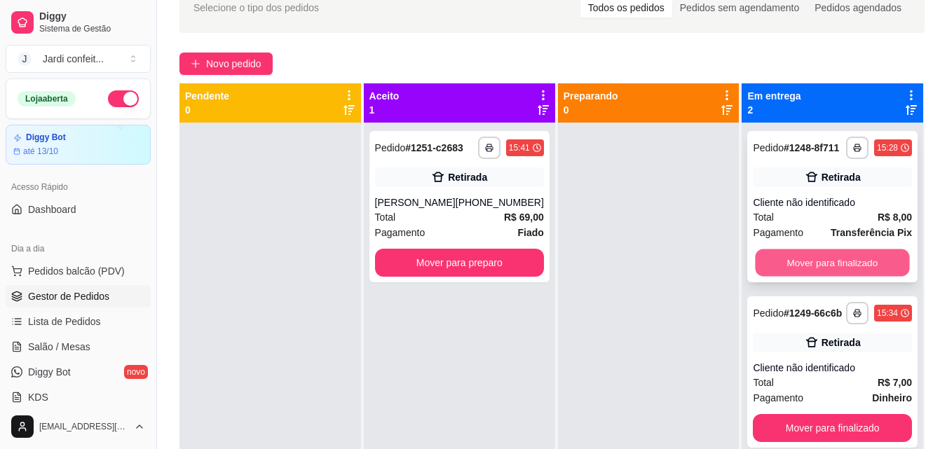
click at [825, 255] on button "Mover para finalizado" at bounding box center [833, 263] width 154 height 27
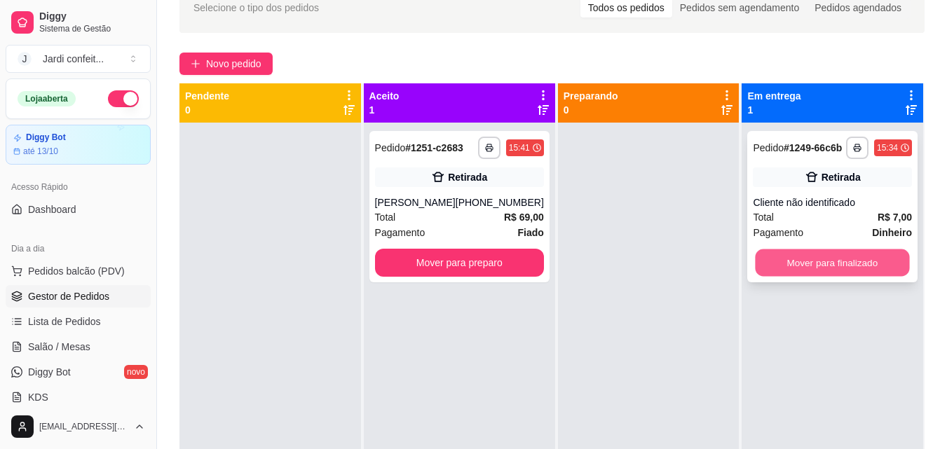
click at [823, 266] on button "Mover para finalizado" at bounding box center [833, 263] width 154 height 27
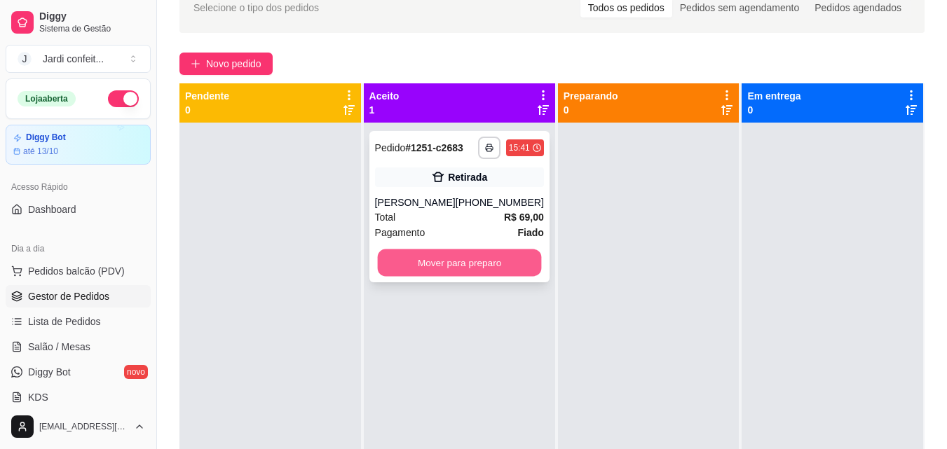
click at [500, 262] on button "Mover para preparo" at bounding box center [459, 263] width 164 height 27
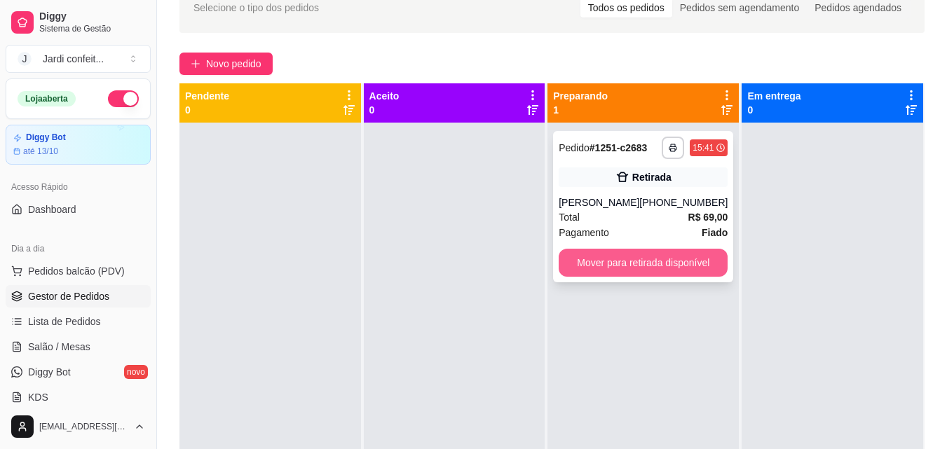
click at [621, 255] on button "Mover para retirada disponível" at bounding box center [643, 263] width 169 height 28
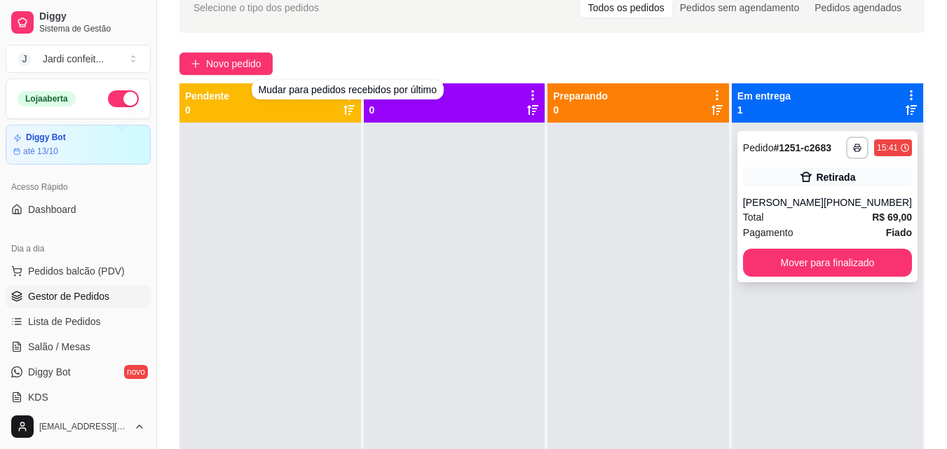
click at [810, 191] on div "**********" at bounding box center [828, 206] width 180 height 151
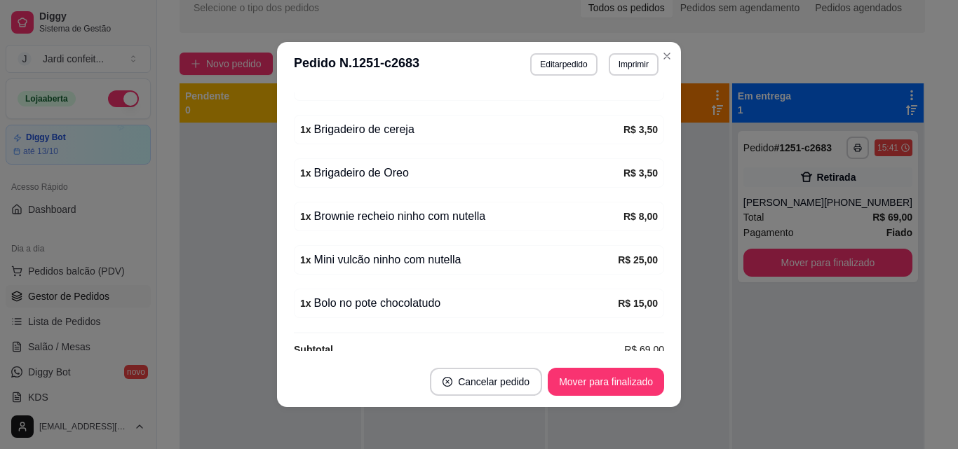
scroll to position [482, 0]
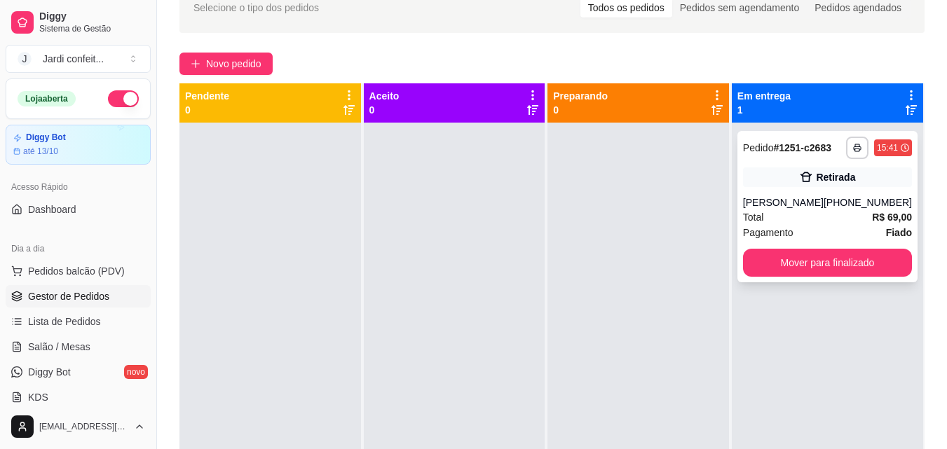
click at [834, 171] on div "Retirada" at bounding box center [835, 177] width 39 height 14
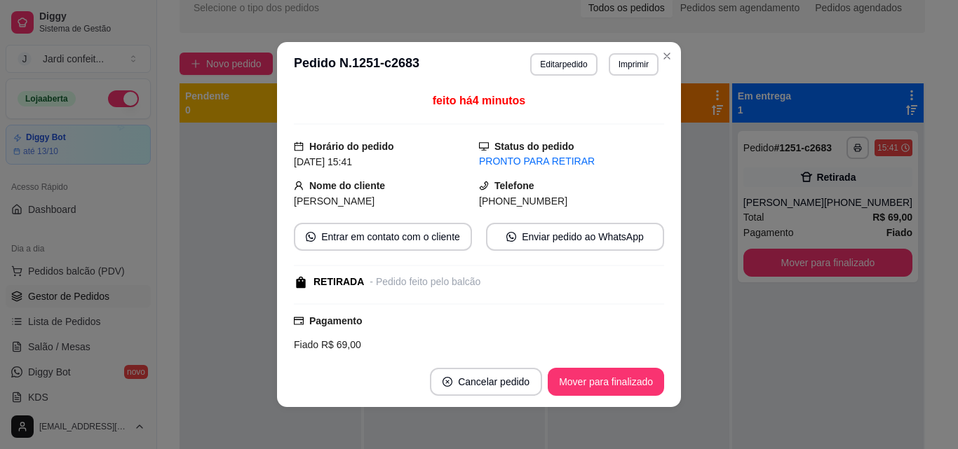
drag, startPoint x: 546, startPoint y: 198, endPoint x: 454, endPoint y: 200, distance: 92.6
click at [454, 200] on div "Nome do cliente Laila Maria Telefone (86) 9 8171-2930" at bounding box center [479, 193] width 370 height 31
click at [670, 221] on div "feito há 4 minutos Horário do pedido 07/10/2025 15:41 Status do pedido PRONTO P…" at bounding box center [479, 222] width 404 height 270
drag, startPoint x: 531, startPoint y: 201, endPoint x: 413, endPoint y: 200, distance: 118.5
click at [413, 200] on div "Nome do cliente Laila Maria Telefone (86) 9 8171-2930" at bounding box center [479, 193] width 370 height 31
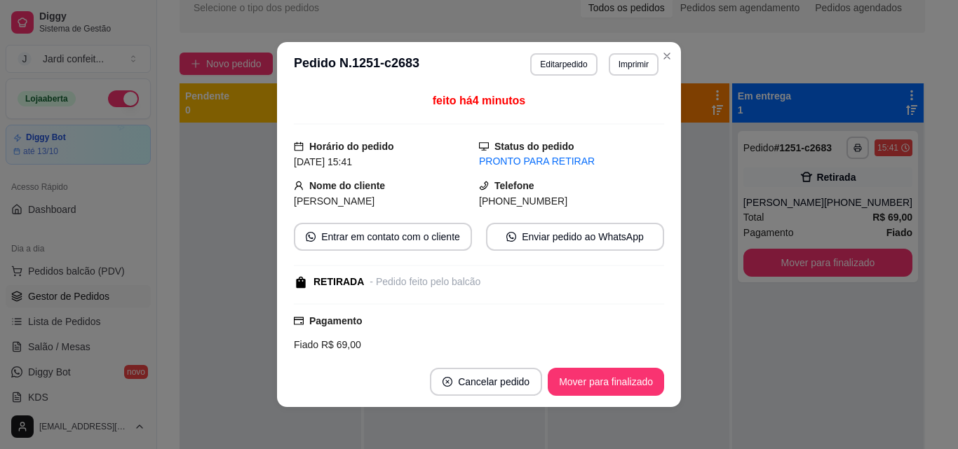
click at [613, 199] on div "(86) 9 8171-2930" at bounding box center [571, 201] width 185 height 15
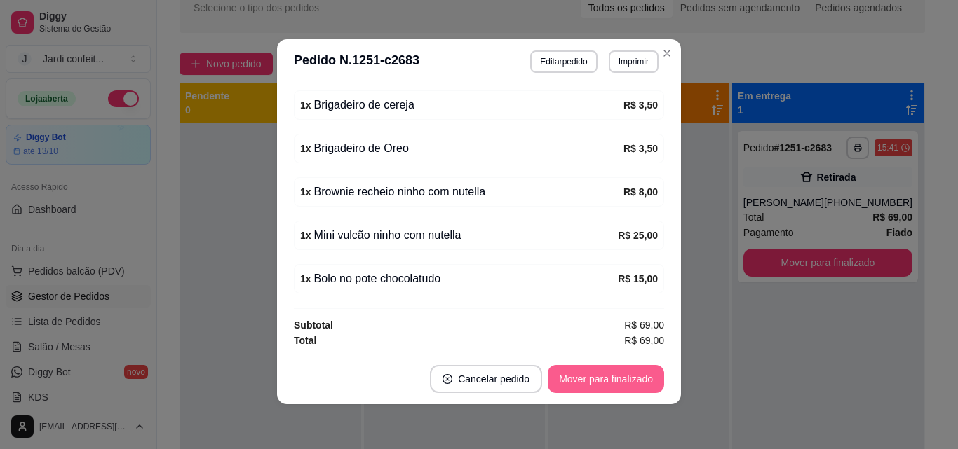
click at [626, 381] on button "Mover para finalizado" at bounding box center [606, 379] width 116 height 28
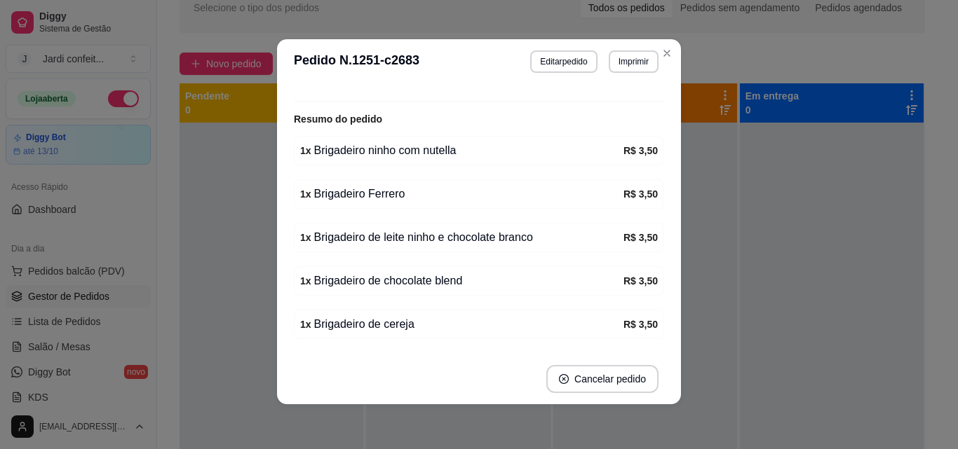
scroll to position [239, 0]
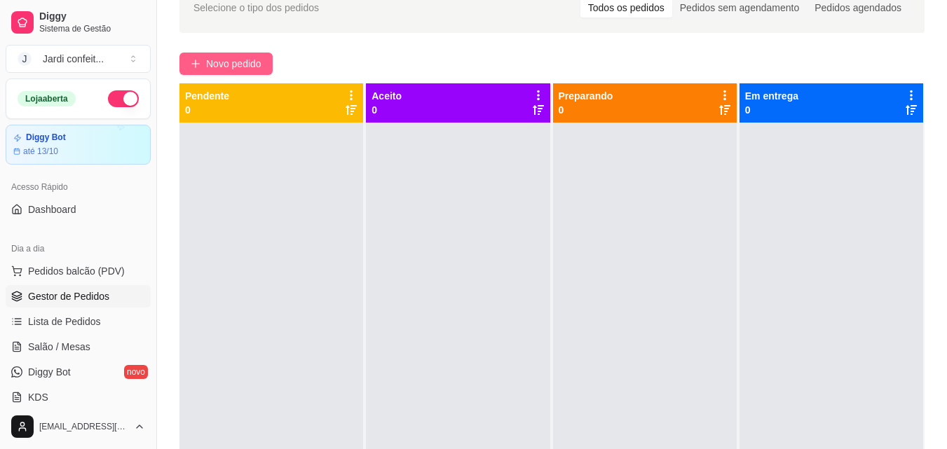
click at [252, 57] on span "Novo pedido" at bounding box center [233, 63] width 55 height 15
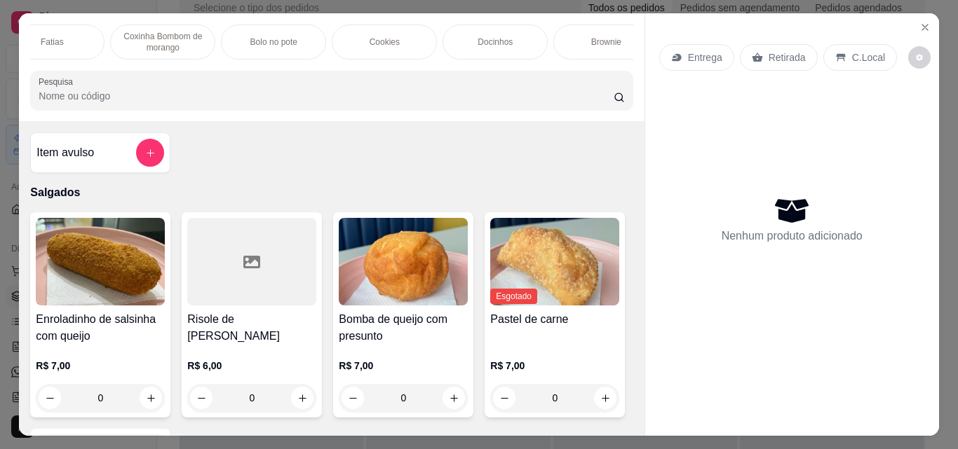
scroll to position [0, 168]
click at [579, 36] on p "Brownie" at bounding box center [579, 41] width 30 height 11
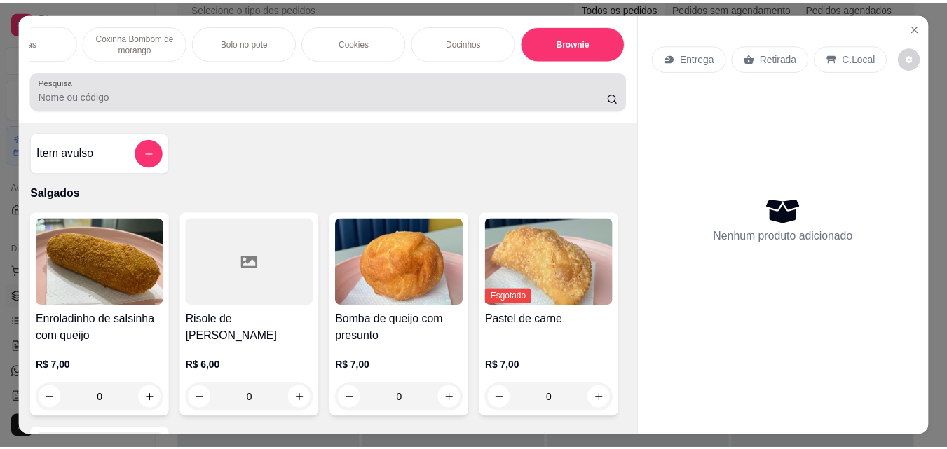
scroll to position [36, 0]
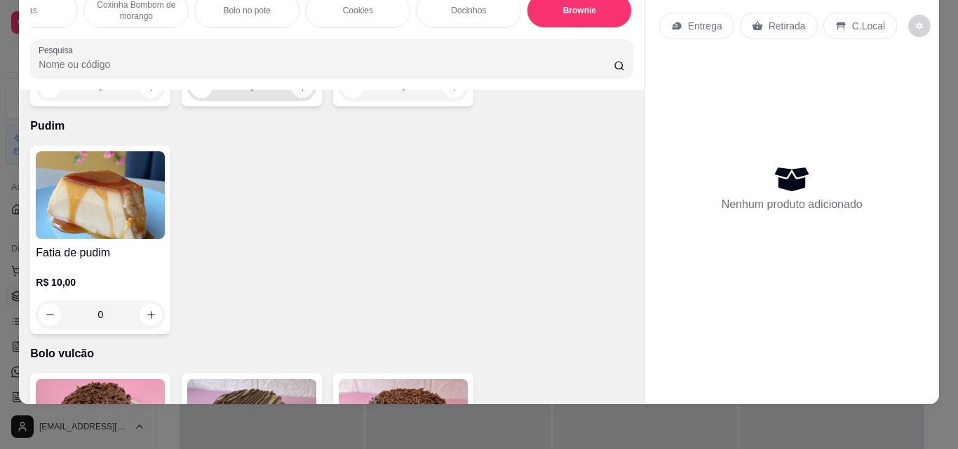
click at [304, 98] on button "increase-product-quantity" at bounding box center [302, 87] width 22 height 22
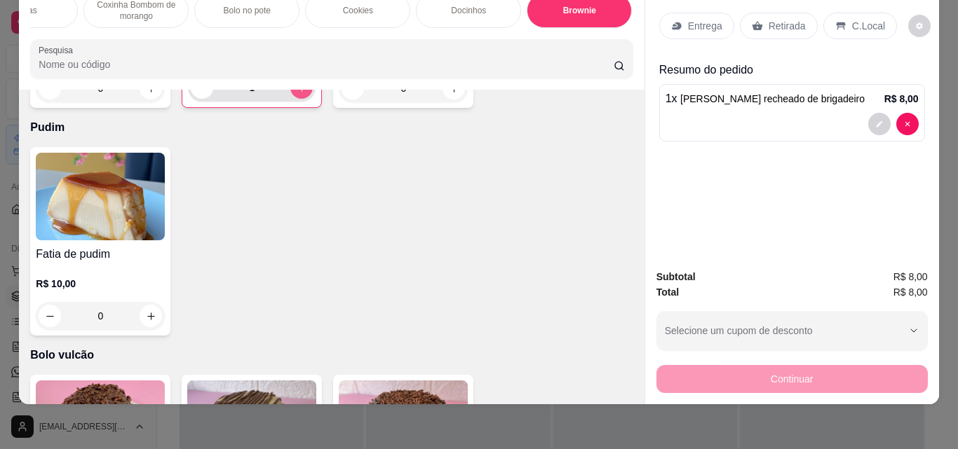
type input "1"
click at [760, 14] on div "Retirada" at bounding box center [779, 26] width 78 height 27
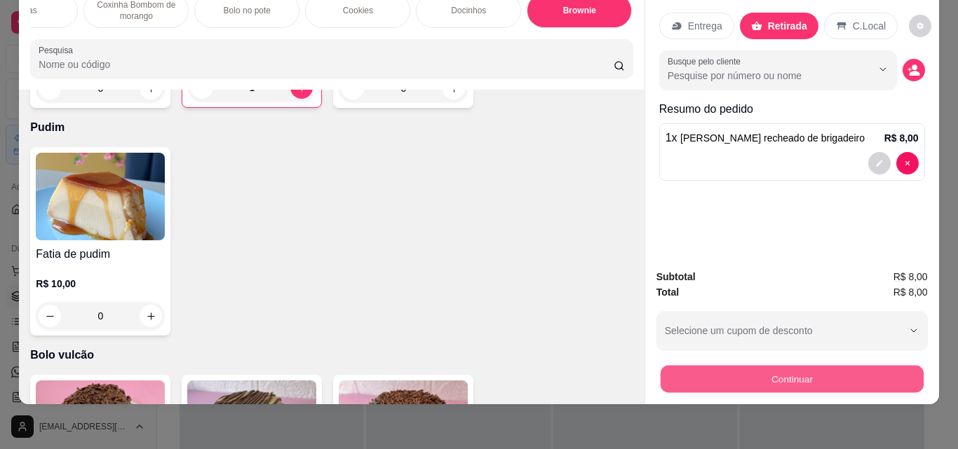
click at [855, 374] on button "Continuar" at bounding box center [791, 378] width 263 height 27
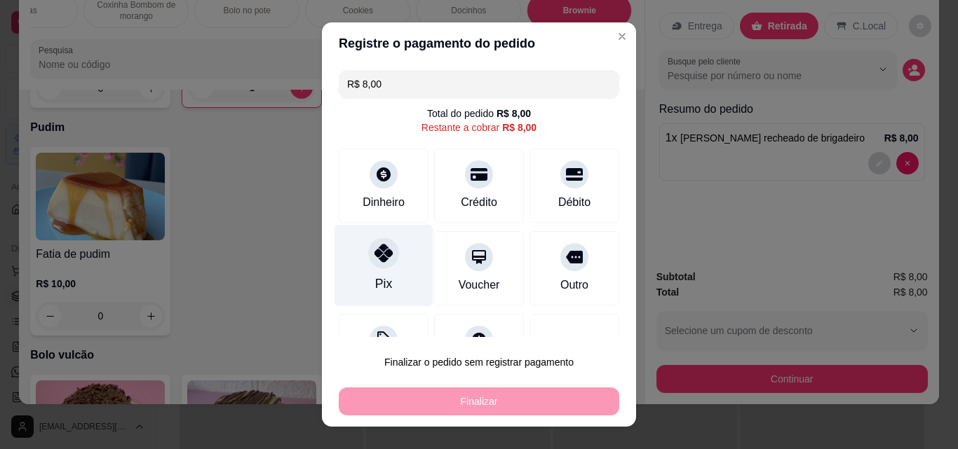
click at [393, 288] on div "Pix" at bounding box center [383, 266] width 99 height 82
type input "R$ 0,00"
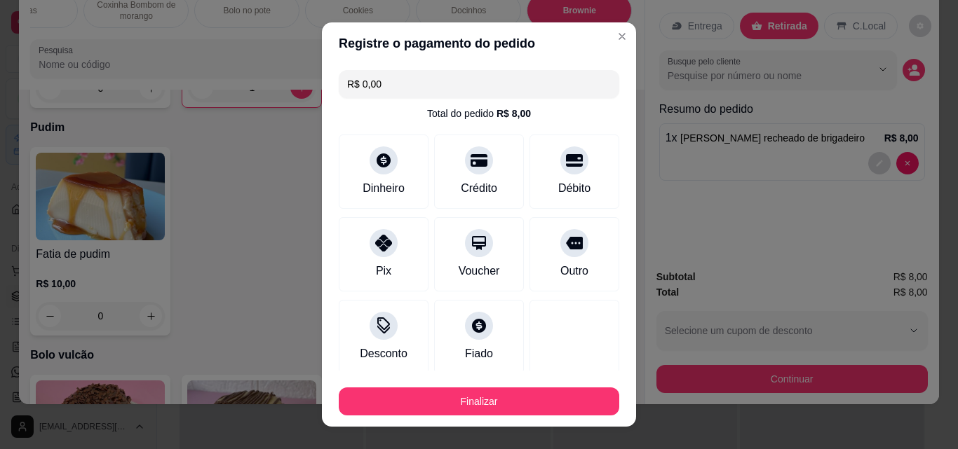
click at [553, 384] on div "Finalizar" at bounding box center [479, 399] width 280 height 34
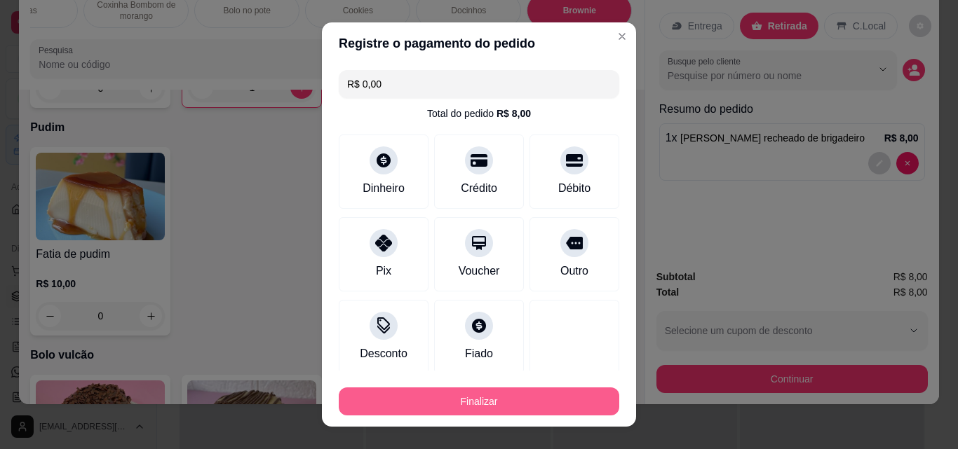
click at [540, 399] on button "Finalizar" at bounding box center [479, 402] width 280 height 28
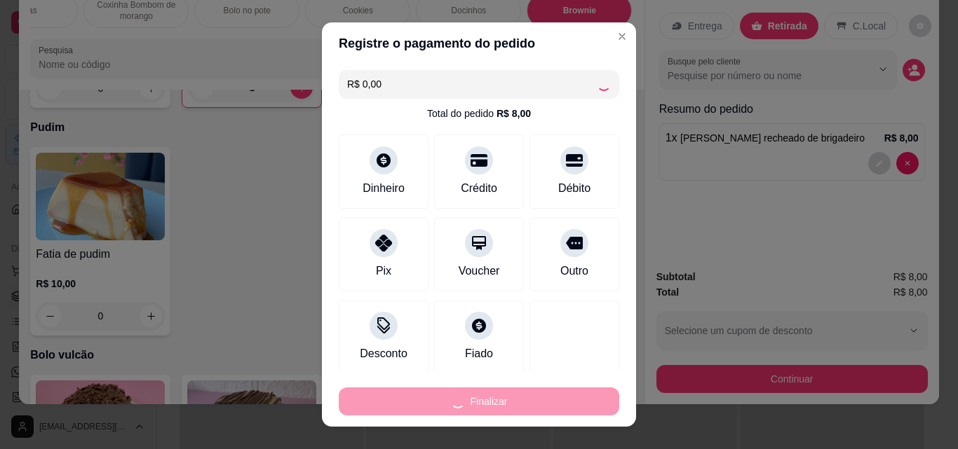
type input "0"
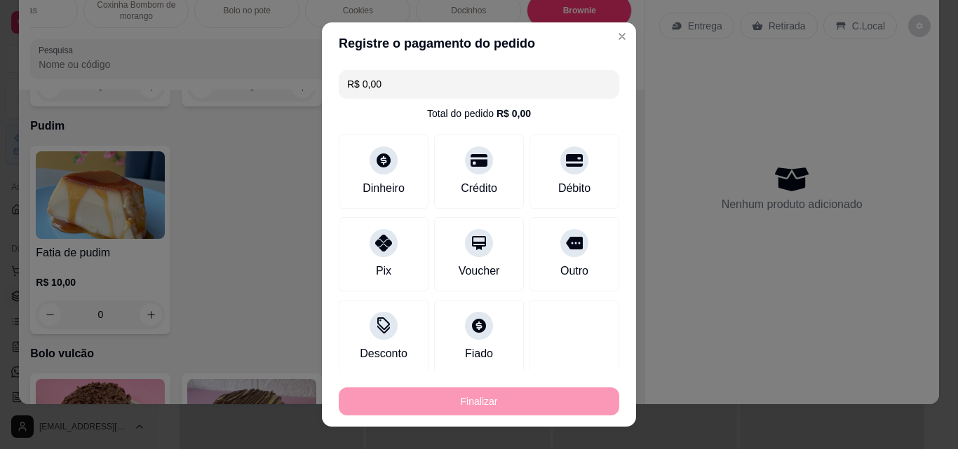
type input "-R$ 8,00"
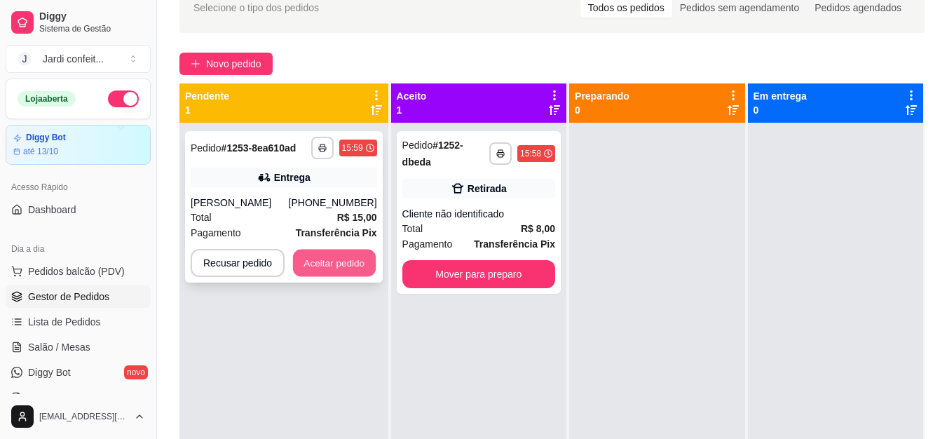
click at [366, 268] on button "Aceitar pedido" at bounding box center [334, 263] width 83 height 27
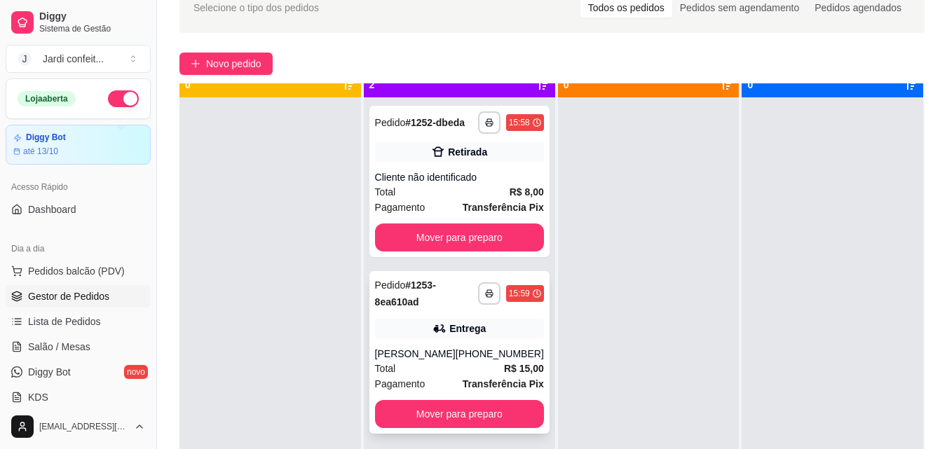
scroll to position [39, 0]
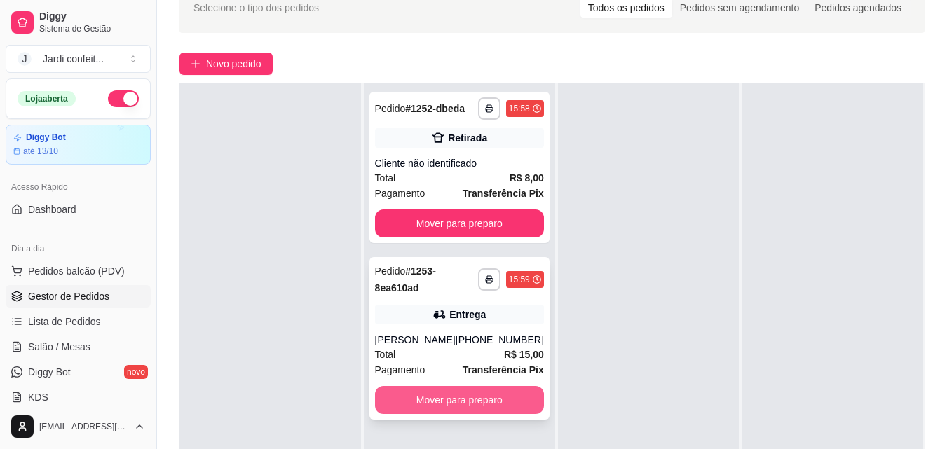
click at [480, 402] on button "Mover para preparo" at bounding box center [459, 400] width 169 height 28
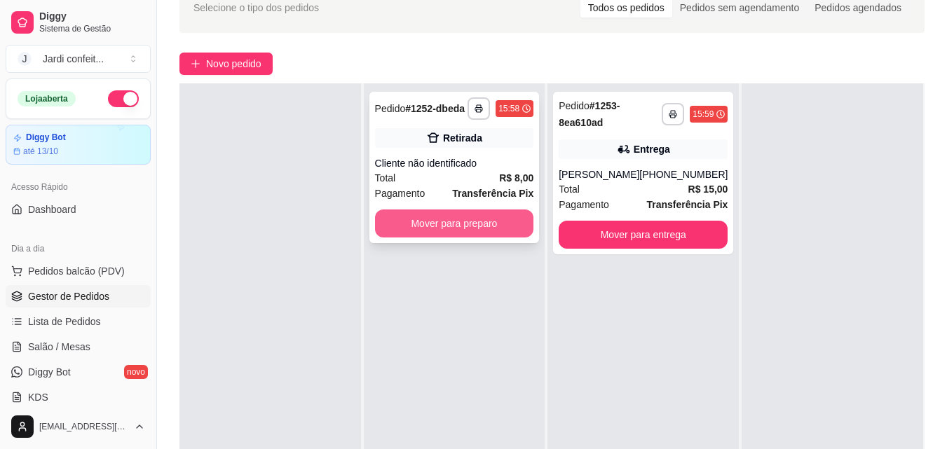
click at [441, 232] on button "Mover para preparo" at bounding box center [454, 224] width 159 height 28
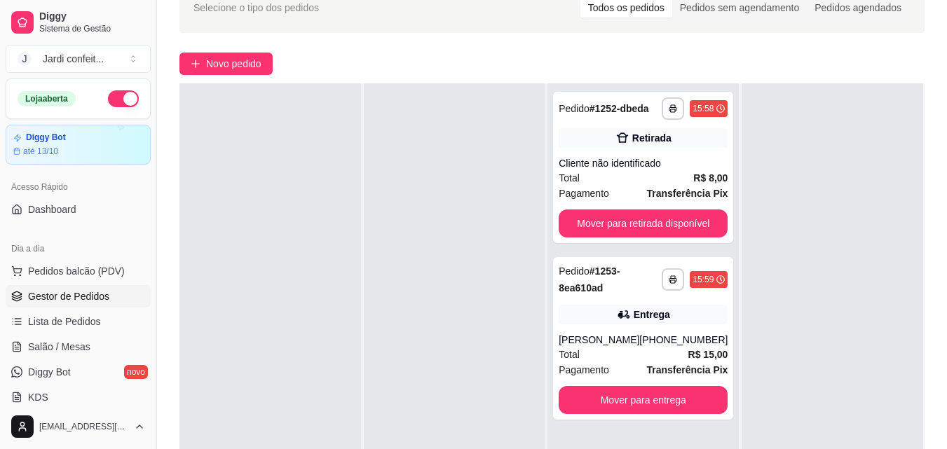
drag, startPoint x: 409, startPoint y: 150, endPoint x: 344, endPoint y: 142, distance: 65.7
click at [268, 172] on div at bounding box center [270, 307] width 182 height 449
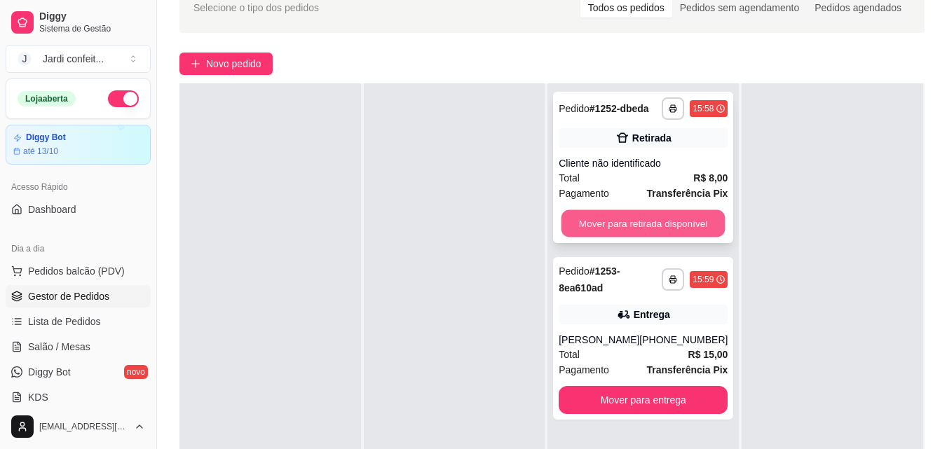
click at [609, 226] on button "Mover para retirada disponível" at bounding box center [644, 223] width 164 height 27
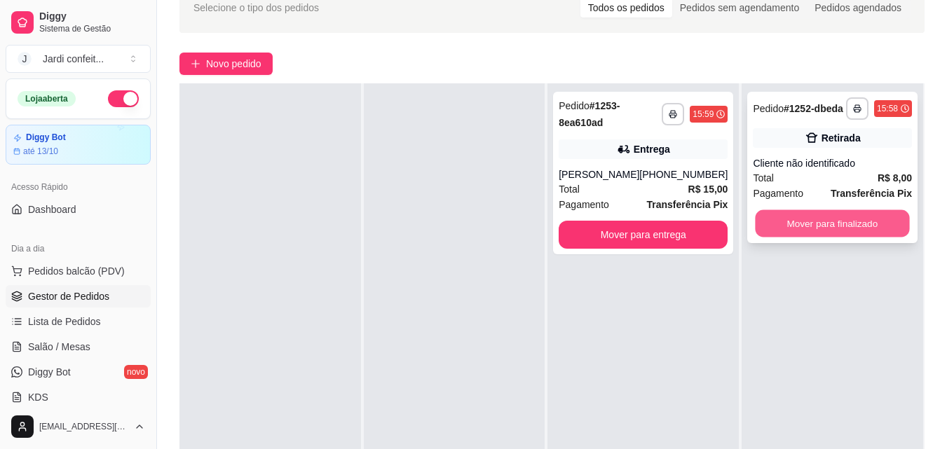
click at [773, 227] on button "Mover para finalizado" at bounding box center [833, 223] width 154 height 27
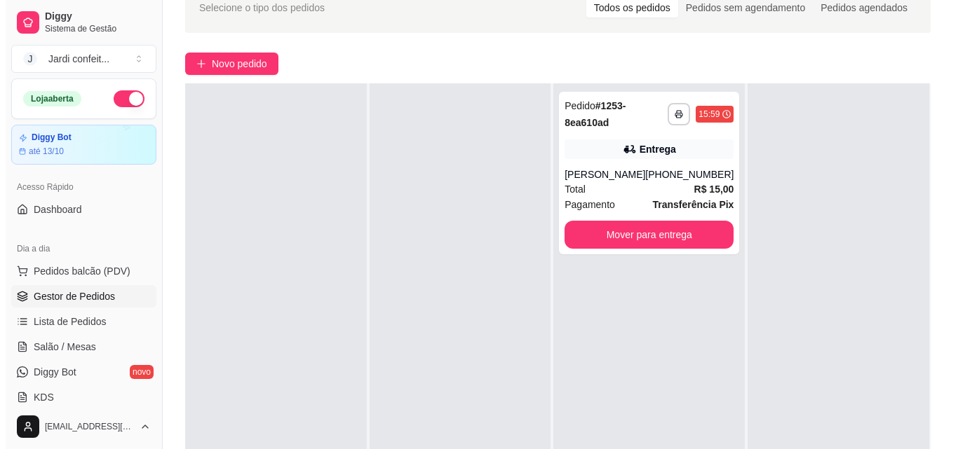
scroll to position [0, 0]
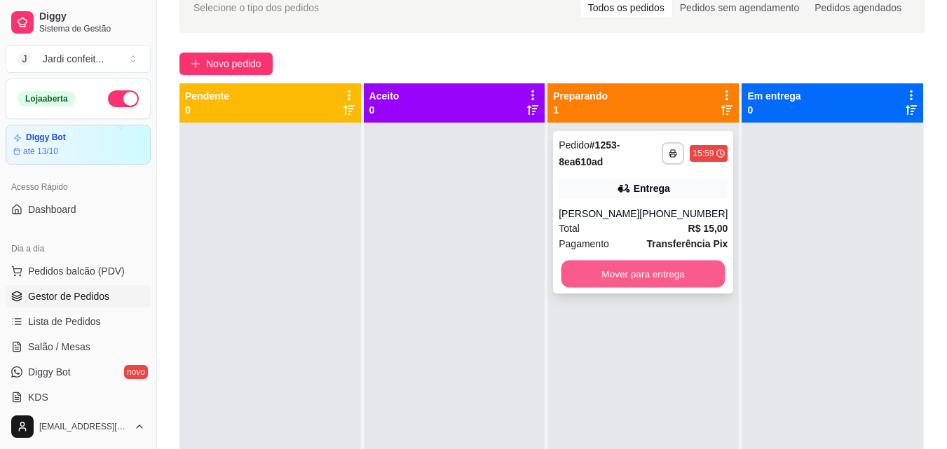
click at [601, 271] on button "Mover para entrega" at bounding box center [644, 274] width 164 height 27
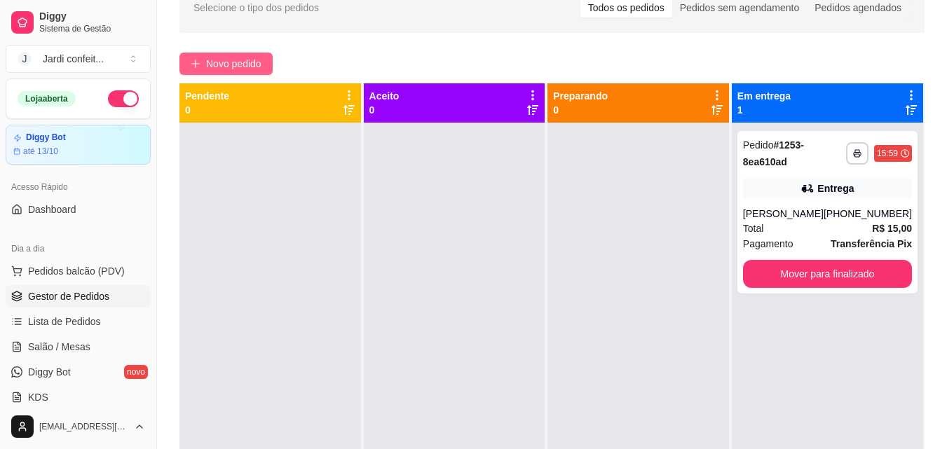
click at [240, 71] on span "Novo pedido" at bounding box center [233, 63] width 55 height 15
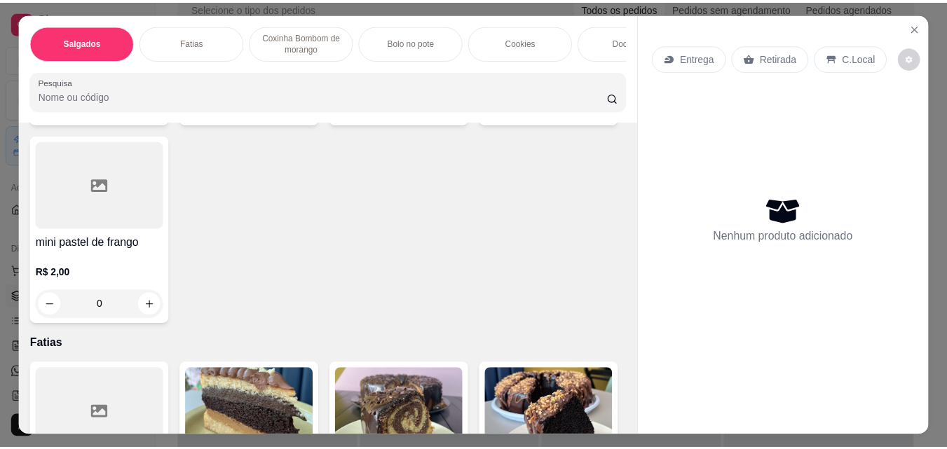
scroll to position [280, 0]
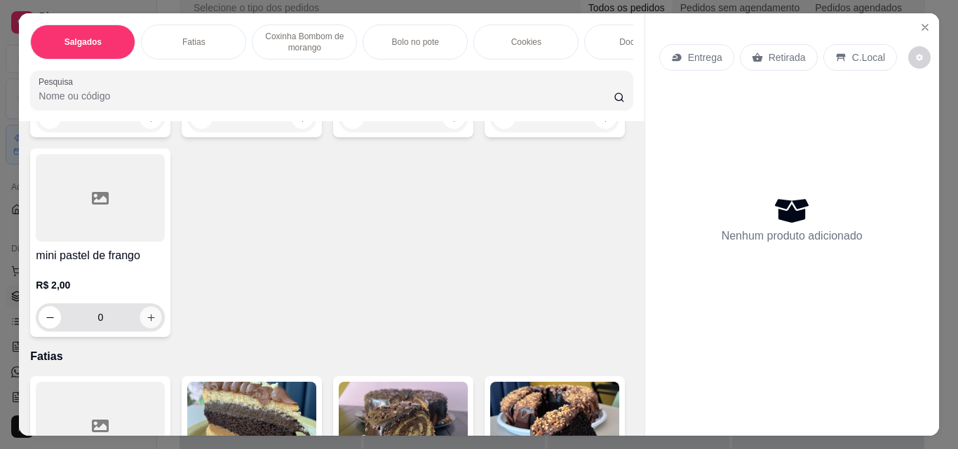
click at [162, 321] on button "increase-product-quantity" at bounding box center [151, 318] width 22 height 22
click at [156, 321] on icon "increase-product-quantity" at bounding box center [151, 318] width 11 height 11
click at [162, 320] on button "increase-product-quantity" at bounding box center [151, 318] width 22 height 22
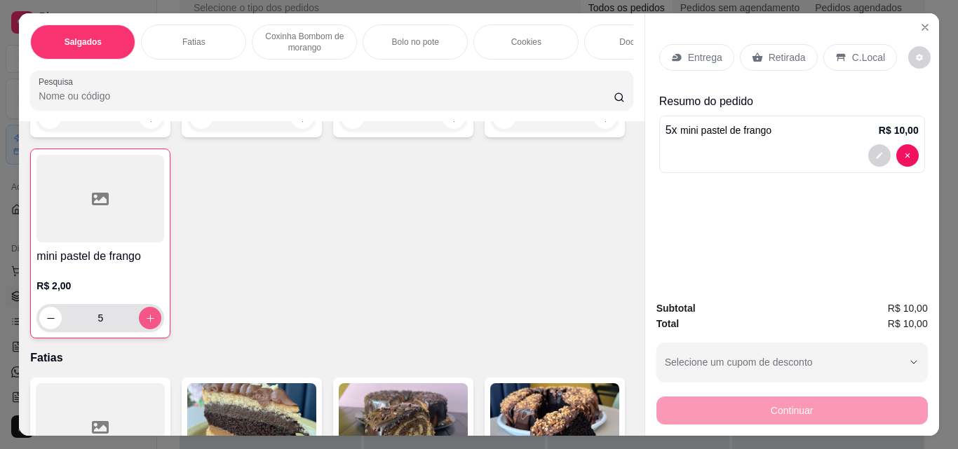
type input "5"
click at [759, 50] on div "Retirada" at bounding box center [779, 57] width 78 height 27
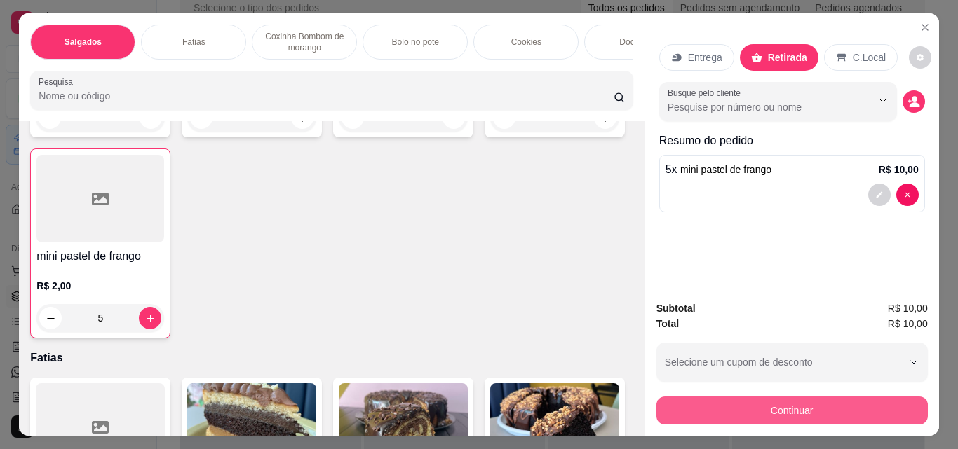
click at [798, 409] on button "Continuar" at bounding box center [791, 411] width 271 height 28
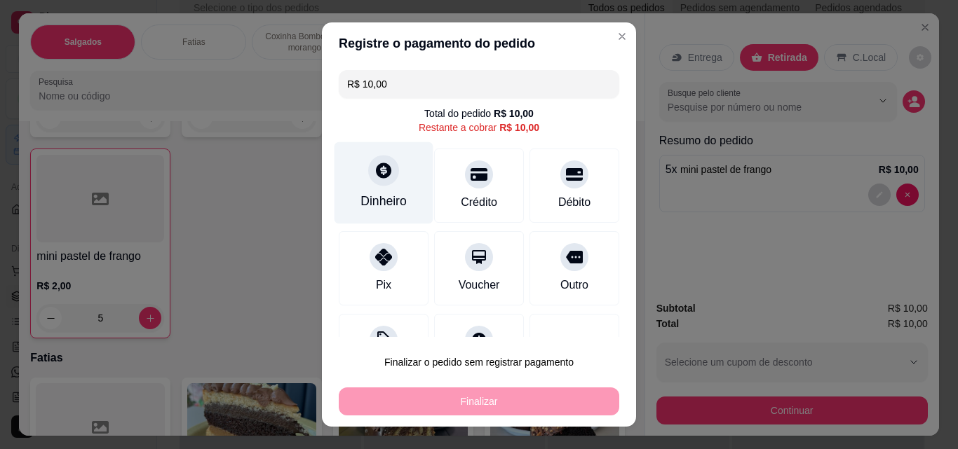
click at [368, 179] on div at bounding box center [383, 170] width 31 height 31
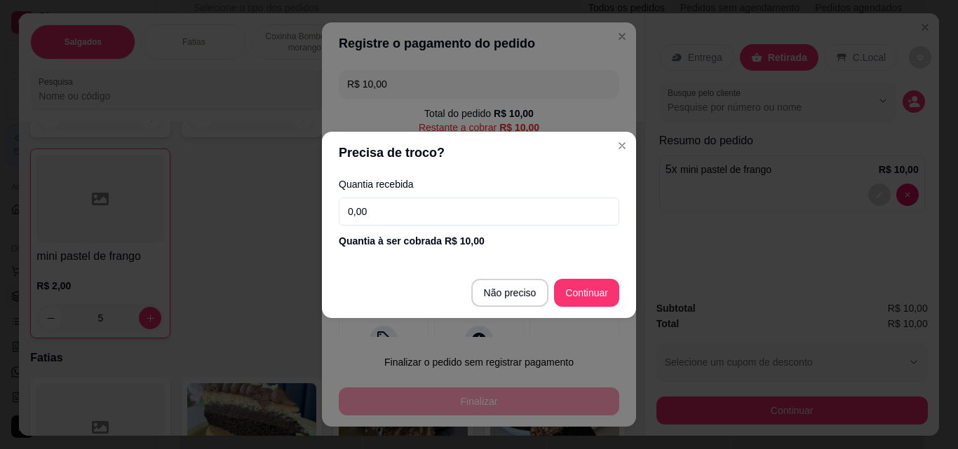
click at [397, 207] on input "0,00" at bounding box center [479, 212] width 280 height 28
type input "10,00"
click at [589, 277] on footer "Não preciso Continuar" at bounding box center [479, 293] width 314 height 50
type input "R$ 0,00"
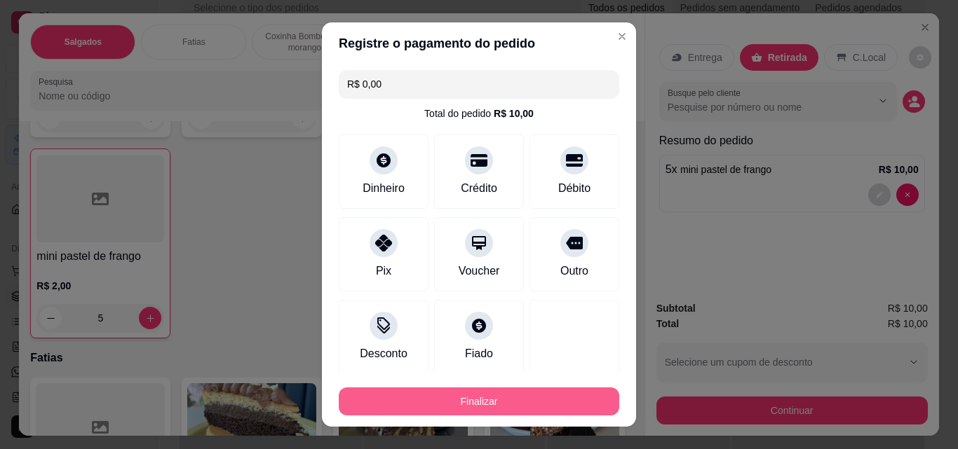
click at [558, 402] on button "Finalizar" at bounding box center [479, 402] width 280 height 28
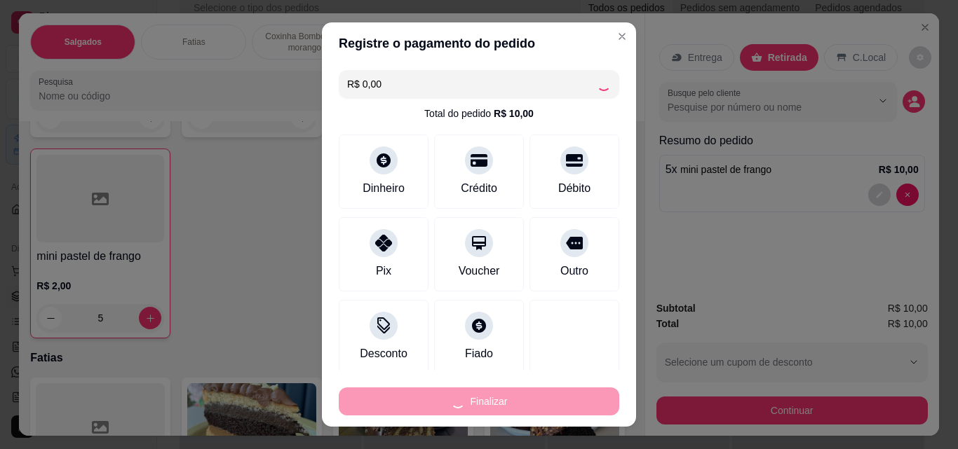
type input "0"
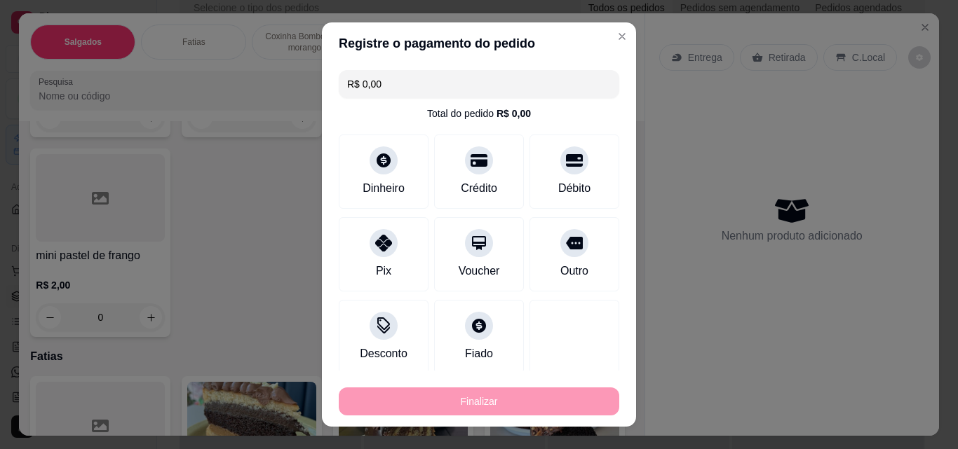
type input "-R$ 10,00"
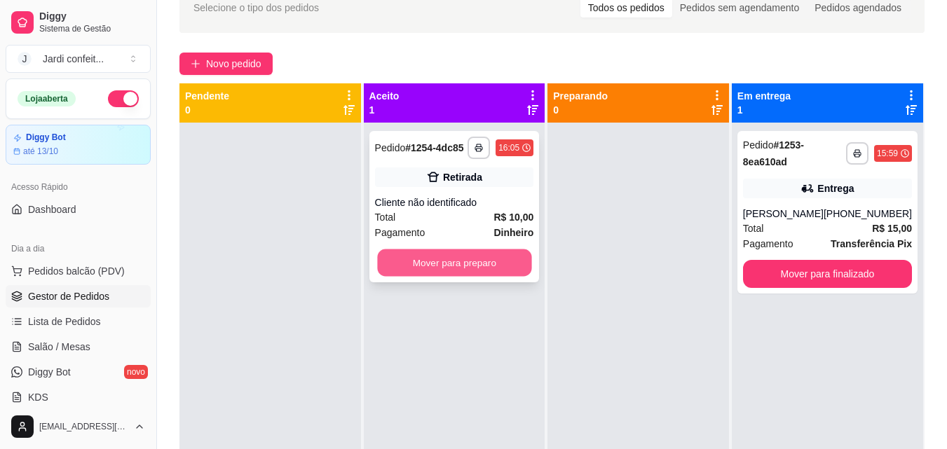
click at [477, 260] on button "Mover para preparo" at bounding box center [454, 263] width 154 height 27
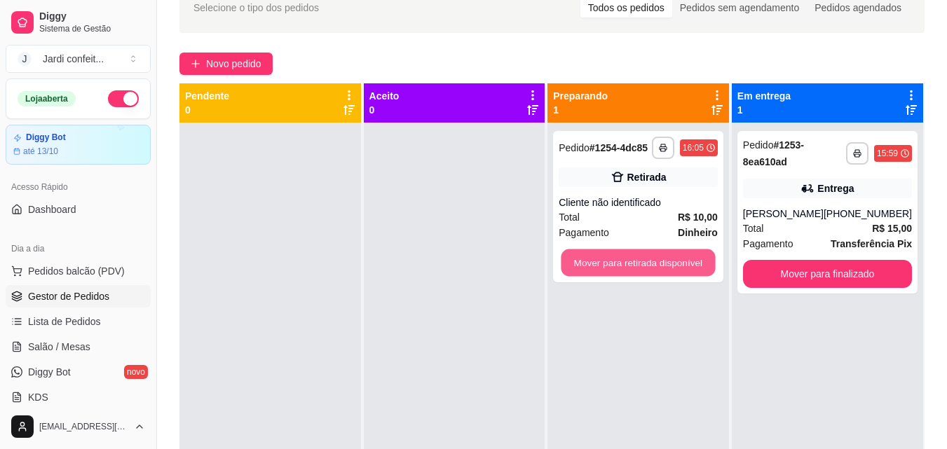
click at [573, 264] on button "Mover para retirada disponível" at bounding box center [639, 263] width 154 height 27
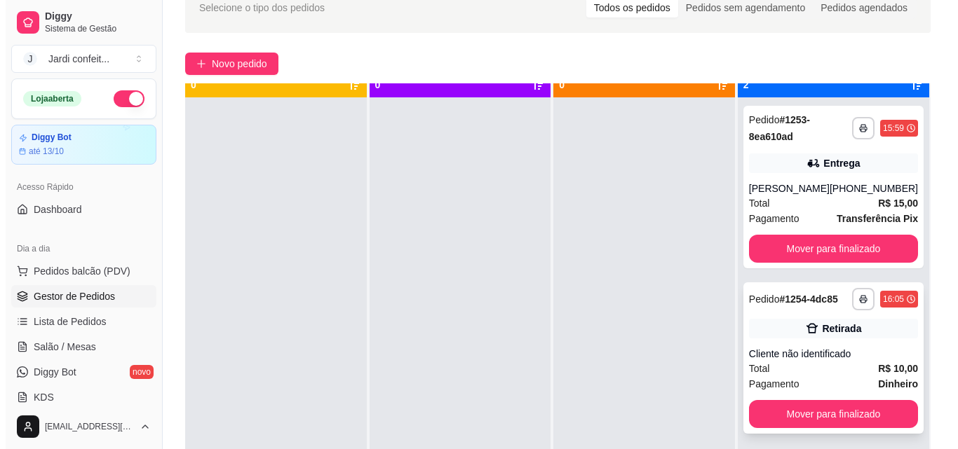
scroll to position [39, 0]
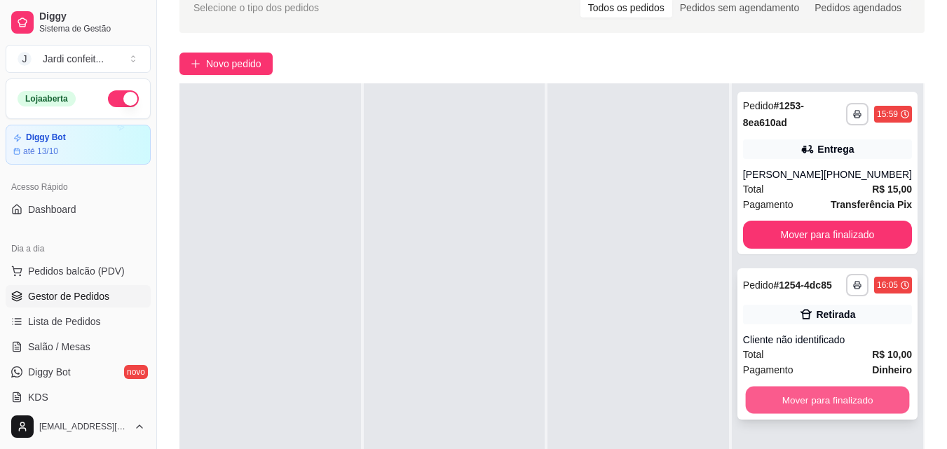
click at [834, 401] on button "Mover para finalizado" at bounding box center [827, 400] width 164 height 27
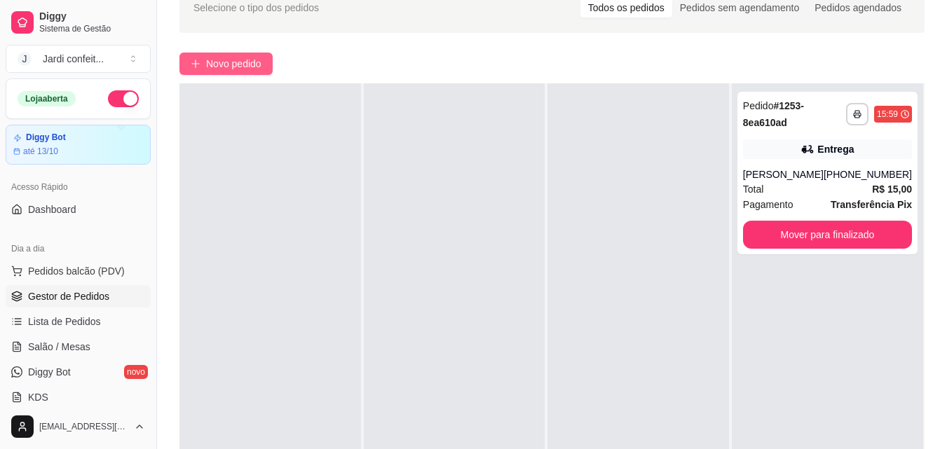
click at [246, 74] on button "Novo pedido" at bounding box center [225, 64] width 93 height 22
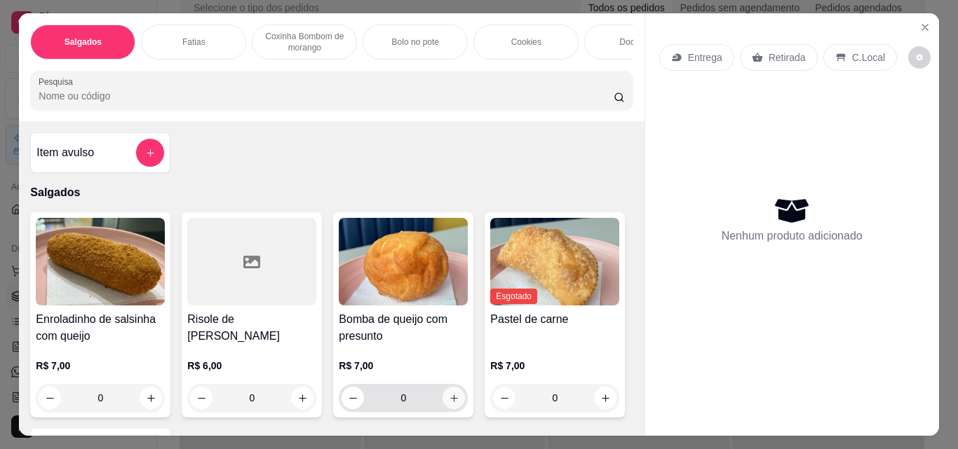
click at [451, 403] on icon "increase-product-quantity" at bounding box center [454, 398] width 11 height 11
type input "1"
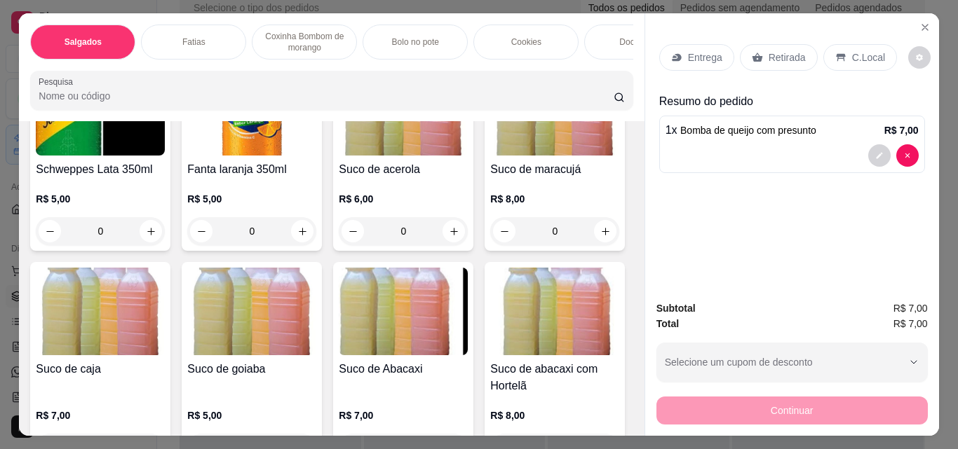
scroll to position [3926, 0]
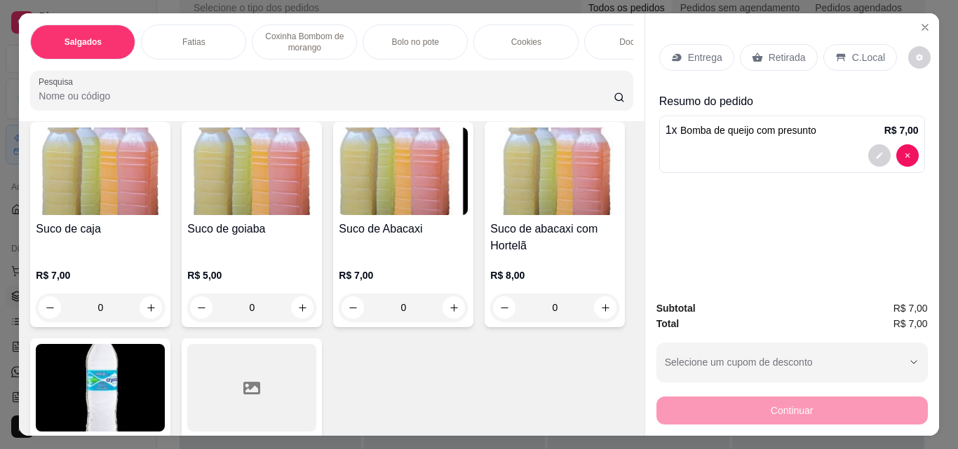
type input "1"
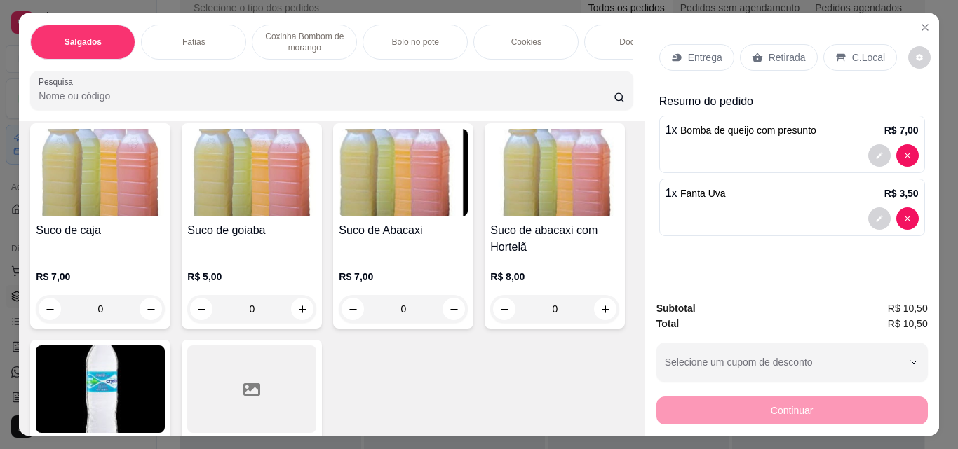
click at [771, 64] on div "Retirada" at bounding box center [779, 57] width 78 height 27
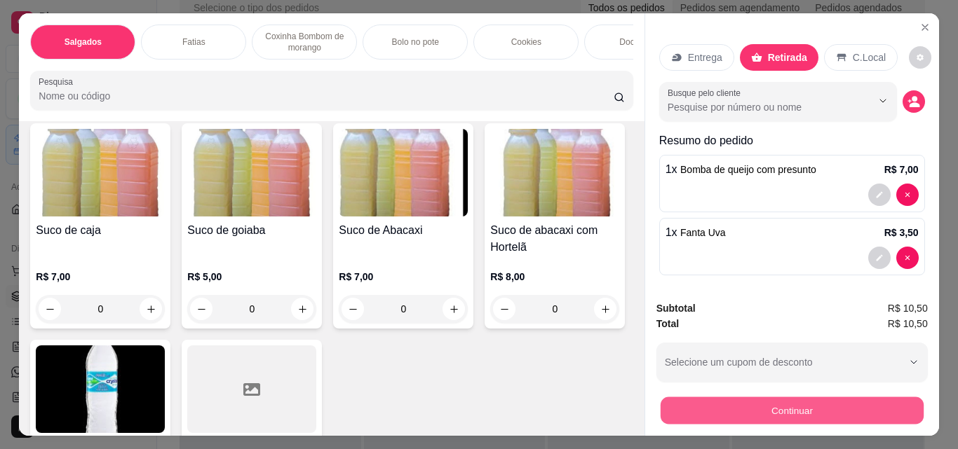
click at [821, 407] on button "Continuar" at bounding box center [791, 410] width 263 height 27
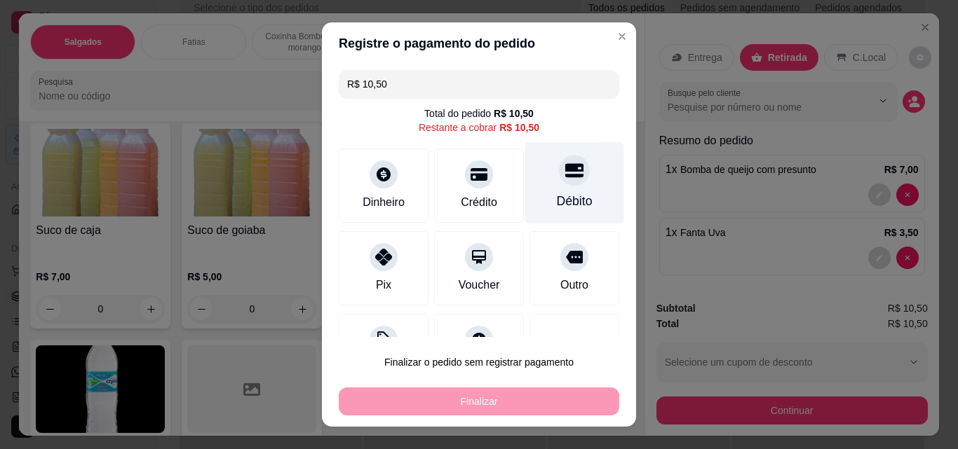
click at [557, 194] on div "Débito" at bounding box center [575, 201] width 36 height 18
type input "R$ 0,00"
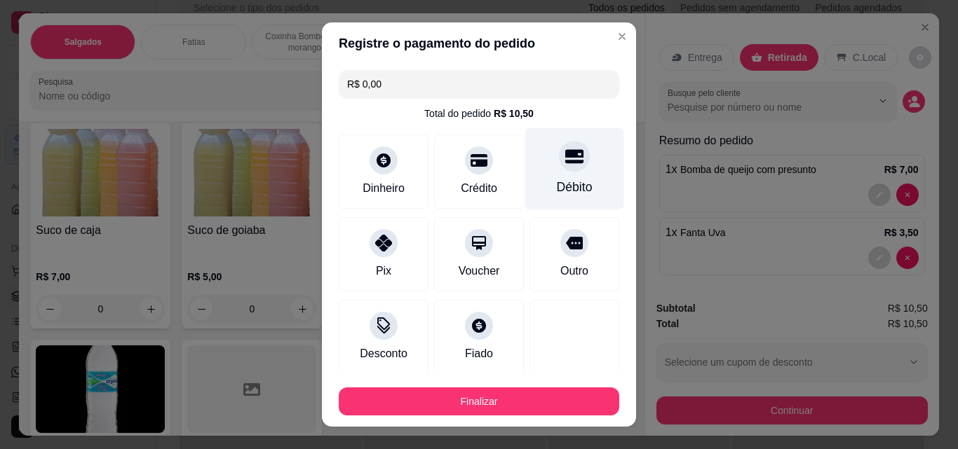
click at [557, 194] on div "Débito" at bounding box center [575, 187] width 36 height 18
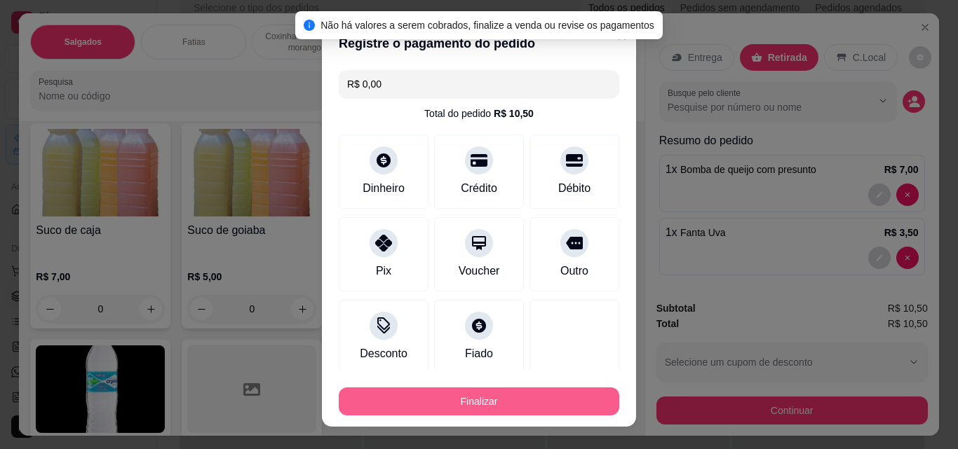
click at [498, 395] on button "Finalizar" at bounding box center [479, 402] width 280 height 28
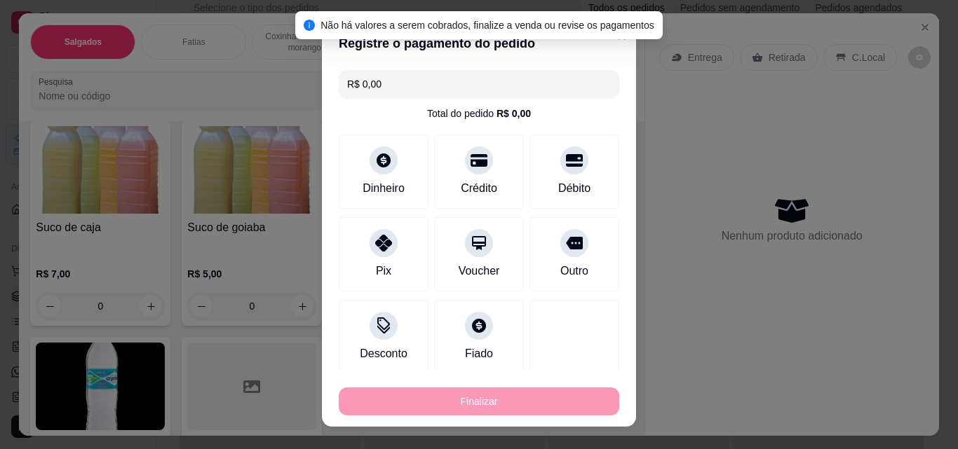
type input "0"
type input "-R$ 10,50"
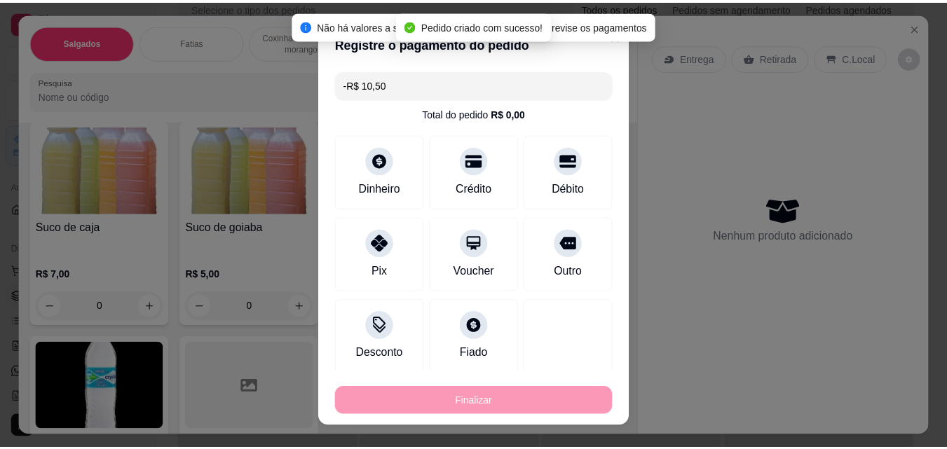
scroll to position [3925, 0]
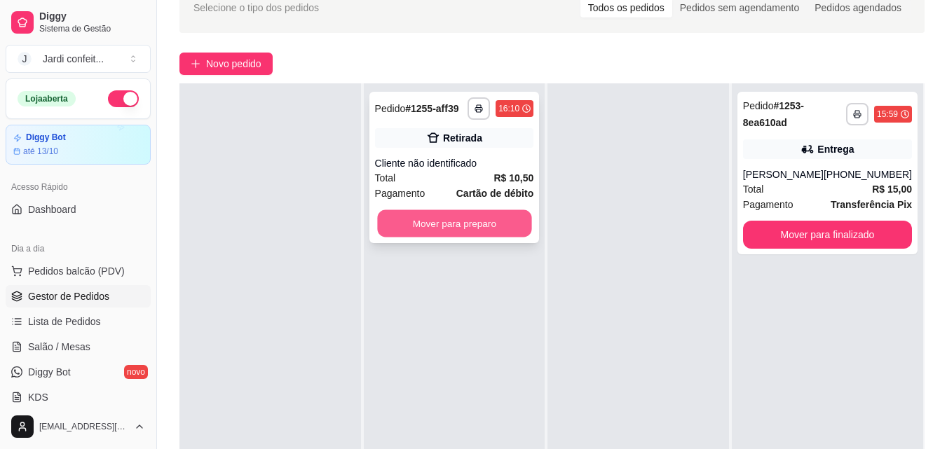
click at [395, 222] on button "Mover para preparo" at bounding box center [454, 223] width 154 height 27
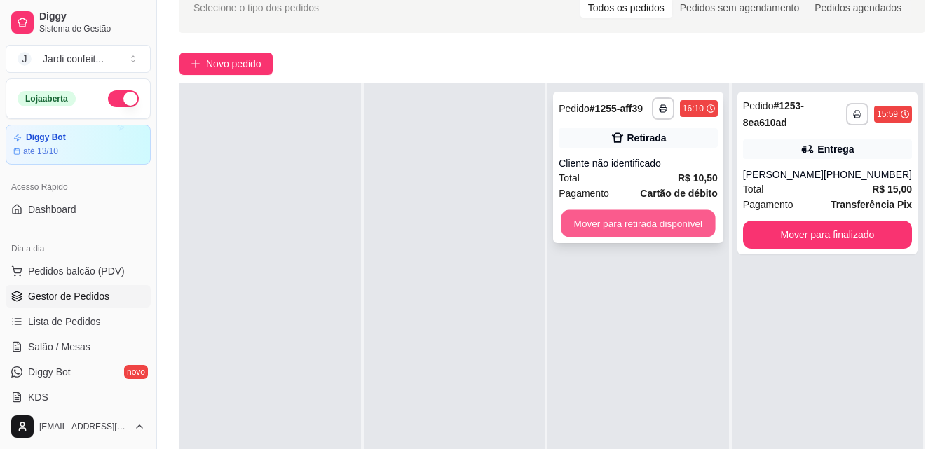
click at [581, 225] on button "Mover para retirada disponível" at bounding box center [639, 223] width 154 height 27
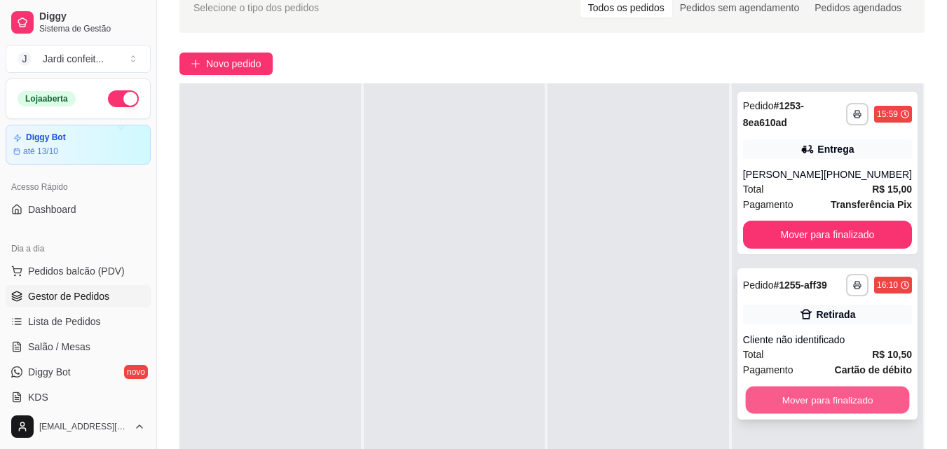
click at [807, 400] on button "Mover para finalizado" at bounding box center [827, 400] width 164 height 27
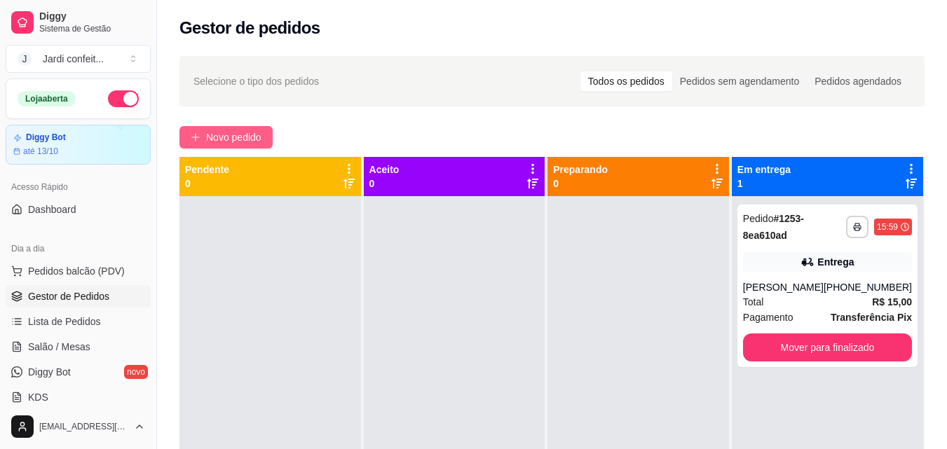
click at [240, 127] on button "Novo pedido" at bounding box center [225, 137] width 93 height 22
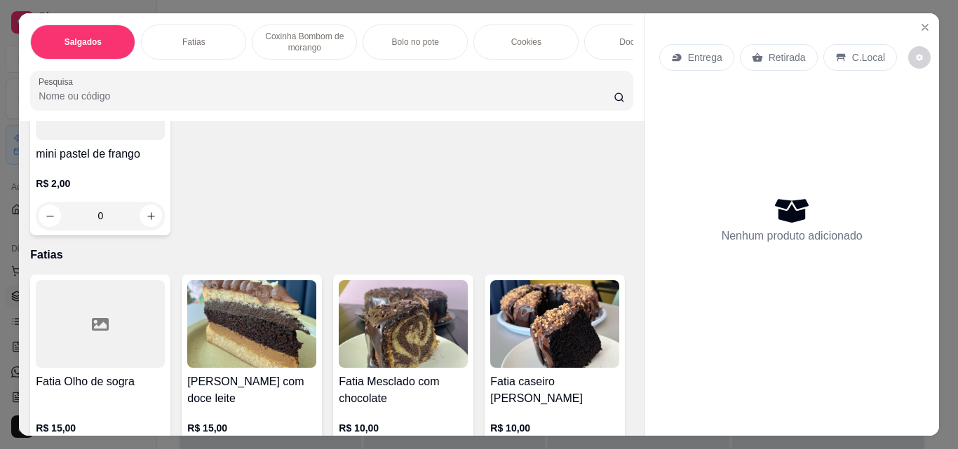
scroll to position [421, 0]
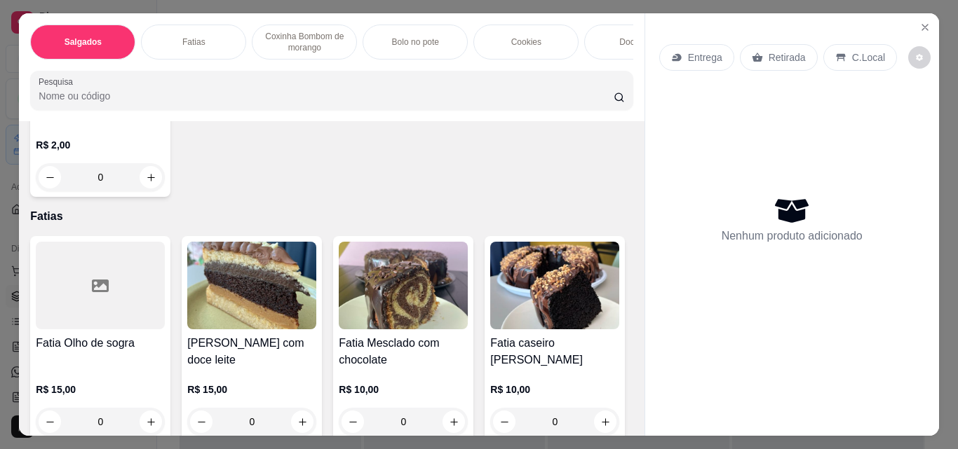
click at [618, 52] on div "Docinhos" at bounding box center [636, 42] width 105 height 35
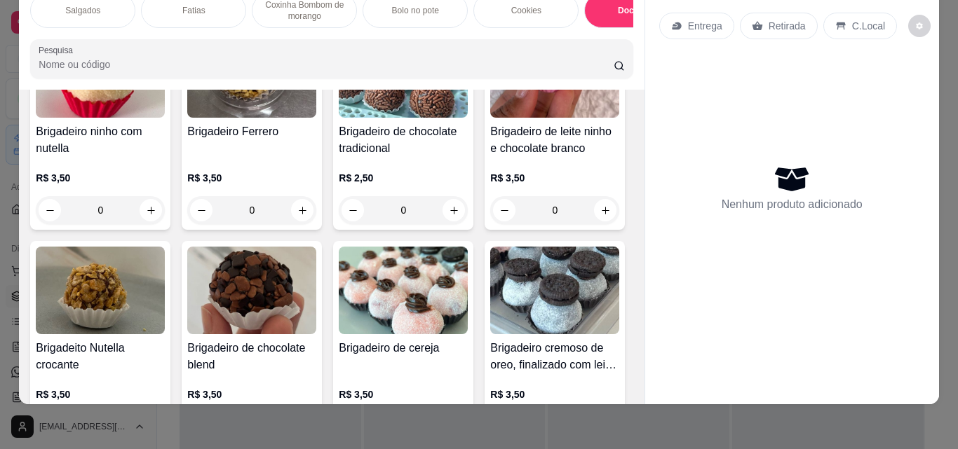
scroll to position [1990, 0]
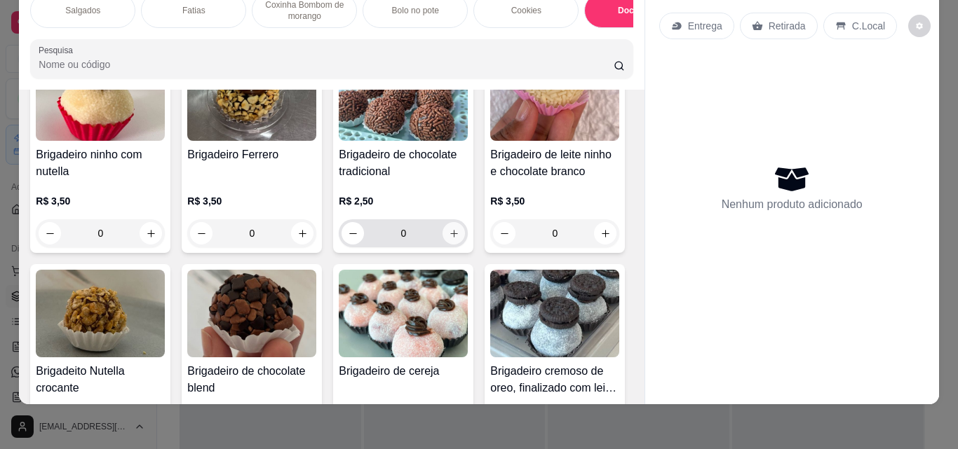
click at [458, 236] on button "increase-product-quantity" at bounding box center [453, 233] width 22 height 22
type input "1"
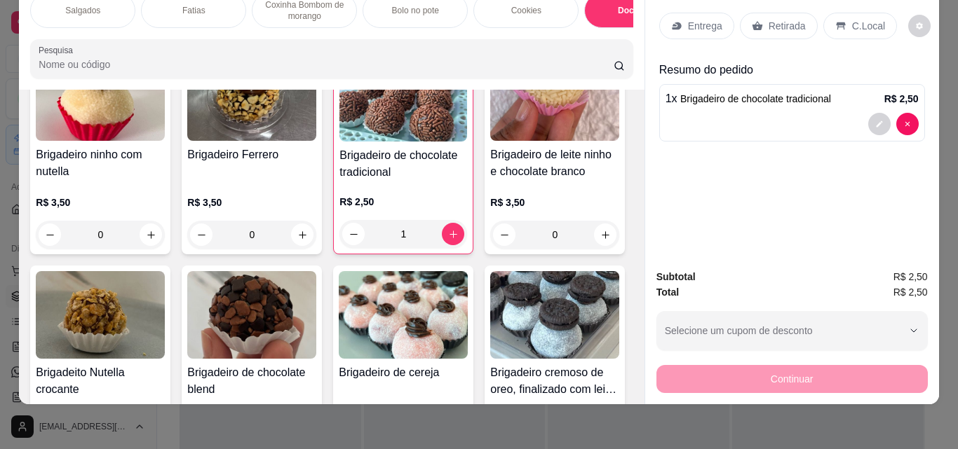
click at [57, 1] on div "Salgados" at bounding box center [82, 10] width 105 height 35
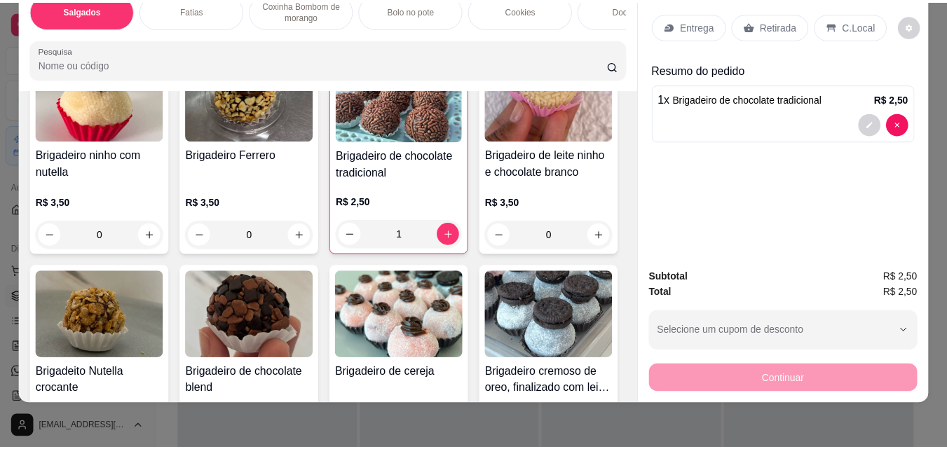
scroll to position [63, 0]
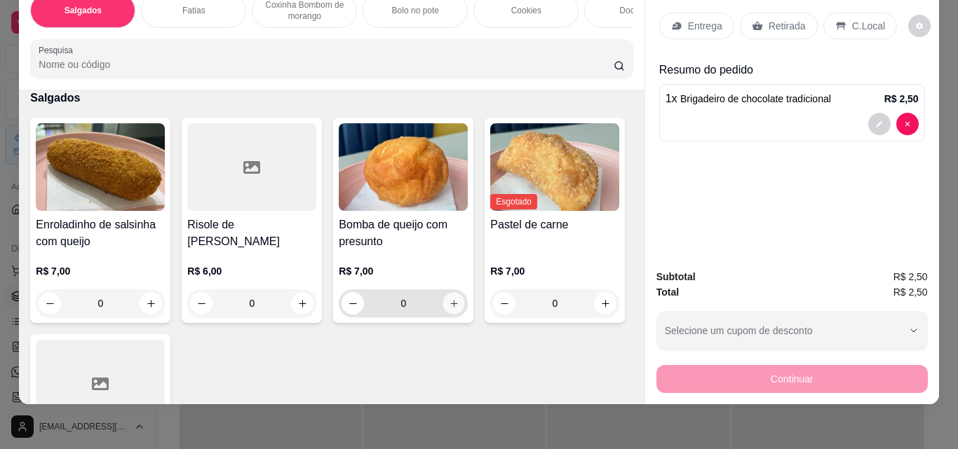
click at [455, 304] on button "increase-product-quantity" at bounding box center [454, 304] width 22 height 22
type input "1"
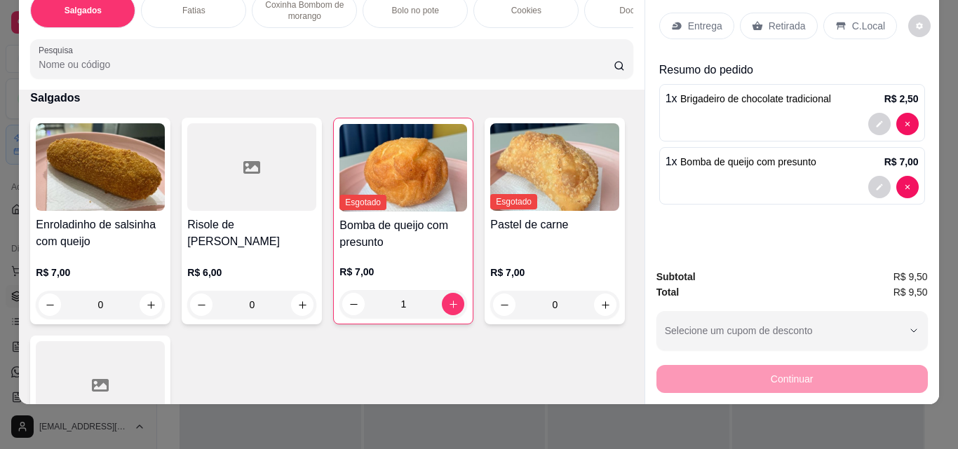
click at [803, 17] on div "Retirada" at bounding box center [779, 26] width 78 height 27
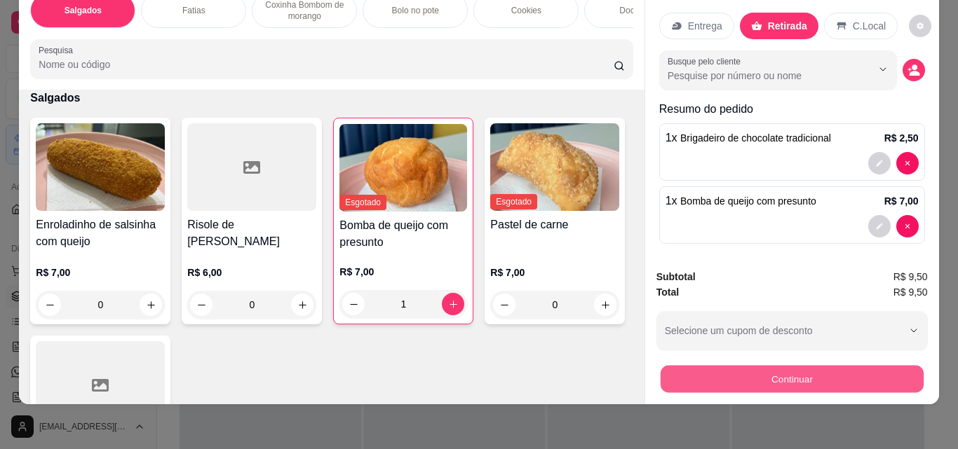
click at [848, 377] on button "Continuar" at bounding box center [791, 378] width 263 height 27
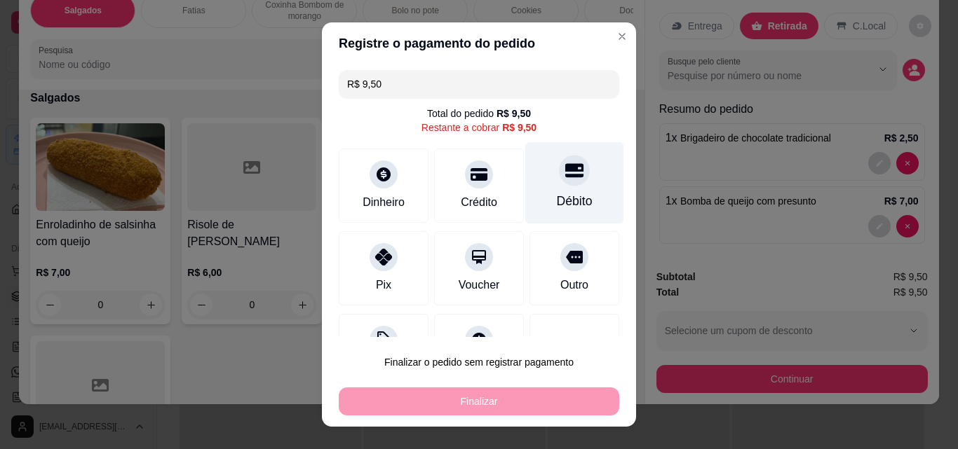
click at [550, 189] on div "Débito" at bounding box center [574, 183] width 99 height 82
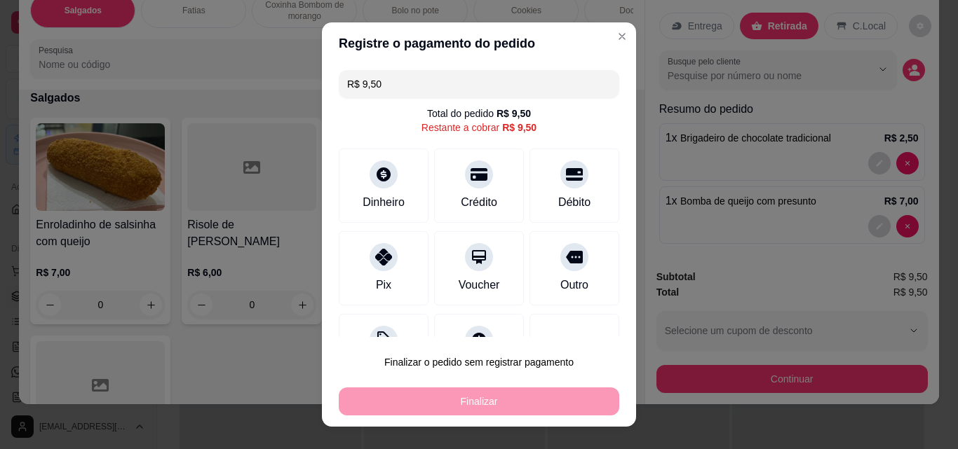
type input "R$ 0,00"
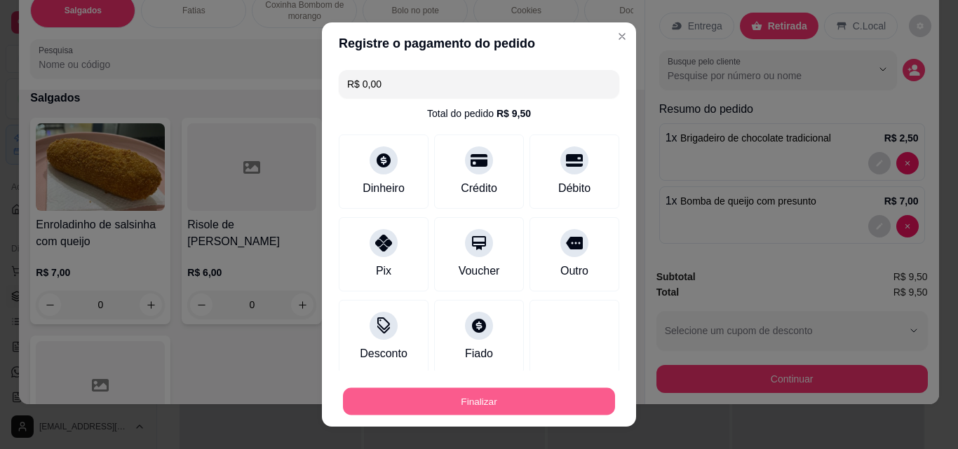
click at [507, 410] on button "Finalizar" at bounding box center [479, 401] width 272 height 27
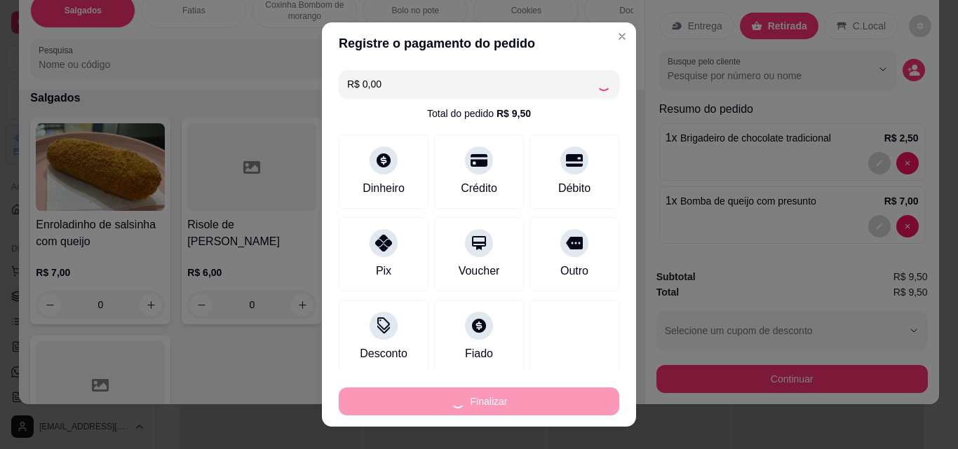
type input "0"
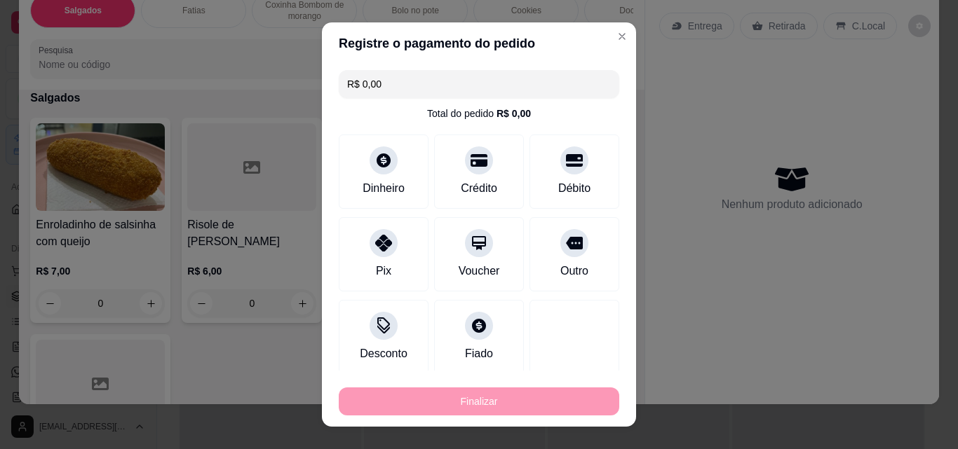
type input "-R$ 9,50"
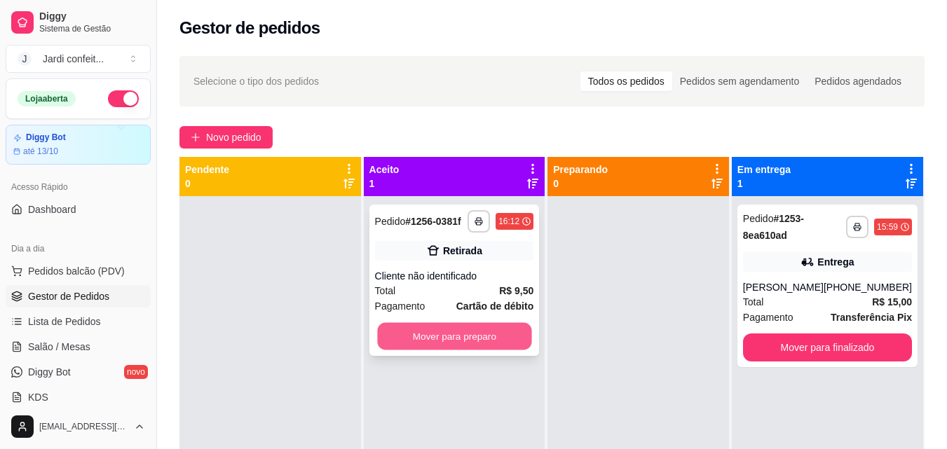
click at [411, 332] on button "Mover para preparo" at bounding box center [454, 336] width 154 height 27
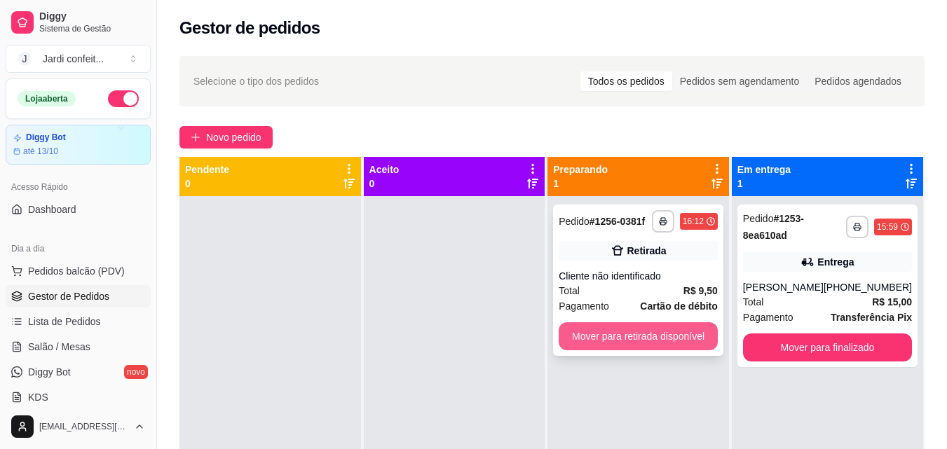
click at [599, 337] on button "Mover para retirada disponível" at bounding box center [638, 337] width 159 height 28
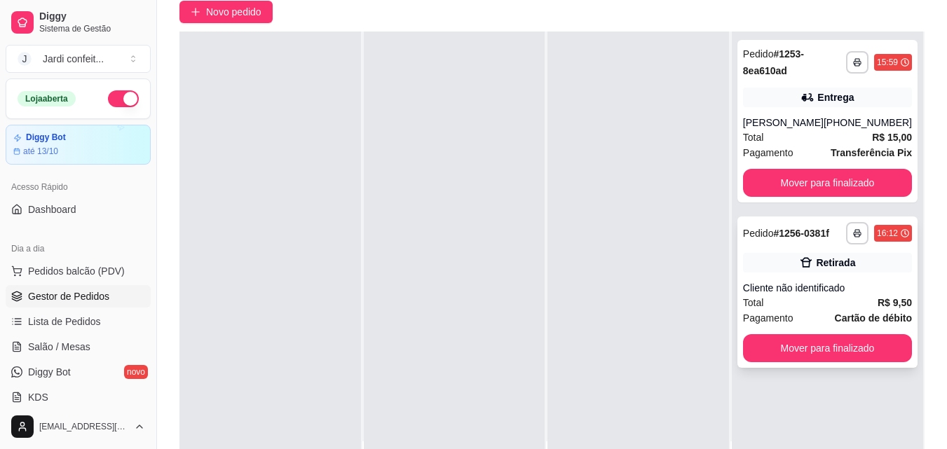
scroll to position [140, 0]
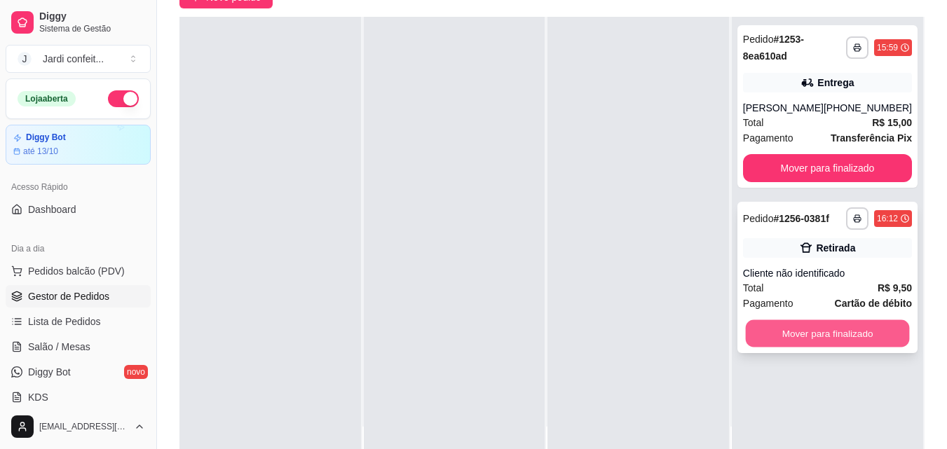
click at [803, 346] on button "Mover para finalizado" at bounding box center [827, 333] width 164 height 27
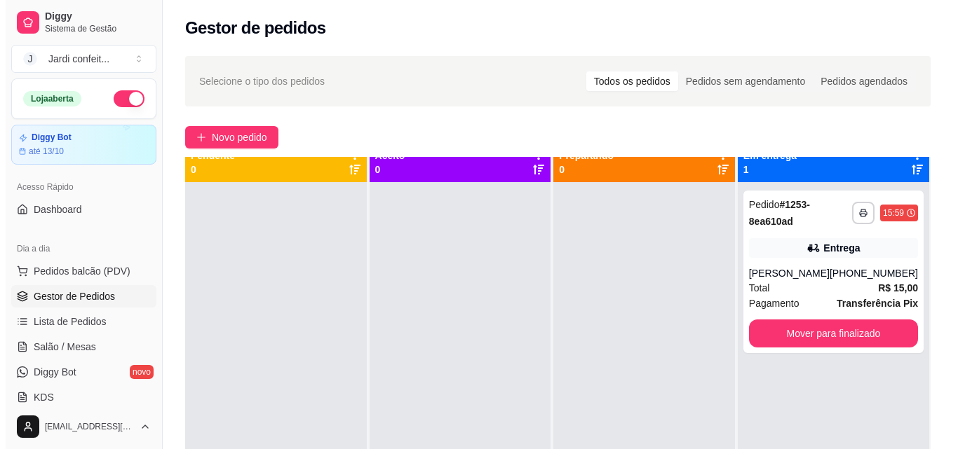
scroll to position [0, 0]
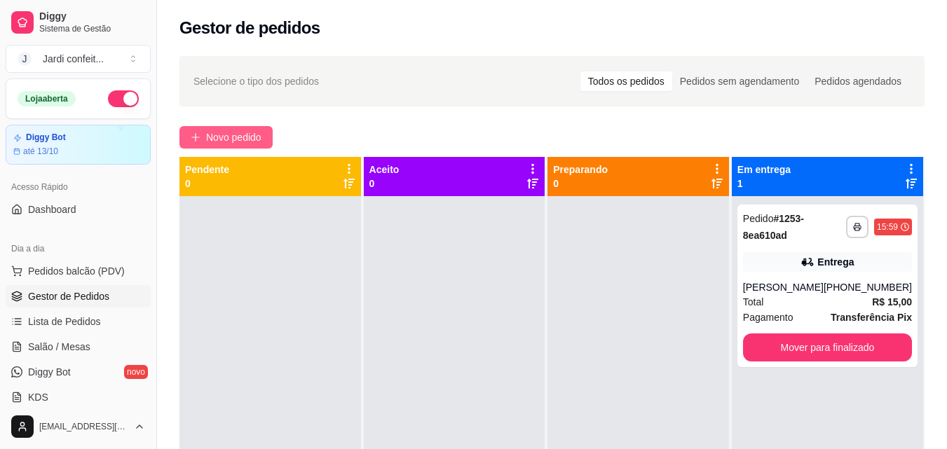
click at [246, 136] on span "Novo pedido" at bounding box center [233, 137] width 55 height 15
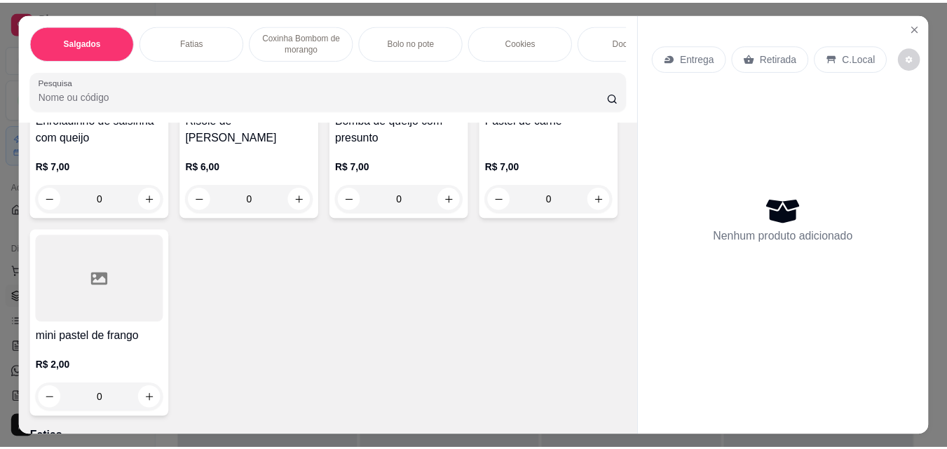
scroll to position [210, 0]
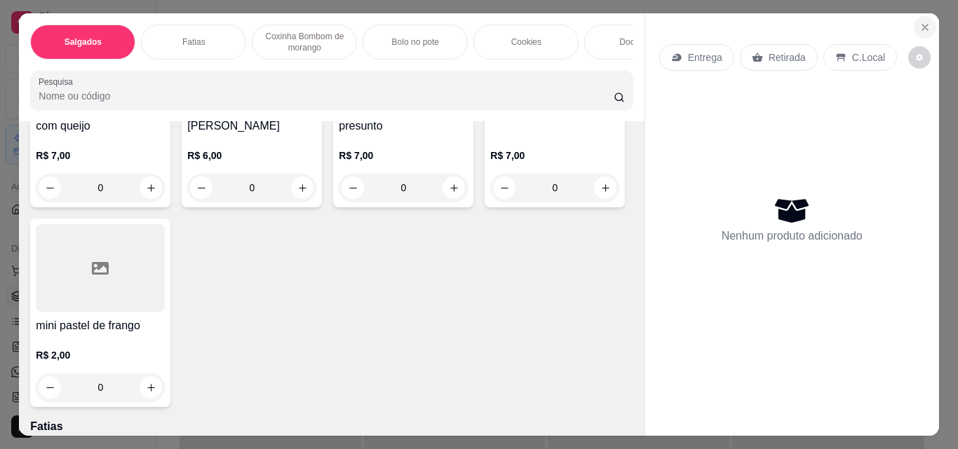
click at [923, 22] on icon "Close" at bounding box center [924, 27] width 11 height 11
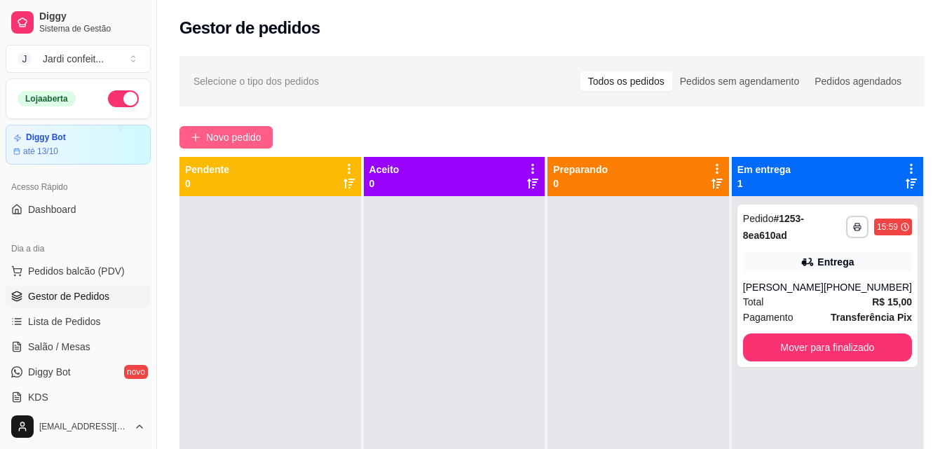
click at [257, 142] on span "Novo pedido" at bounding box center [233, 137] width 55 height 15
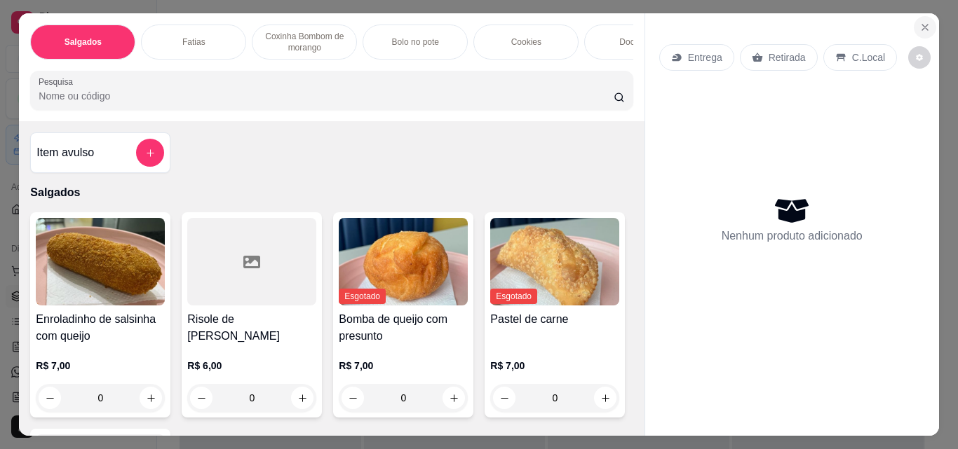
click at [916, 16] on button "Close" at bounding box center [925, 27] width 22 height 22
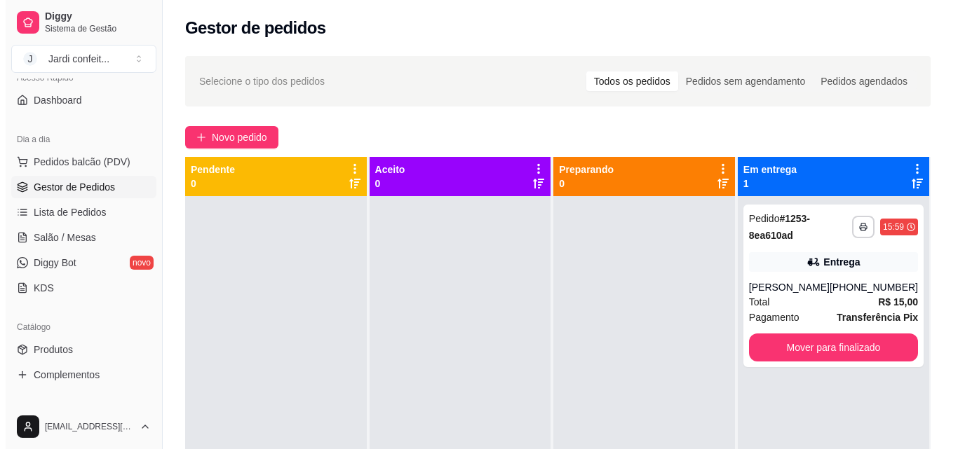
scroll to position [140, 0]
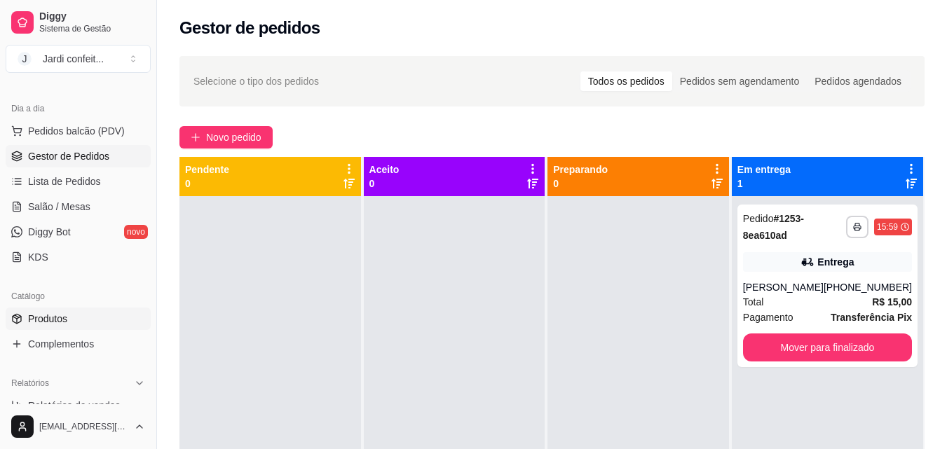
click at [126, 316] on link "Produtos" at bounding box center [78, 319] width 145 height 22
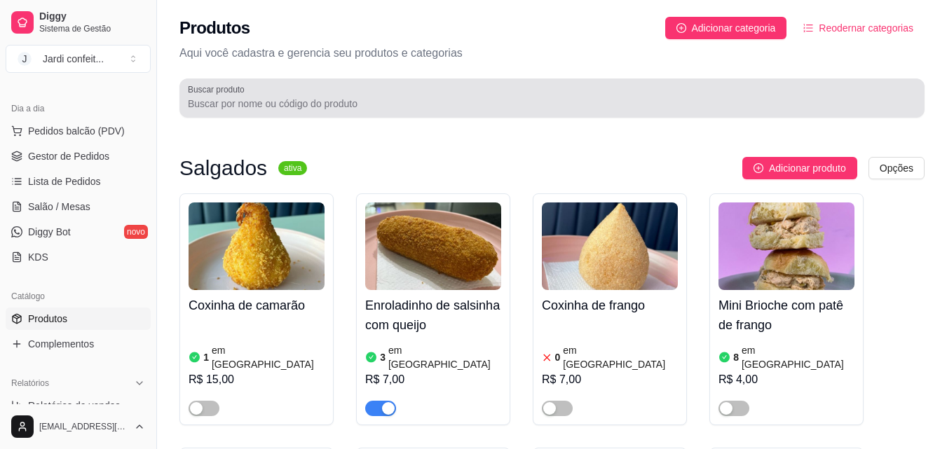
click at [488, 98] on div at bounding box center [552, 98] width 728 height 28
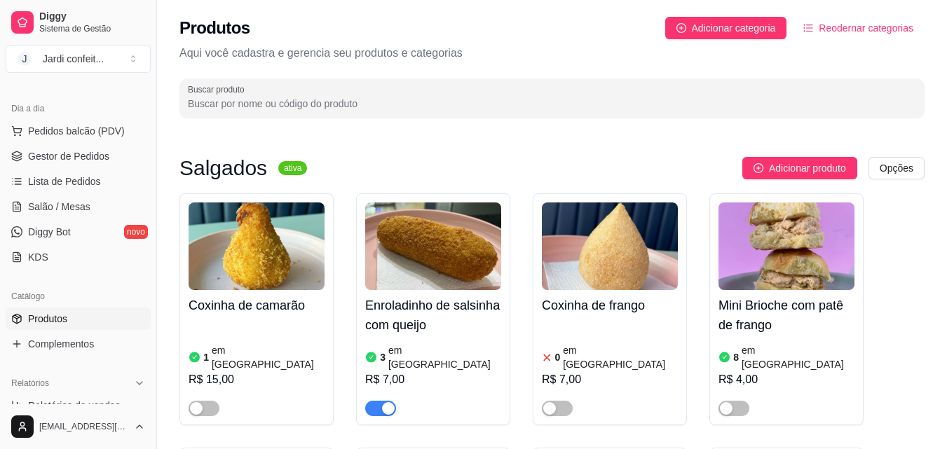
click at [488, 98] on input "Buscar produto" at bounding box center [552, 104] width 728 height 14
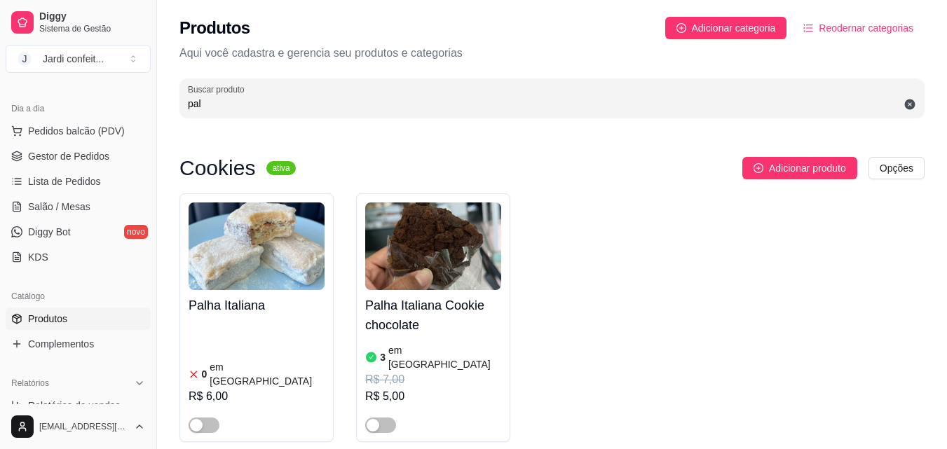
type input "pal"
click at [278, 283] on img at bounding box center [257, 247] width 136 height 88
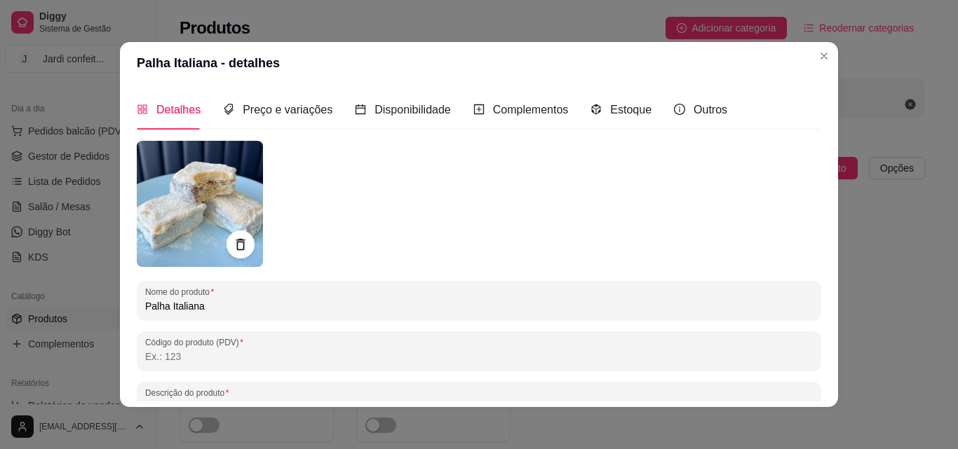
click at [277, 308] on input "Palha Italiana" at bounding box center [478, 306] width 667 height 14
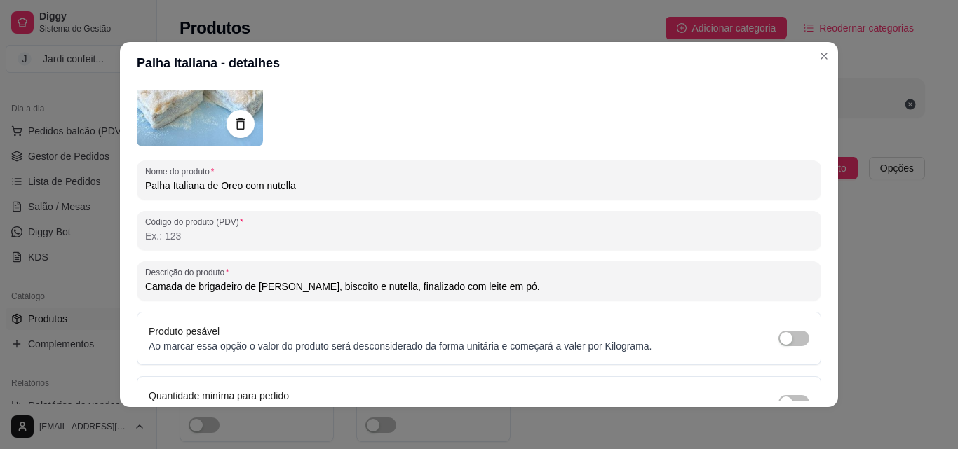
scroll to position [200, 0]
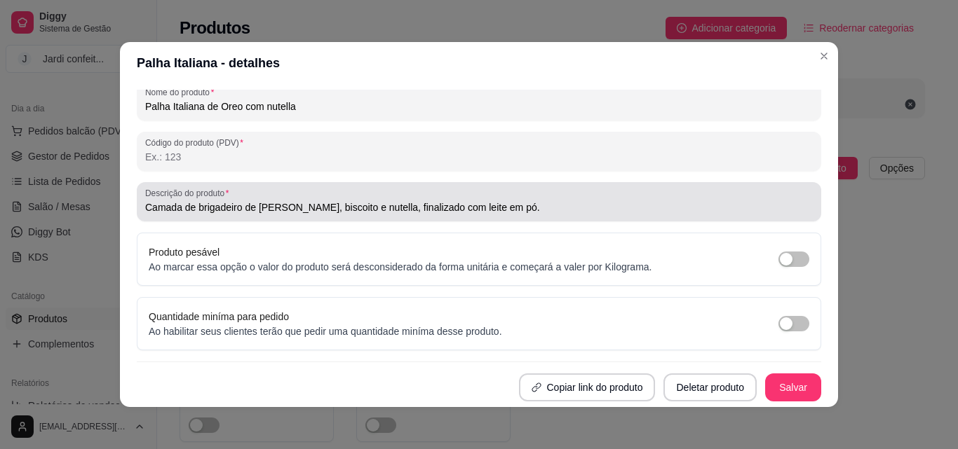
type input "Palha Italiana de Oreo com nutella"
click at [337, 207] on input "Camada de brigadeiro de leite ninho, biscoito e nutella, finalizado com leite e…" at bounding box center [478, 208] width 667 height 14
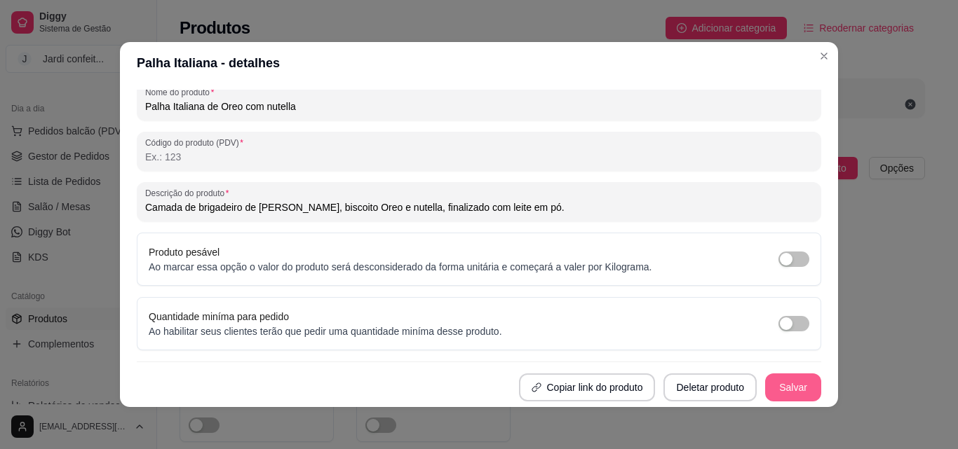
type input "Camada de brigadeiro de leite ninho, biscoito Oreo e nutella, finalizado com le…"
click at [785, 388] on button "Salvar" at bounding box center [793, 388] width 56 height 28
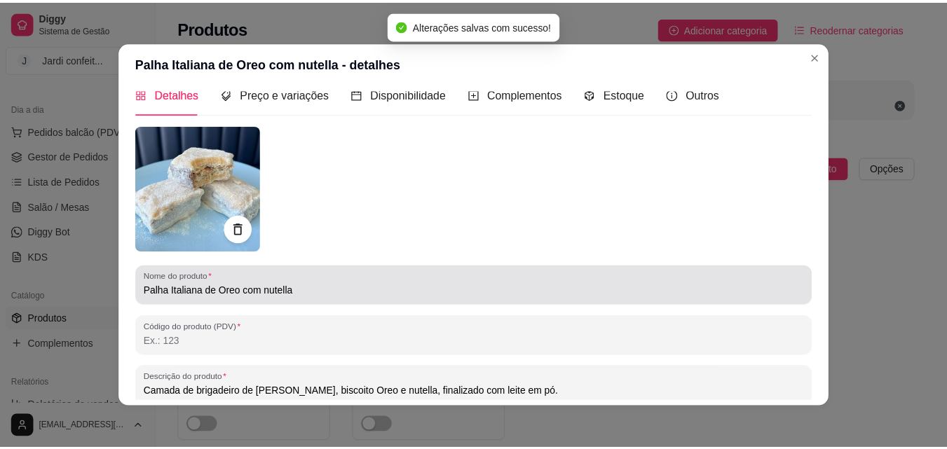
scroll to position [0, 0]
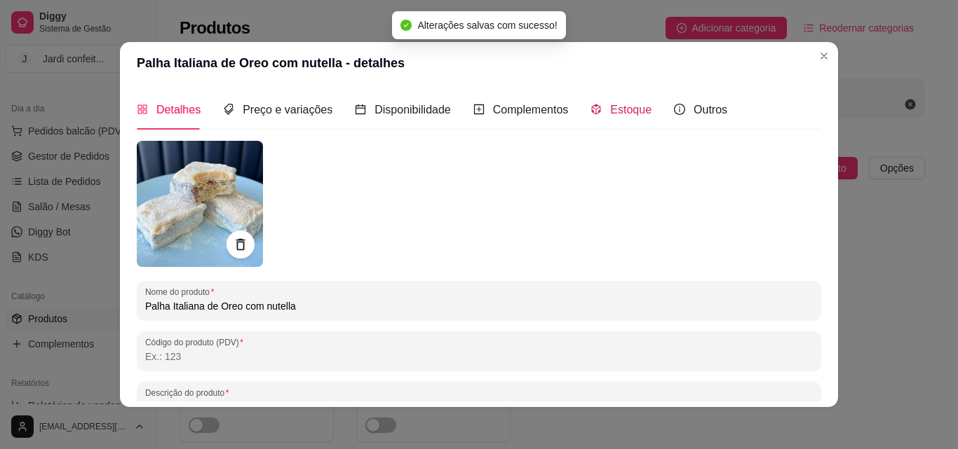
click at [615, 109] on span "Estoque" at bounding box center [630, 110] width 41 height 12
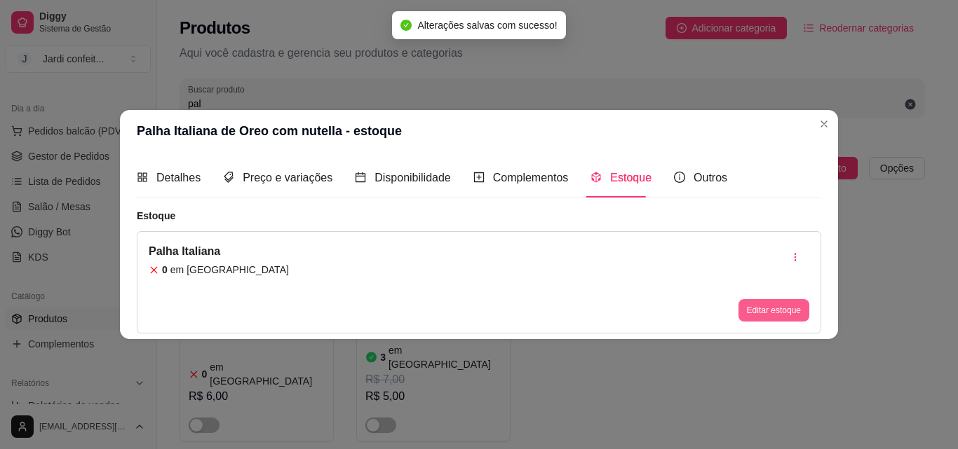
click at [768, 304] on button "Editar estoque" at bounding box center [773, 310] width 71 height 22
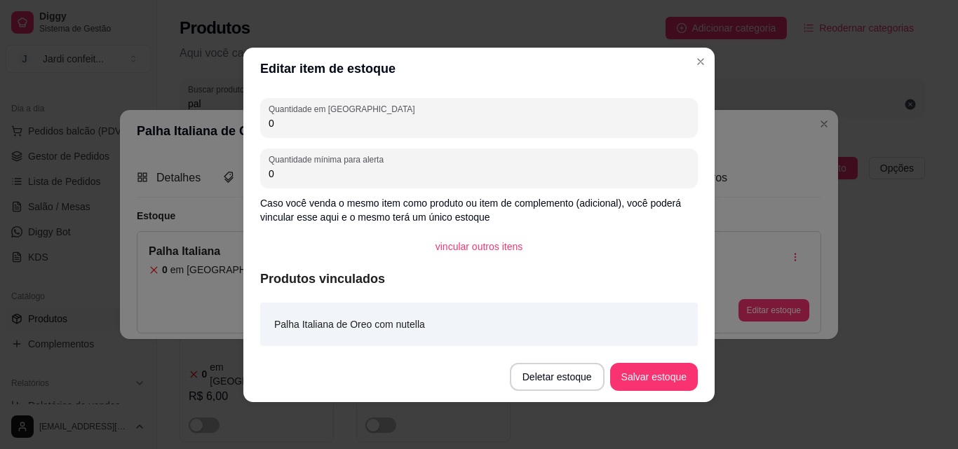
drag, startPoint x: 323, startPoint y: 128, endPoint x: 149, endPoint y: 130, distance: 173.9
click at [163, 128] on div "Editar item de estoque Quantidade em estoque 0 Quantidade mínima para alerta 0 …" at bounding box center [479, 224] width 958 height 449
type input "30"
click at [656, 372] on button "Salvar estoque" at bounding box center [654, 377] width 88 height 28
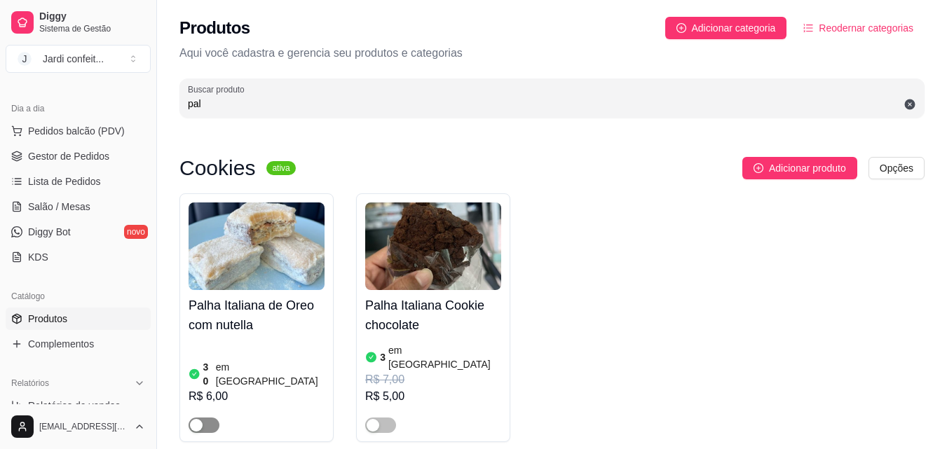
click at [212, 418] on span "button" at bounding box center [204, 425] width 31 height 15
drag, startPoint x: 236, startPoint y: 110, endPoint x: 93, endPoint y: 110, distance: 143.0
click at [93, 110] on div "Diggy Sistema de Gestão J Jardi confeit ... Loja aberta Diggy Bot até 13/10 Ace…" at bounding box center [473, 256] width 947 height 513
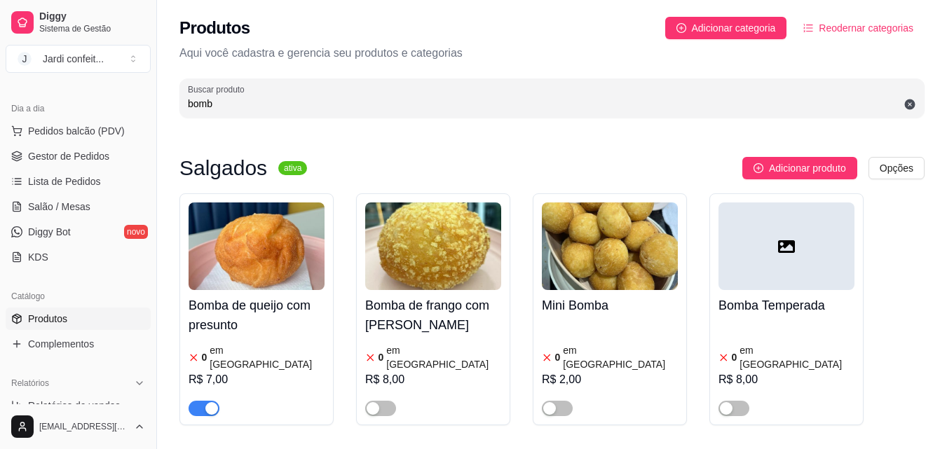
click at [192, 401] on span "button" at bounding box center [204, 408] width 31 height 15
drag, startPoint x: 264, startPoint y: 104, endPoint x: 153, endPoint y: 61, distance: 119.7
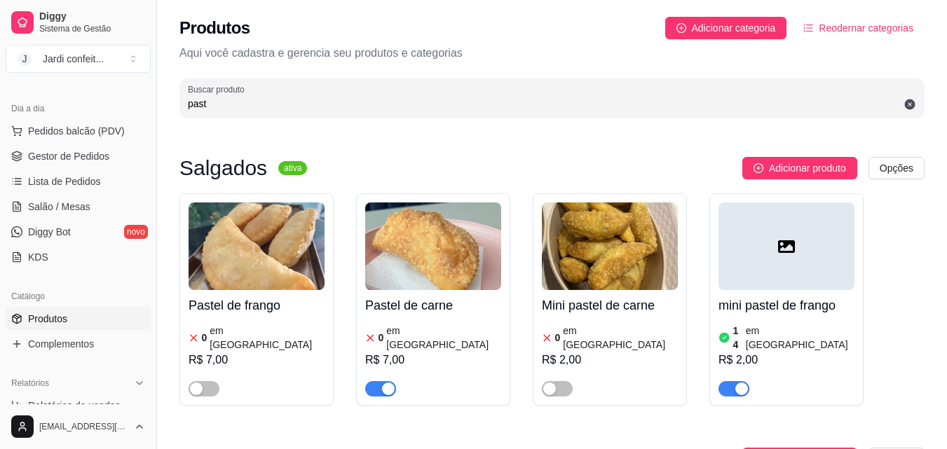
click at [381, 381] on span "button" at bounding box center [380, 388] width 31 height 15
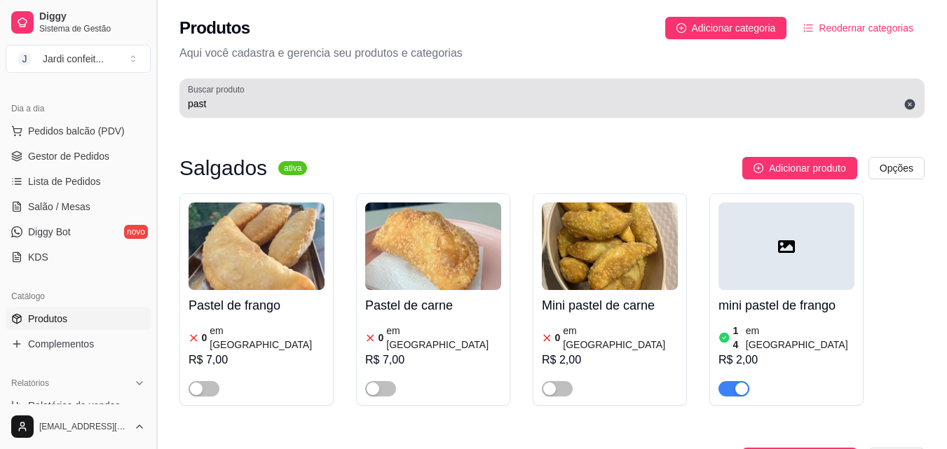
drag, startPoint x: 238, startPoint y: 95, endPoint x: 160, endPoint y: 113, distance: 79.8
click at [160, 113] on div "Diggy Sistema de Gestão J Jardi confeit ... Loja aberta Diggy Bot até 13/10 Ace…" at bounding box center [473, 384] width 947 height 768
click at [215, 99] on input "past" at bounding box center [552, 104] width 728 height 14
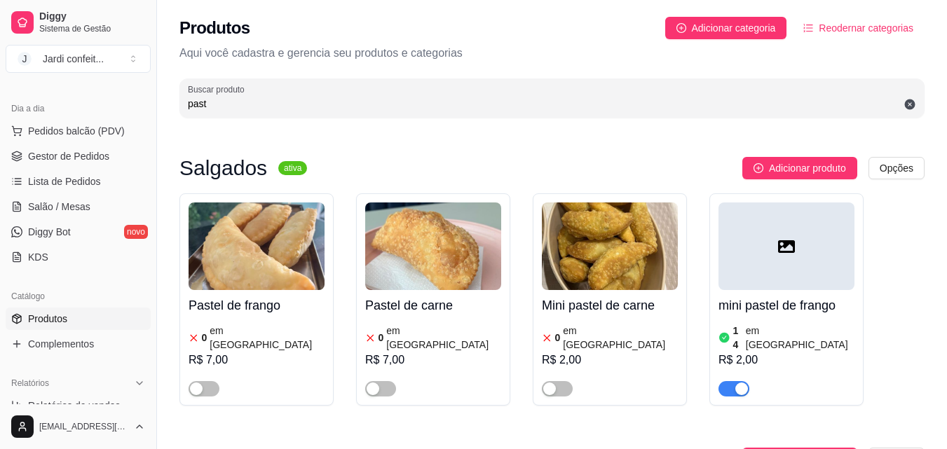
drag, startPoint x: 202, startPoint y: 106, endPoint x: 98, endPoint y: 107, distance: 103.8
click at [102, 107] on div "Diggy Sistema de Gestão J Jardi confeit ... Loja aberta Diggy Bot até 13/10 Ace…" at bounding box center [473, 384] width 947 height 768
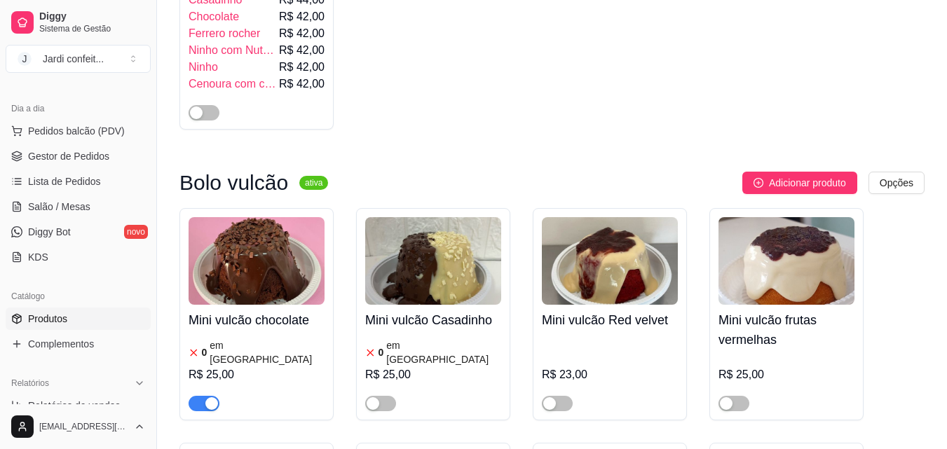
scroll to position [351, 0]
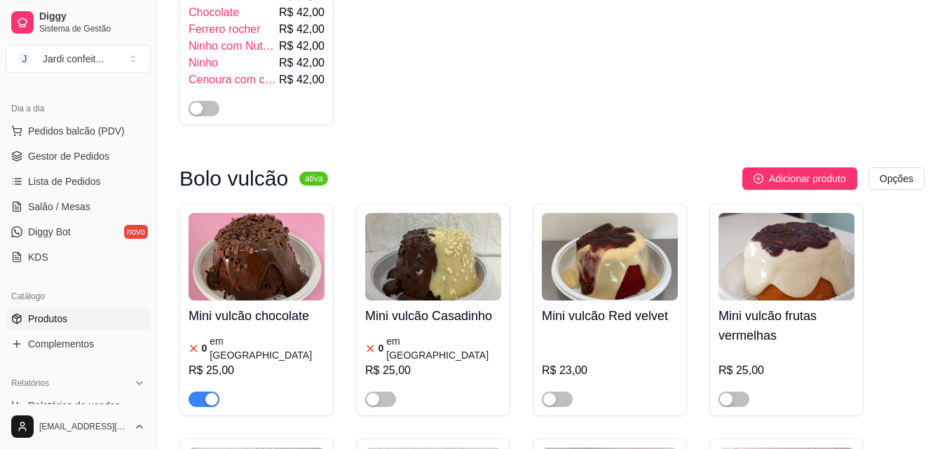
type input "mini v"
click at [203, 392] on span "button" at bounding box center [204, 399] width 31 height 15
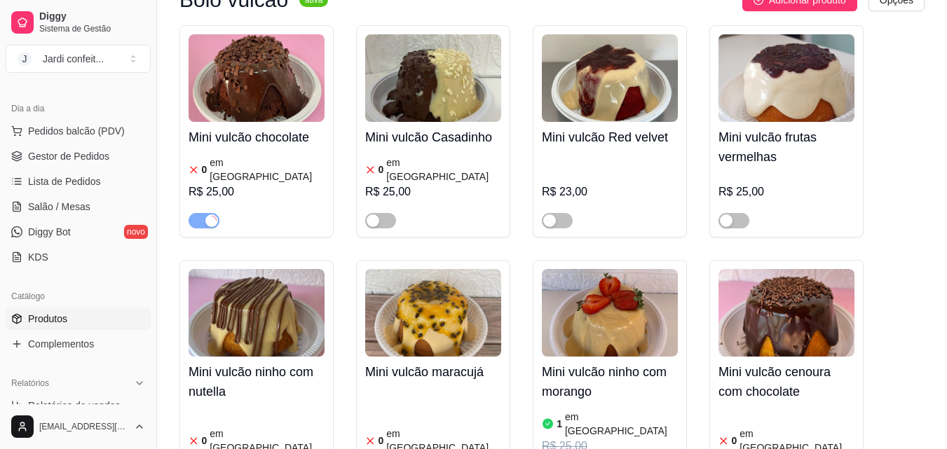
scroll to position [631, 0]
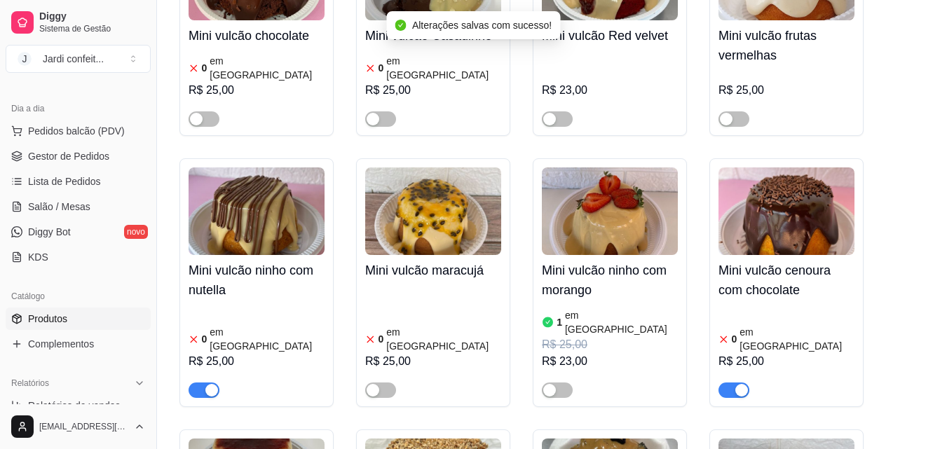
click at [191, 383] on span "button" at bounding box center [204, 390] width 31 height 15
click at [722, 383] on span "button" at bounding box center [734, 390] width 31 height 15
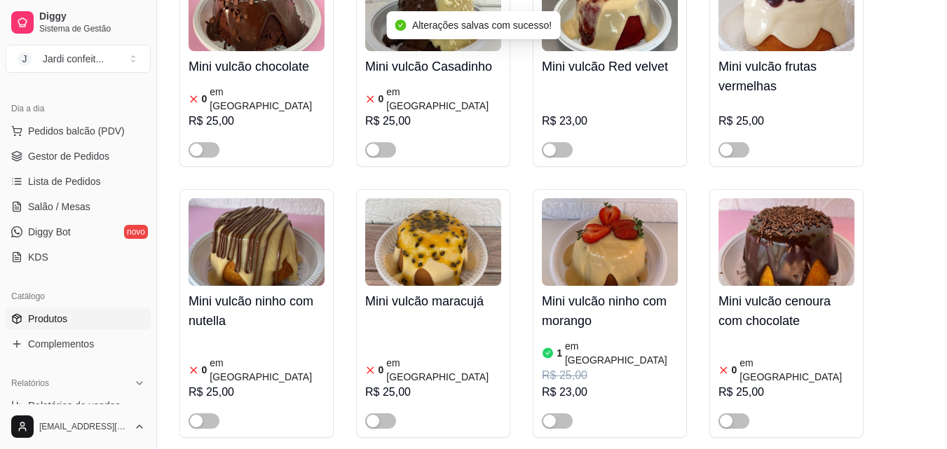
scroll to position [0, 0]
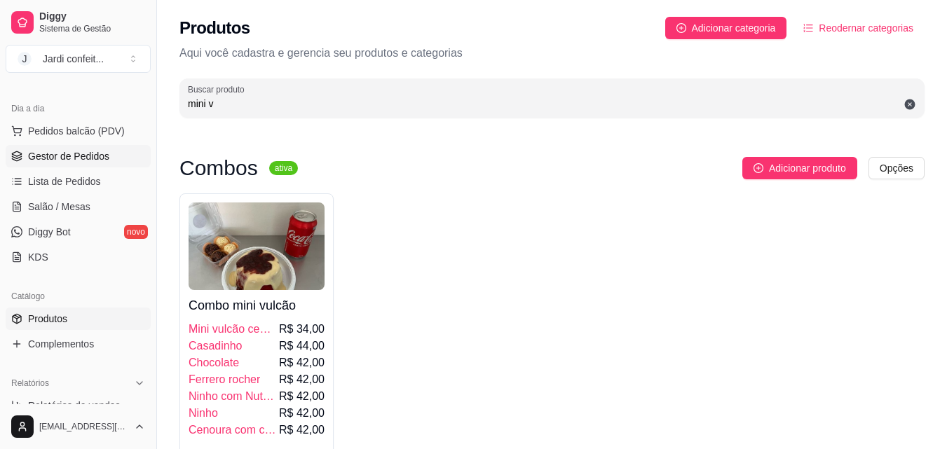
click at [90, 161] on span "Gestor de Pedidos" at bounding box center [68, 156] width 81 height 14
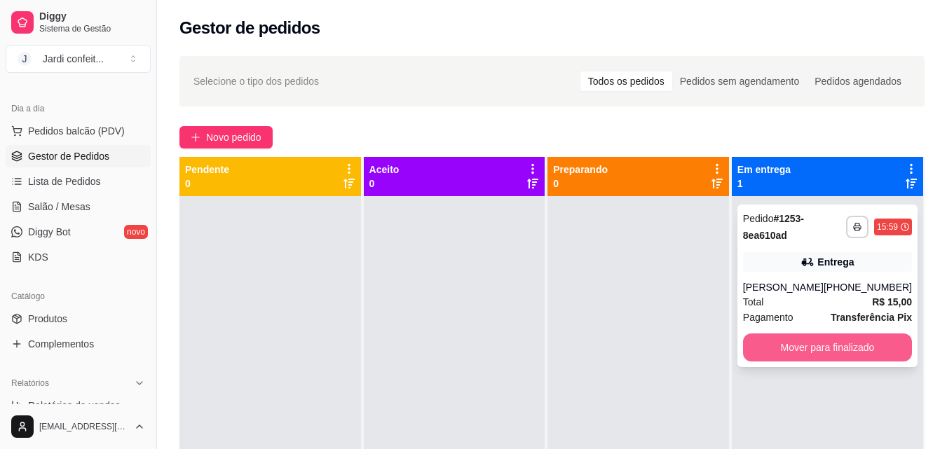
click at [855, 345] on button "Mover para finalizado" at bounding box center [827, 348] width 169 height 28
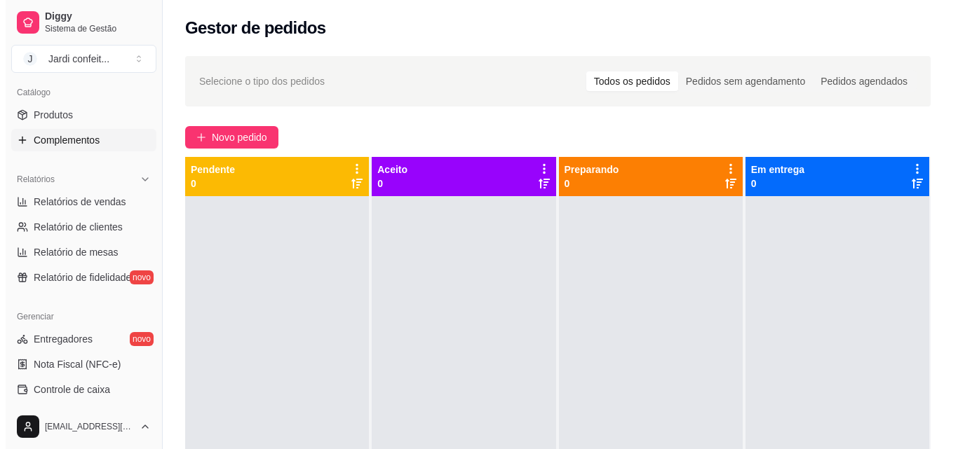
scroll to position [351, 0]
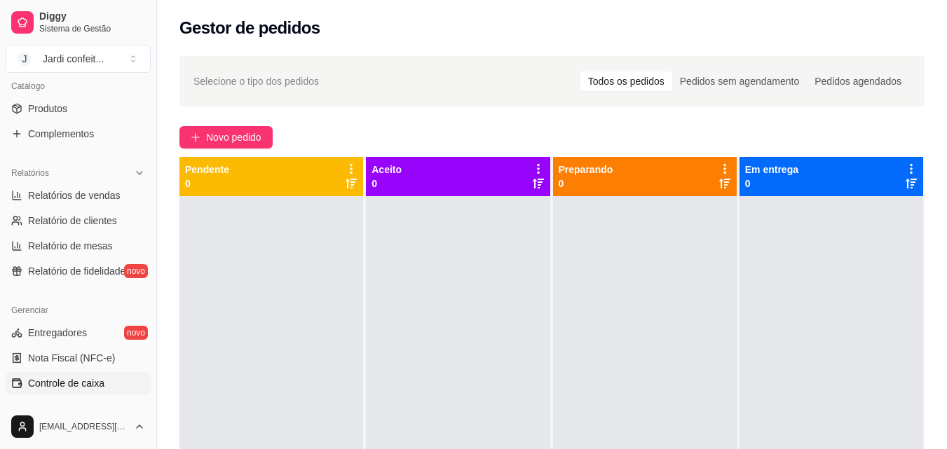
click at [120, 381] on link "Controle de caixa" at bounding box center [78, 383] width 145 height 22
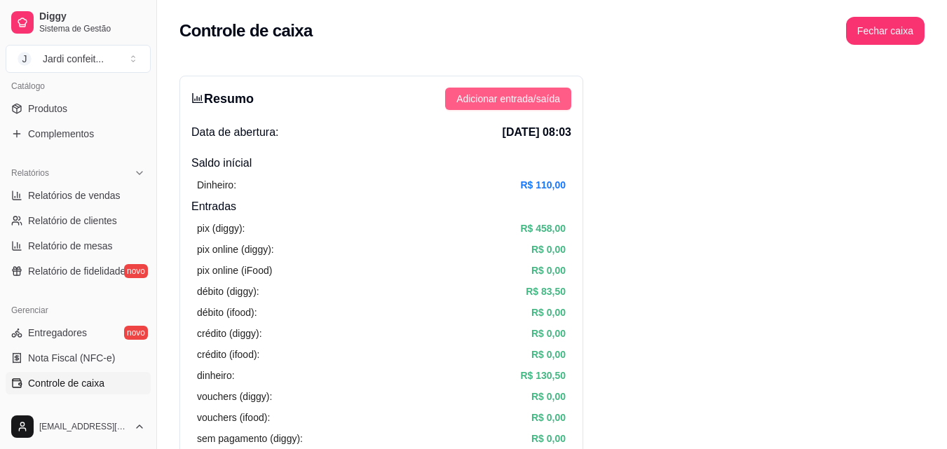
click at [545, 108] on button "Adicionar entrada/saída" at bounding box center [508, 99] width 126 height 22
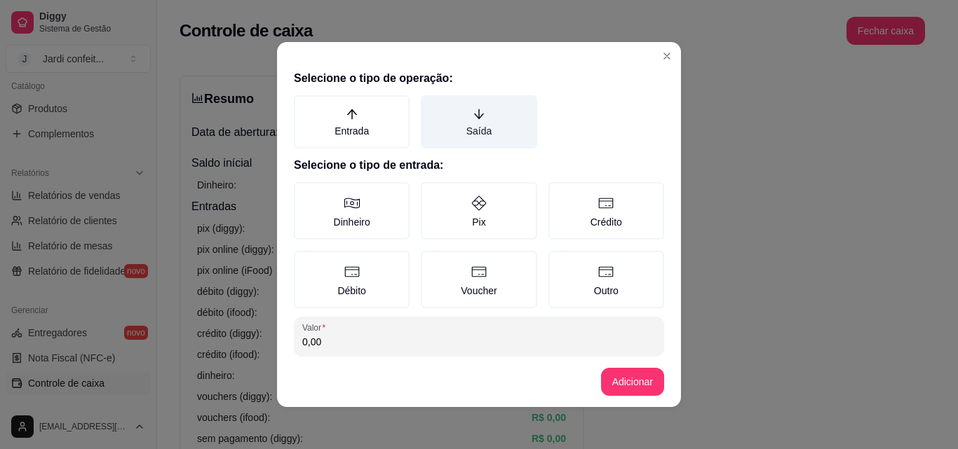
click at [478, 132] on label "Saída" at bounding box center [479, 121] width 116 height 53
click at [431, 106] on button "Saída" at bounding box center [425, 100] width 11 height 11
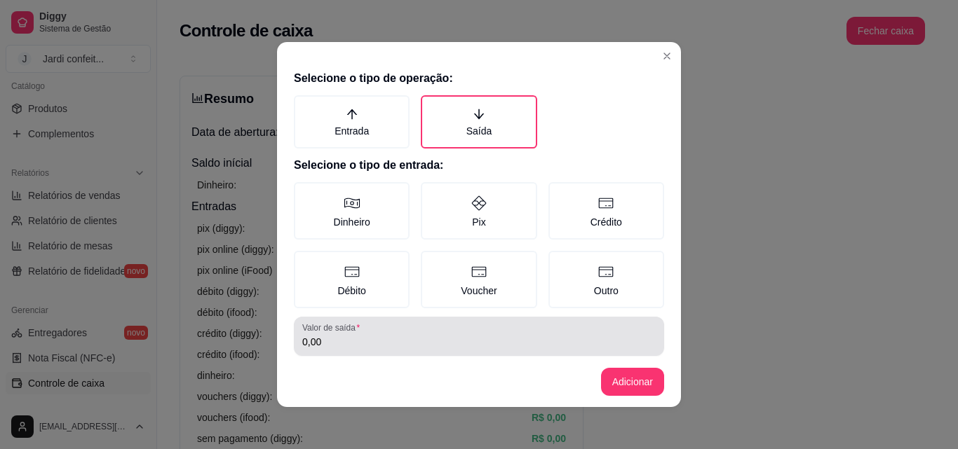
click at [374, 339] on input "0,00" at bounding box center [478, 342] width 353 height 14
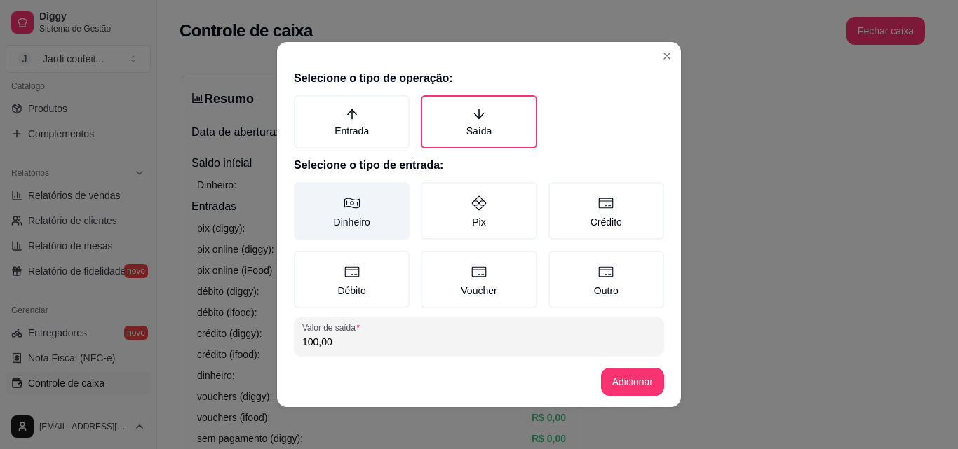
type input "100,00"
click at [360, 204] on label "Dinheiro" at bounding box center [352, 210] width 116 height 57
click at [304, 193] on button "Dinheiro" at bounding box center [298, 187] width 11 height 11
click at [362, 201] on label "Dinheiro" at bounding box center [352, 210] width 116 height 57
click at [304, 193] on button "Dinheiro" at bounding box center [298, 187] width 11 height 11
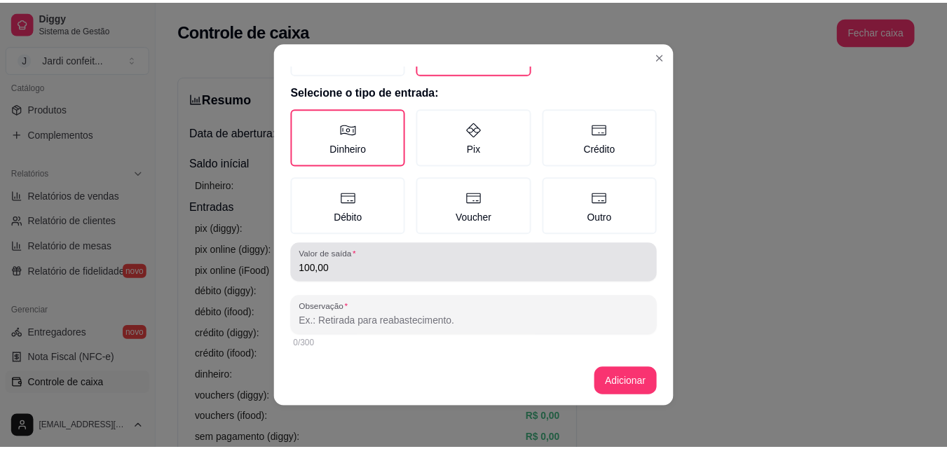
scroll to position [75, 0]
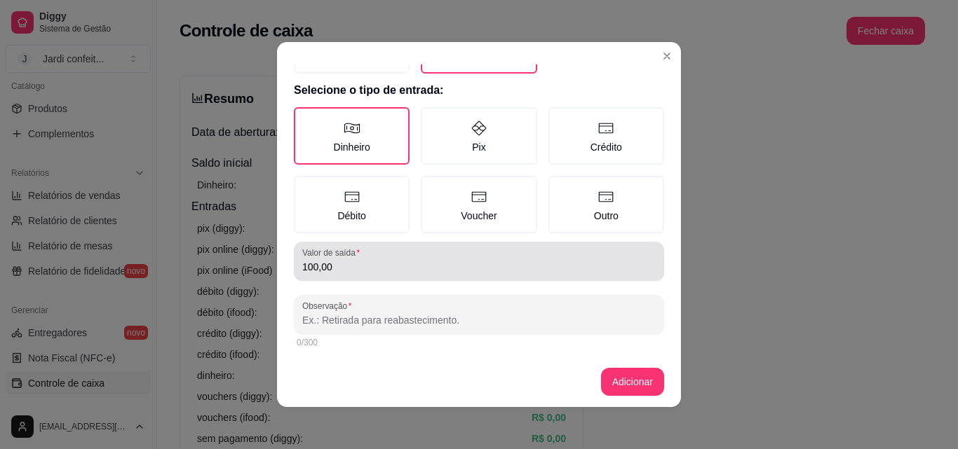
click at [384, 320] on input "Observação" at bounding box center [478, 320] width 353 height 14
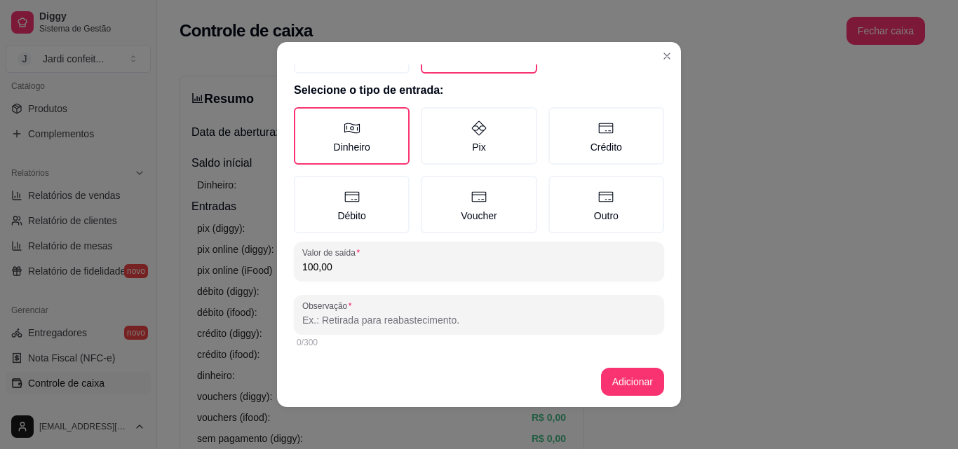
type input "D"
type input "E"
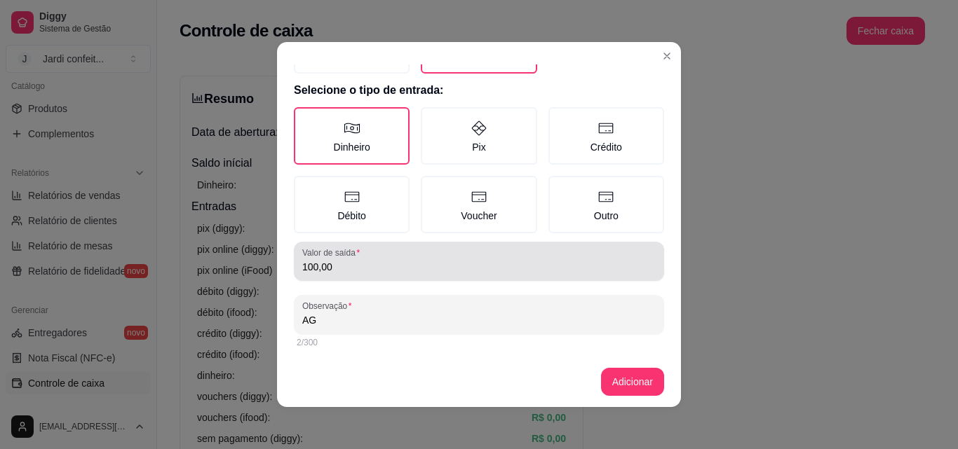
drag, startPoint x: 356, startPoint y: 284, endPoint x: 348, endPoint y: 278, distance: 9.5
click at [348, 278] on div "Selecione o tipo de operação: Entrada Saída Selecione o tipo de entrada: Dinhei…" at bounding box center [479, 211] width 404 height 292
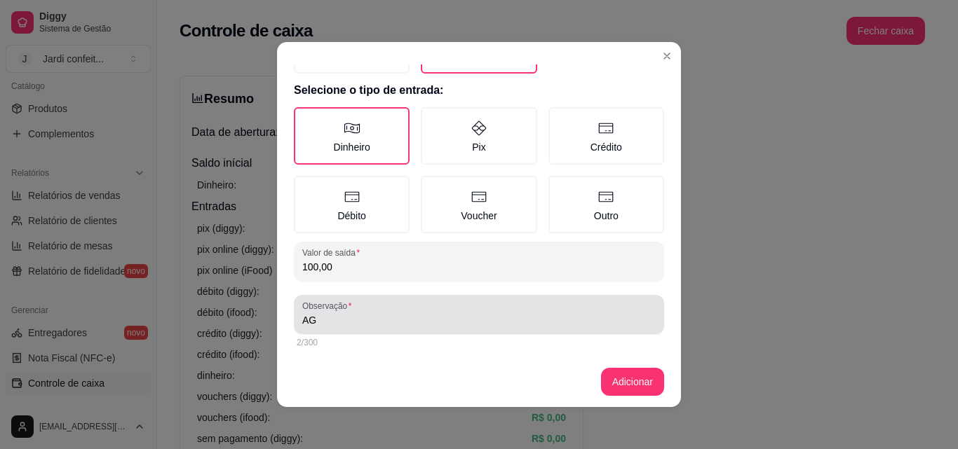
click at [339, 321] on input "AG" at bounding box center [478, 320] width 353 height 14
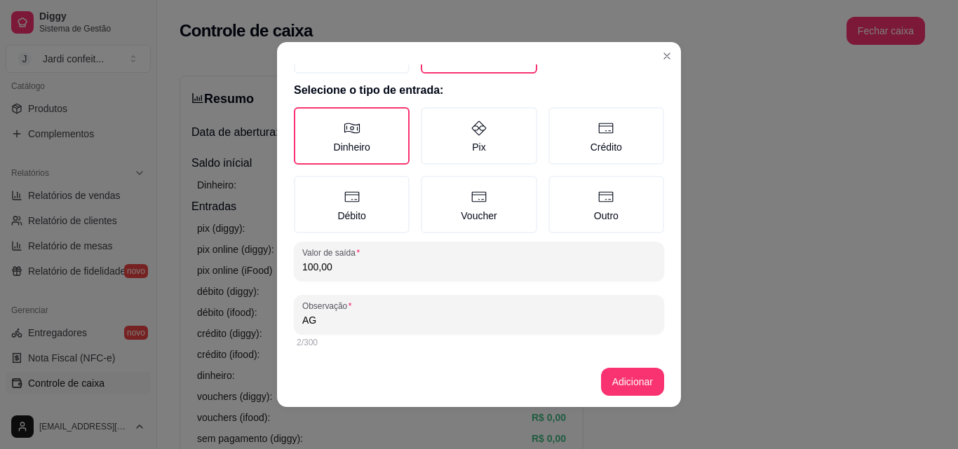
type input "A"
type input "ÁGUA"
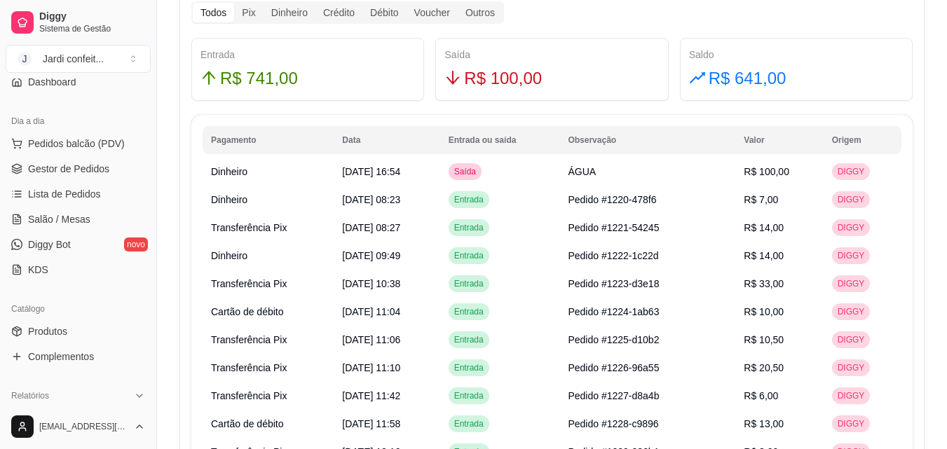
scroll to position [0, 0]
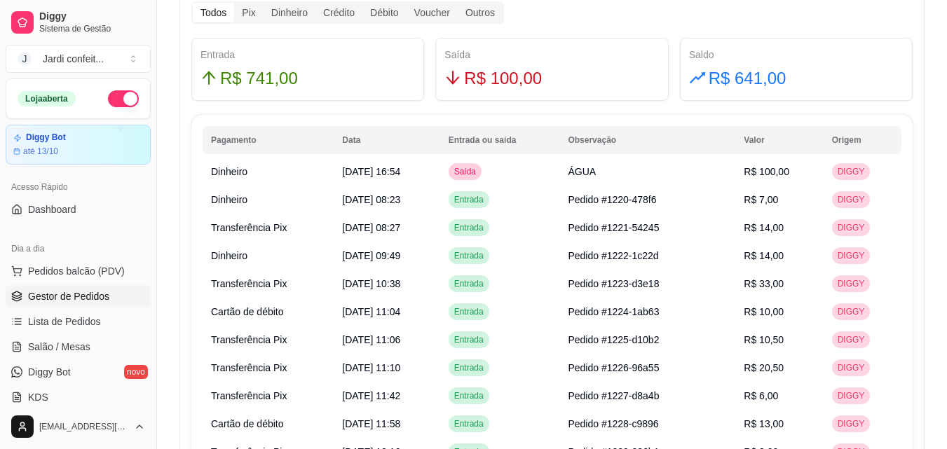
click at [86, 300] on span "Gestor de Pedidos" at bounding box center [68, 297] width 81 height 14
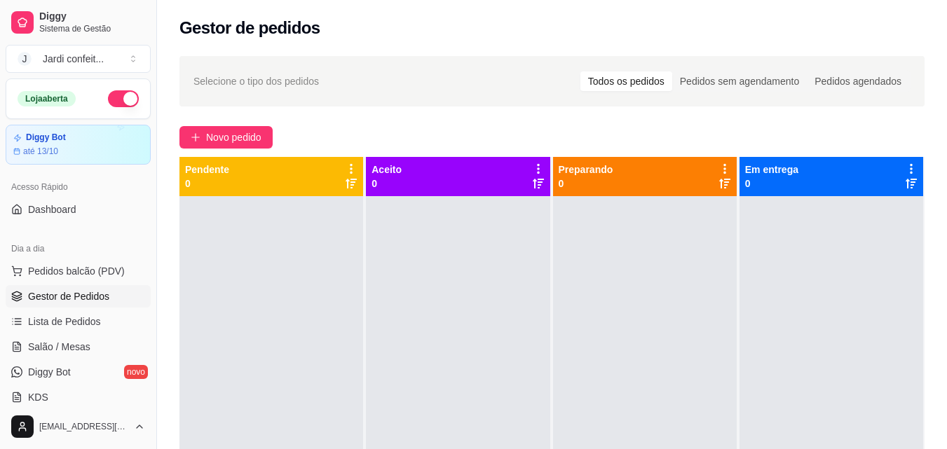
click at [407, 167] on div "Aceito 0" at bounding box center [458, 177] width 172 height 28
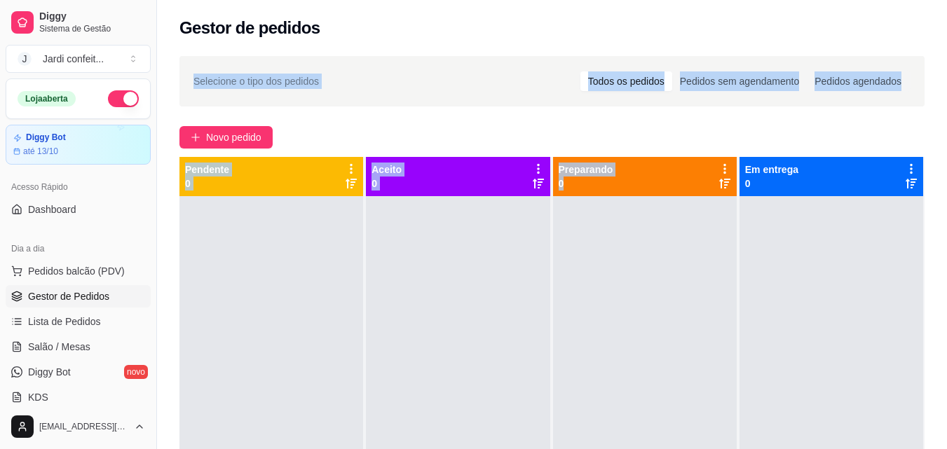
drag, startPoint x: 693, startPoint y: 197, endPoint x: 660, endPoint y: 13, distance: 187.4
click at [660, 13] on div "Gestor de pedidos Selecione o tipo dos pedidos Todos os pedidos Pedidos sem age…" at bounding box center [552, 311] width 790 height 623
click at [445, 119] on div "Selecione o tipo dos pedidos Todos os pedidos Pedidos sem agendamento Pedidos a…" at bounding box center [552, 336] width 790 height 576
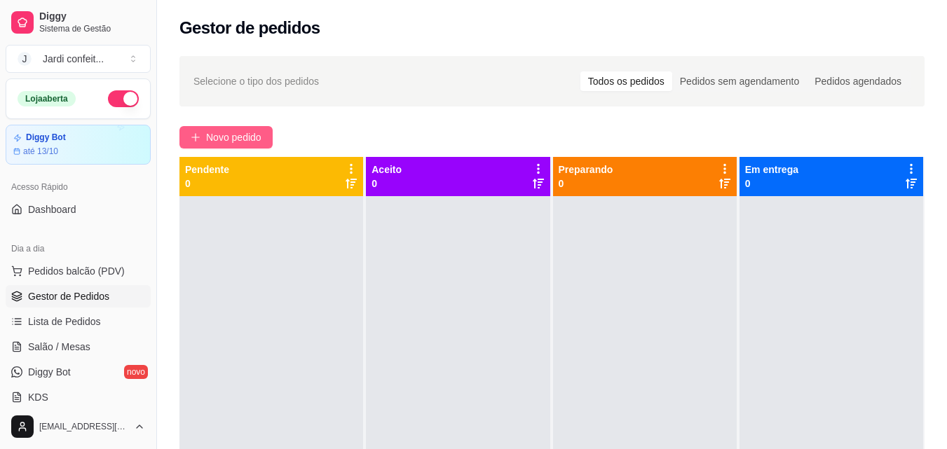
click at [224, 127] on button "Novo pedido" at bounding box center [225, 137] width 93 height 22
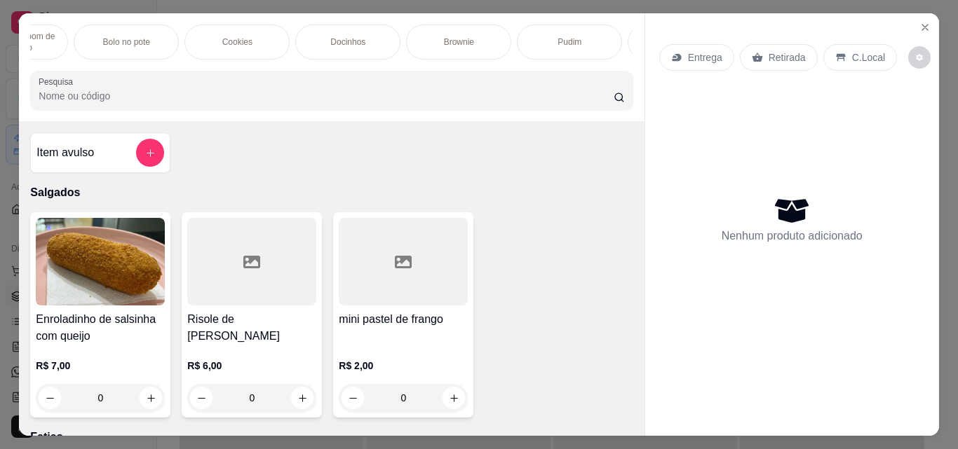
scroll to position [0, 350]
click at [422, 35] on div "Brownie" at bounding box center [397, 42] width 105 height 35
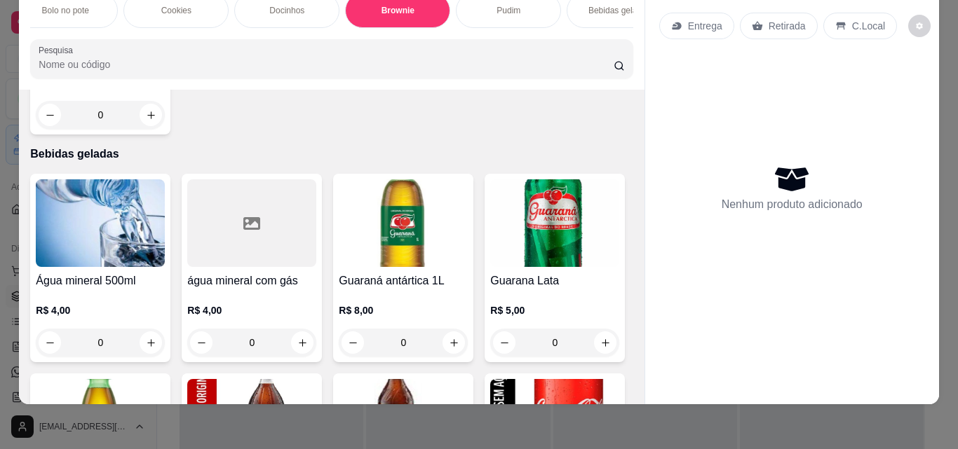
scroll to position [2808, 0]
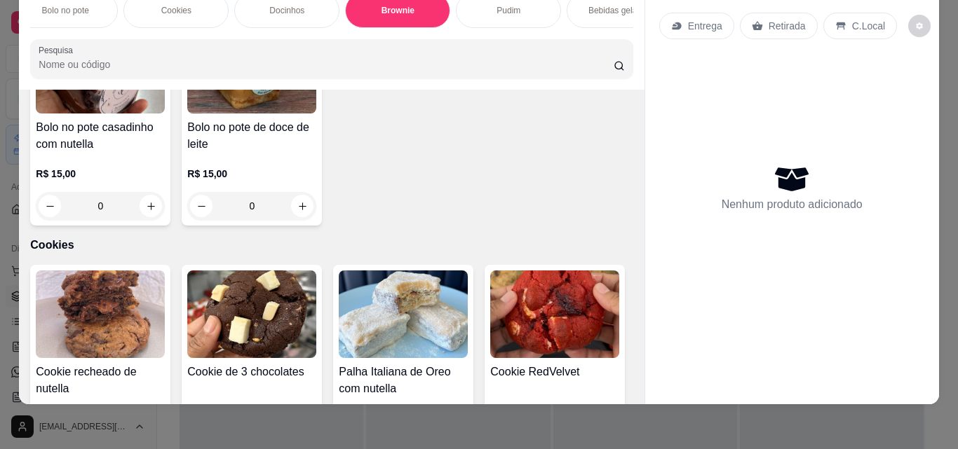
scroll to position [1266, 0]
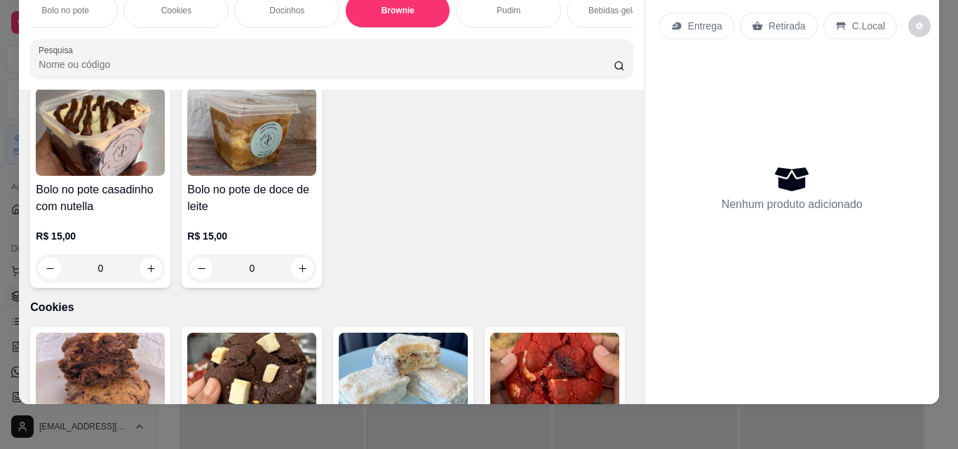
click at [433, 355] on img at bounding box center [403, 377] width 129 height 88
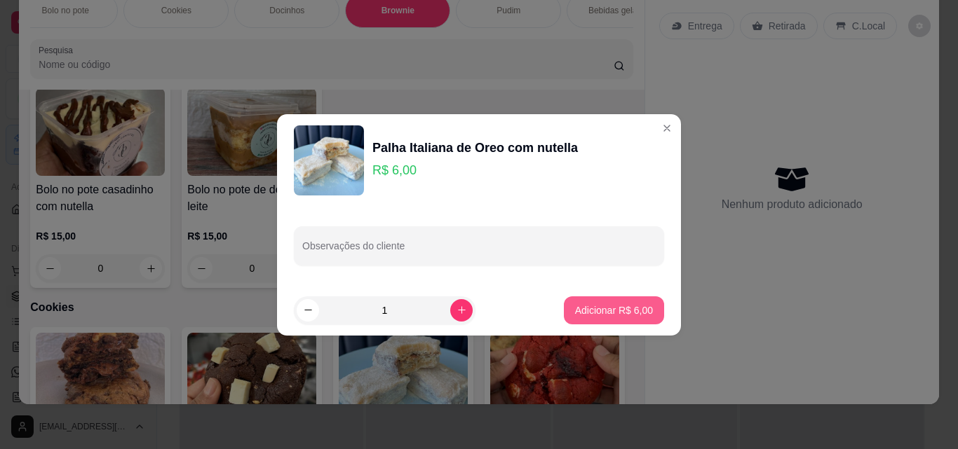
click at [575, 306] on p "Adicionar R$ 6,00" at bounding box center [614, 311] width 78 height 14
type input "1"
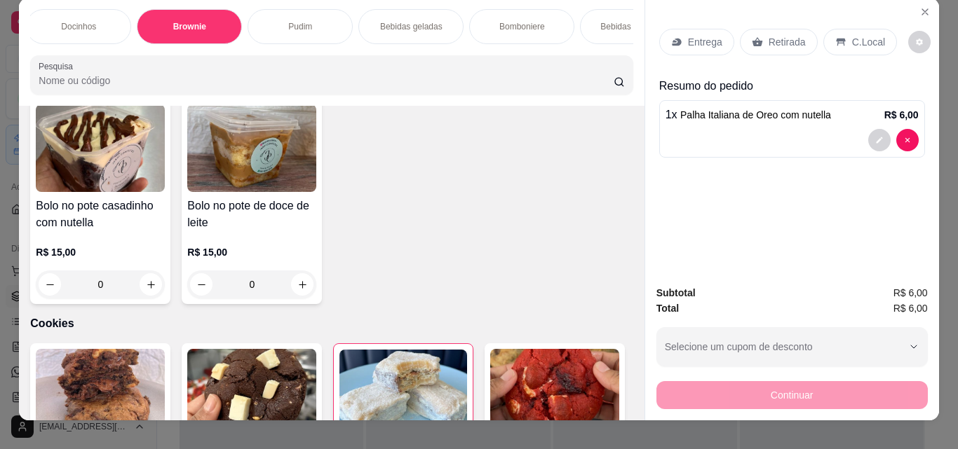
scroll to position [0, 0]
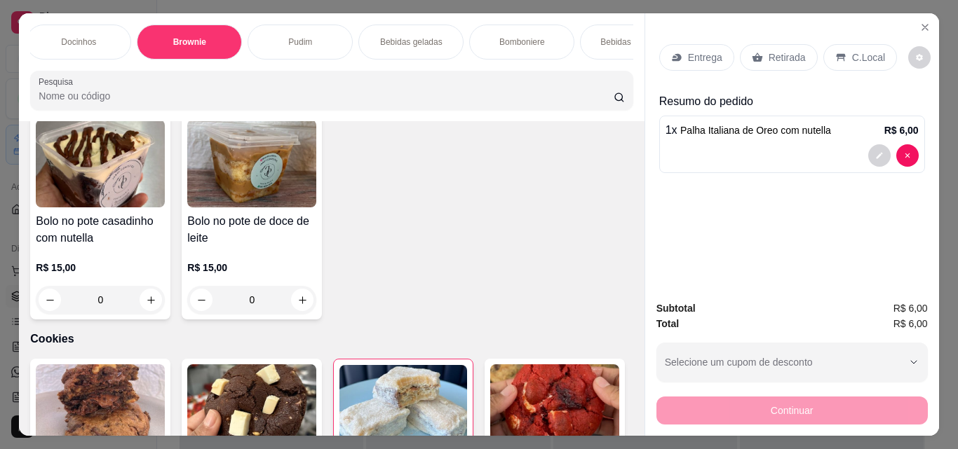
click at [595, 46] on div "Bebidas Quentes" at bounding box center [632, 42] width 105 height 35
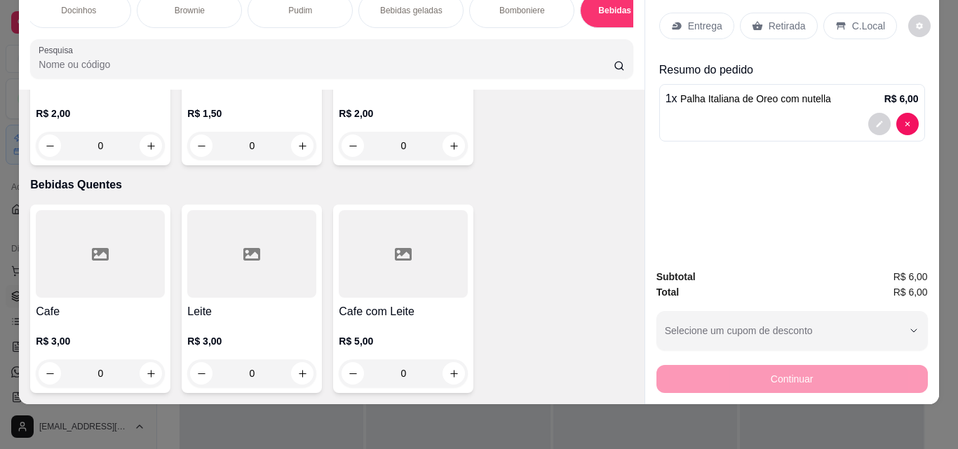
scroll to position [4867, 0]
click at [400, 5] on p "Bebidas geladas" at bounding box center [411, 10] width 62 height 11
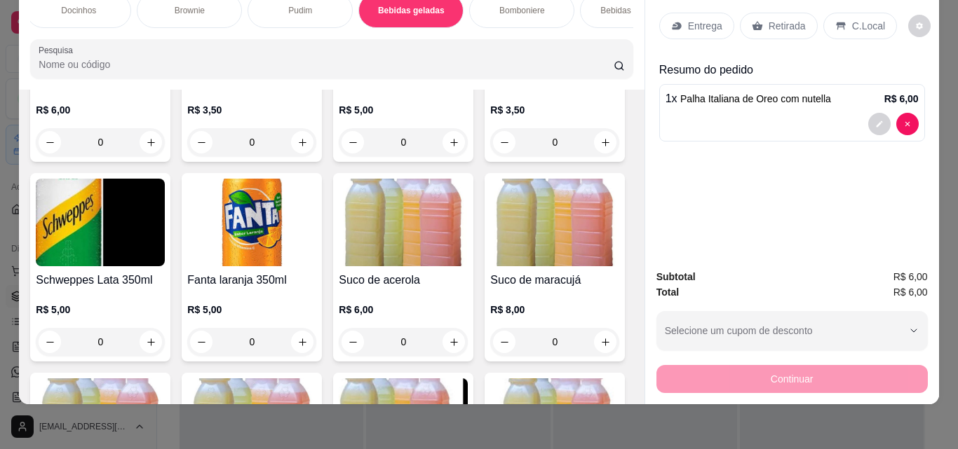
scroll to position [3212, 0]
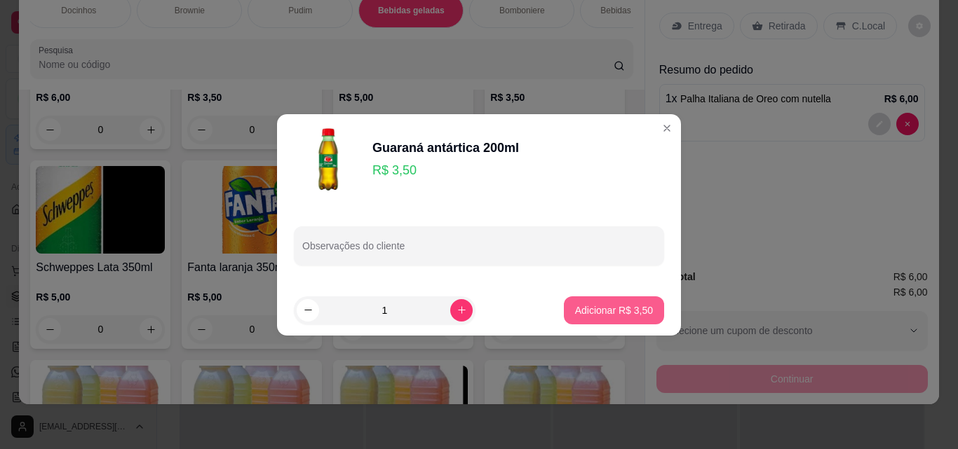
click at [586, 306] on p "Adicionar R$ 3,50" at bounding box center [614, 311] width 78 height 14
type input "1"
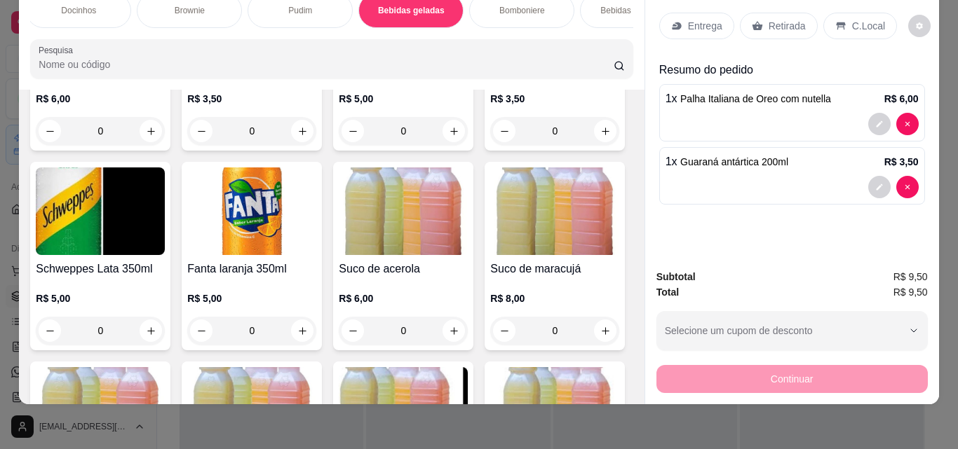
click at [703, 23] on div "Entrega" at bounding box center [696, 26] width 75 height 27
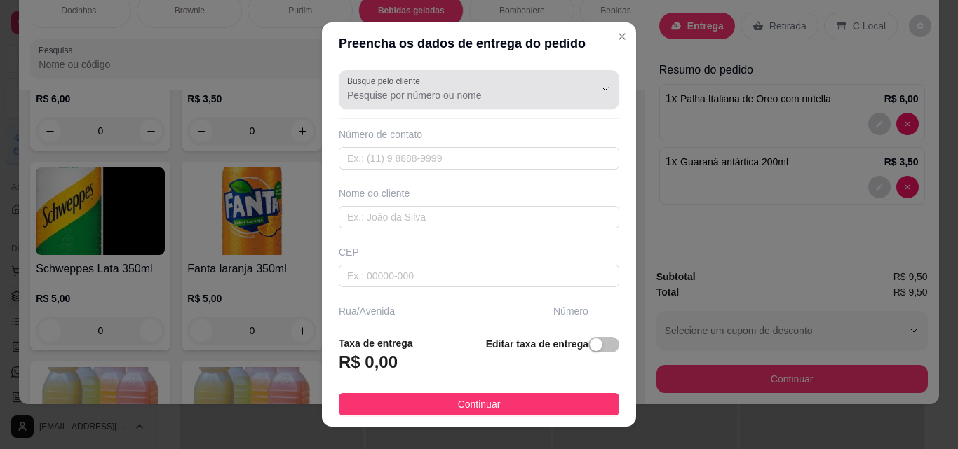
click at [518, 93] on input "Busque pelo cliente" at bounding box center [459, 95] width 224 height 14
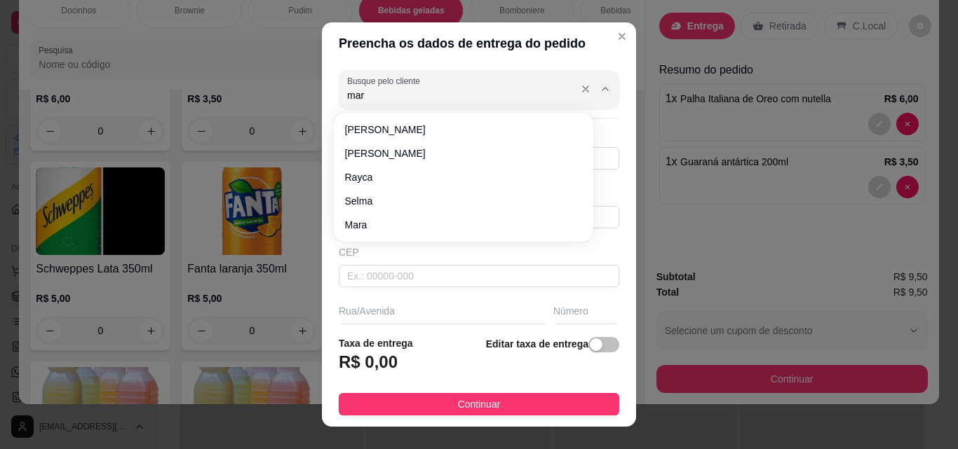
type input "mara"
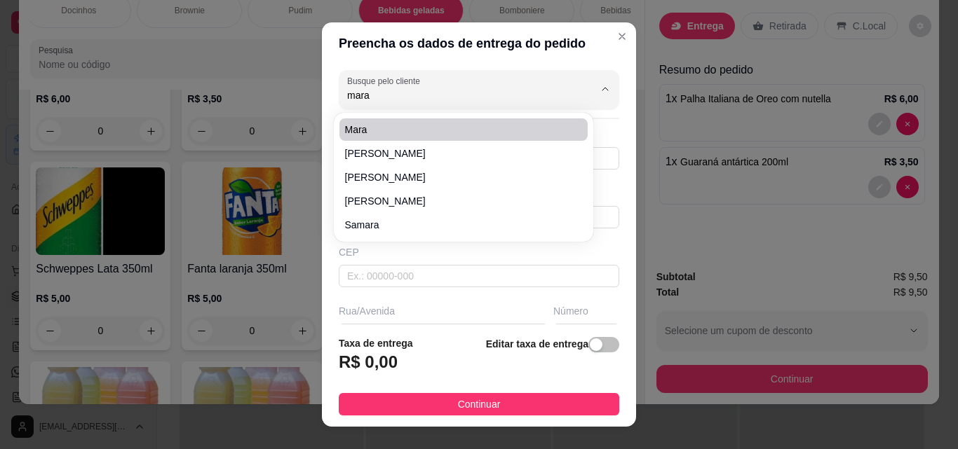
click at [454, 128] on span "mara" at bounding box center [456, 130] width 223 height 14
type input "8681578427"
type input "mara"
type input "São Miguel do tapuio"
type input "em frente a casa do pompilim"
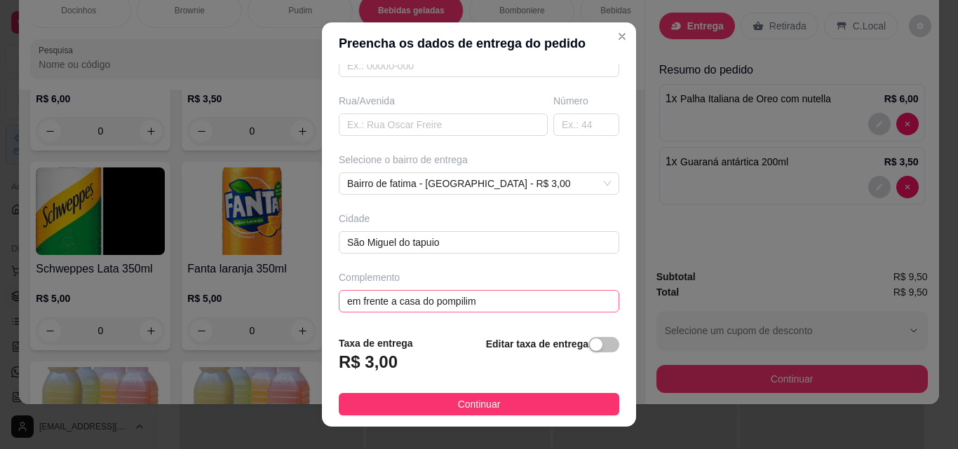
scroll to position [212, 0]
type input "mara"
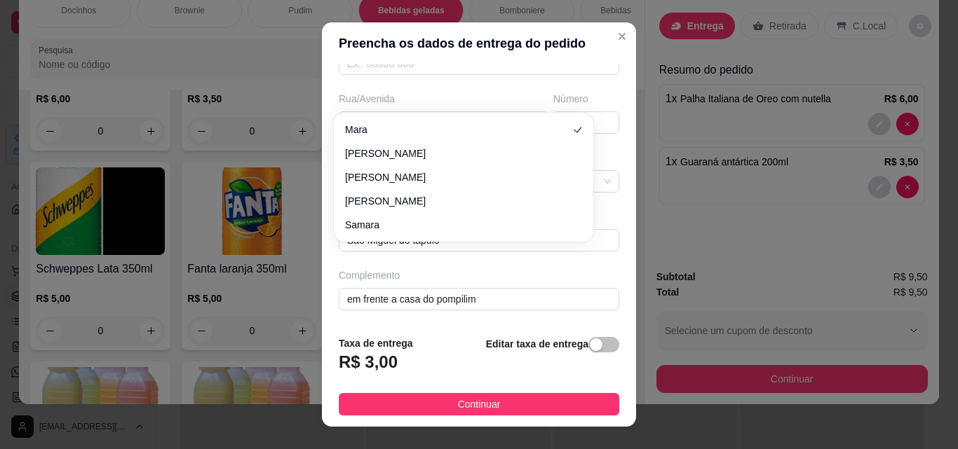
scroll to position [0, 0]
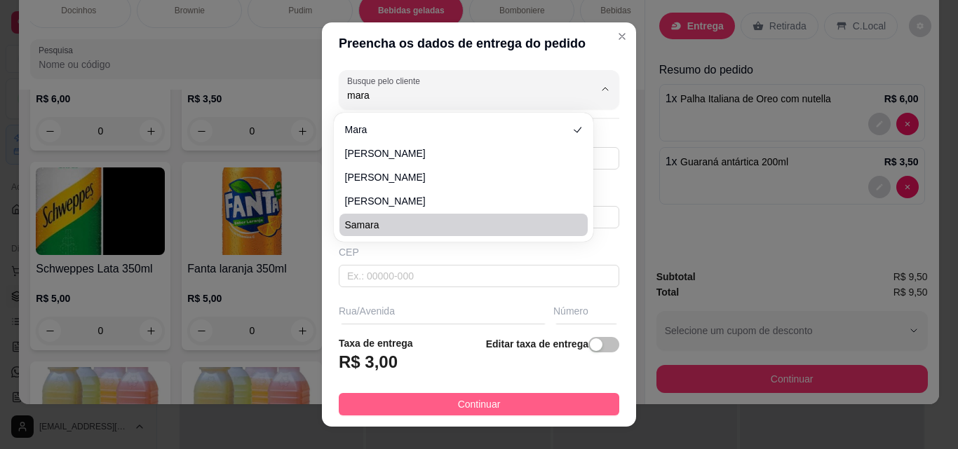
click at [468, 403] on span "Continuar" at bounding box center [479, 404] width 43 height 15
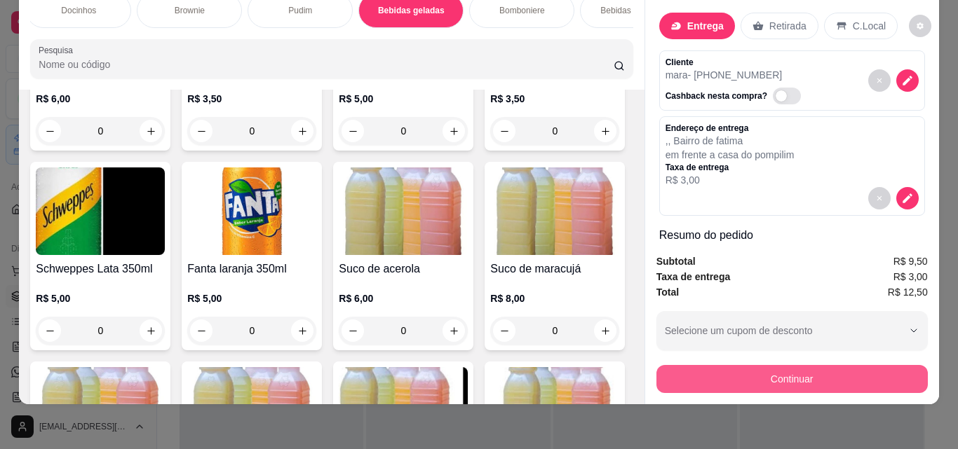
click at [843, 377] on button "Continuar" at bounding box center [791, 379] width 271 height 28
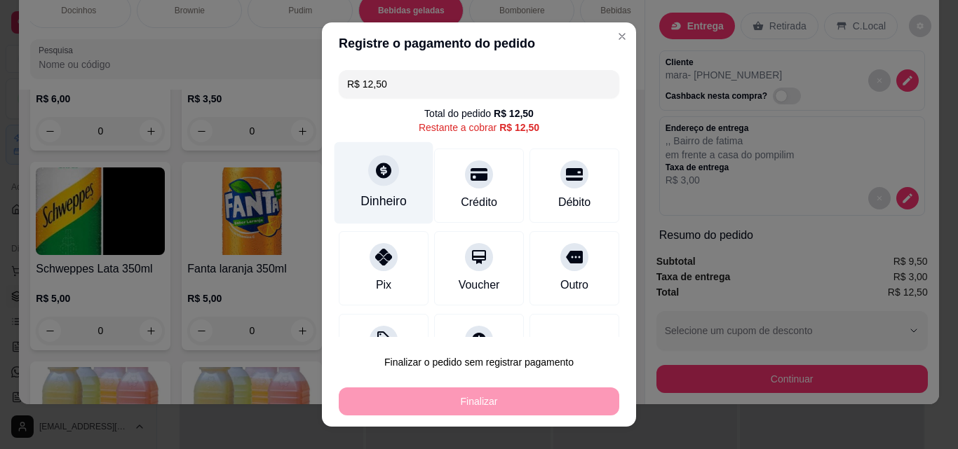
click at [385, 200] on div "Dinheiro" at bounding box center [383, 201] width 46 height 18
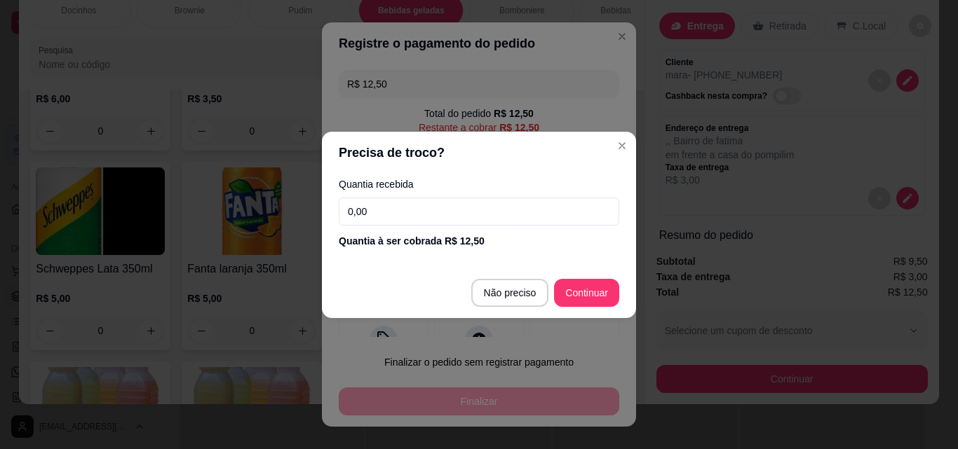
click at [416, 208] on input "0,00" at bounding box center [479, 212] width 280 height 28
type input "20,00"
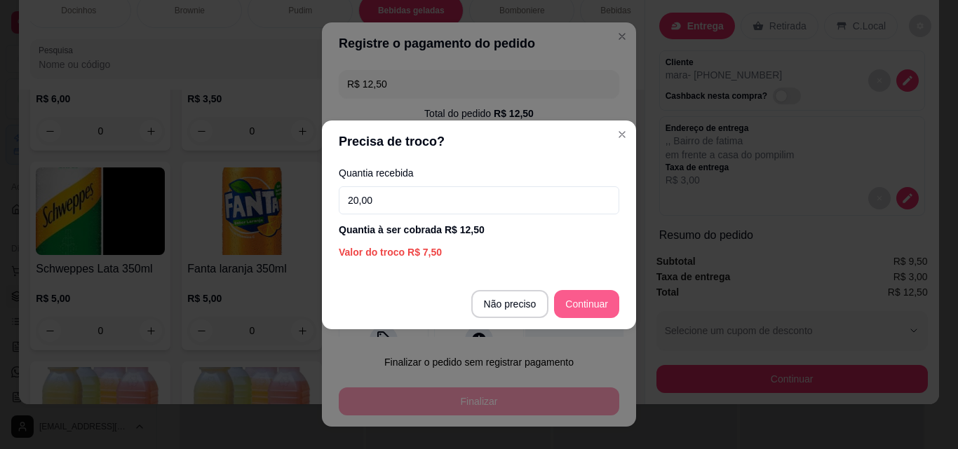
type input "R$ 0,00"
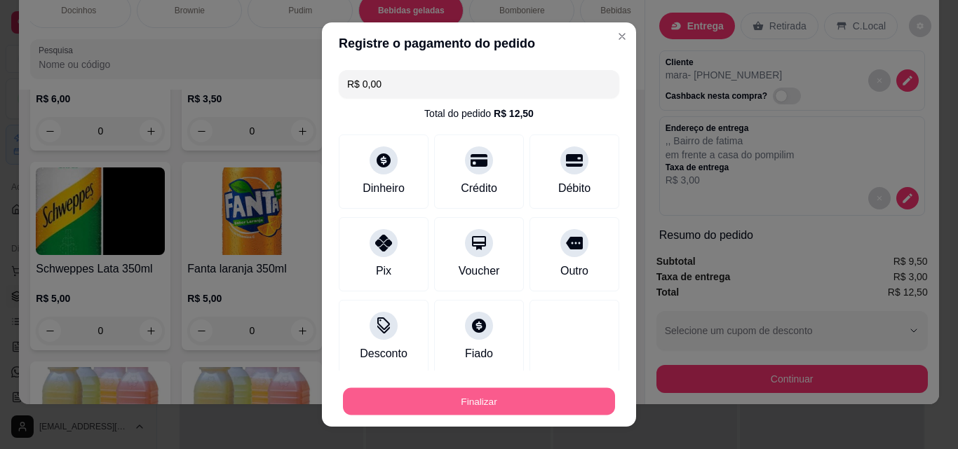
click at [448, 391] on button "Finalizar" at bounding box center [479, 401] width 272 height 27
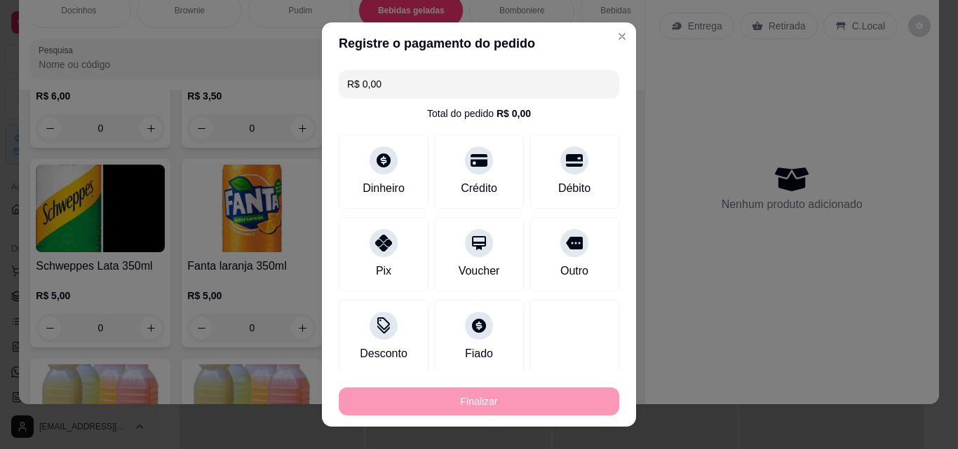
type input "0"
type input "-R$ 12,50"
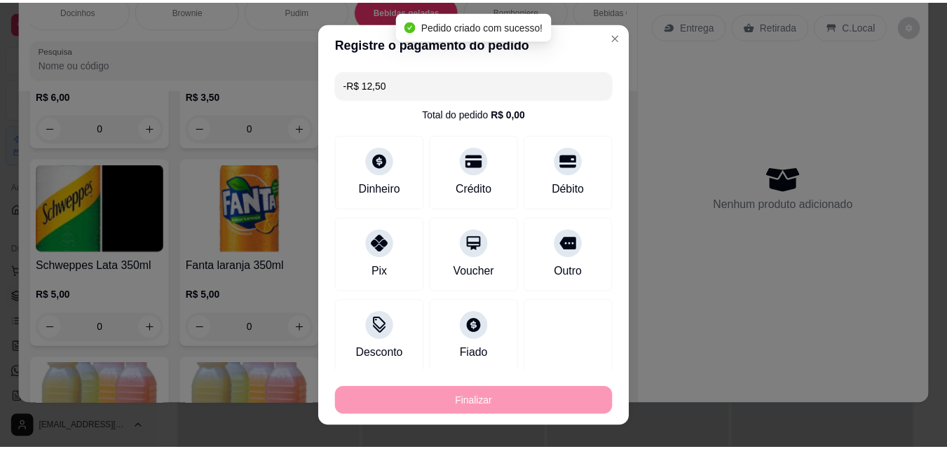
scroll to position [3210, 0]
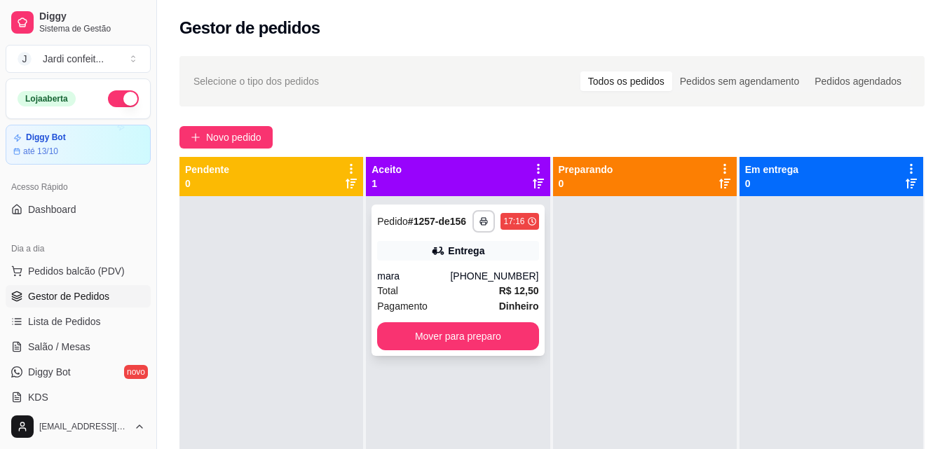
click at [503, 247] on div "Entrega" at bounding box center [457, 251] width 161 height 20
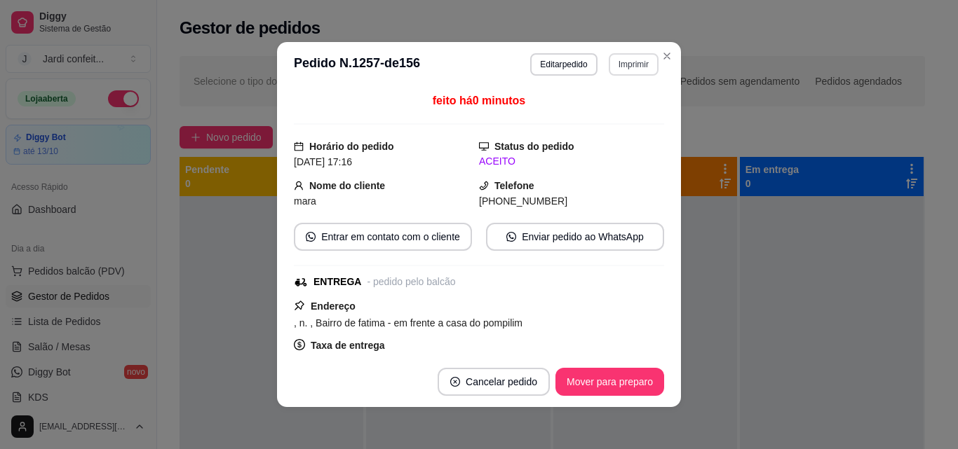
click at [630, 65] on button "Imprimir" at bounding box center [634, 64] width 50 height 22
click at [623, 121] on button "Impressora" at bounding box center [604, 113] width 102 height 22
click at [635, 378] on button "Mover para preparo" at bounding box center [609, 382] width 109 height 28
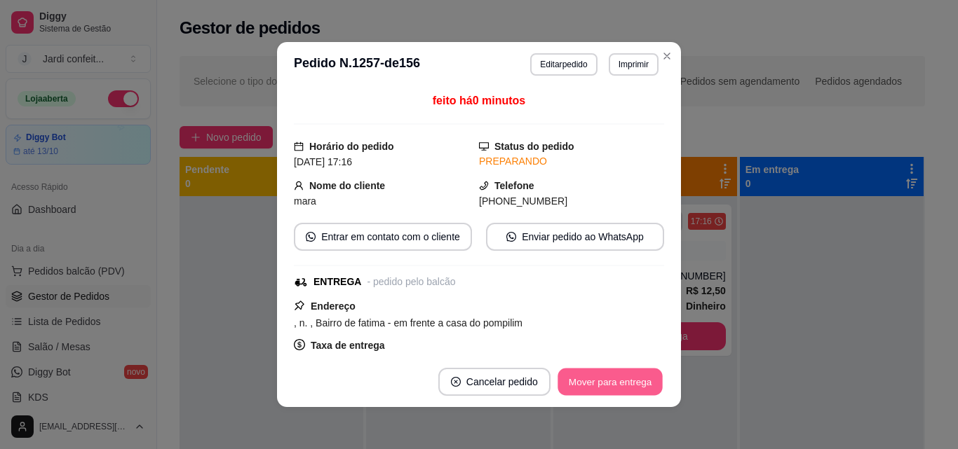
click at [639, 388] on button "Mover para entrega" at bounding box center [609, 382] width 105 height 27
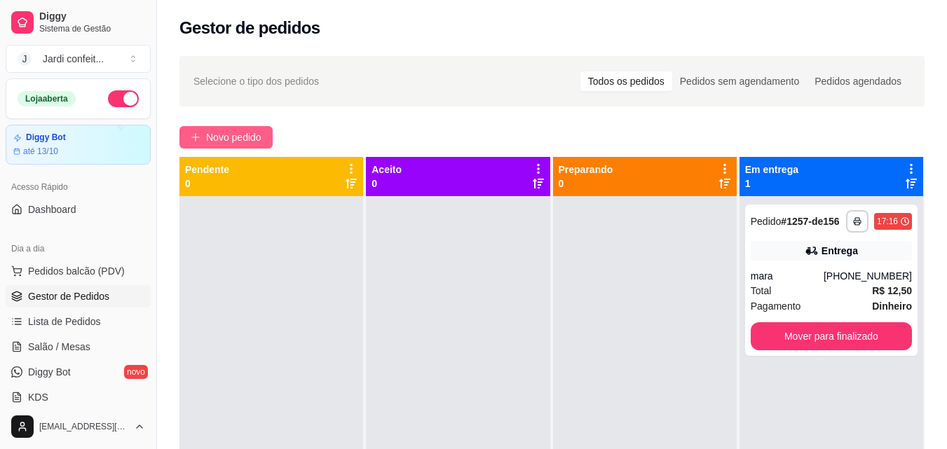
click at [231, 141] on span "Novo pedido" at bounding box center [233, 137] width 55 height 15
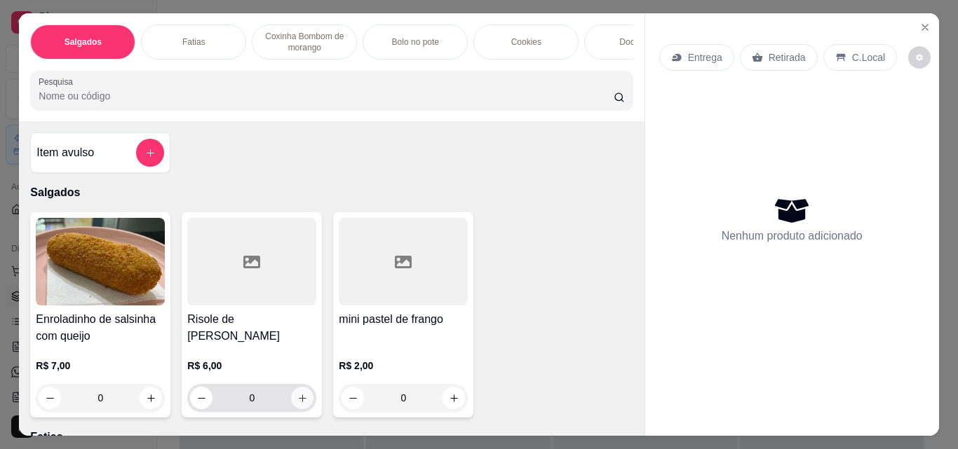
click at [297, 398] on icon "increase-product-quantity" at bounding box center [302, 398] width 11 height 11
type input "1"
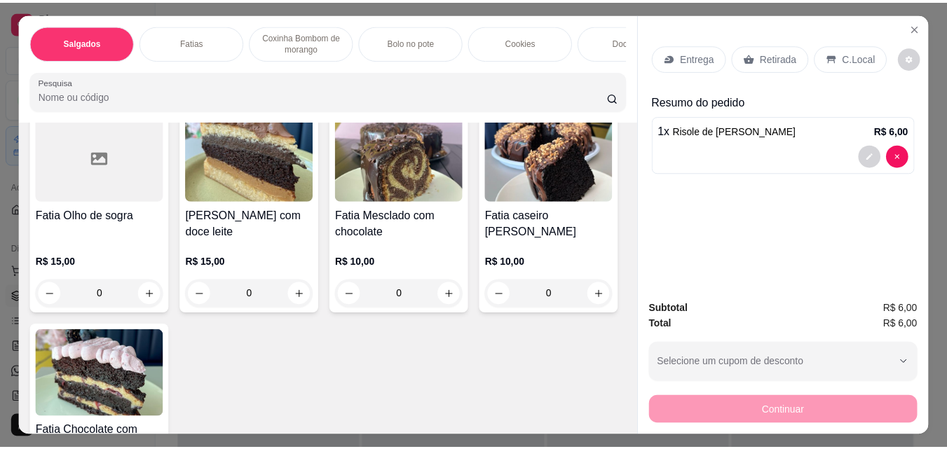
scroll to position [210, 0]
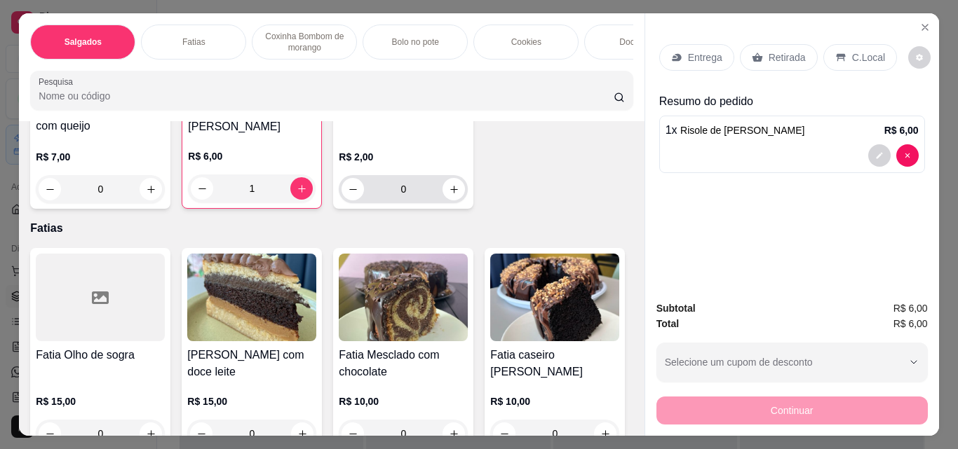
click at [412, 187] on input "0" at bounding box center [403, 189] width 79 height 28
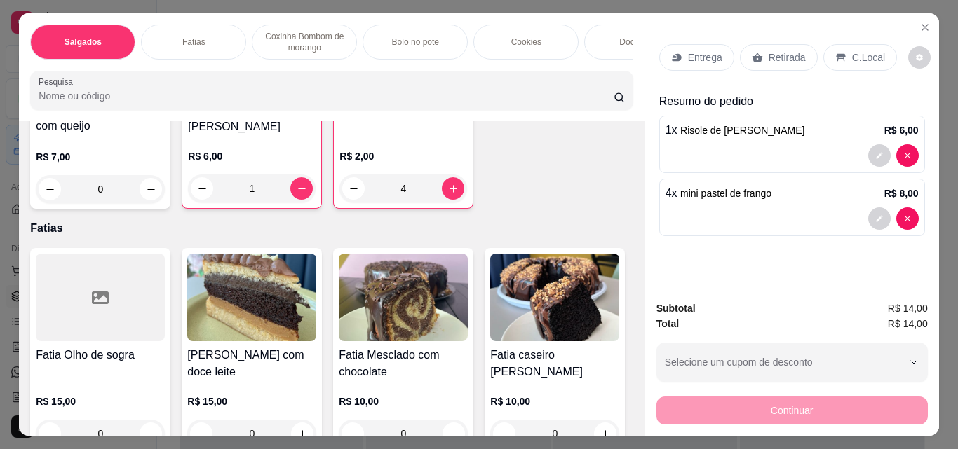
type input "4"
click at [771, 50] on p "Retirada" at bounding box center [786, 57] width 37 height 14
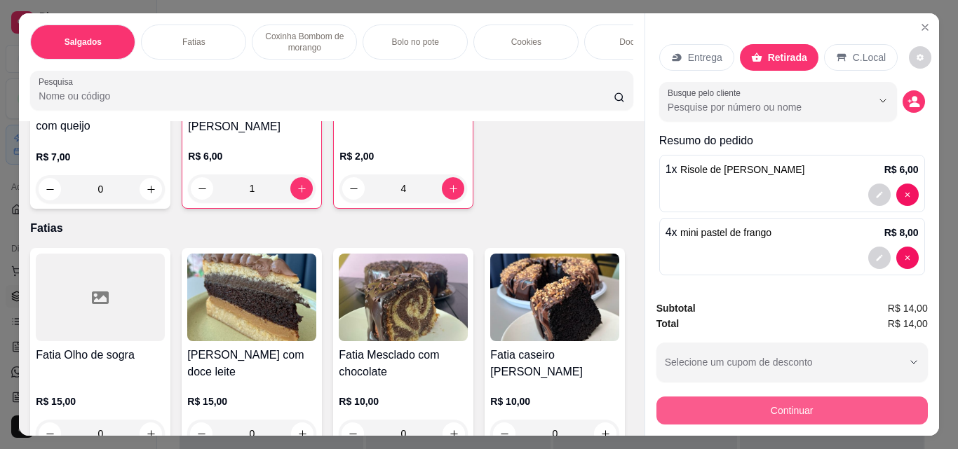
click at [877, 413] on button "Continuar" at bounding box center [791, 411] width 271 height 28
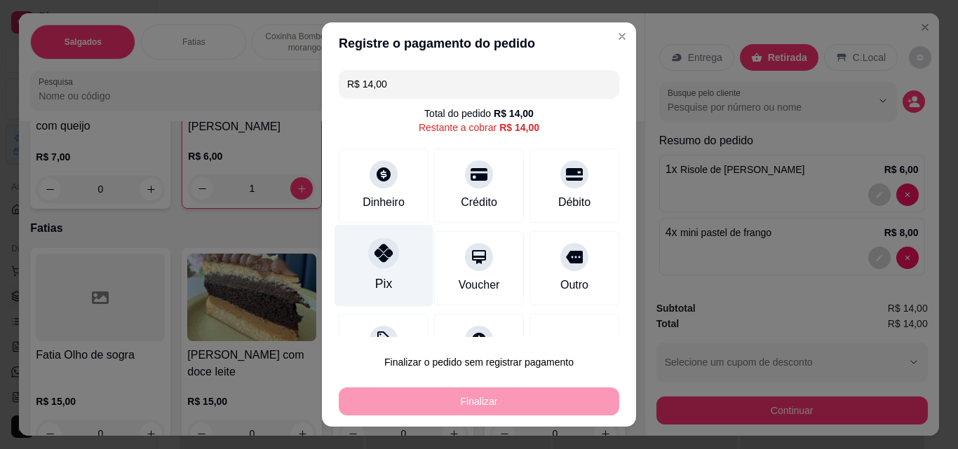
click at [374, 271] on div "Pix" at bounding box center [383, 266] width 99 height 82
type input "R$ 0,00"
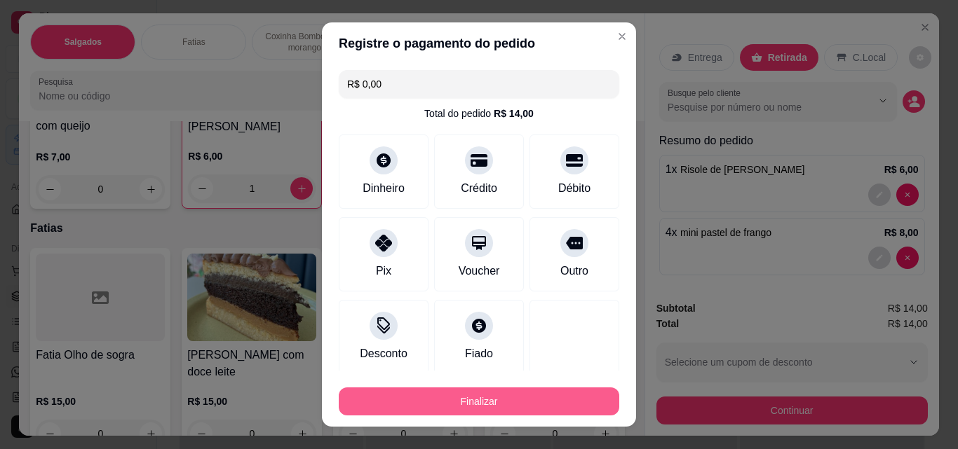
click at [499, 394] on button "Finalizar" at bounding box center [479, 402] width 280 height 28
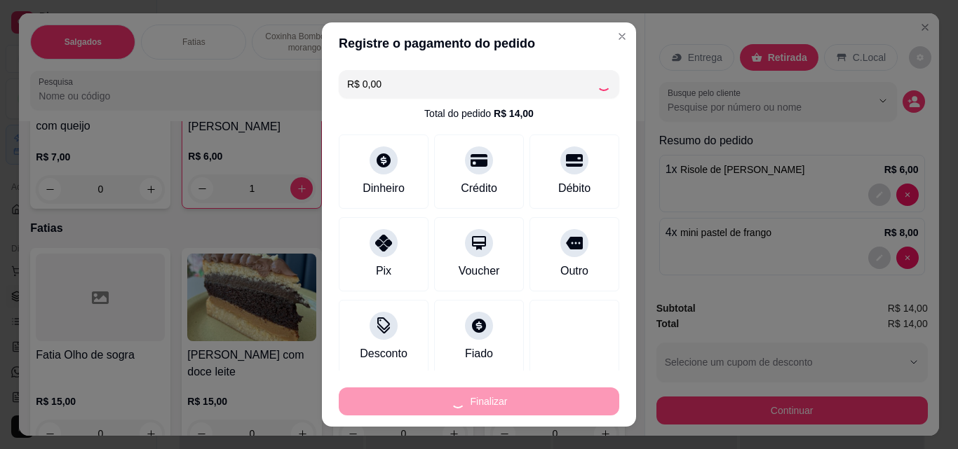
type input "0"
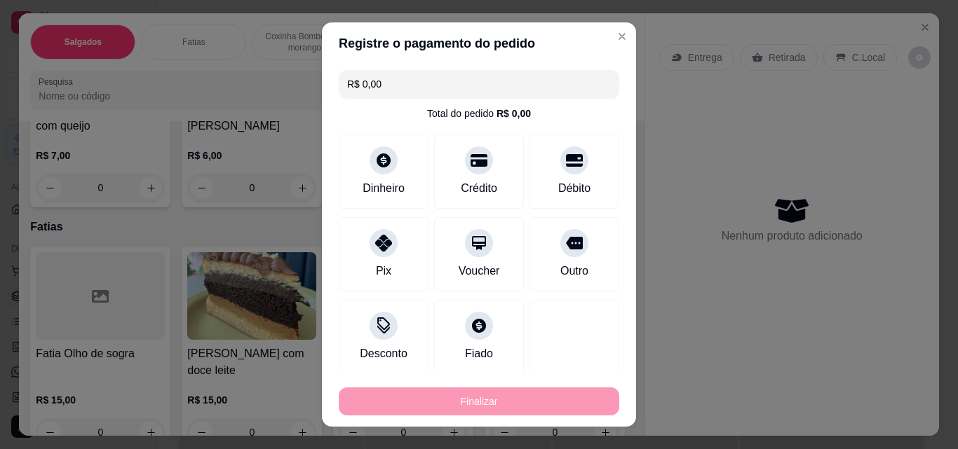
type input "-R$ 14,00"
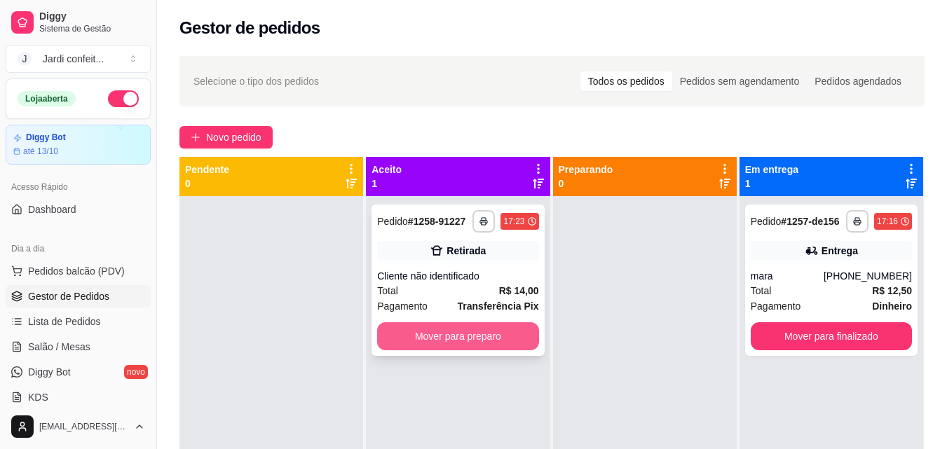
click at [468, 323] on button "Mover para preparo" at bounding box center [457, 337] width 161 height 28
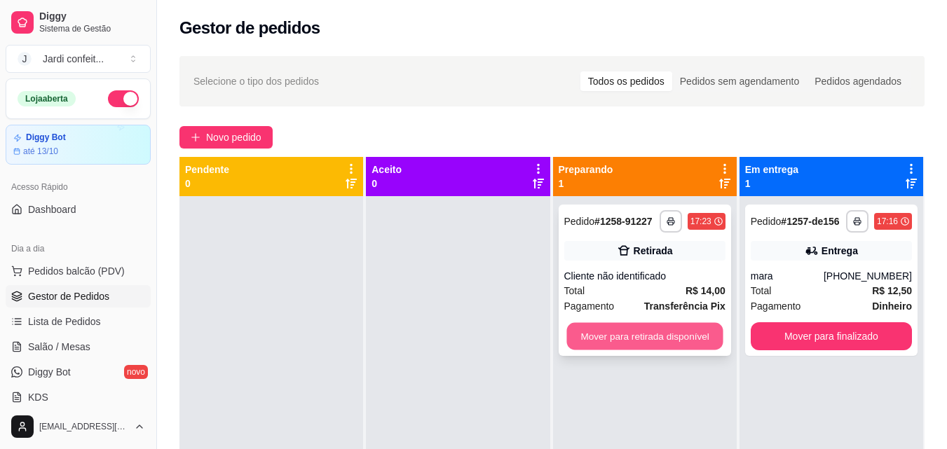
click at [670, 333] on button "Mover para retirada disponível" at bounding box center [645, 336] width 156 height 27
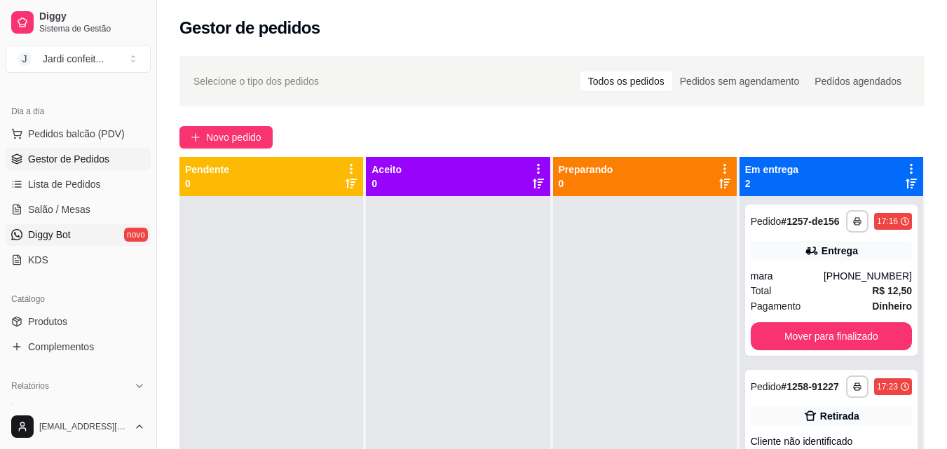
scroll to position [140, 0]
click at [99, 321] on link "Produtos" at bounding box center [78, 319] width 145 height 22
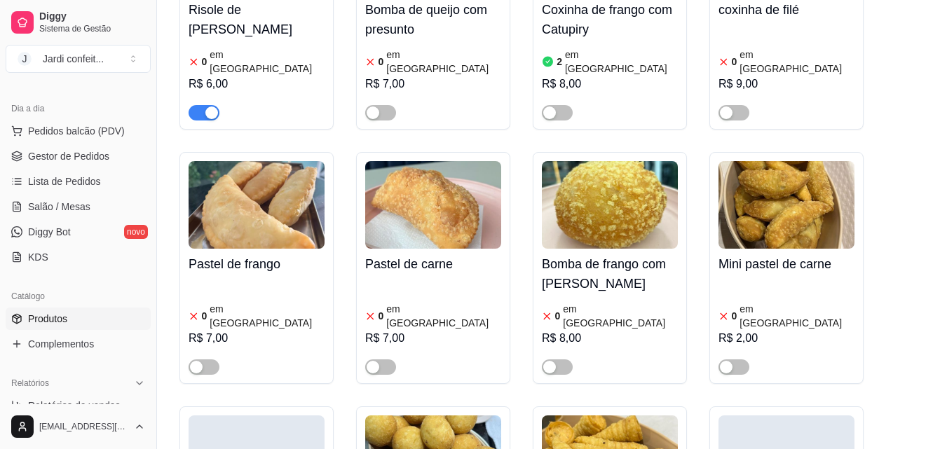
scroll to position [982, 0]
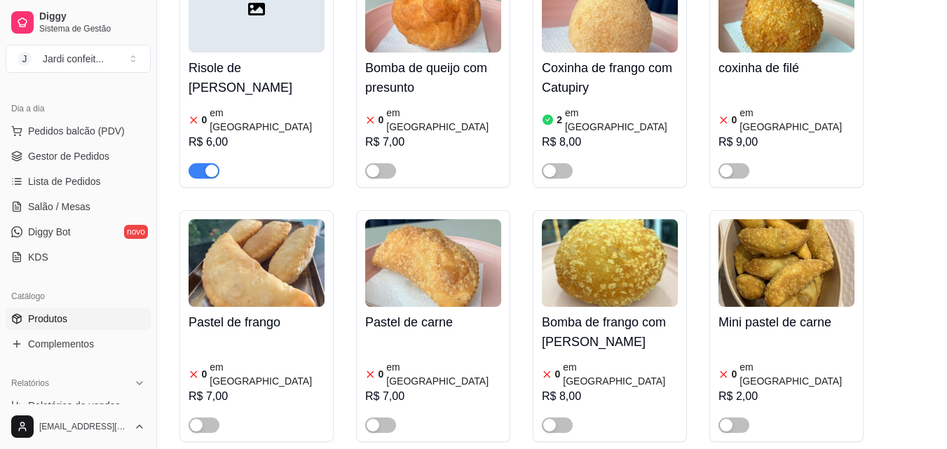
click at [197, 163] on span "button" at bounding box center [204, 170] width 31 height 15
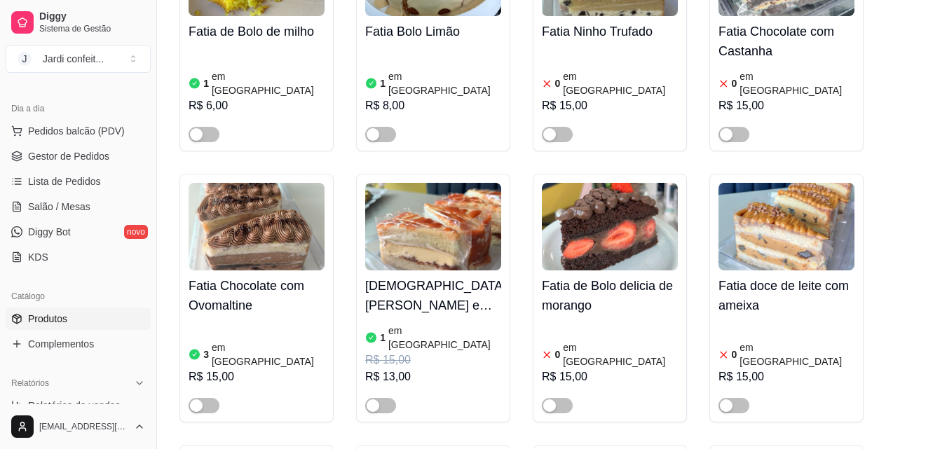
scroll to position [6661, 0]
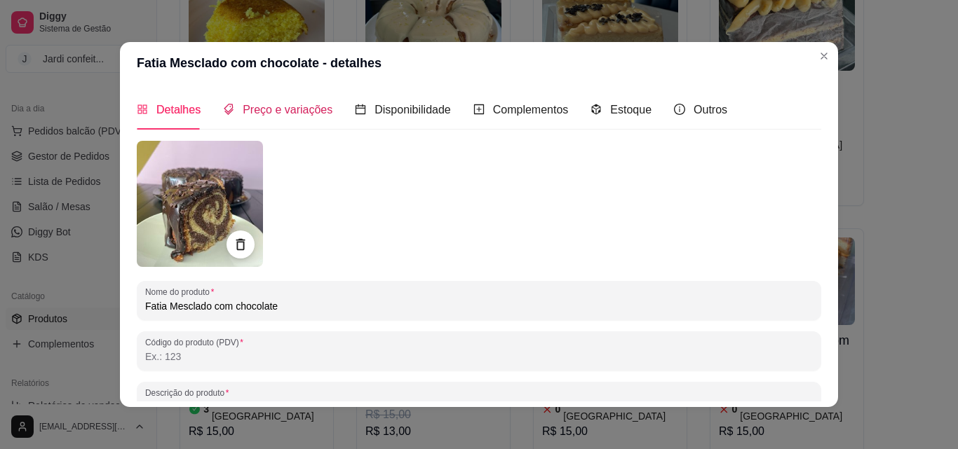
click at [250, 107] on span "Preço e variações" at bounding box center [288, 110] width 90 height 12
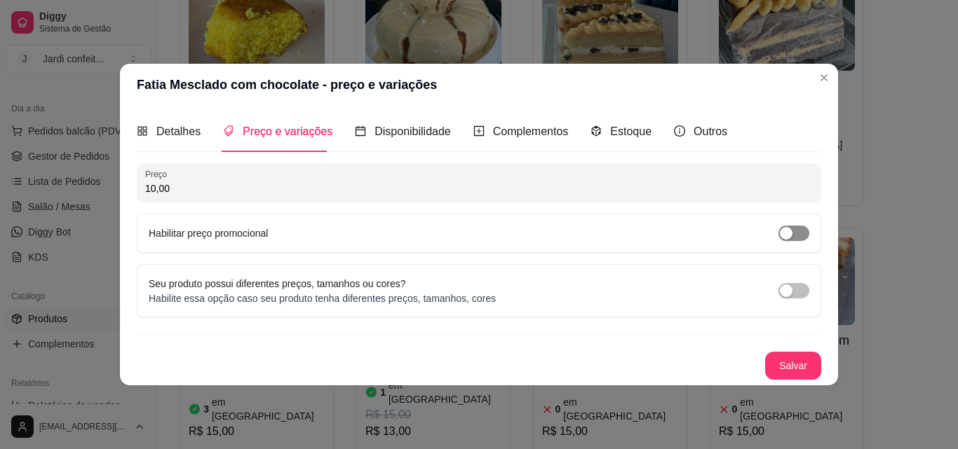
click at [787, 234] on div "button" at bounding box center [786, 233] width 13 height 13
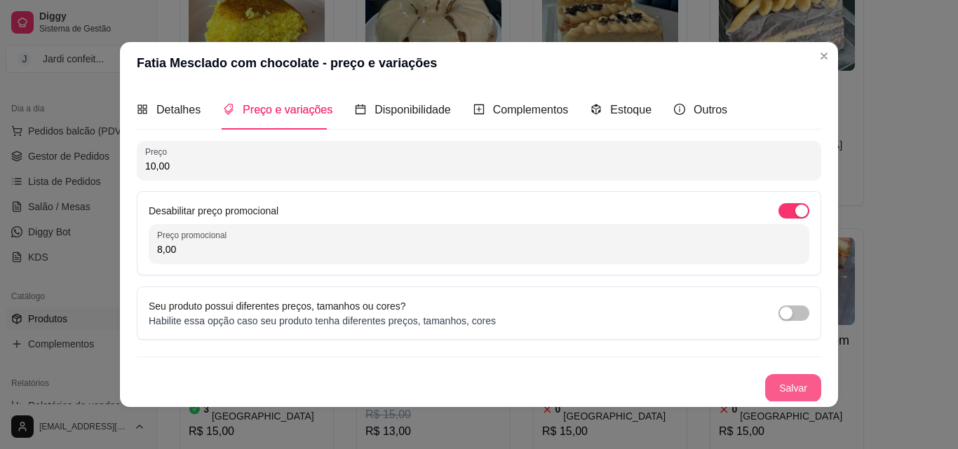
click at [784, 387] on button "Salvar" at bounding box center [793, 388] width 56 height 28
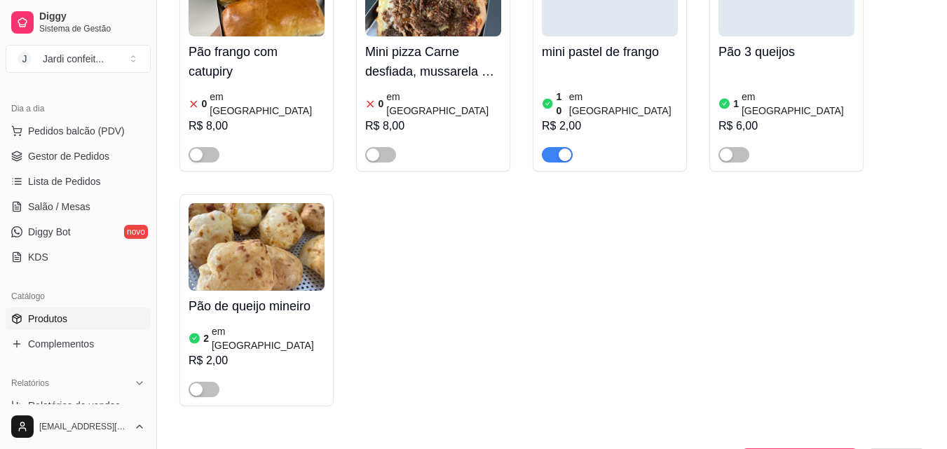
scroll to position [2524, 0]
click at [114, 151] on link "Gestor de Pedidos" at bounding box center [78, 156] width 145 height 22
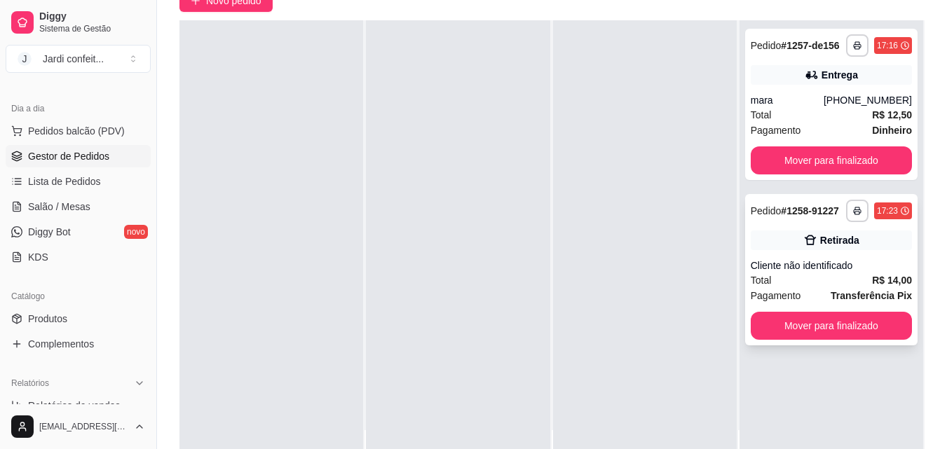
scroll to position [140, 0]
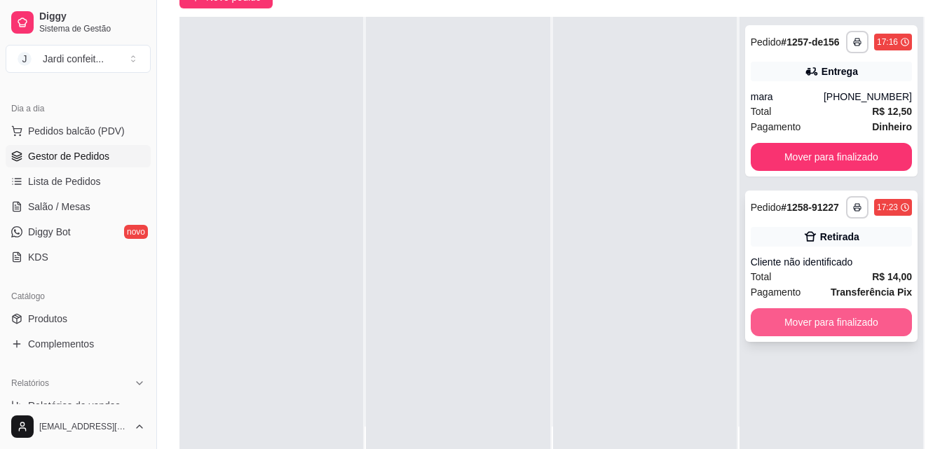
click at [849, 332] on button "Mover para finalizado" at bounding box center [831, 322] width 161 height 28
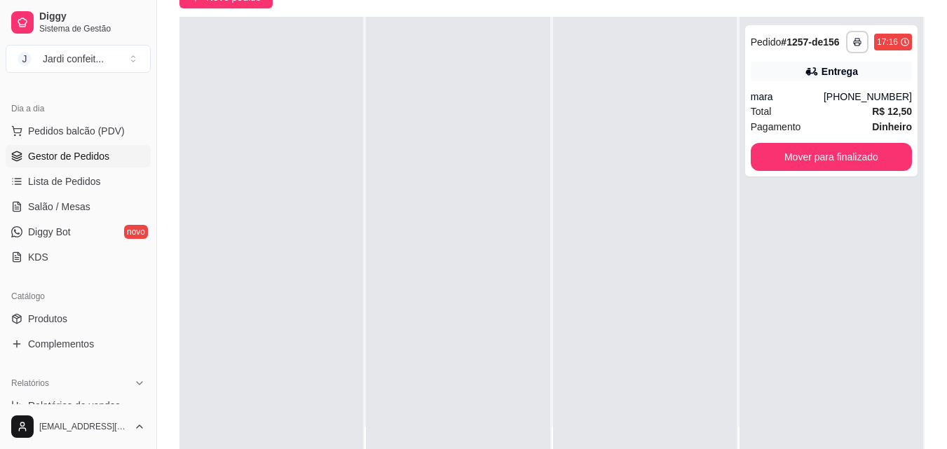
scroll to position [214, 0]
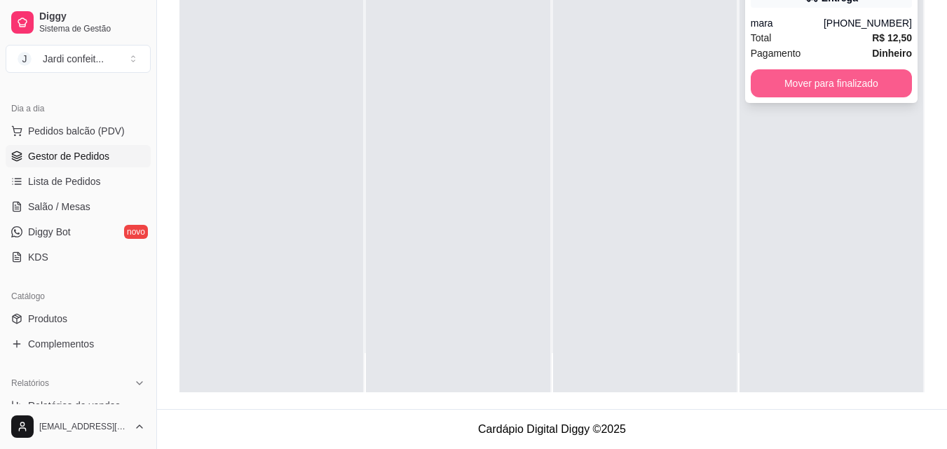
click at [785, 88] on button "Mover para finalizado" at bounding box center [831, 83] width 161 height 28
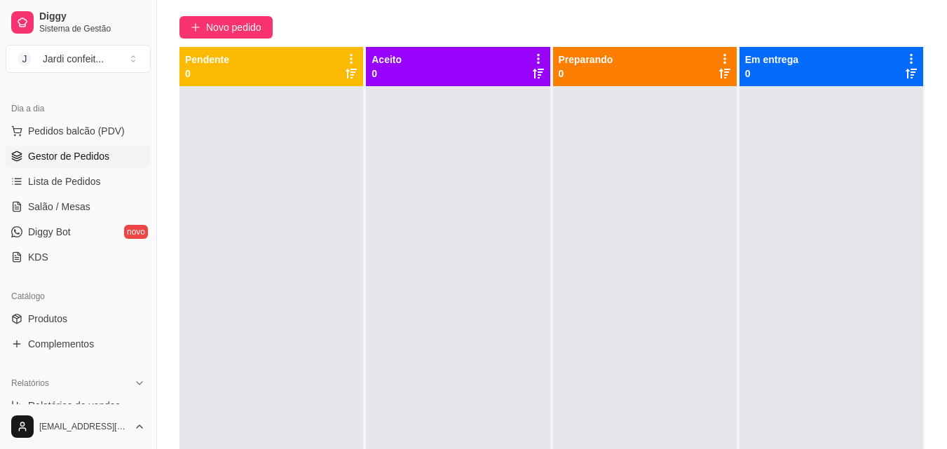
scroll to position [0, 0]
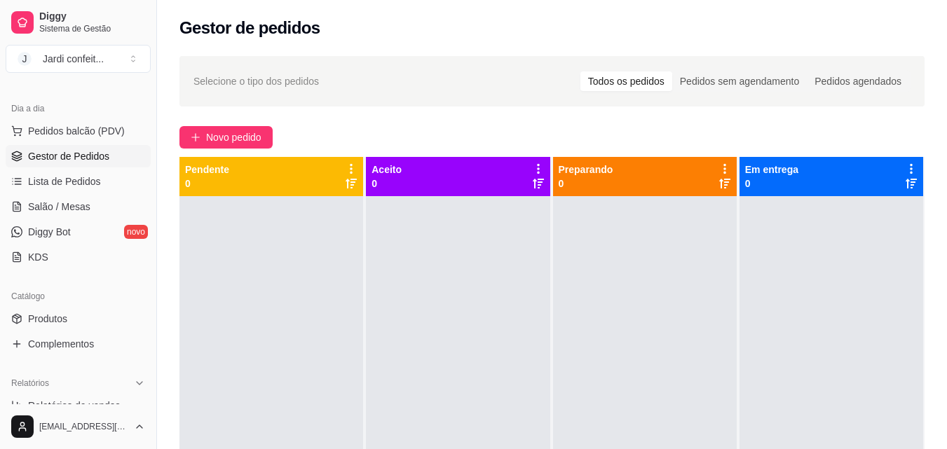
click at [80, 331] on ul "Produtos Complementos" at bounding box center [78, 332] width 145 height 48
click at [102, 321] on link "Produtos" at bounding box center [78, 319] width 145 height 22
click at [57, 317] on span "Produtos" at bounding box center [47, 319] width 39 height 14
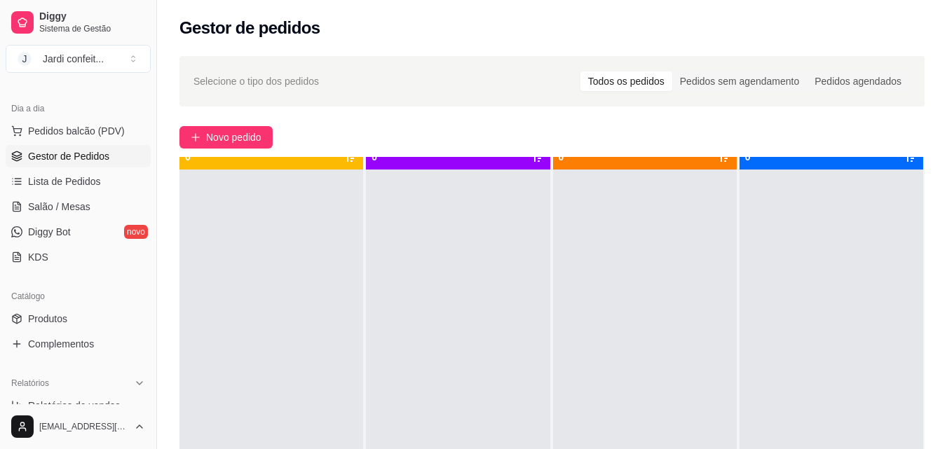
scroll to position [39, 0]
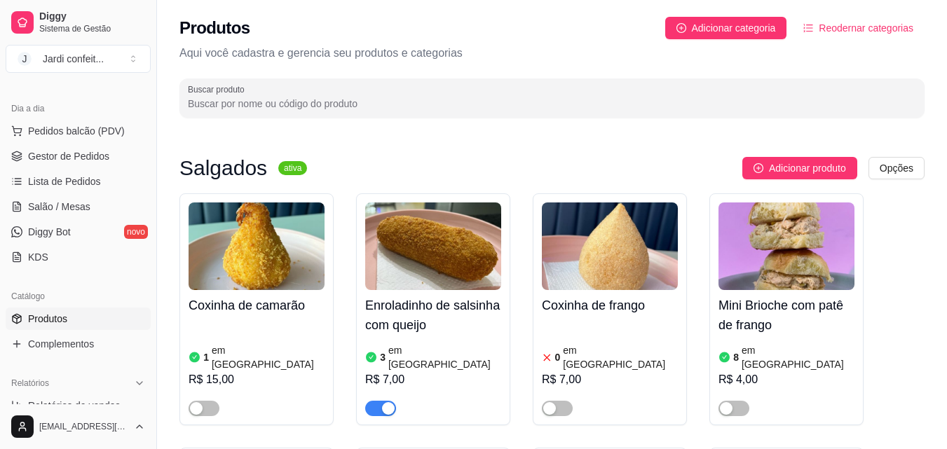
click at [458, 203] on img at bounding box center [433, 247] width 136 height 88
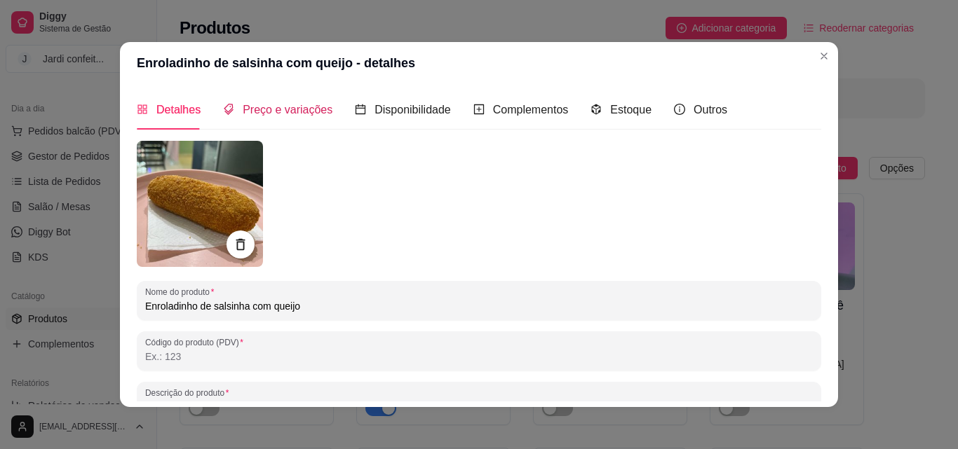
click at [299, 107] on span "Preço e variações" at bounding box center [288, 110] width 90 height 12
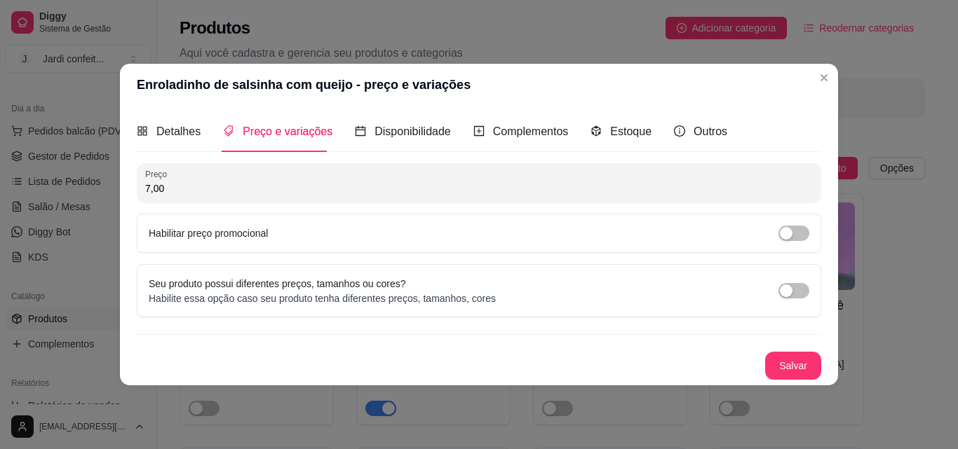
click at [799, 224] on div "Habilitar preço promocional" at bounding box center [479, 233] width 684 height 39
click at [806, 236] on span "button" at bounding box center [793, 233] width 31 height 15
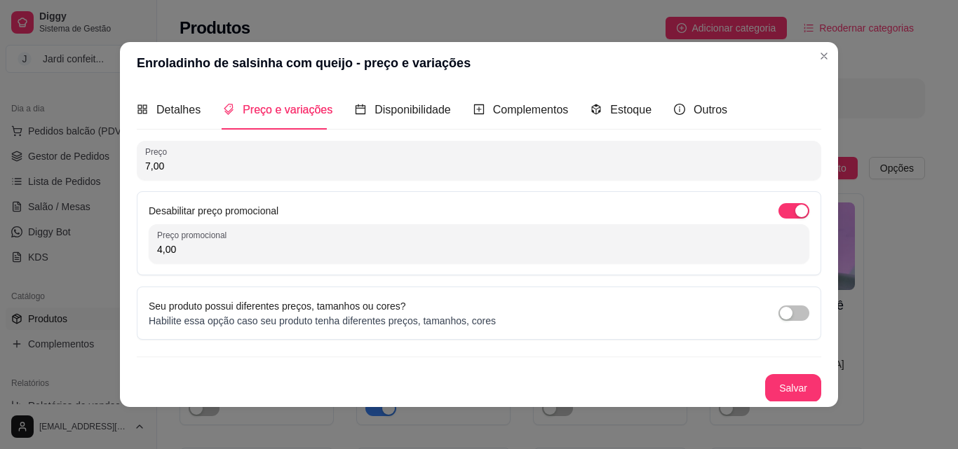
drag, startPoint x: 153, startPoint y: 255, endPoint x: 177, endPoint y: 242, distance: 27.6
click at [96, 254] on div "Enroladinho de salsinha com queijo - preço e variações Detalhes Preço e variaçõ…" at bounding box center [479, 224] width 958 height 449
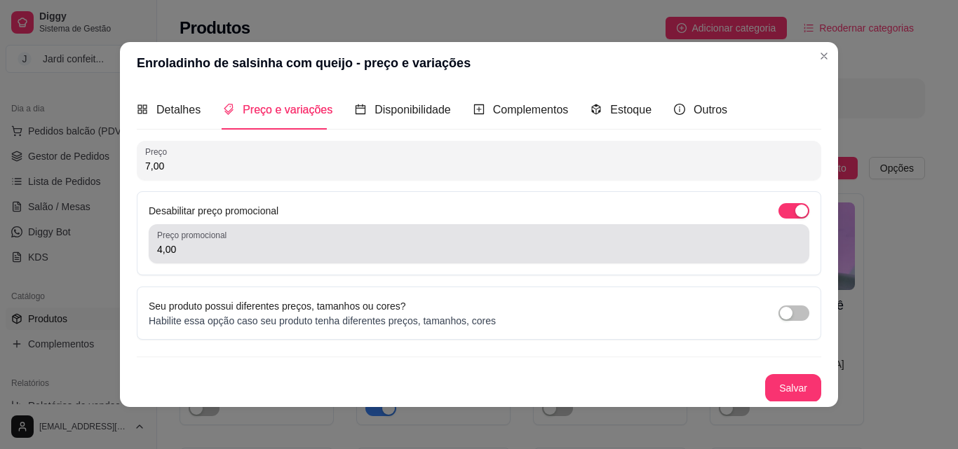
click at [208, 247] on input "4,00" at bounding box center [479, 250] width 644 height 14
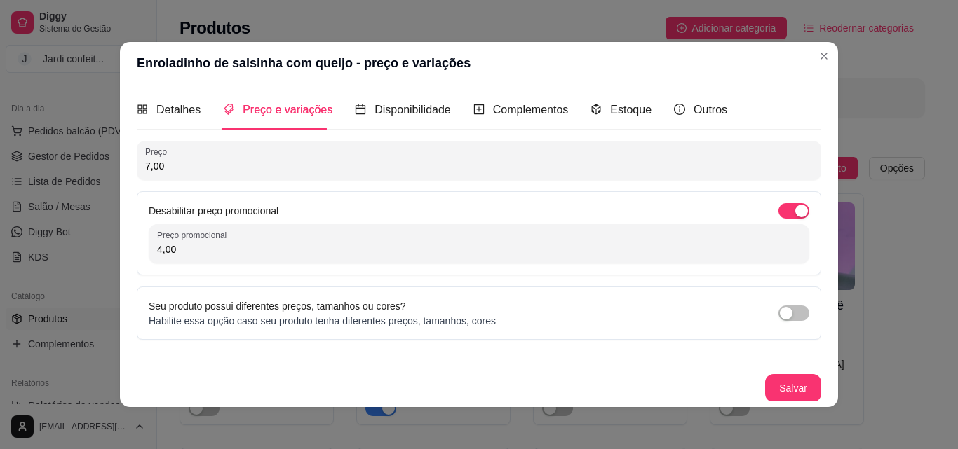
drag, startPoint x: 126, startPoint y: 255, endPoint x: 0, endPoint y: 255, distance: 126.2
click at [0, 255] on div "Enroladinho de salsinha com queijo - preço e variações Detalhes Preço e variaçõ…" at bounding box center [479, 224] width 958 height 449
type input "5,00"
click at [766, 381] on button "Salvar" at bounding box center [793, 388] width 55 height 27
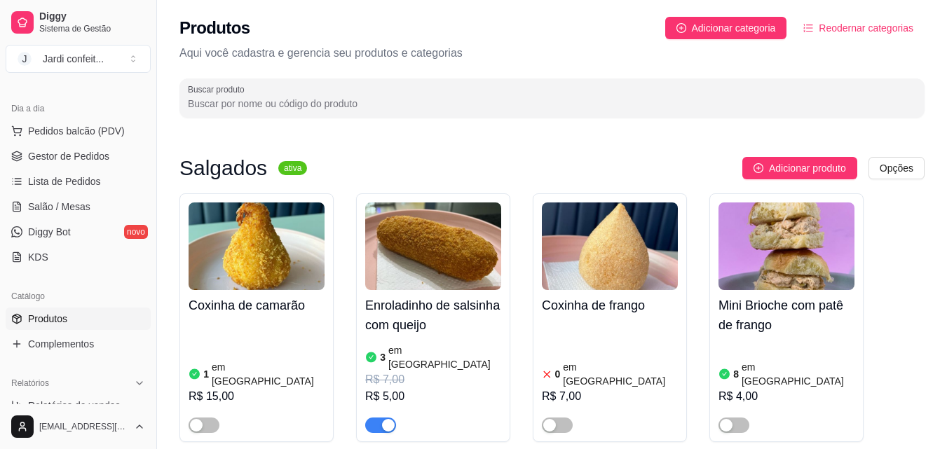
click at [580, 20] on div "Produtos Adicionar categoria Reodernar categorias" at bounding box center [551, 28] width 745 height 22
click at [358, 29] on div "Produtos Adicionar categoria Reodernar categorias" at bounding box center [551, 28] width 745 height 22
click at [91, 165] on link "Gestor de Pedidos" at bounding box center [78, 156] width 145 height 22
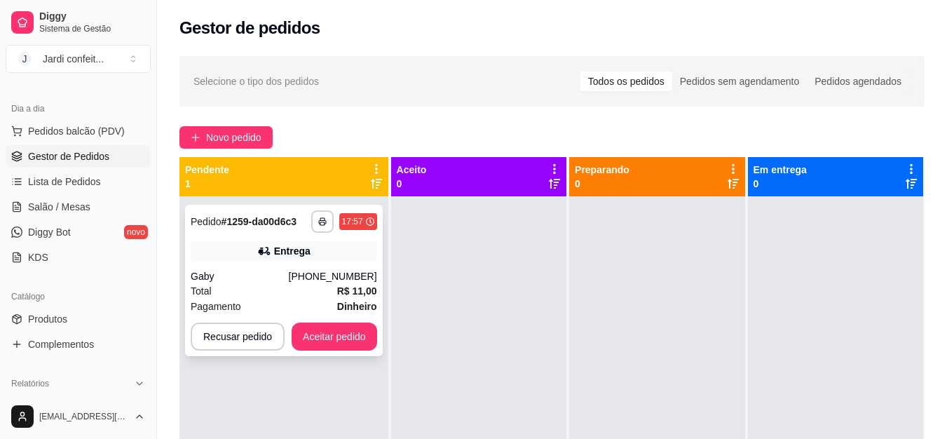
click at [357, 289] on strong "R$ 11,00" at bounding box center [357, 290] width 40 height 11
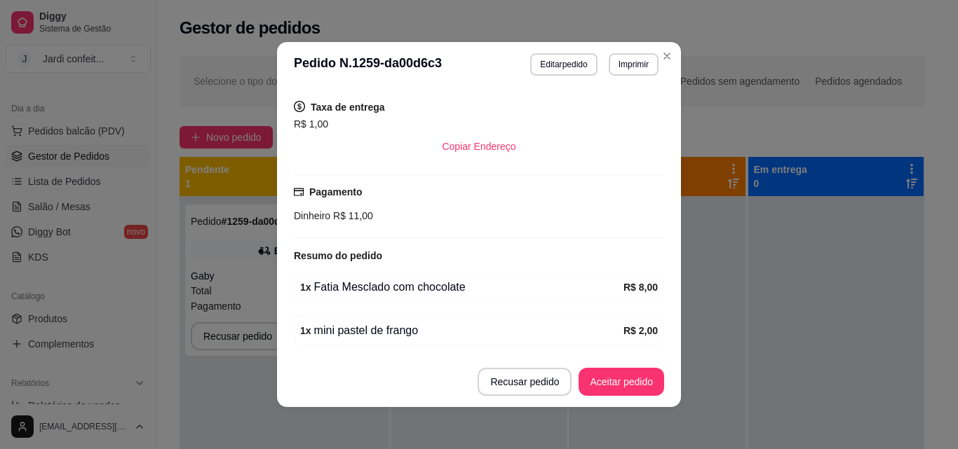
scroll to position [330, 0]
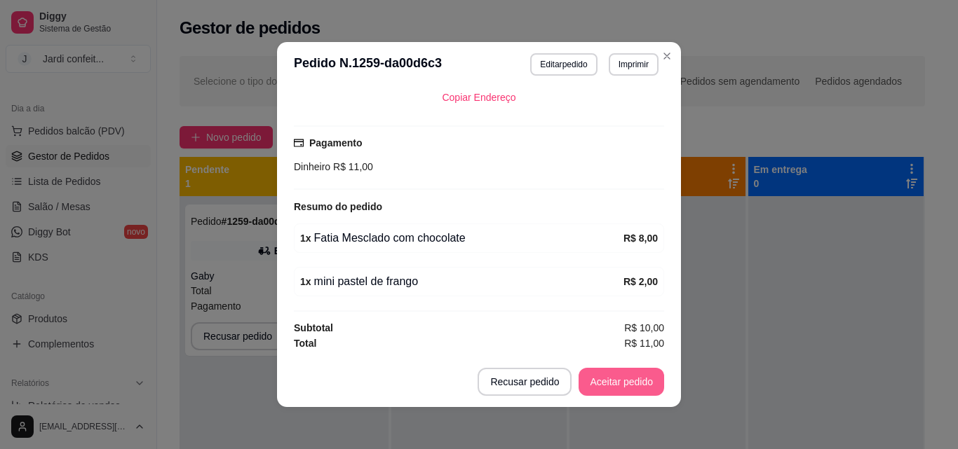
click at [627, 380] on button "Aceitar pedido" at bounding box center [621, 382] width 86 height 28
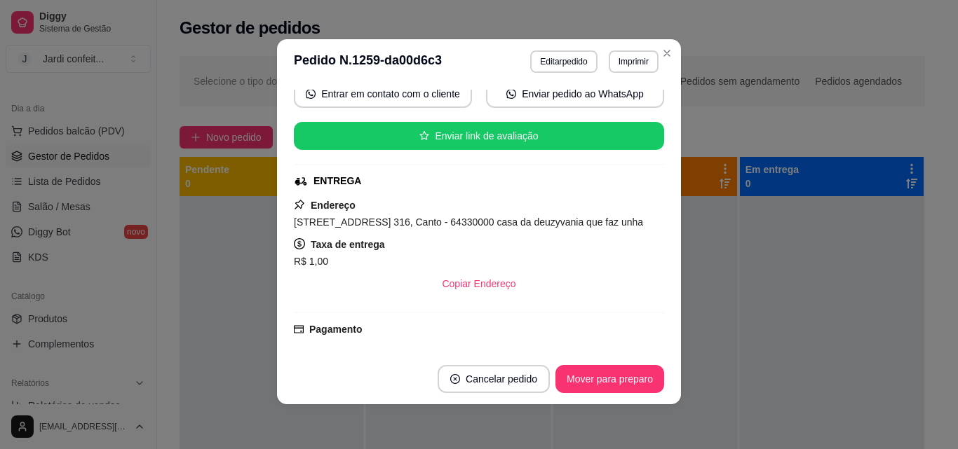
scroll to position [0, 0]
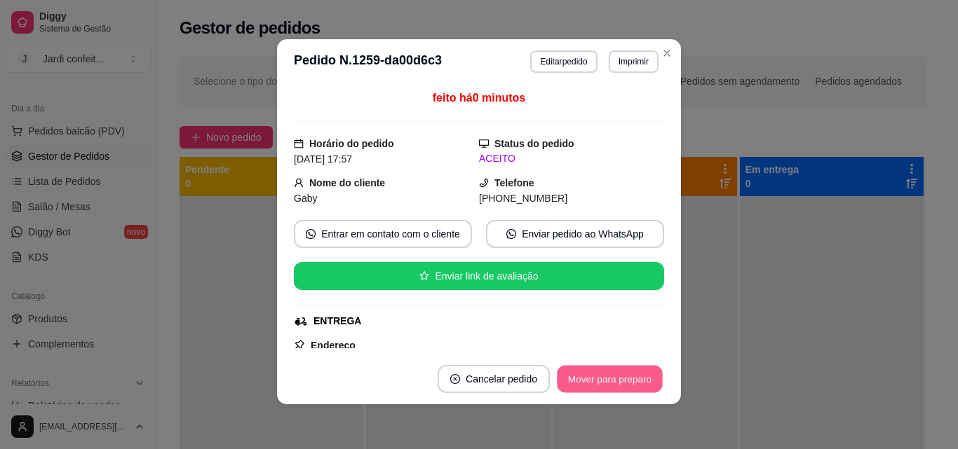
click at [631, 384] on button "Mover para preparo" at bounding box center [609, 379] width 105 height 27
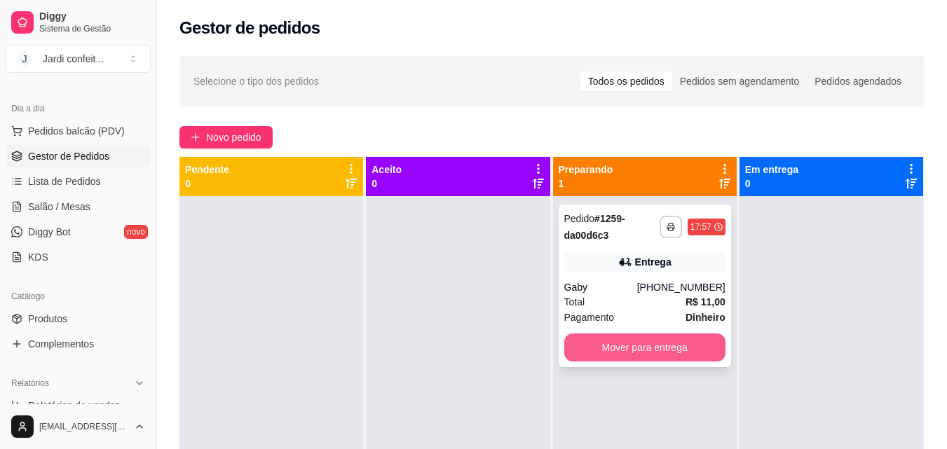
click at [670, 347] on button "Mover para entrega" at bounding box center [644, 348] width 161 height 28
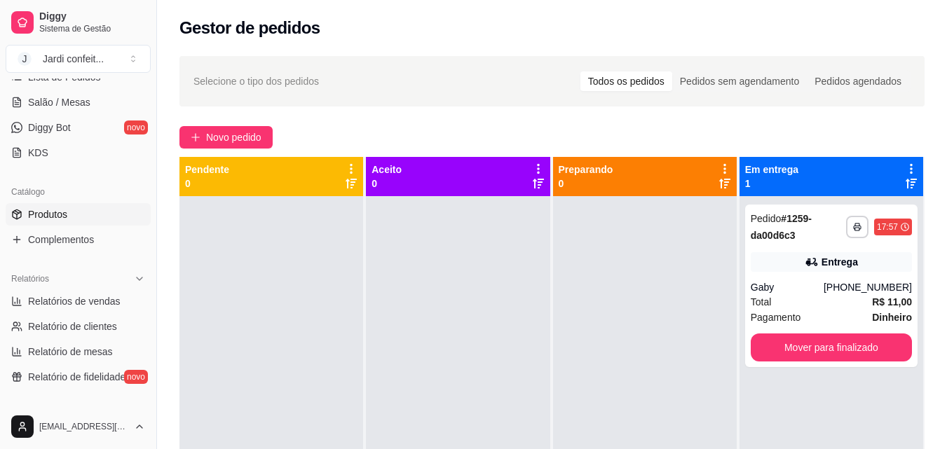
scroll to position [421, 0]
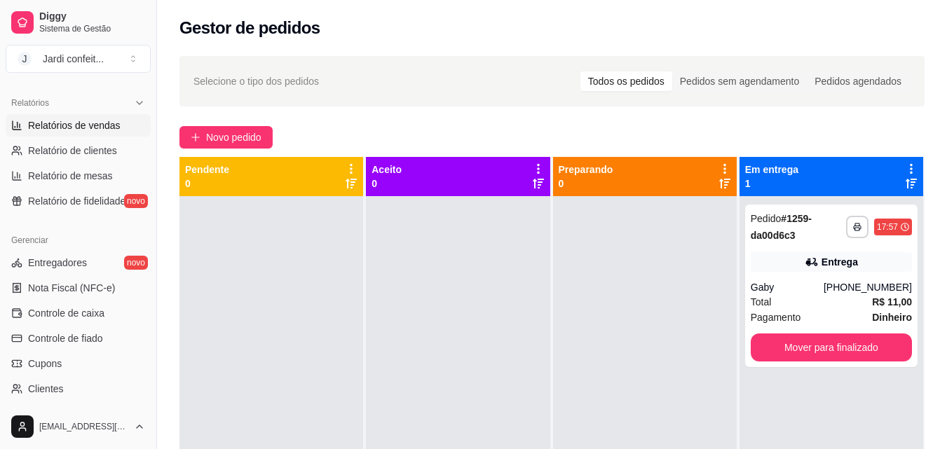
click at [104, 129] on span "Relatórios de vendas" at bounding box center [74, 125] width 93 height 14
select select "ALL"
select select "0"
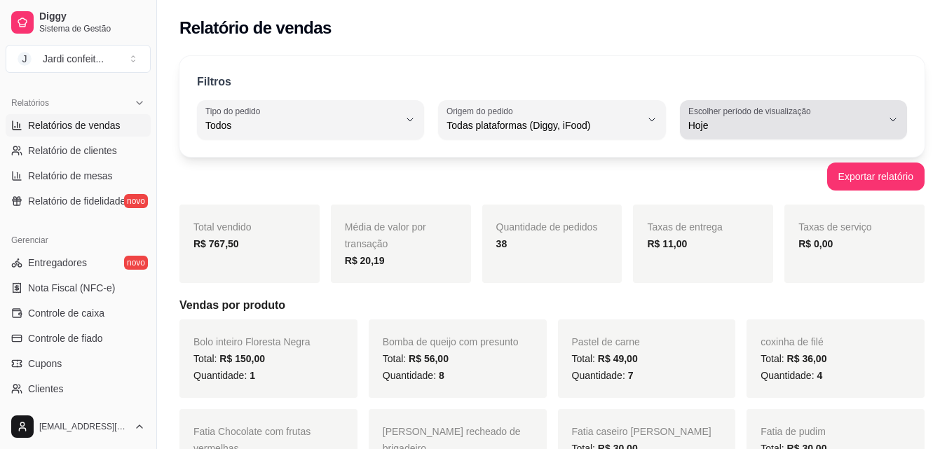
click at [881, 120] on span "Hoje" at bounding box center [786, 125] width 194 height 14
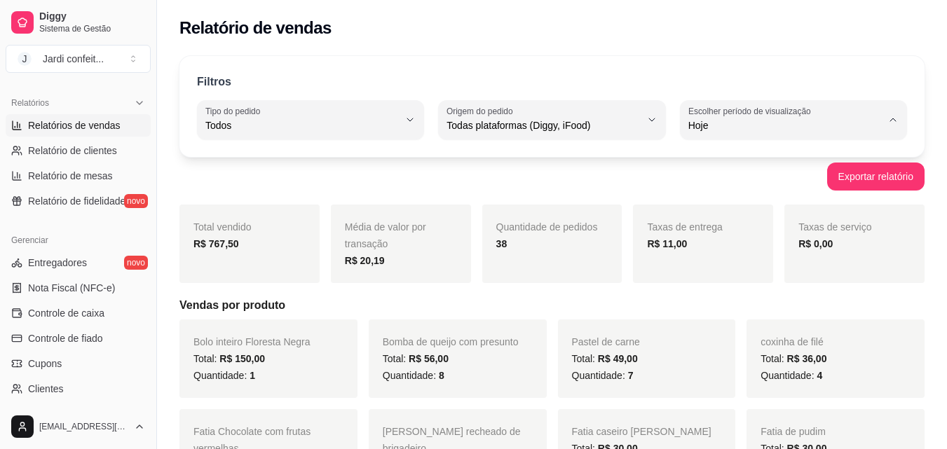
click at [736, 257] on span "30 dias" at bounding box center [786, 250] width 183 height 13
type input "30"
select select "30"
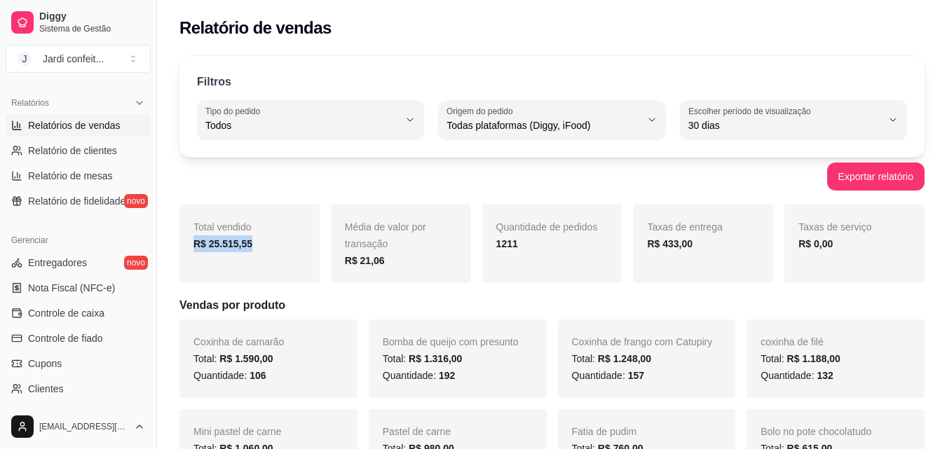
drag, startPoint x: 279, startPoint y: 244, endPoint x: 147, endPoint y: 243, distance: 131.8
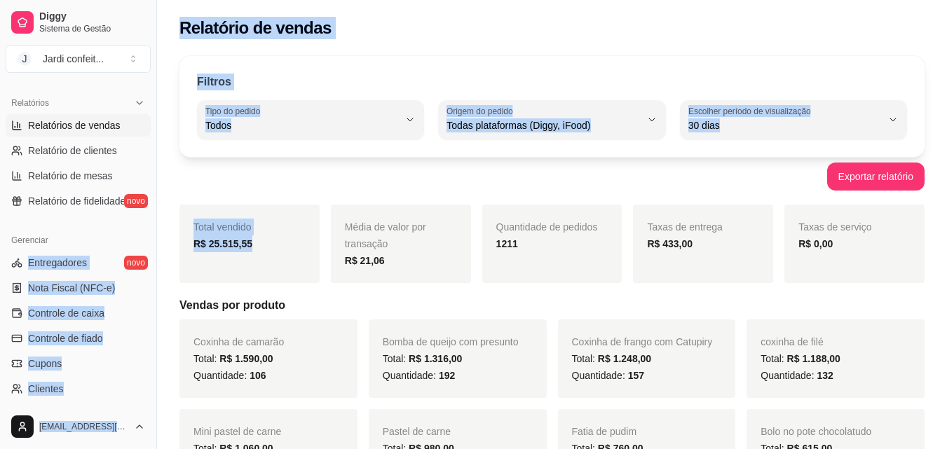
click at [245, 262] on div "Total vendido R$ 25.515,55" at bounding box center [249, 244] width 140 height 79
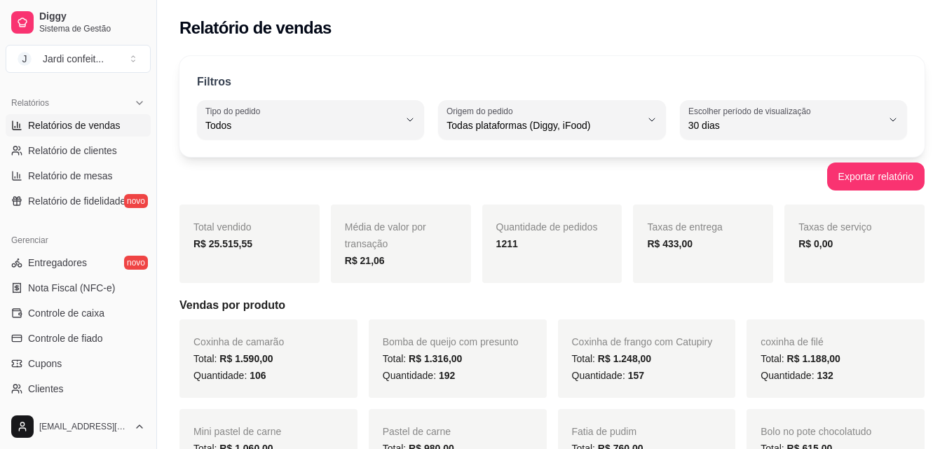
click at [424, 269] on div "Média de valor por transação R$ 21,06" at bounding box center [401, 244] width 140 height 79
drag, startPoint x: 257, startPoint y: 243, endPoint x: 177, endPoint y: 243, distance: 79.9
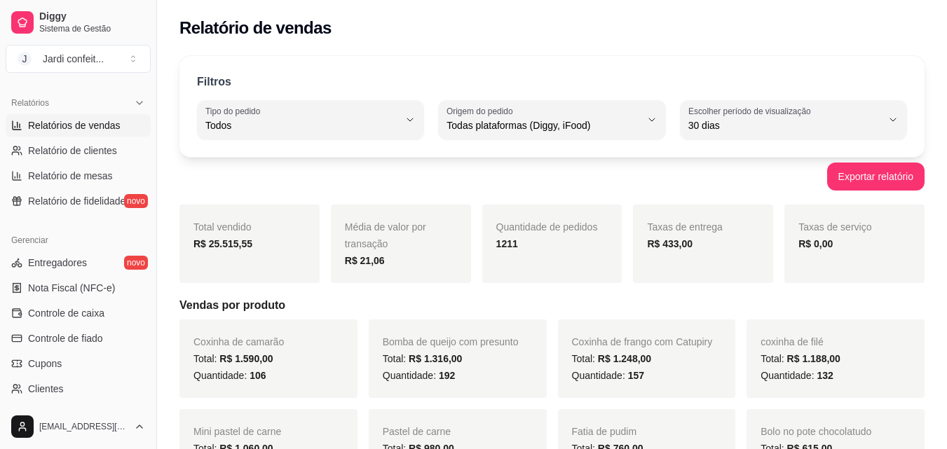
click at [384, 187] on div "Exportar relatório" at bounding box center [551, 177] width 745 height 28
drag, startPoint x: 690, startPoint y: 241, endPoint x: 632, endPoint y: 241, distance: 58.2
click at [632, 241] on div "Total vendido R$ 25.515,55 Média de valor por transação R$ 21,06 Quantidade de …" at bounding box center [551, 244] width 745 height 79
click at [690, 244] on strong "R$ 433,00" at bounding box center [670, 243] width 46 height 11
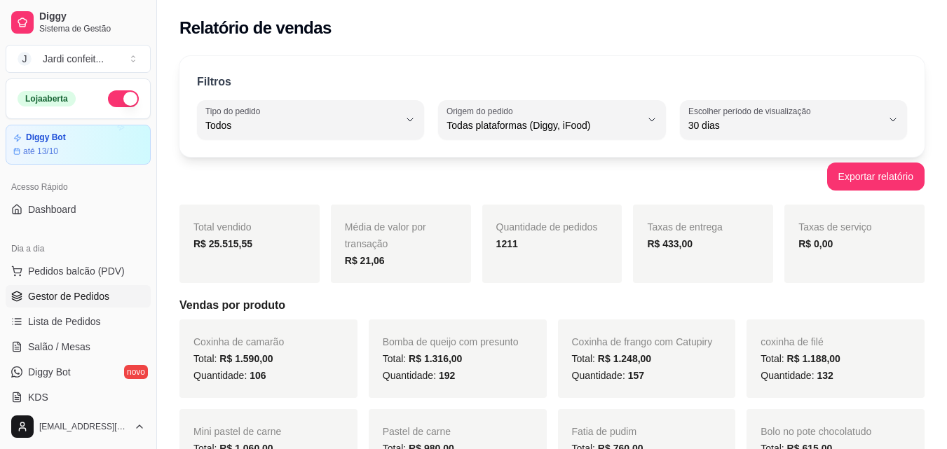
click at [100, 290] on link "Gestor de Pedidos" at bounding box center [78, 296] width 145 height 22
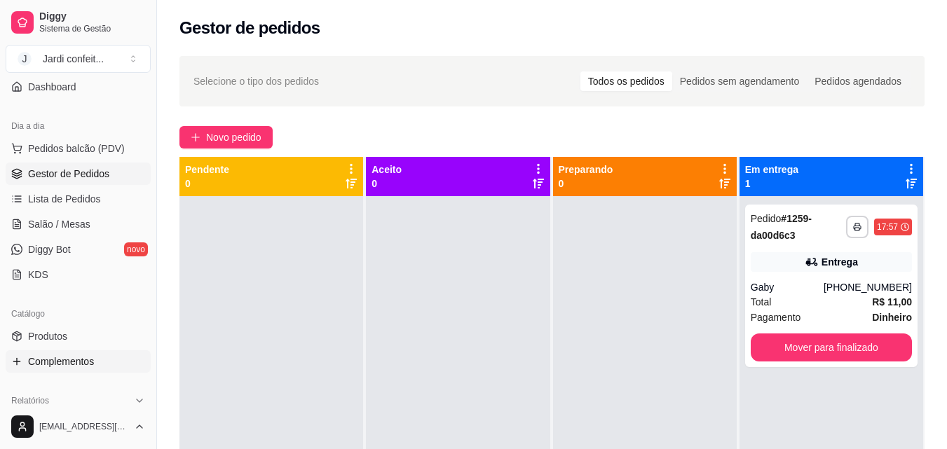
scroll to position [140, 0]
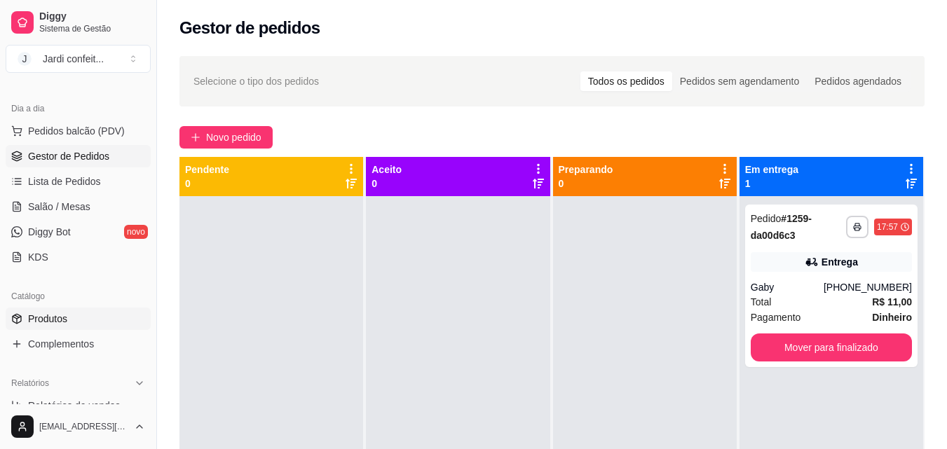
click at [76, 322] on link "Produtos" at bounding box center [78, 319] width 145 height 22
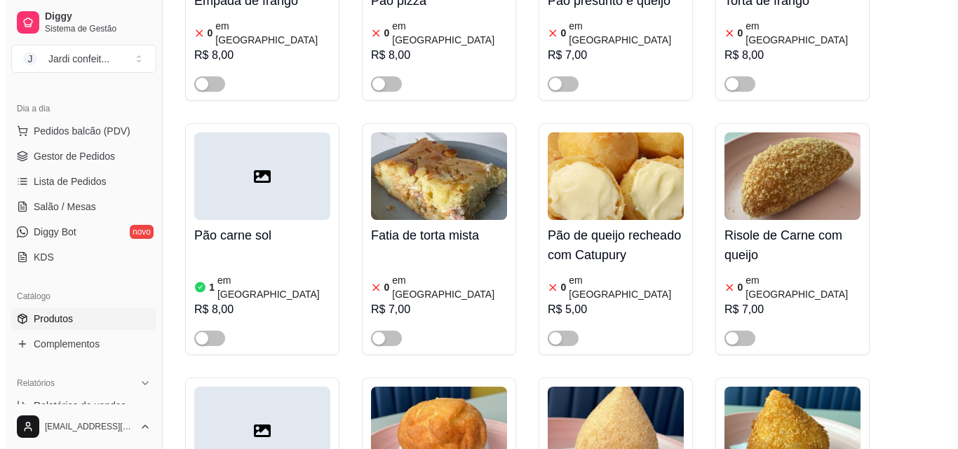
scroll to position [631, 0]
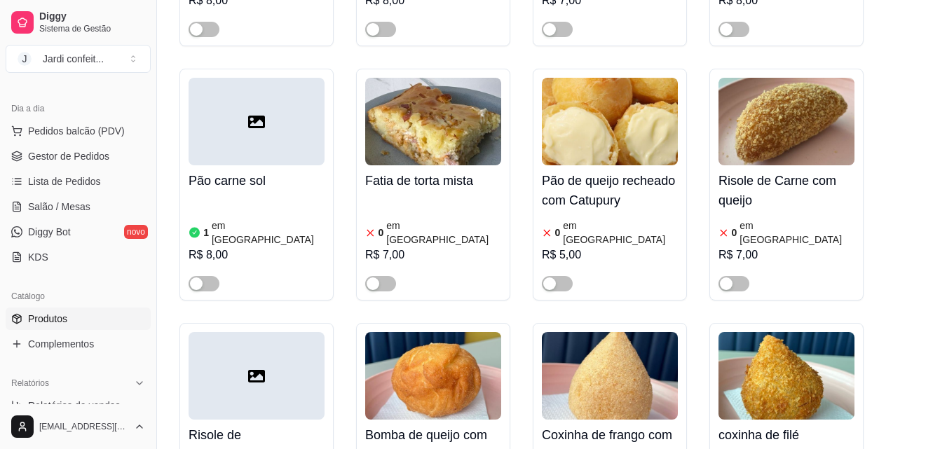
click at [619, 347] on img at bounding box center [610, 376] width 136 height 88
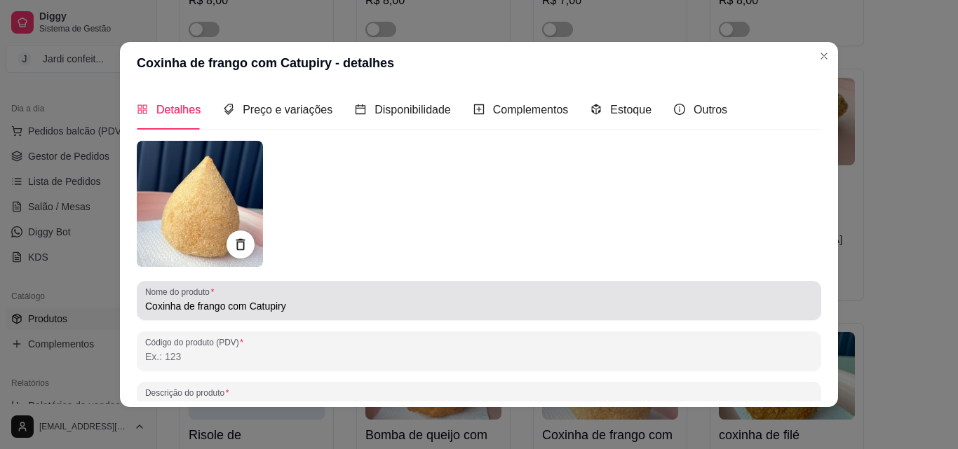
click at [325, 316] on div "Nome do produto Coxinha de frango com Catupiry" at bounding box center [479, 300] width 684 height 39
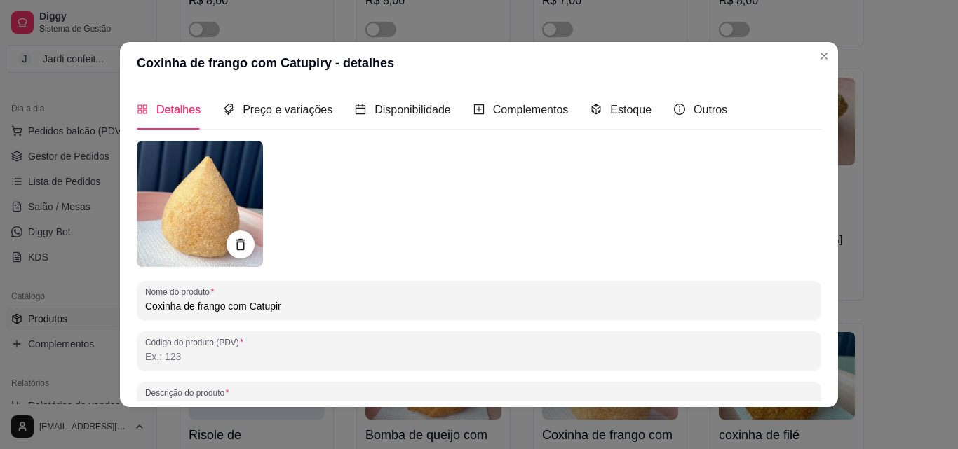
type input "Coxinha de frango com Catupiry"
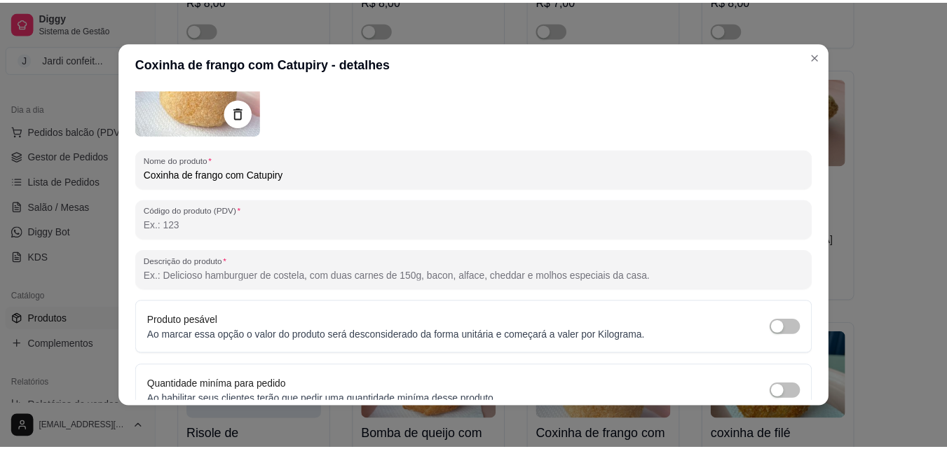
scroll to position [200, 0]
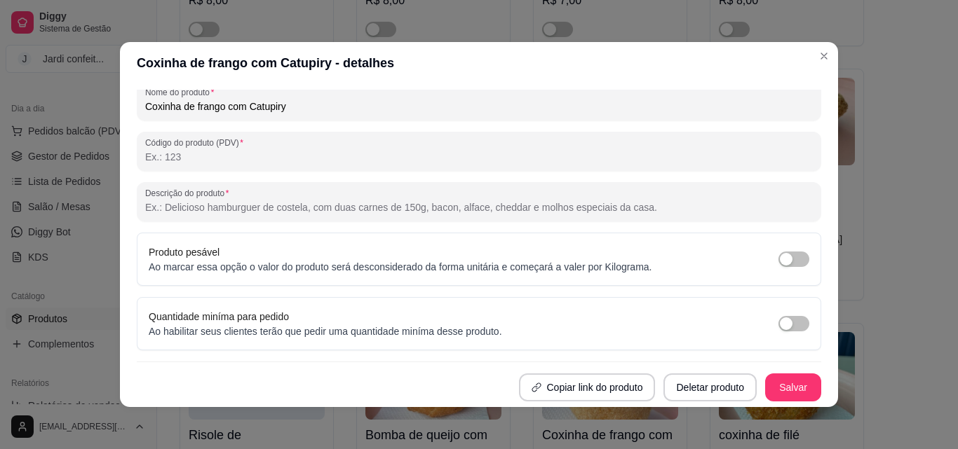
click at [780, 384] on button "Salvar" at bounding box center [793, 388] width 56 height 28
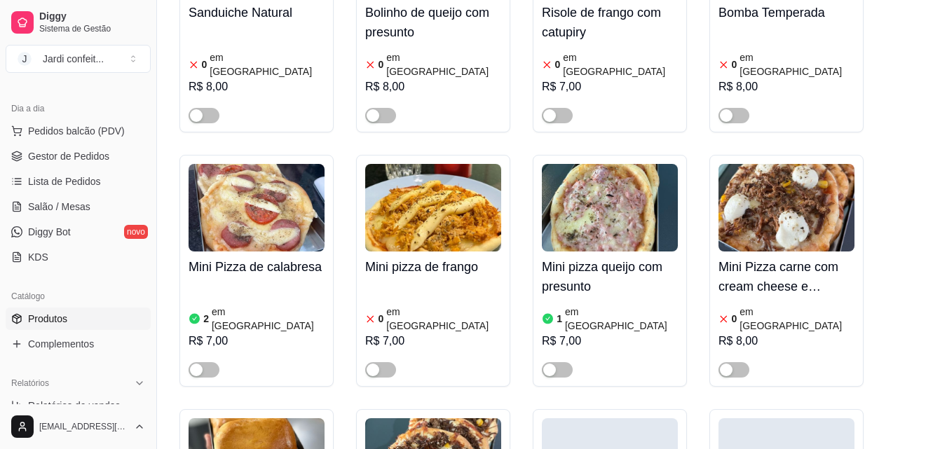
scroll to position [2103, 0]
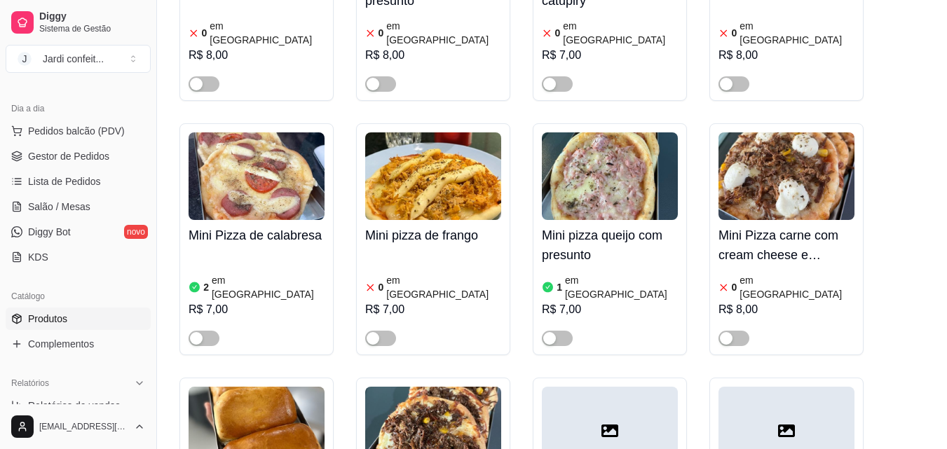
click at [263, 387] on img at bounding box center [257, 431] width 136 height 88
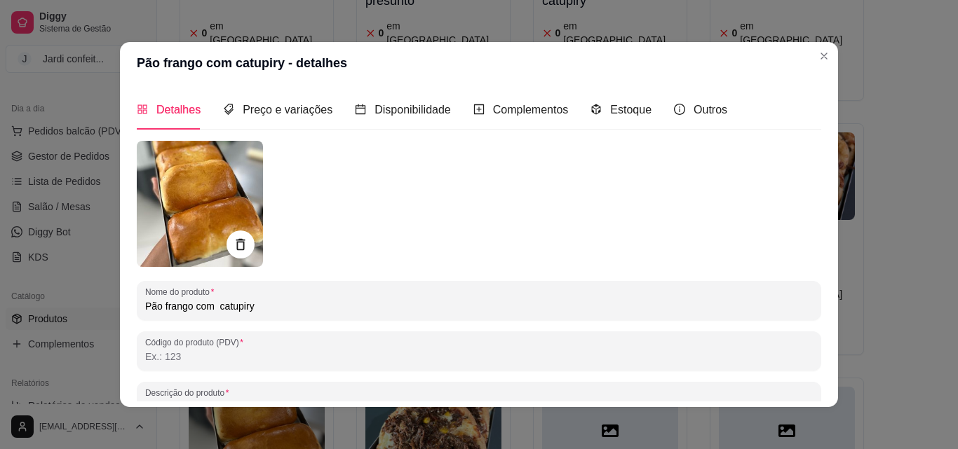
click at [298, 305] on input "Pão frango com catupiry" at bounding box center [478, 306] width 667 height 14
drag, startPoint x: 301, startPoint y: 310, endPoint x: 81, endPoint y: 304, distance: 220.9
click at [81, 304] on div "Pão frango com catupiry - detalhes Detalhes Preço e variações Disponibilidade C…" at bounding box center [479, 224] width 958 height 449
click at [377, 306] on input "Pão frango com catupiry" at bounding box center [478, 306] width 667 height 14
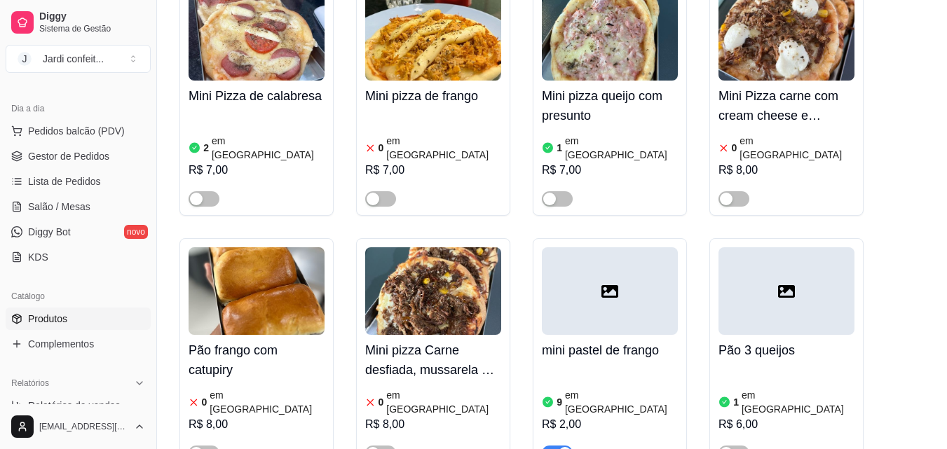
scroll to position [2244, 0]
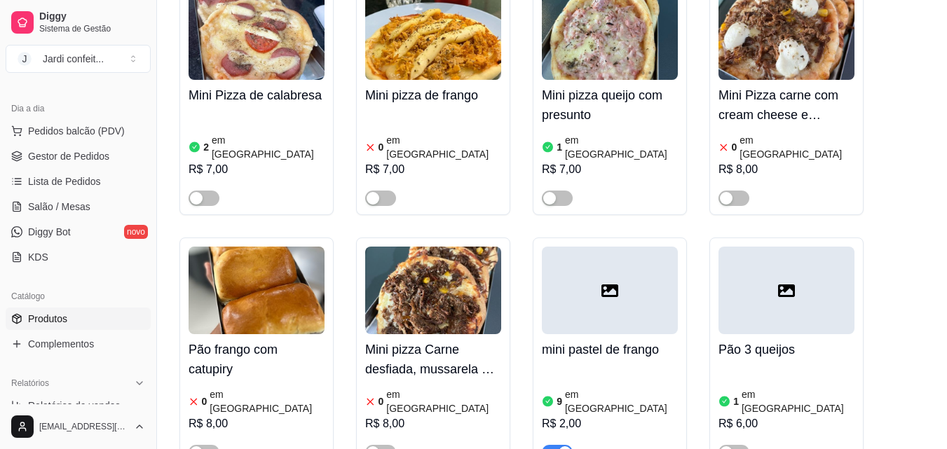
click at [267, 247] on img at bounding box center [257, 291] width 136 height 88
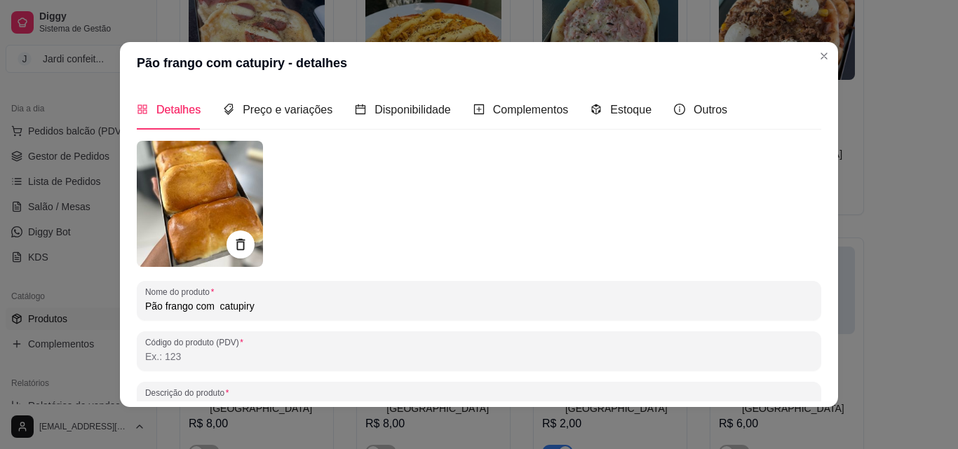
click at [275, 306] on input "Pão frango com catupiry" at bounding box center [478, 306] width 667 height 14
drag, startPoint x: 246, startPoint y: 317, endPoint x: 109, endPoint y: 315, distance: 136.7
click at [109, 315] on div "Pão frango com catupiry - detalhes Detalhes Preço e variações Disponibilidade C…" at bounding box center [479, 224] width 958 height 449
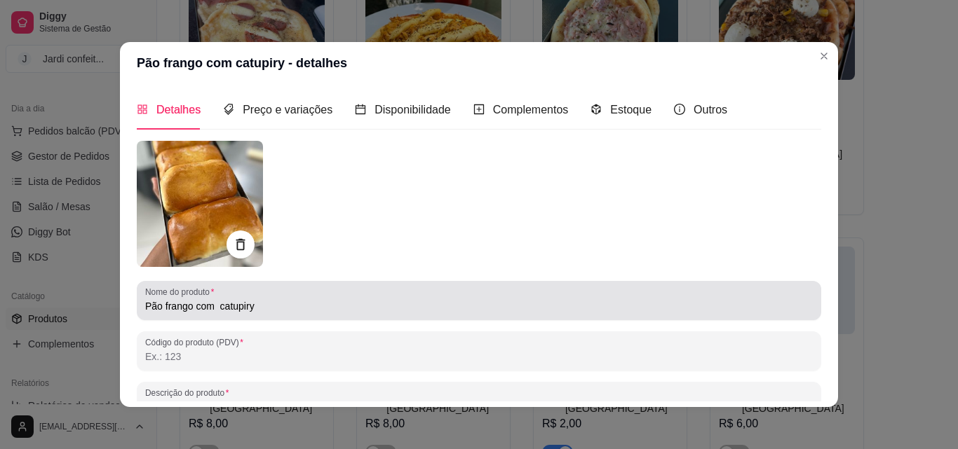
click at [282, 307] on input "Pão frango com catupiry" at bounding box center [478, 306] width 667 height 14
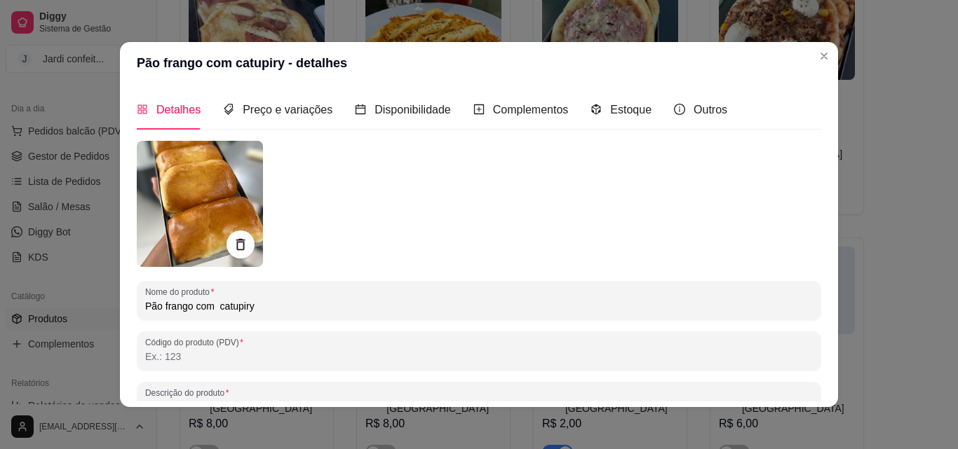
click at [347, 243] on div at bounding box center [479, 204] width 684 height 126
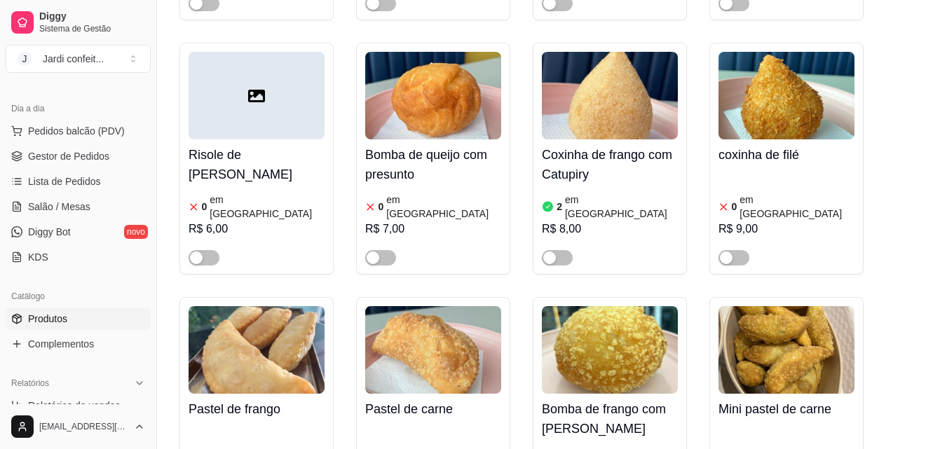
scroll to position [0, 0]
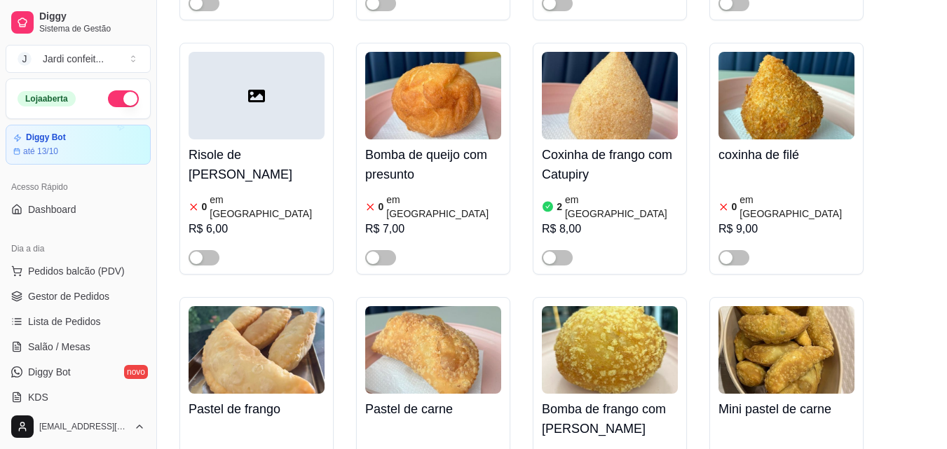
click at [90, 291] on span "Gestor de Pedidos" at bounding box center [68, 297] width 81 height 14
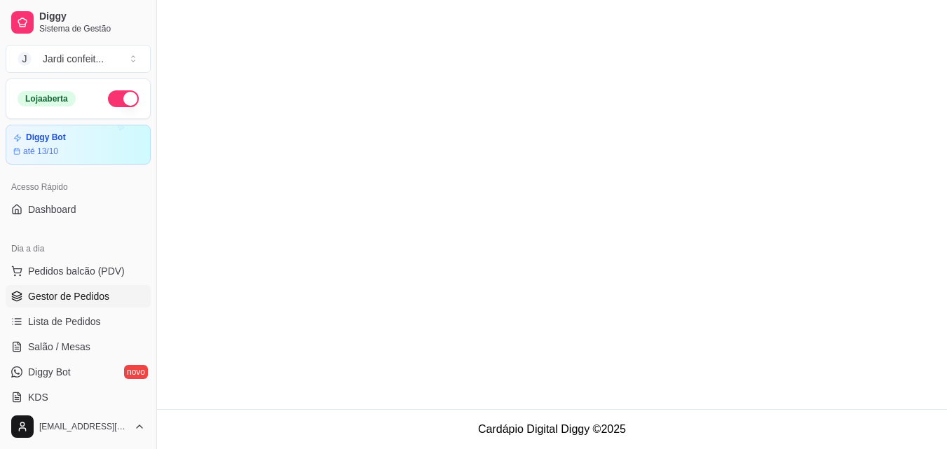
click at [100, 299] on span "Gestor de Pedidos" at bounding box center [68, 297] width 81 height 14
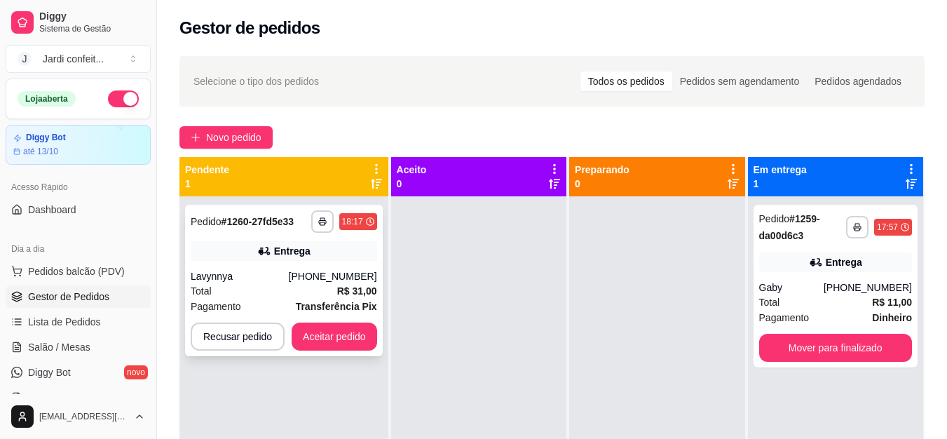
click at [287, 272] on div "Lavynnya" at bounding box center [240, 276] width 98 height 14
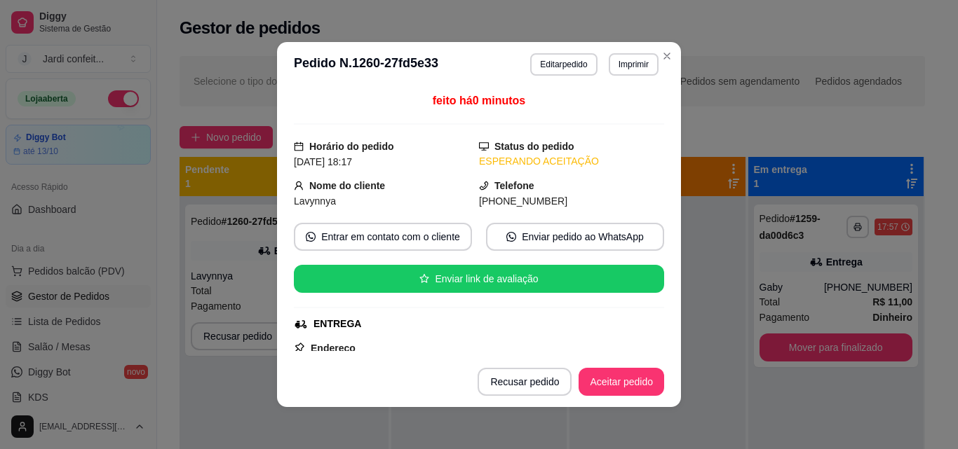
click at [654, 43] on header "**********" at bounding box center [479, 64] width 404 height 45
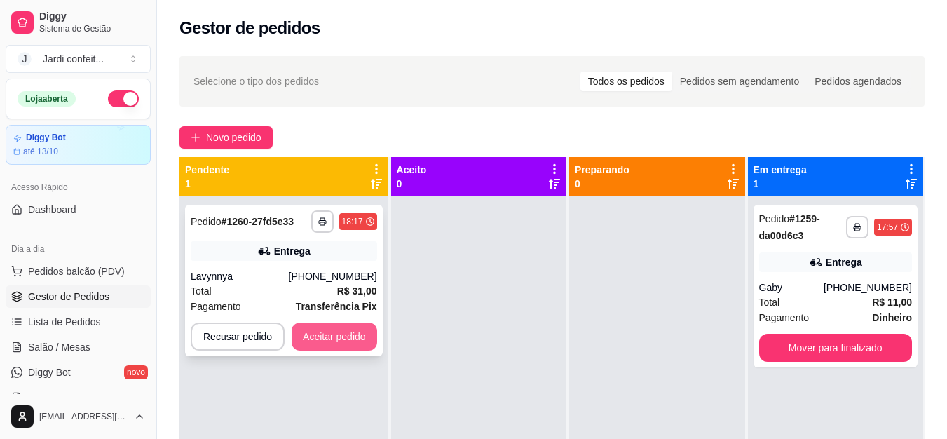
click at [344, 334] on button "Aceitar pedido" at bounding box center [335, 337] width 86 height 28
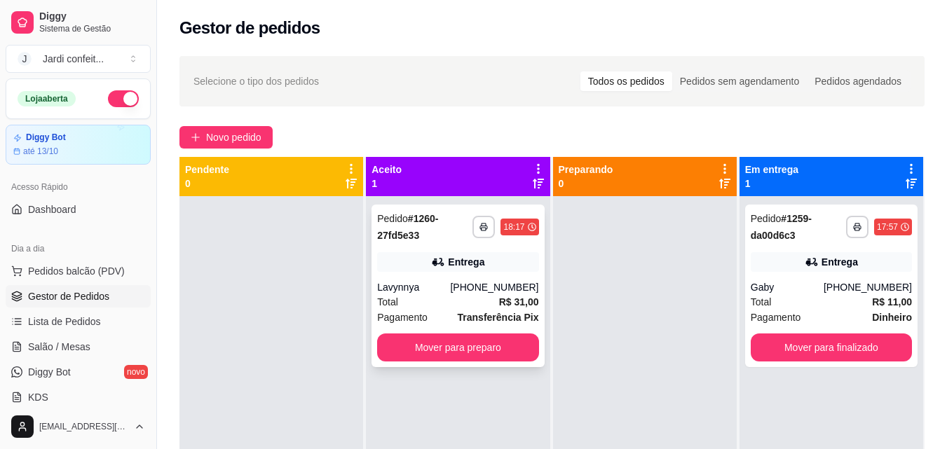
click at [489, 257] on div "Entrega" at bounding box center [457, 262] width 161 height 20
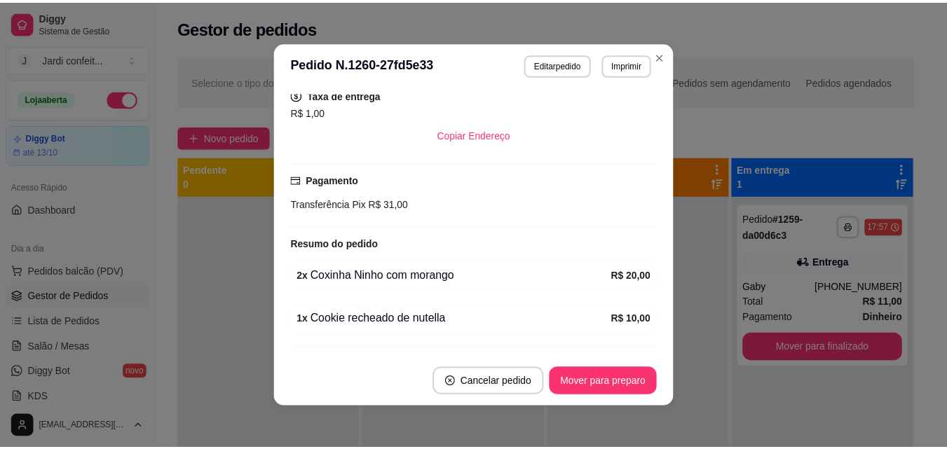
scroll to position [330, 0]
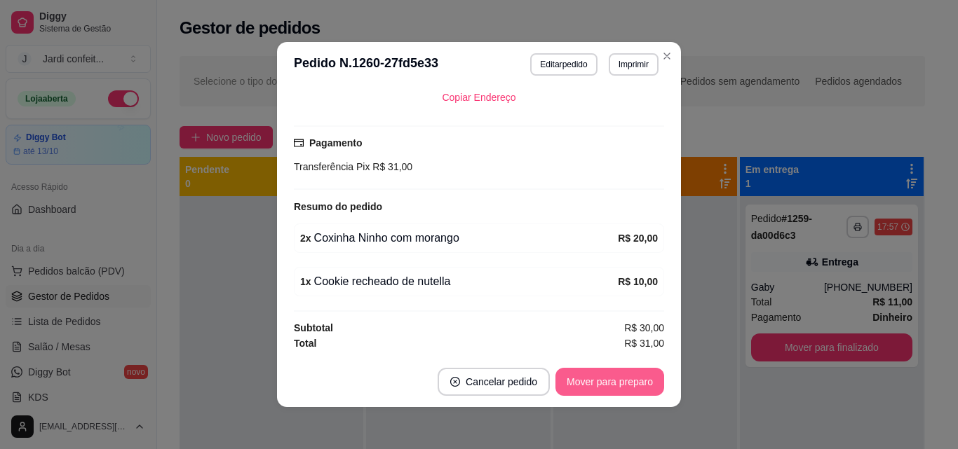
click at [609, 394] on button "Mover para preparo" at bounding box center [609, 382] width 109 height 28
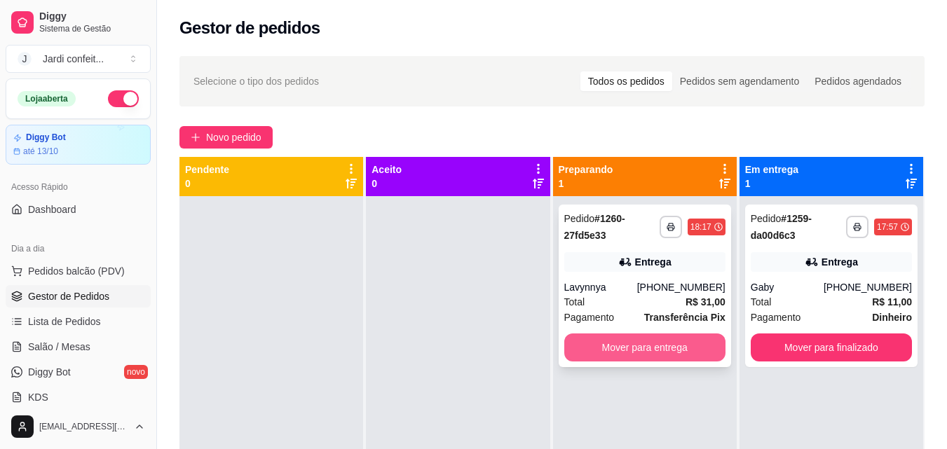
click at [661, 351] on button "Mover para entrega" at bounding box center [644, 348] width 161 height 28
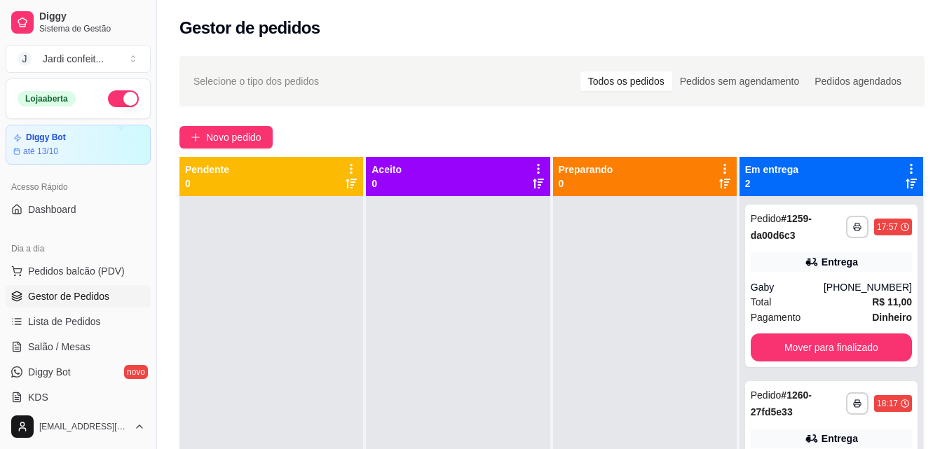
click at [661, 349] on div at bounding box center [645, 420] width 184 height 449
click at [835, 345] on button "Mover para finalizado" at bounding box center [831, 348] width 161 height 28
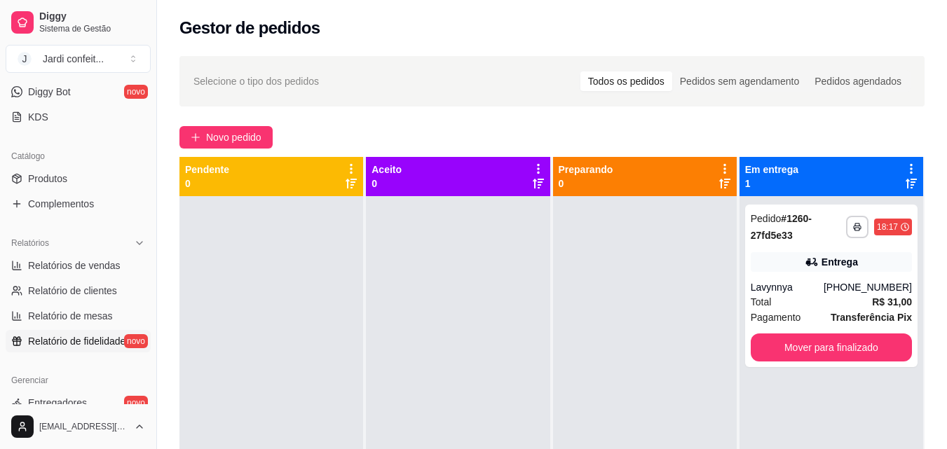
scroll to position [421, 0]
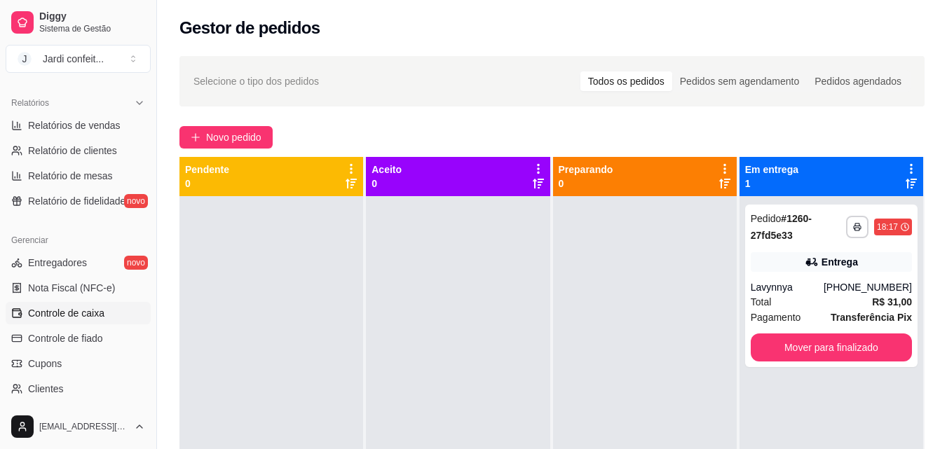
click at [102, 304] on link "Controle de caixa" at bounding box center [78, 313] width 145 height 22
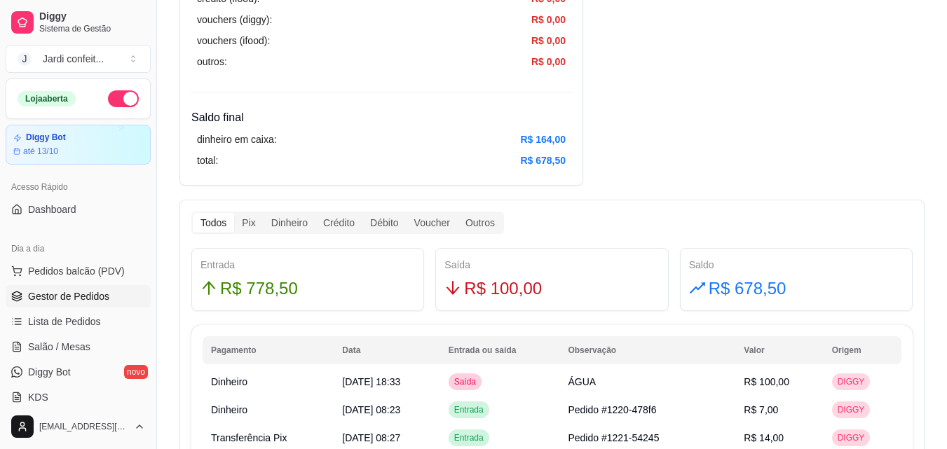
click at [84, 292] on span "Gestor de Pedidos" at bounding box center [68, 297] width 81 height 14
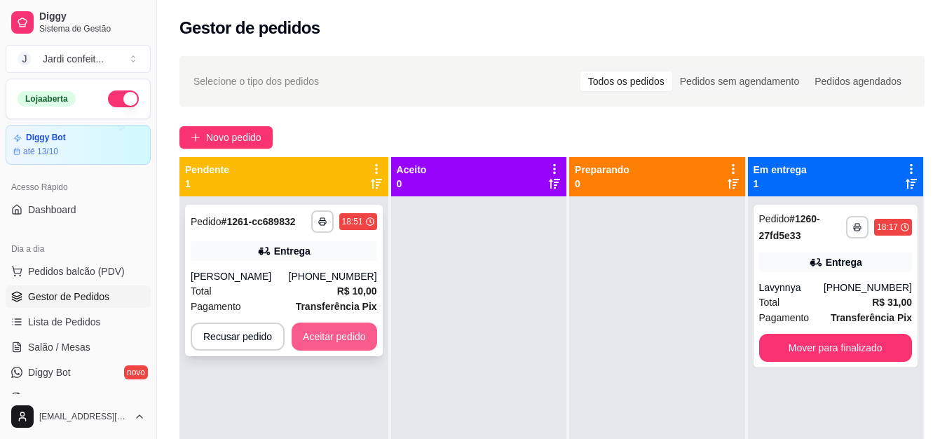
click at [317, 277] on div "[PHONE_NUMBER]" at bounding box center [333, 276] width 88 height 14
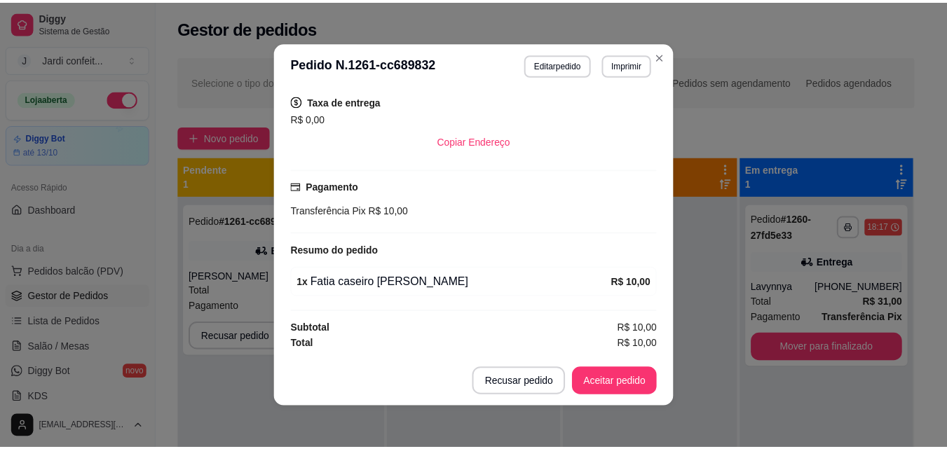
scroll to position [3, 0]
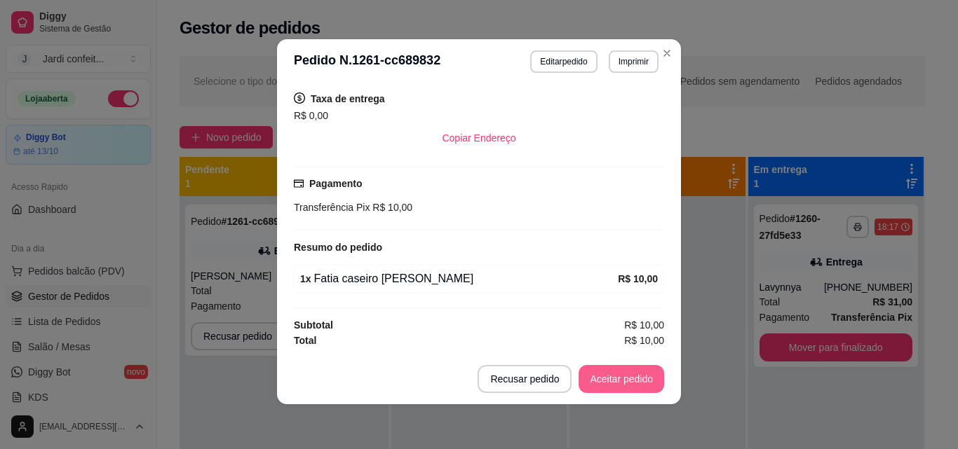
click at [606, 381] on button "Aceitar pedido" at bounding box center [621, 379] width 86 height 28
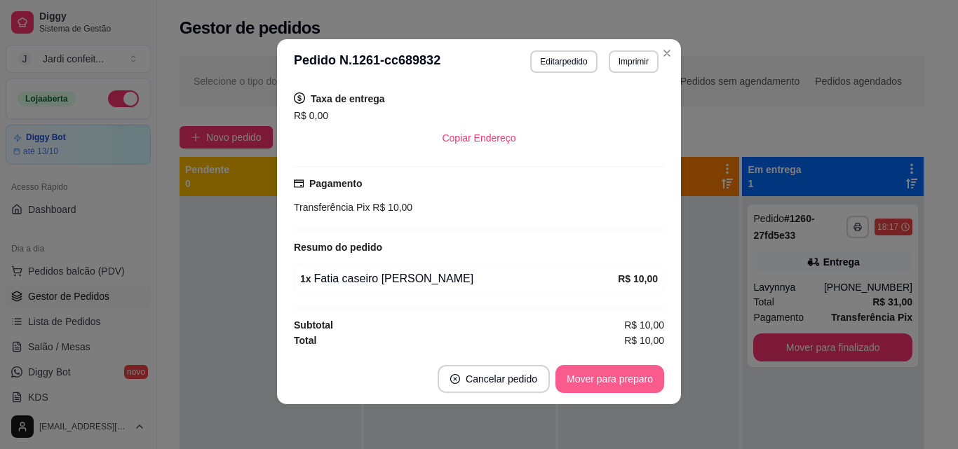
click at [616, 380] on button "Mover para preparo" at bounding box center [609, 379] width 109 height 28
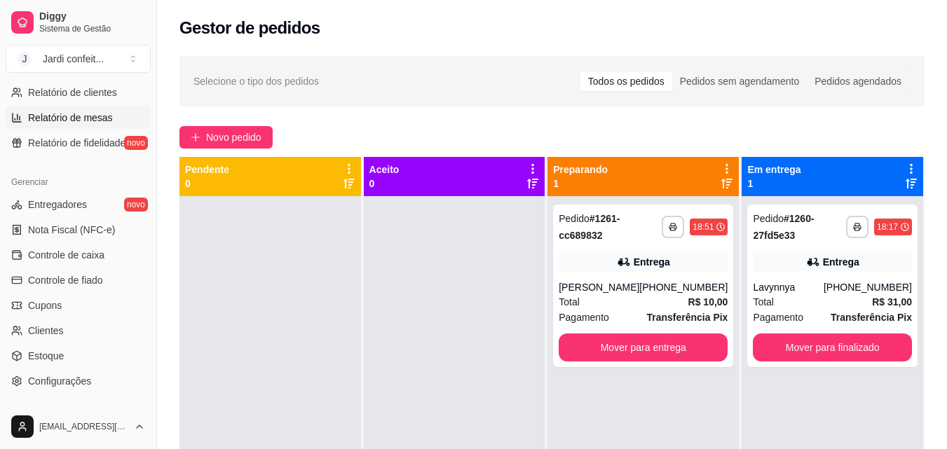
scroll to position [491, 0]
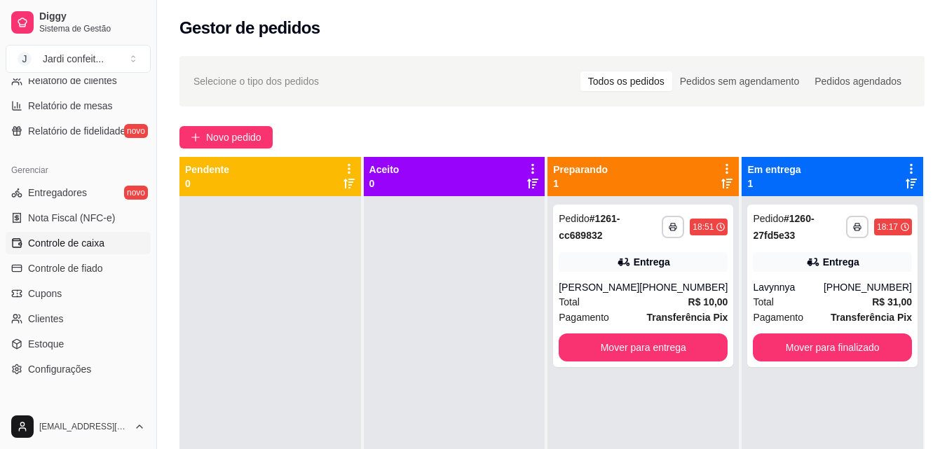
click at [107, 250] on link "Controle de caixa" at bounding box center [78, 243] width 145 height 22
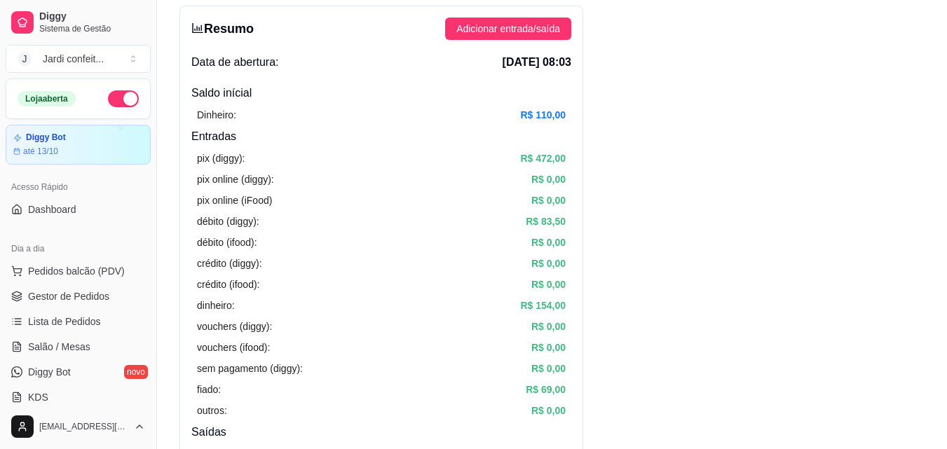
click at [108, 96] on button "button" at bounding box center [123, 98] width 31 height 17
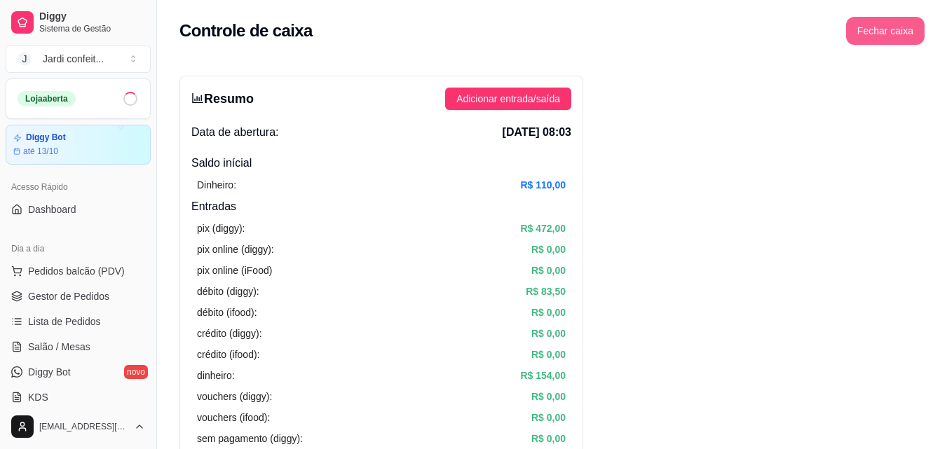
click at [913, 34] on button "Fechar caixa" at bounding box center [885, 31] width 79 height 28
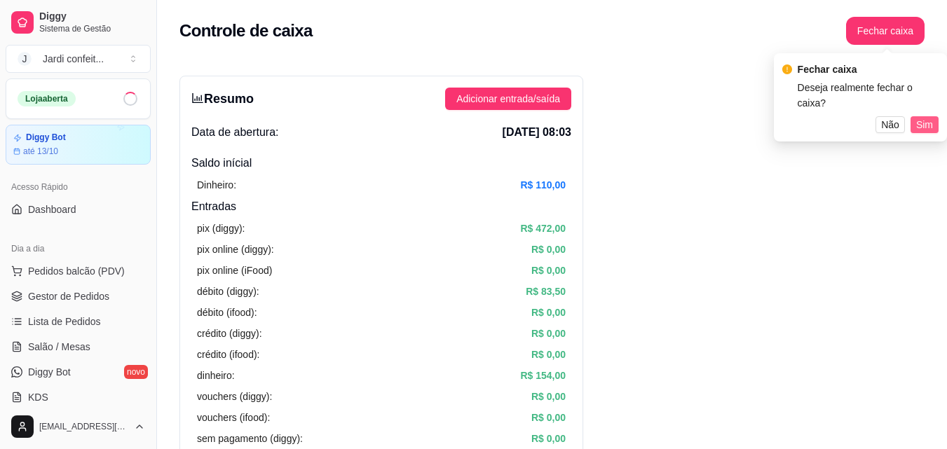
click at [933, 117] on span "Sim" at bounding box center [924, 124] width 17 height 15
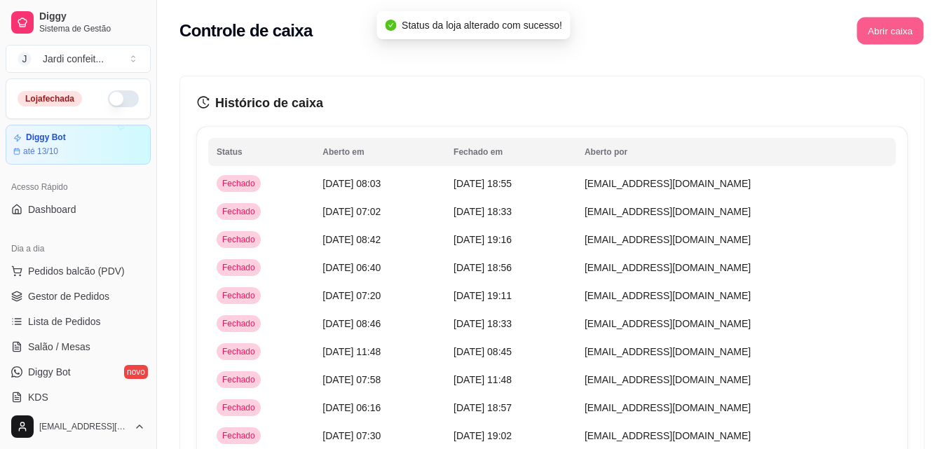
click at [915, 29] on button "Abrir caixa" at bounding box center [890, 31] width 67 height 27
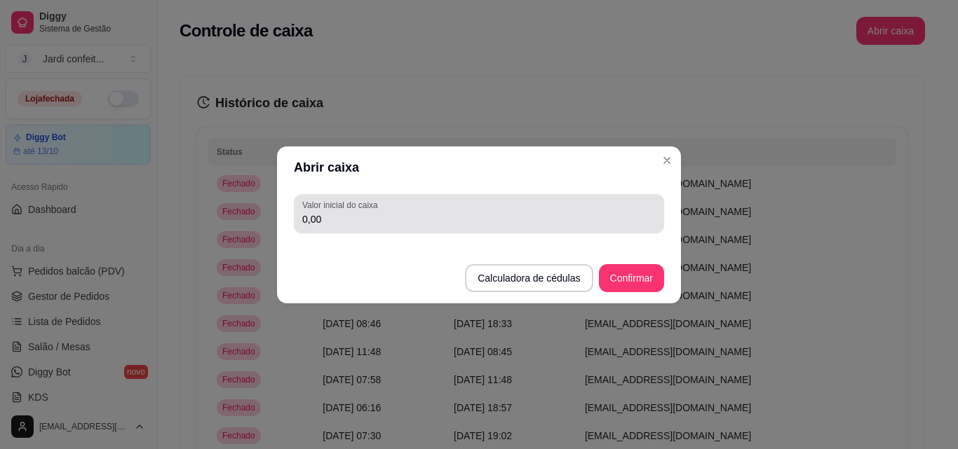
click at [369, 204] on label "Valor inicial do caixa" at bounding box center [342, 205] width 80 height 12
click at [369, 212] on input "0,00" at bounding box center [478, 219] width 353 height 14
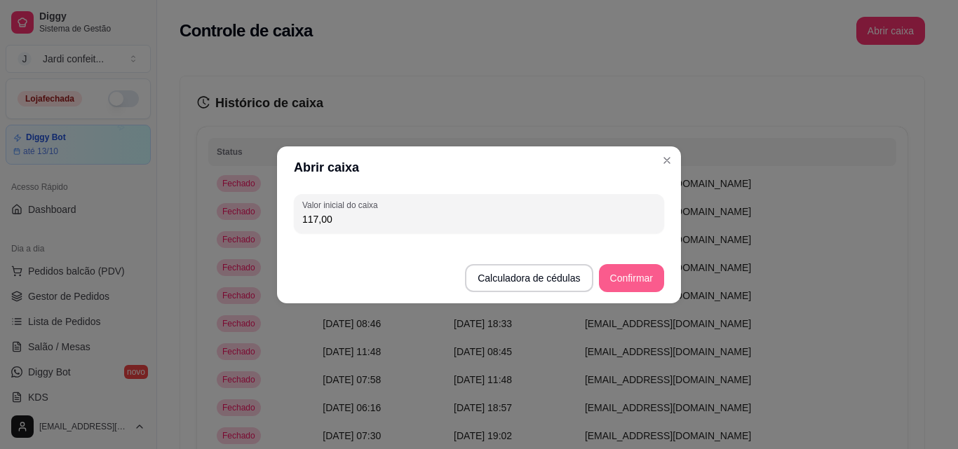
type input "117,00"
click at [634, 283] on button "Confirmar" at bounding box center [631, 278] width 65 height 28
